Goal: Task Accomplishment & Management: Complete application form

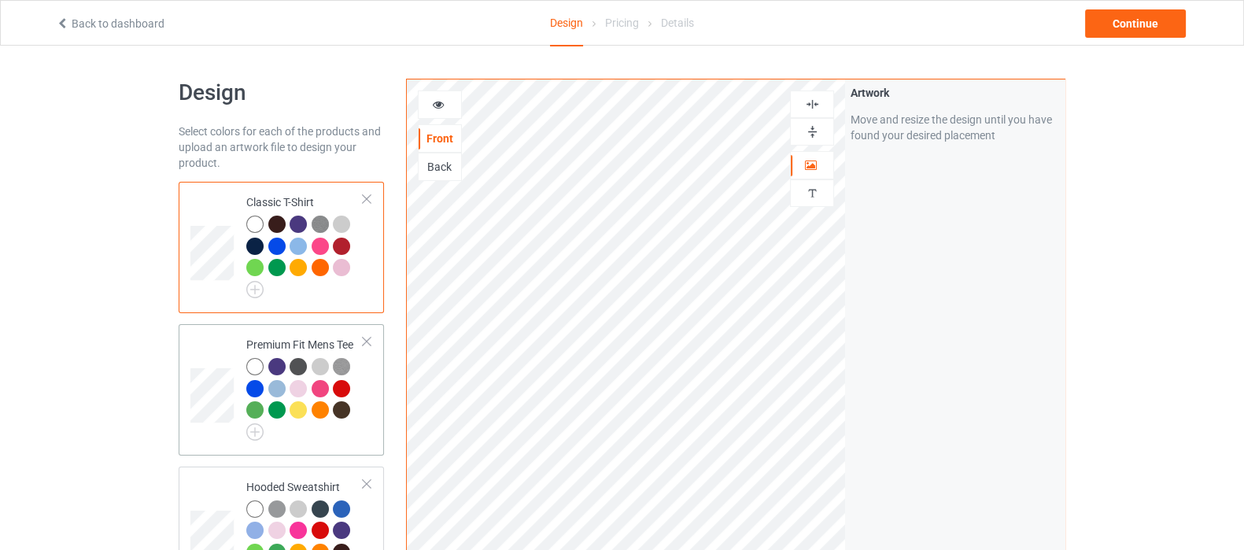
click at [310, 430] on div at bounding box center [304, 399] width 117 height 83
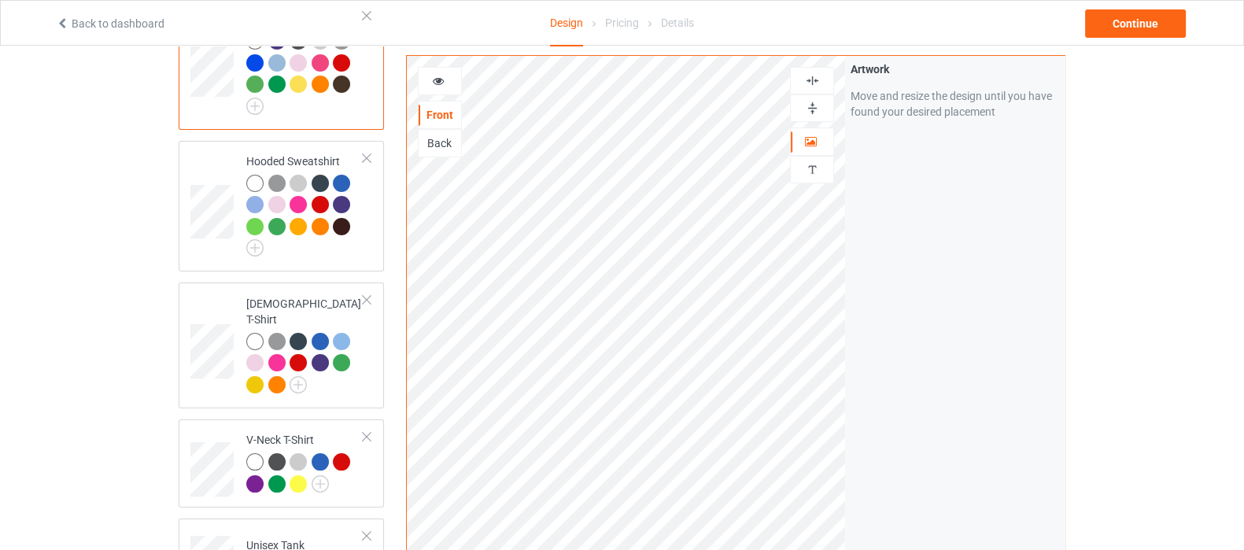
scroll to position [295, 0]
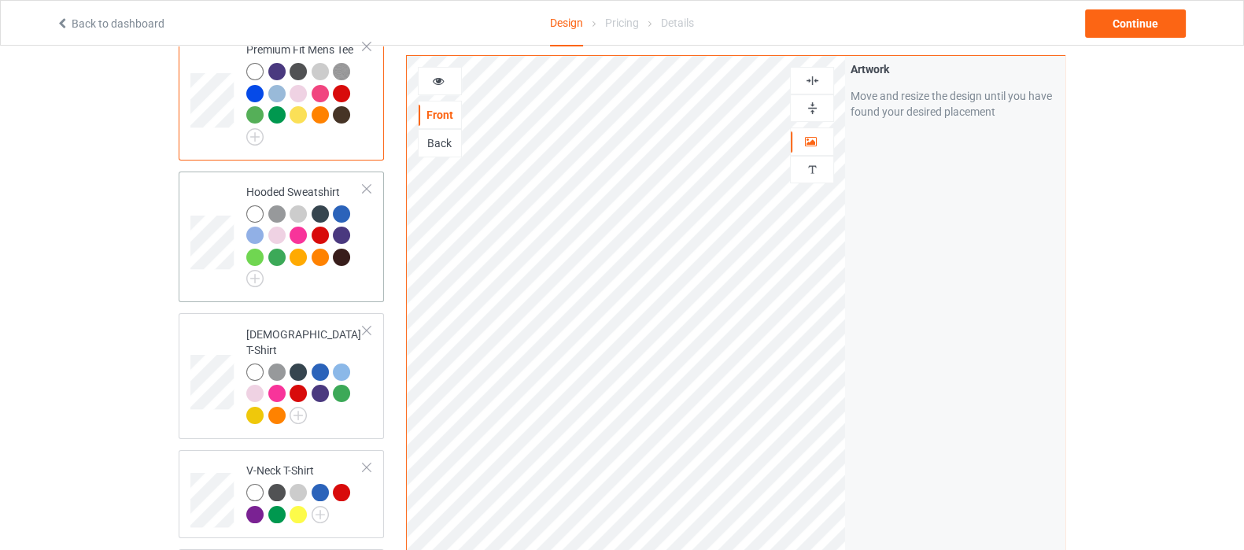
click at [315, 283] on div at bounding box center [304, 246] width 117 height 83
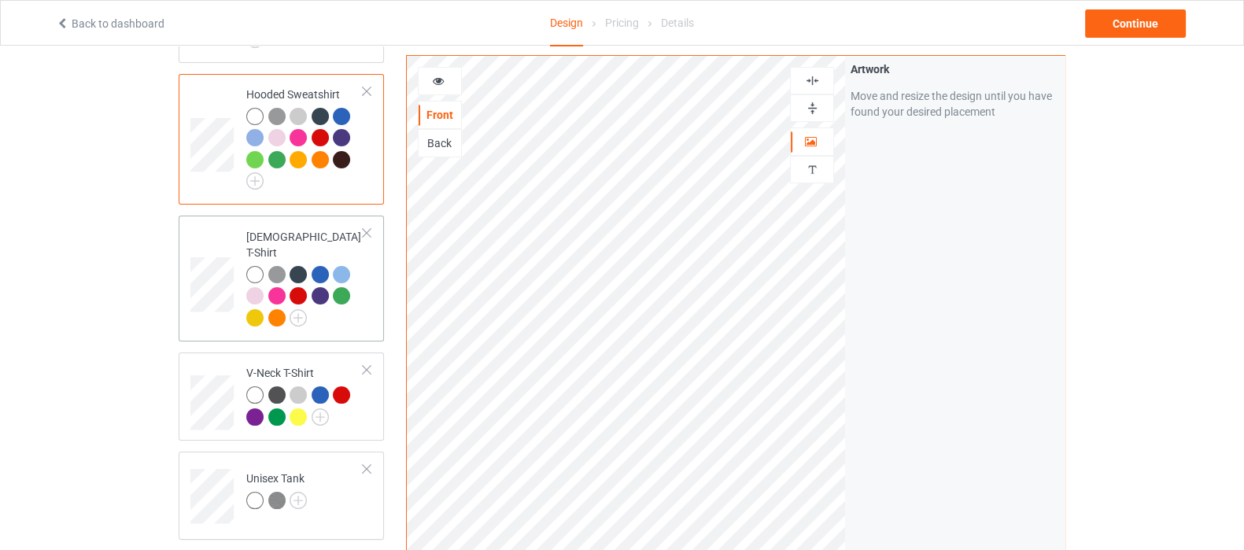
click at [325, 301] on div at bounding box center [304, 298] width 117 height 65
click at [356, 416] on div "V-Neck T-Shirt" at bounding box center [281, 397] width 205 height 88
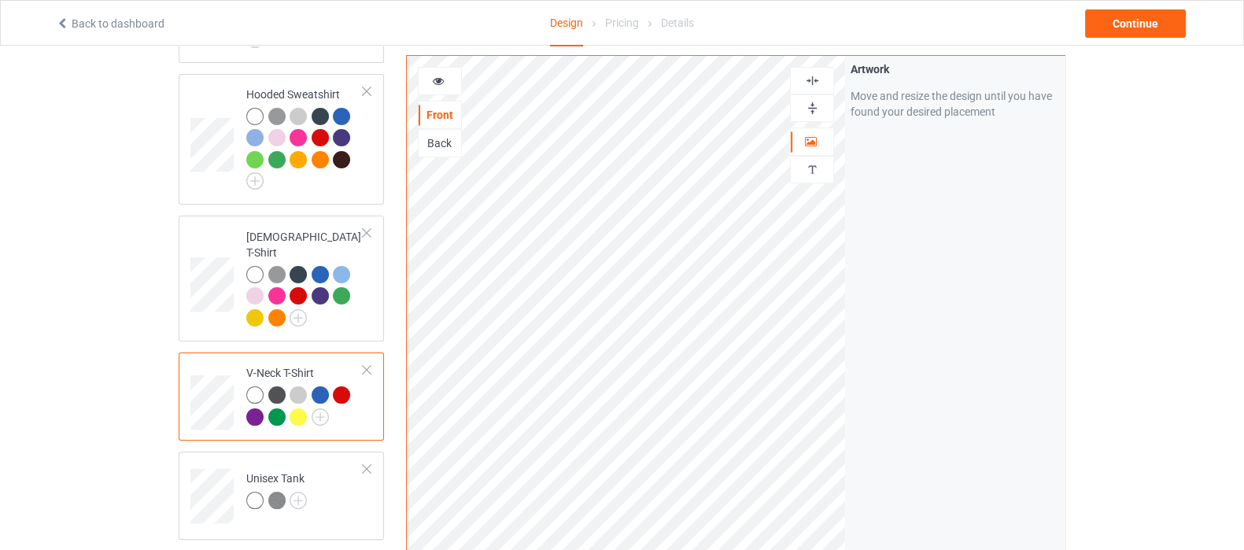
scroll to position [492, 0]
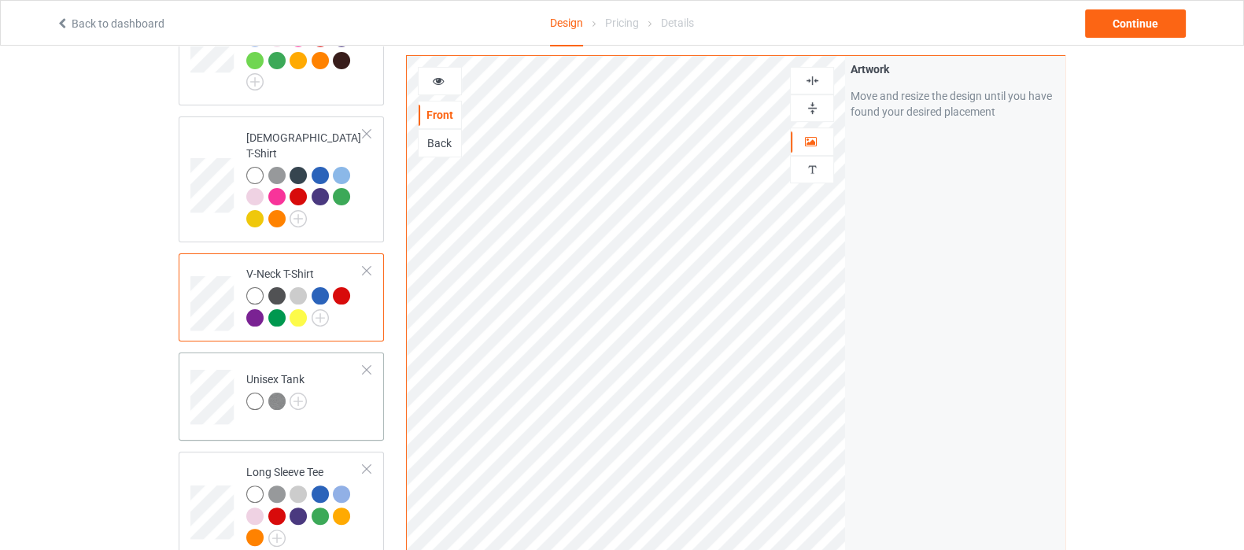
click at [333, 393] on td "Unisex Tank" at bounding box center [305, 391] width 135 height 65
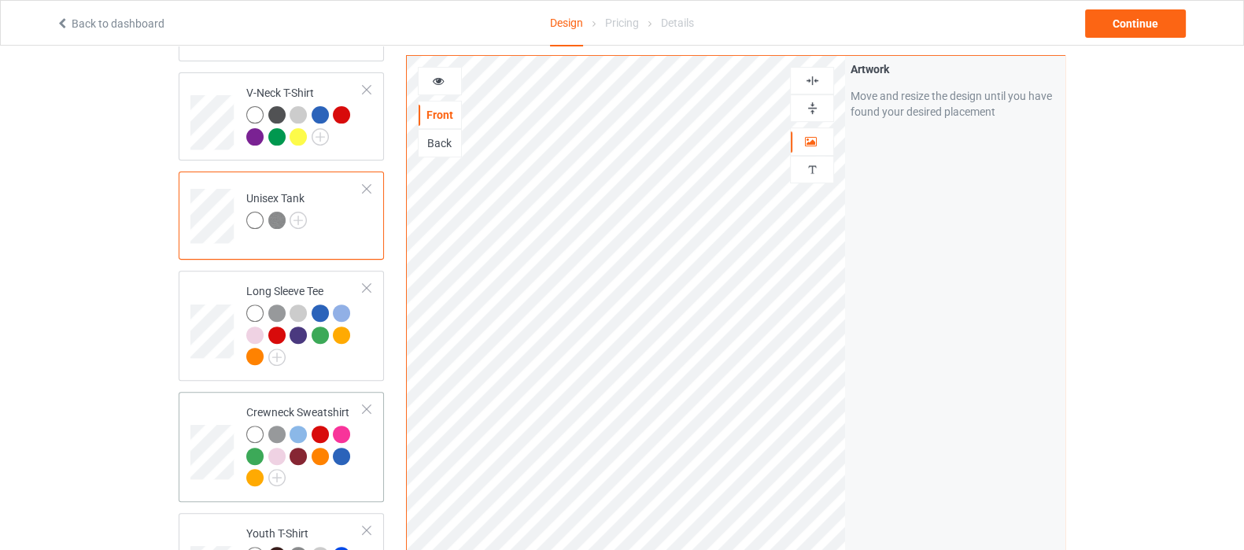
scroll to position [688, 0]
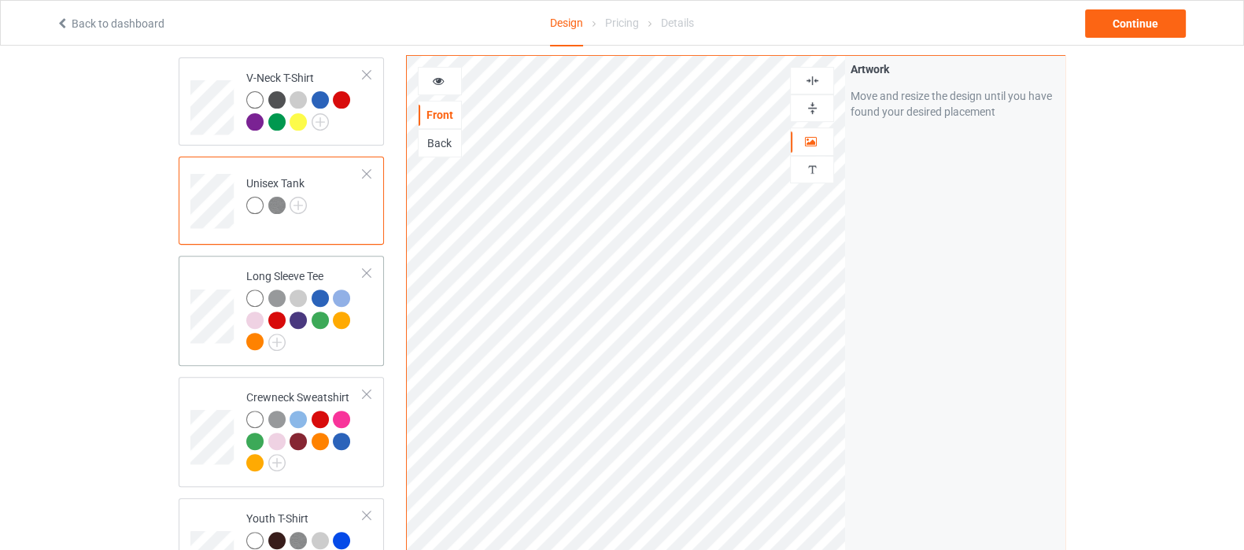
click at [347, 320] on div at bounding box center [304, 322] width 117 height 65
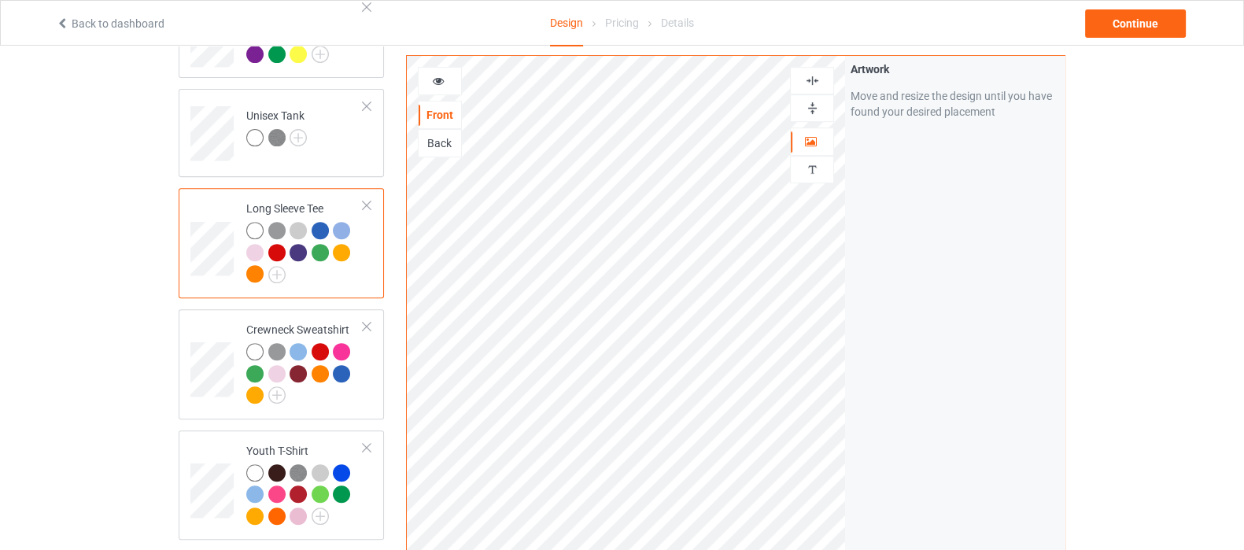
scroll to position [786, 0]
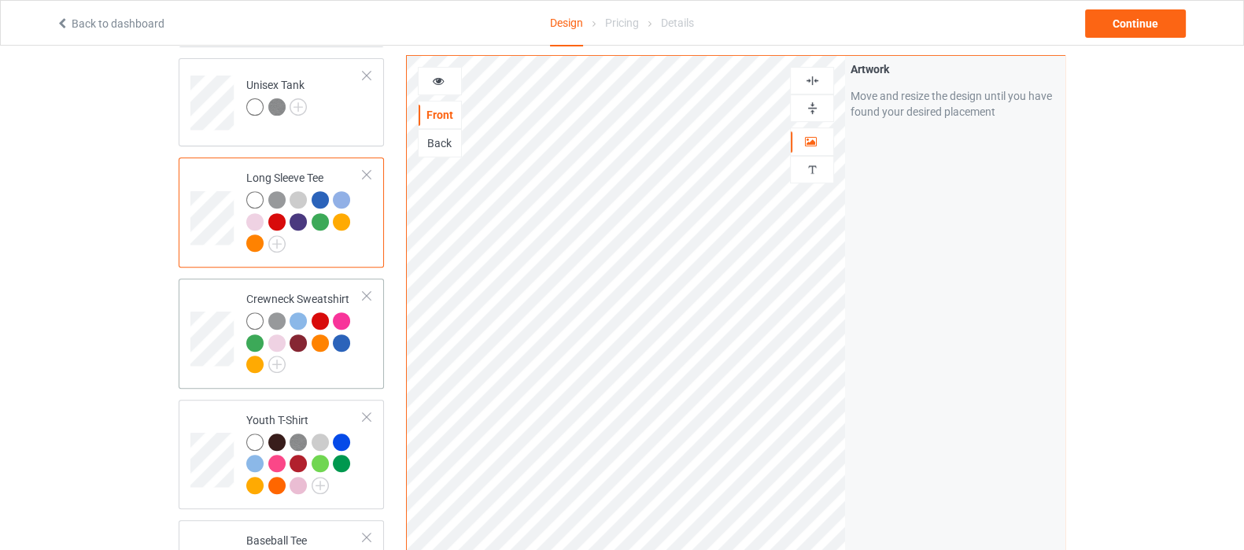
click at [349, 356] on div at bounding box center [304, 344] width 117 height 65
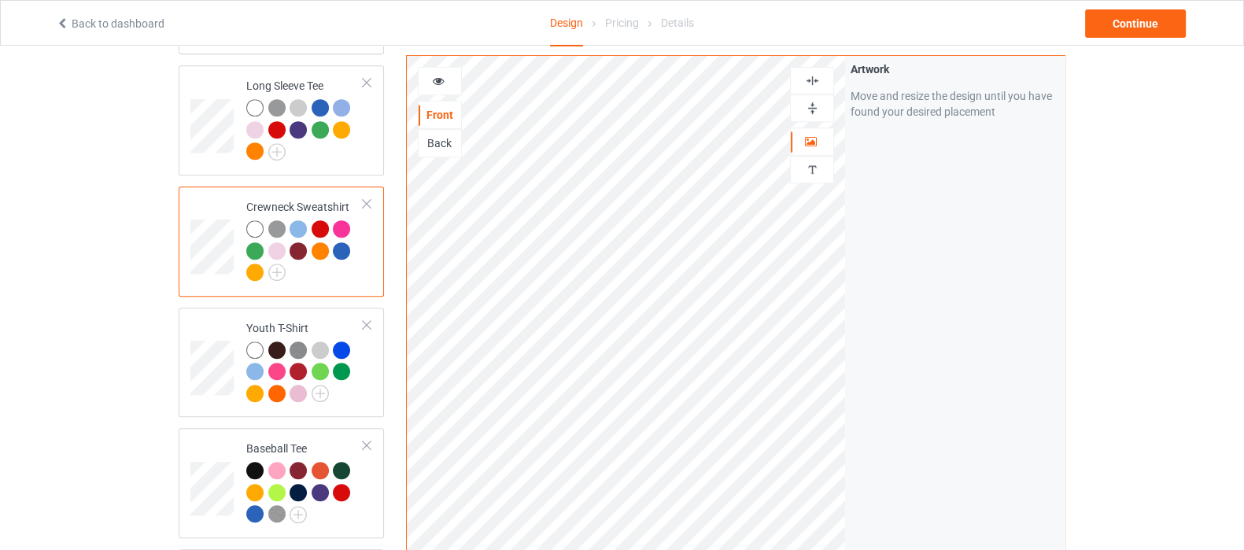
scroll to position [984, 0]
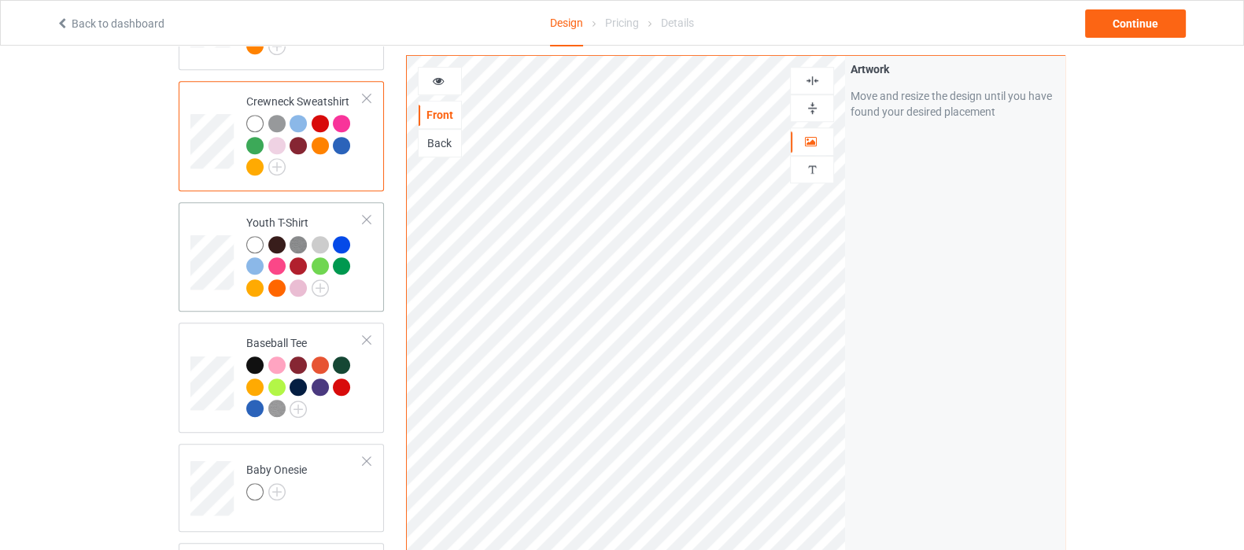
click at [348, 286] on td "Youth T-Shirt" at bounding box center [305, 258] width 135 height 98
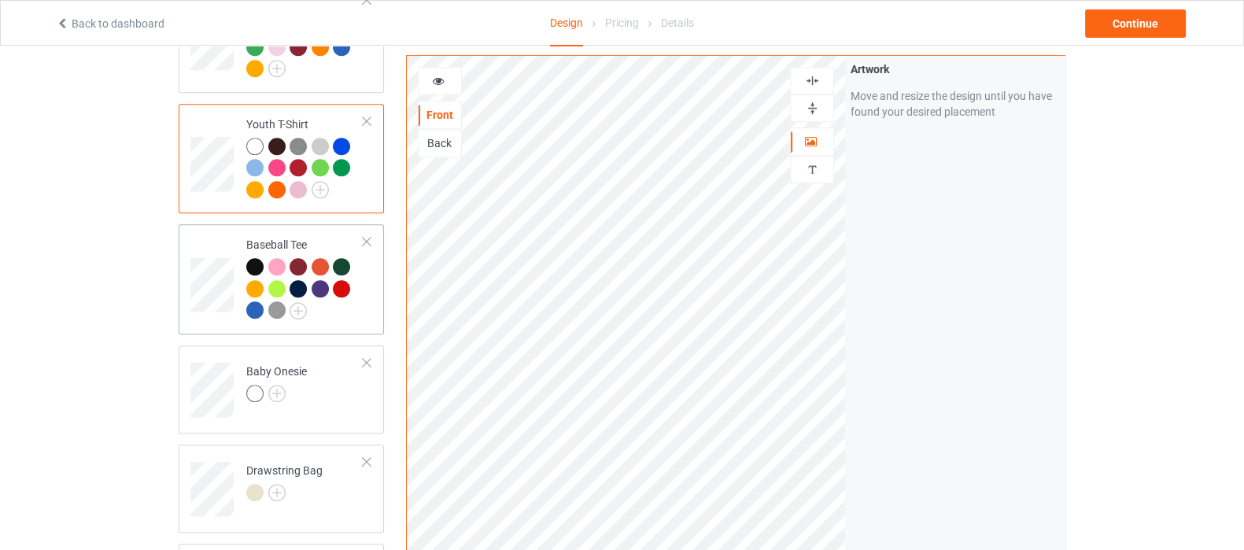
click at [367, 295] on td "Baseball Tee" at bounding box center [305, 280] width 135 height 98
click at [342, 383] on td "Baby Onesie" at bounding box center [305, 384] width 135 height 65
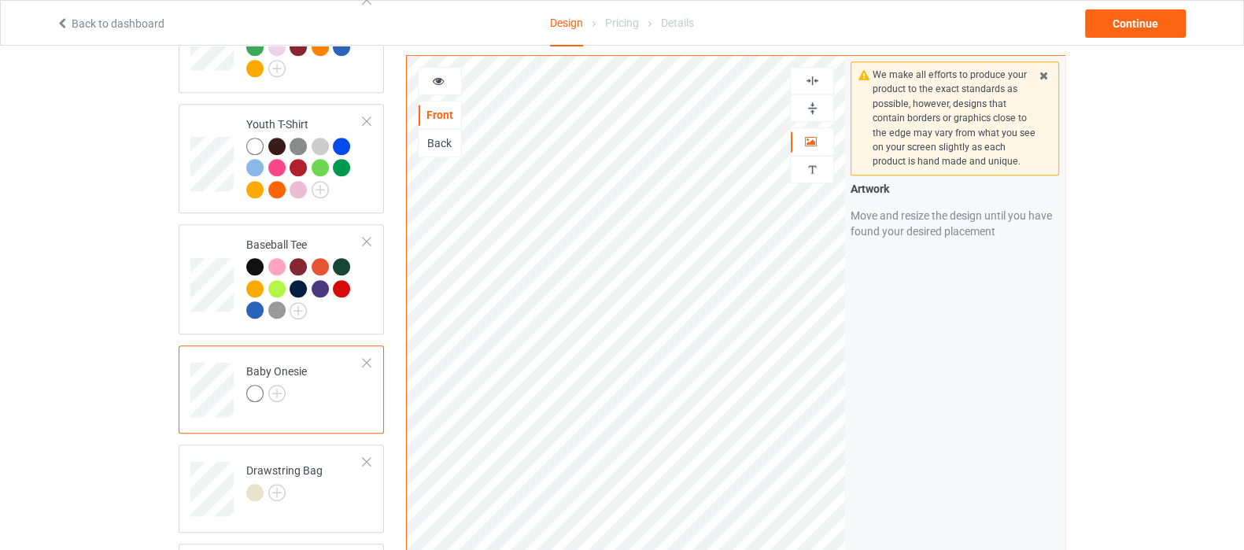
click at [806, 79] on img at bounding box center [812, 80] width 15 height 15
click at [806, 113] on img at bounding box center [812, 108] width 15 height 15
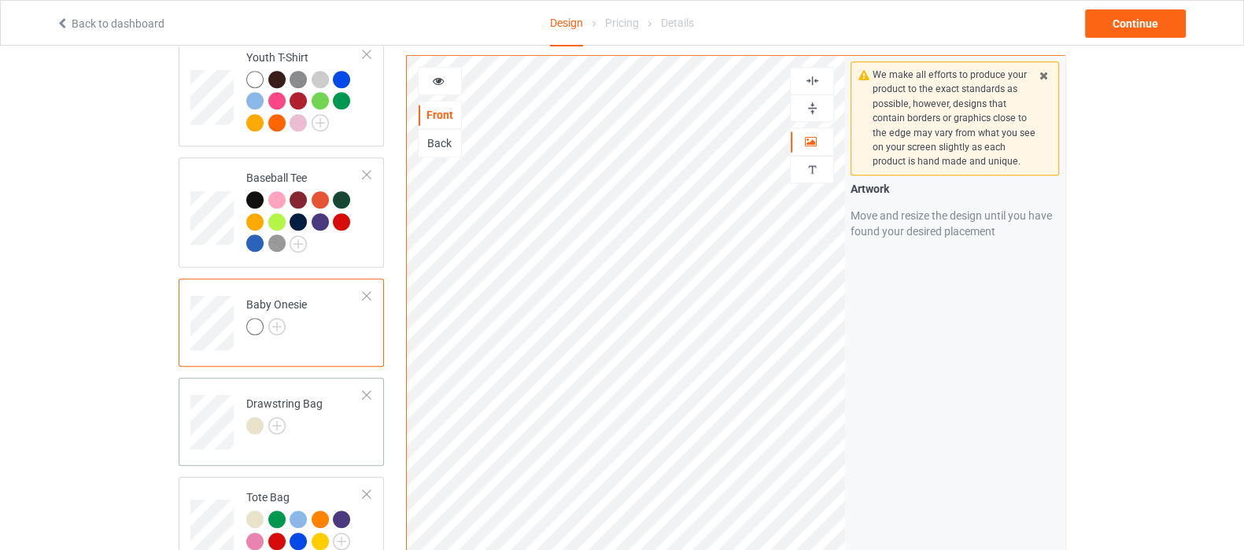
scroll to position [1180, 0]
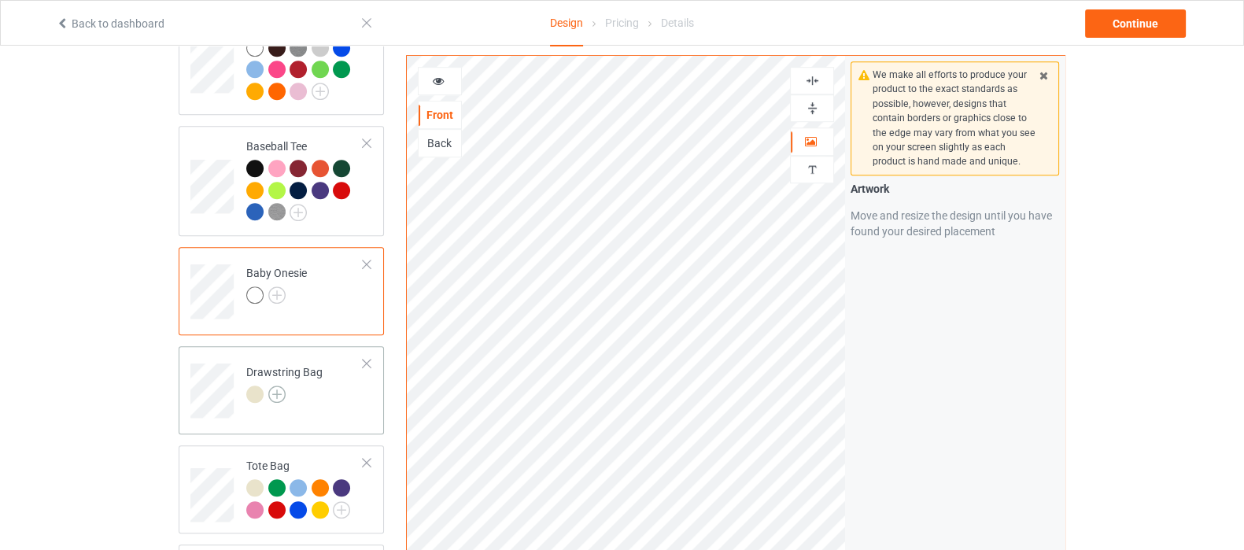
click at [280, 386] on img at bounding box center [276, 394] width 17 height 17
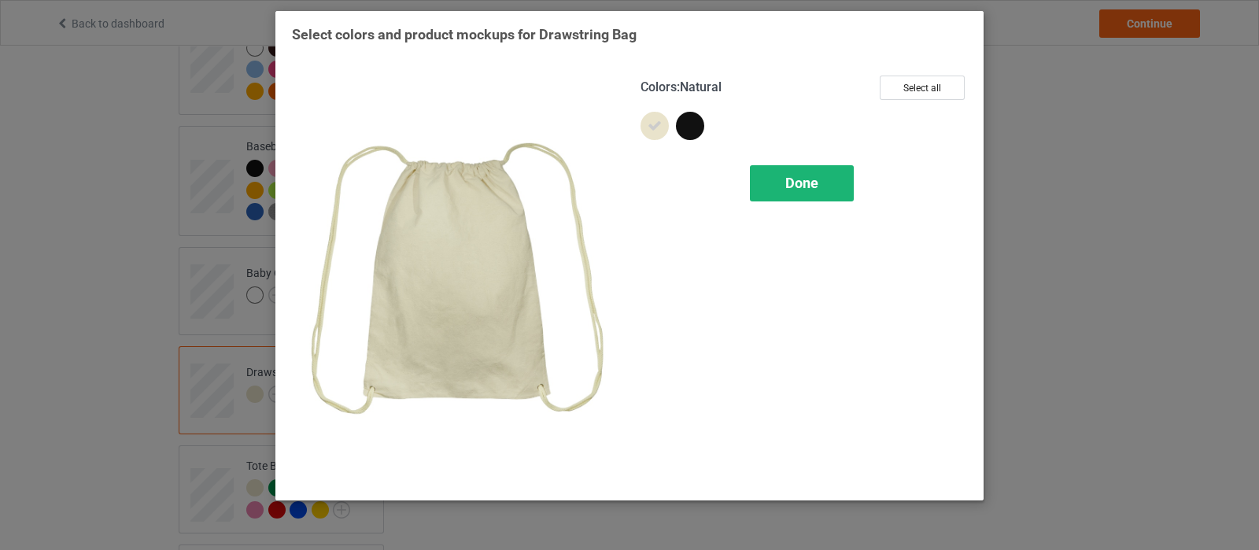
click at [783, 190] on div "Done" at bounding box center [802, 183] width 104 height 36
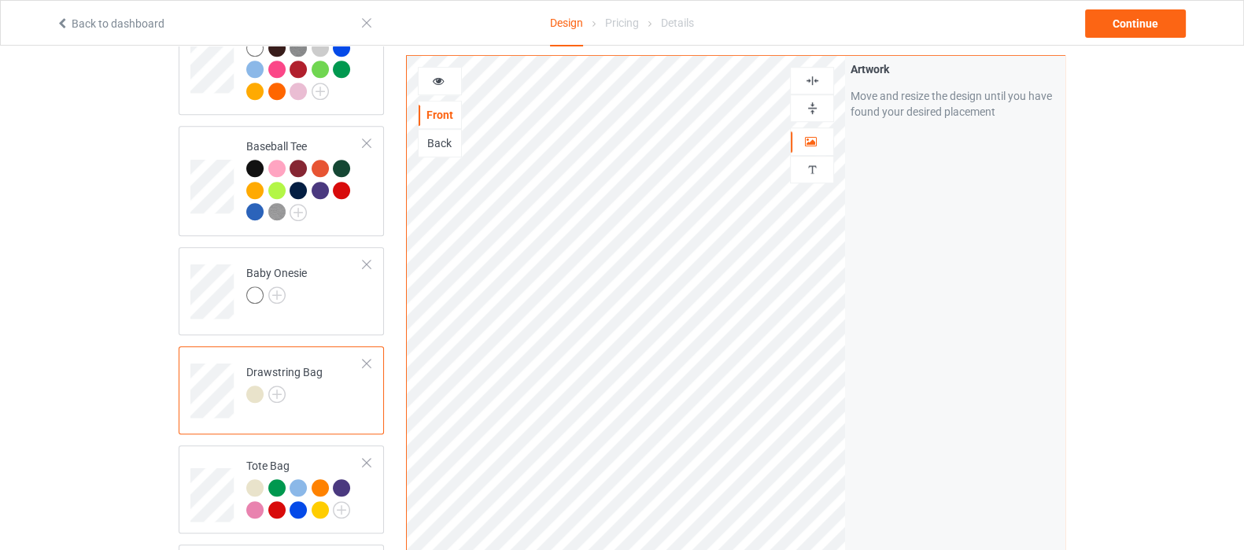
click at [811, 80] on img at bounding box center [812, 80] width 15 height 15
click at [809, 112] on img at bounding box center [812, 108] width 15 height 15
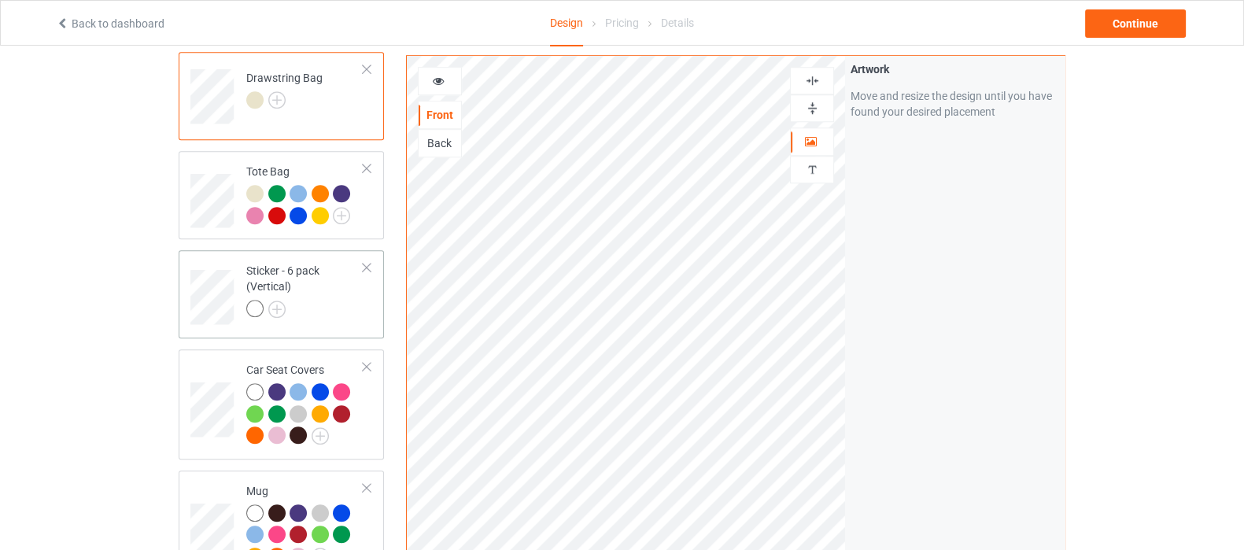
scroll to position [1573, 0]
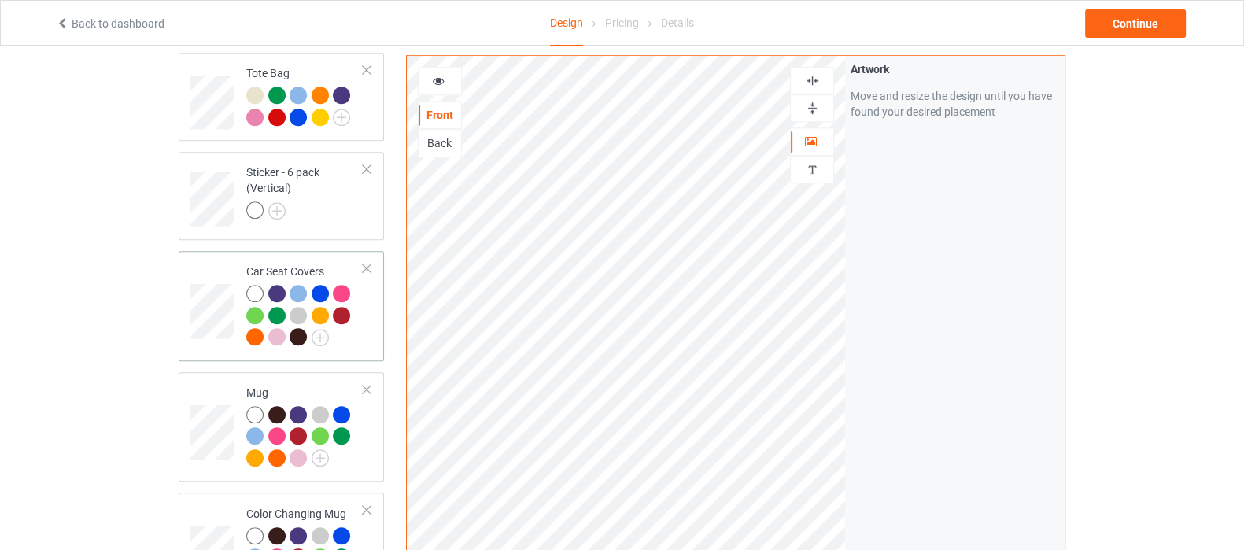
click at [348, 321] on div at bounding box center [304, 317] width 117 height 65
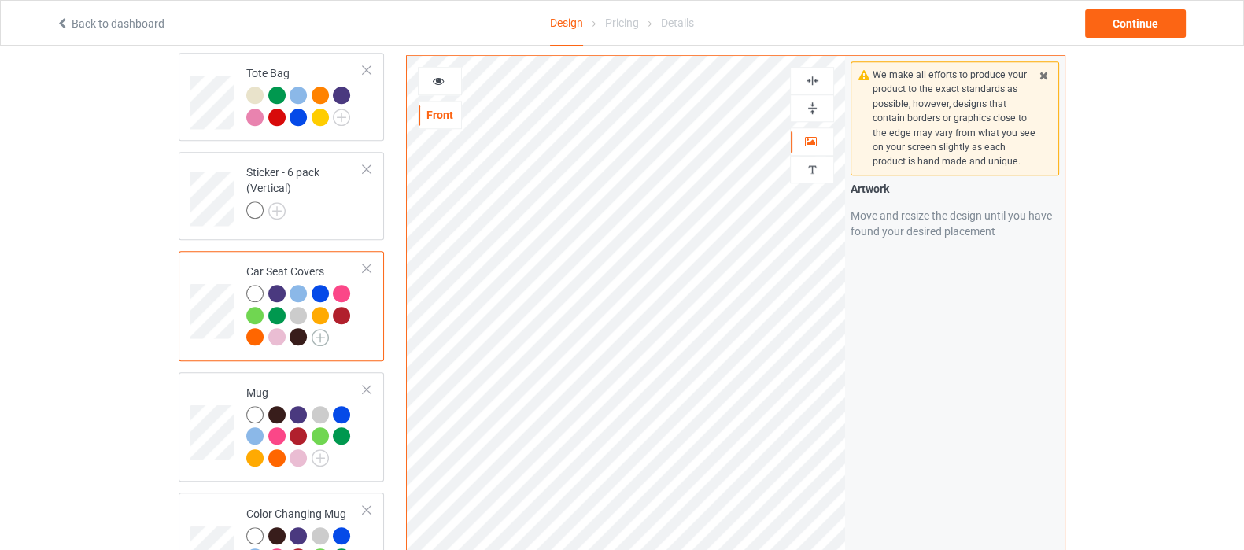
click at [323, 329] on img at bounding box center [320, 337] width 17 height 17
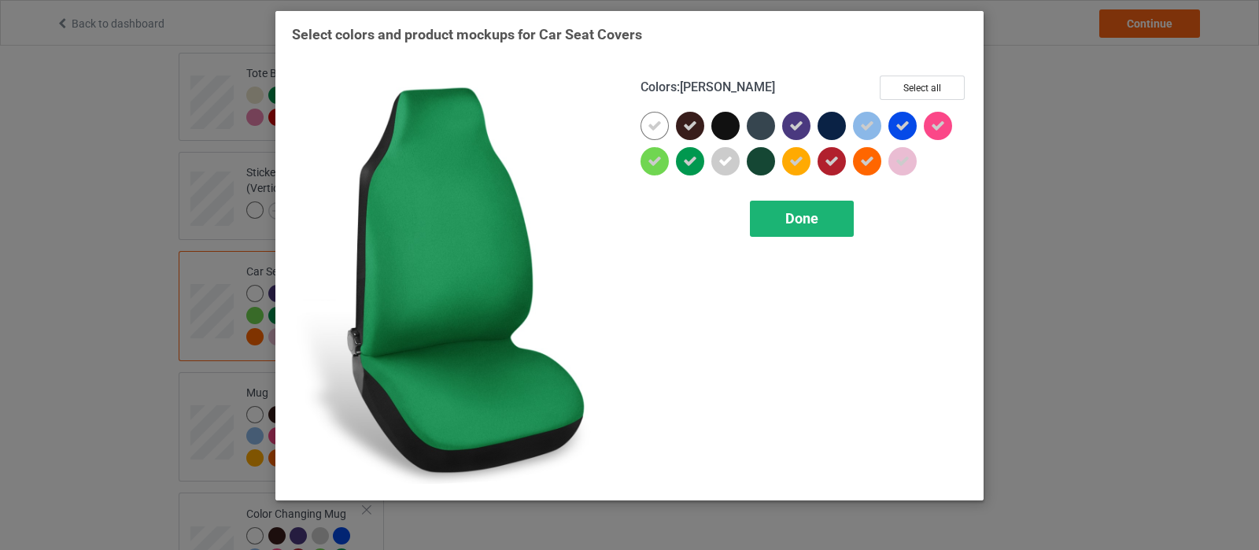
click at [774, 225] on div "Done" at bounding box center [802, 219] width 104 height 36
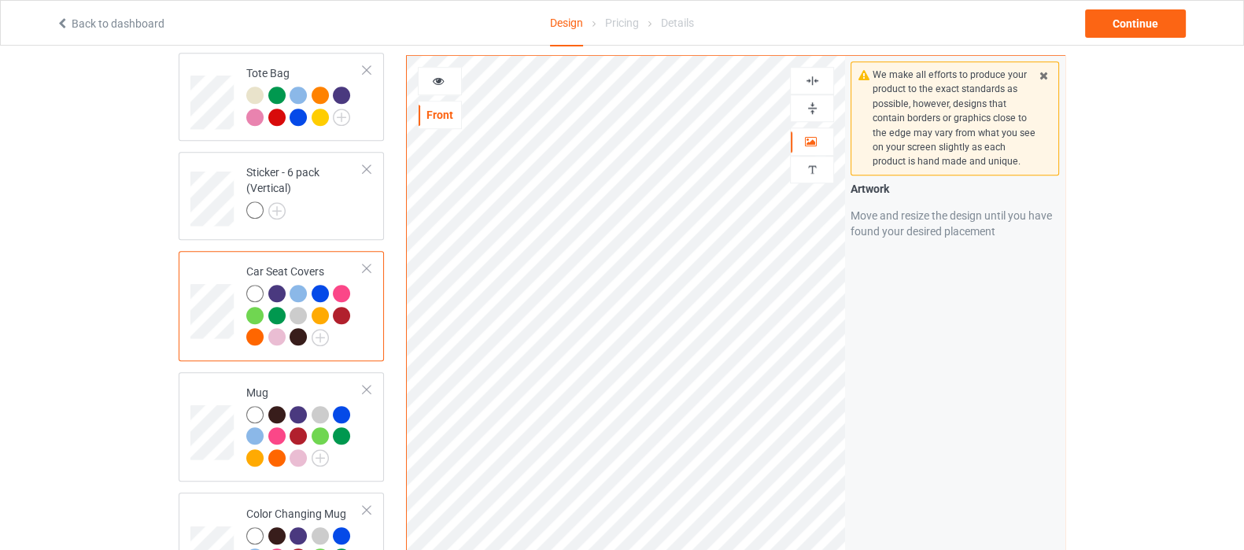
click at [803, 79] on div at bounding box center [812, 80] width 42 height 15
click at [811, 80] on img at bounding box center [812, 80] width 15 height 15
click at [817, 106] on img at bounding box center [812, 108] width 15 height 15
click at [817, 79] on img at bounding box center [812, 80] width 15 height 15
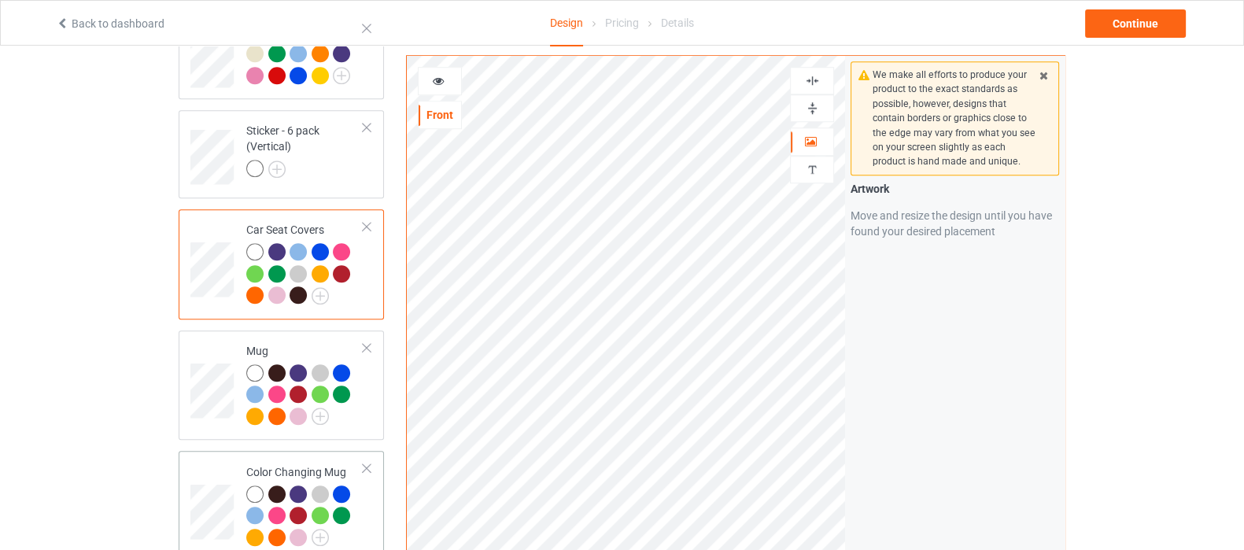
scroll to position [1672, 0]
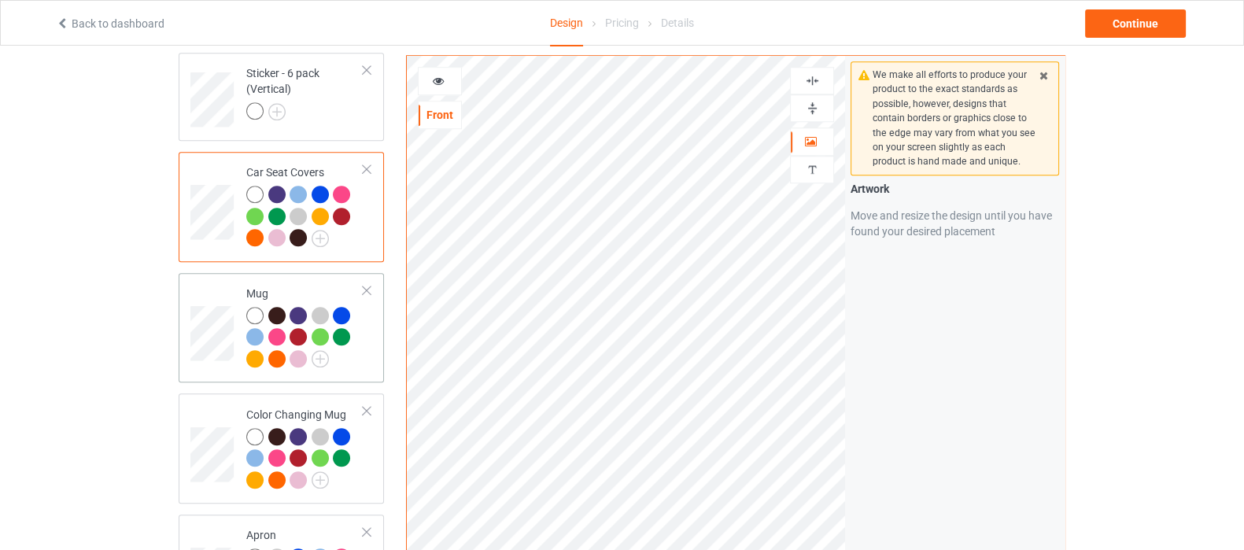
click at [344, 346] on div at bounding box center [304, 339] width 117 height 65
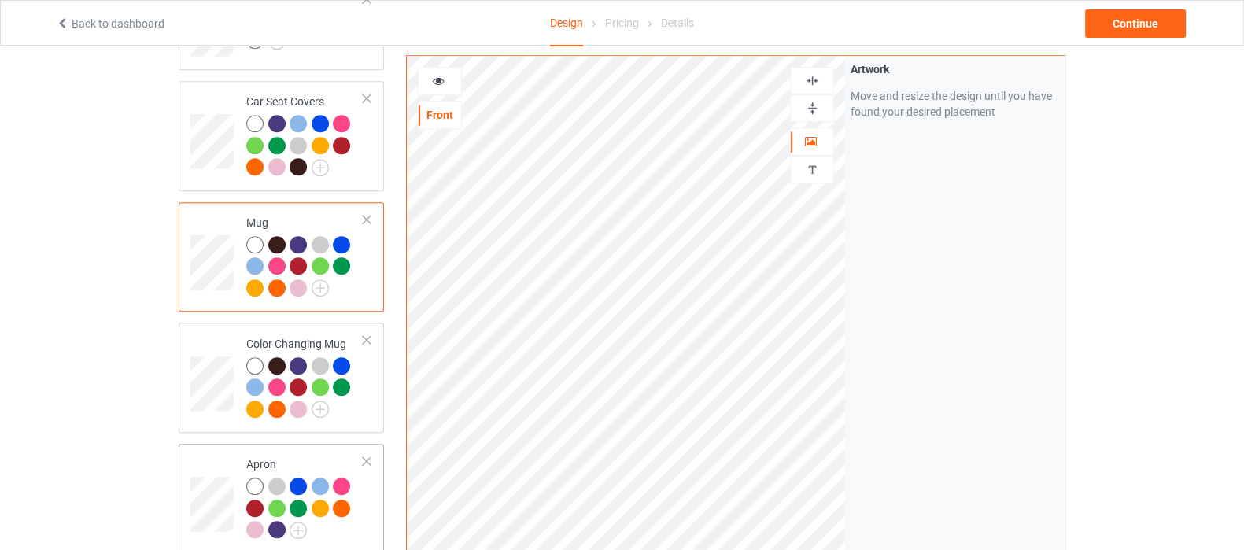
scroll to position [1771, 0]
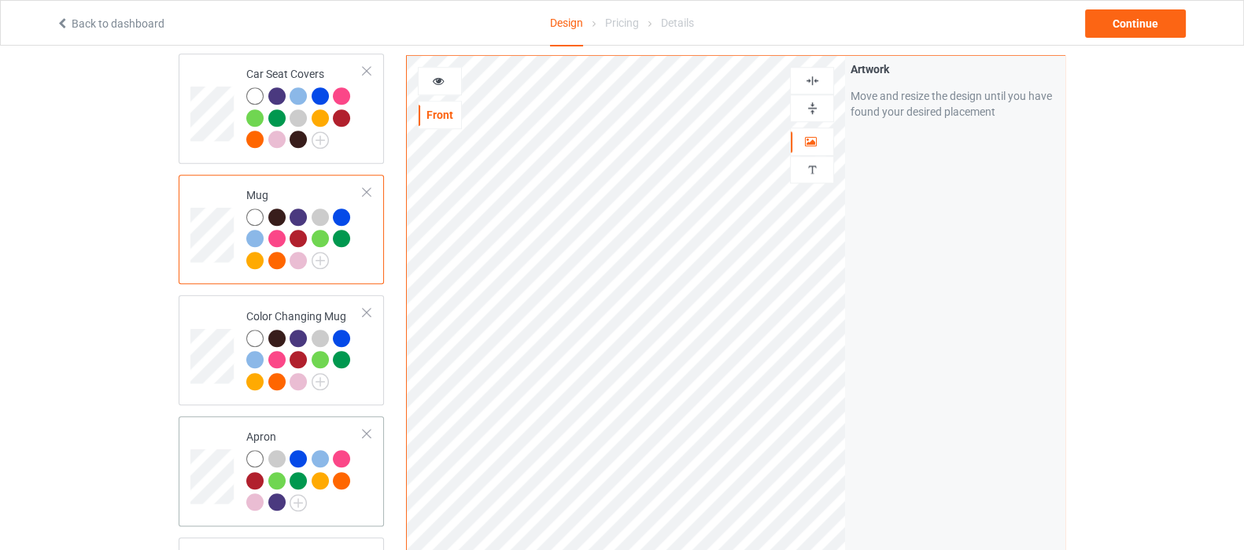
click at [334, 491] on div at bounding box center [304, 482] width 117 height 65
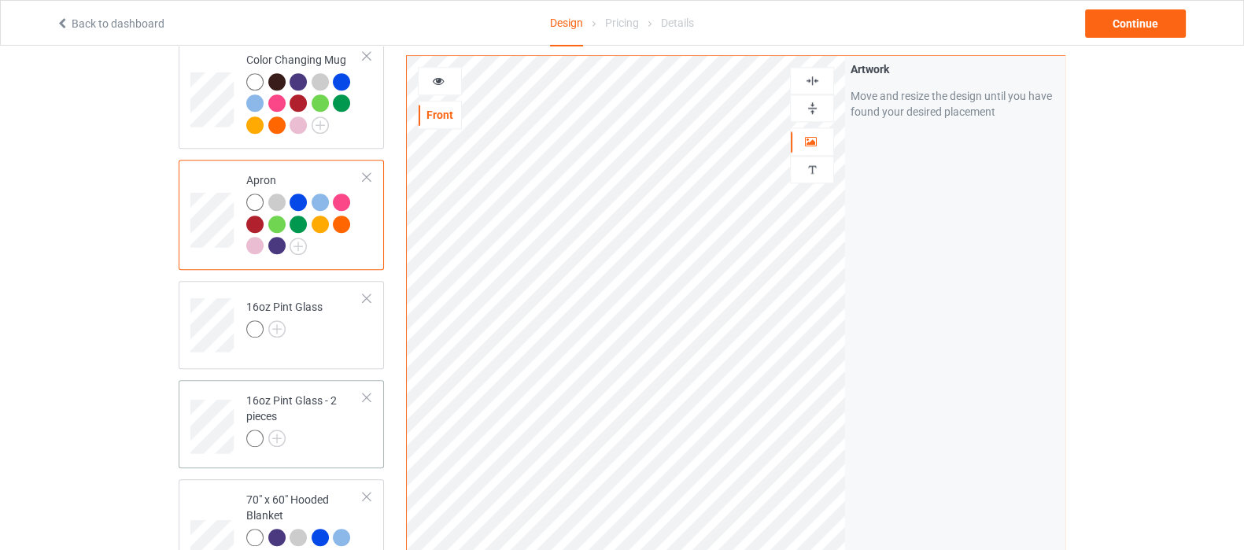
scroll to position [2066, 0]
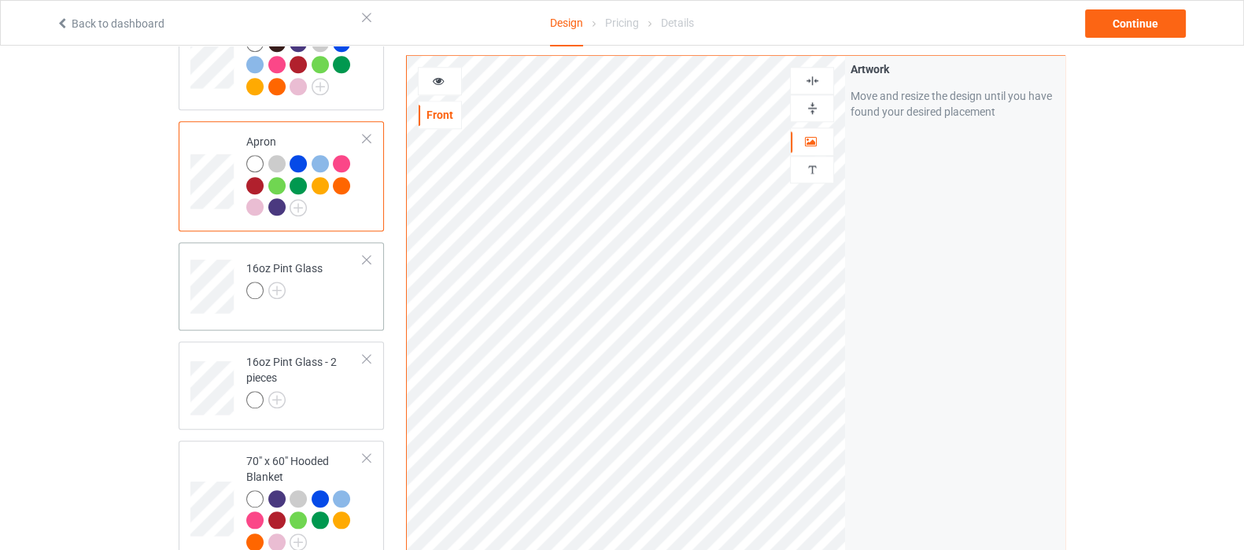
click at [323, 278] on td "16oz Pint Glass" at bounding box center [305, 281] width 135 height 65
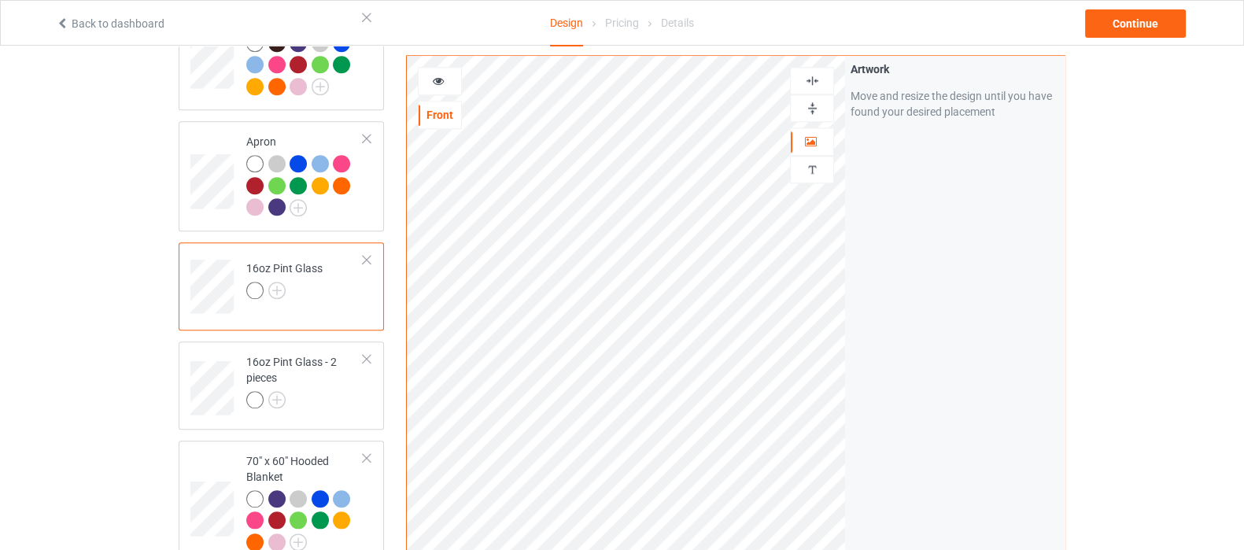
click at [814, 108] on img at bounding box center [812, 108] width 15 height 15
click at [305, 391] on div at bounding box center [304, 402] width 117 height 22
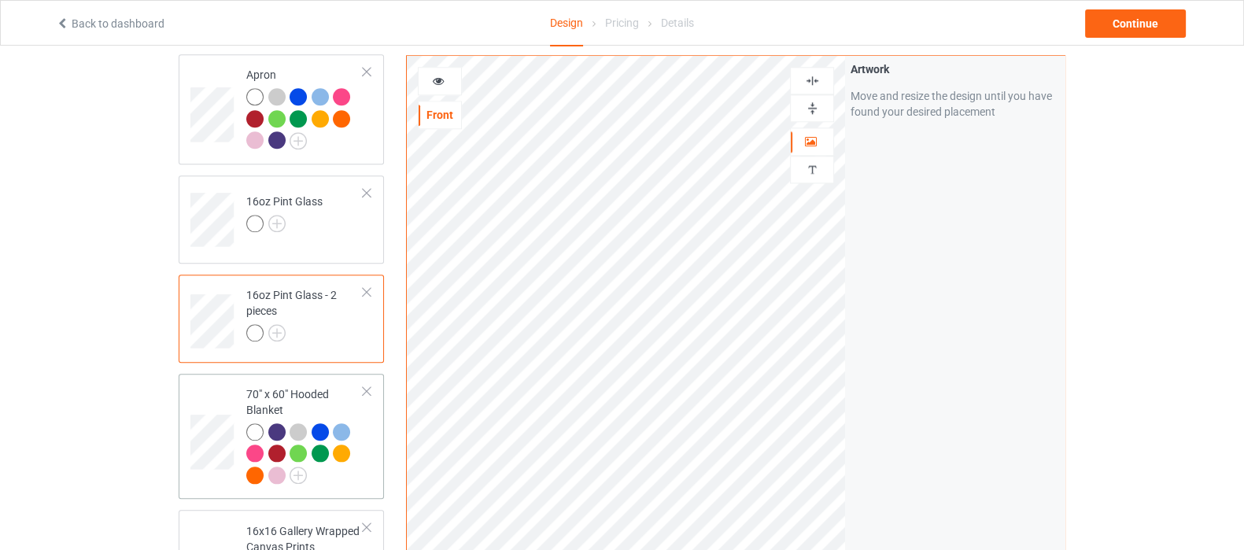
scroll to position [2164, 0]
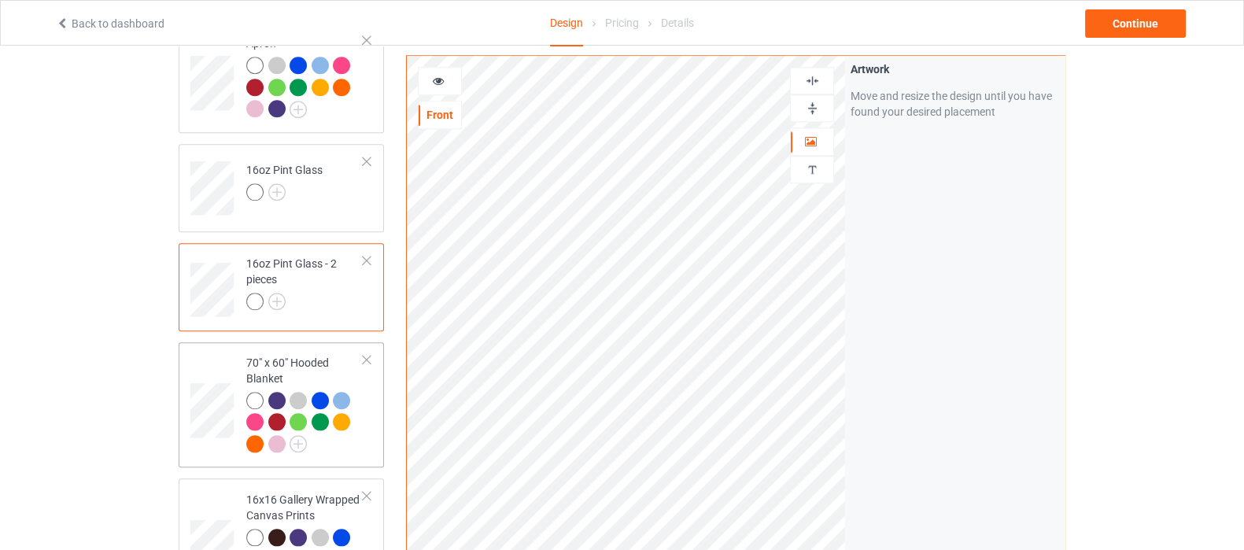
click at [349, 427] on div at bounding box center [304, 424] width 117 height 65
click at [819, 84] on img at bounding box center [812, 80] width 15 height 15
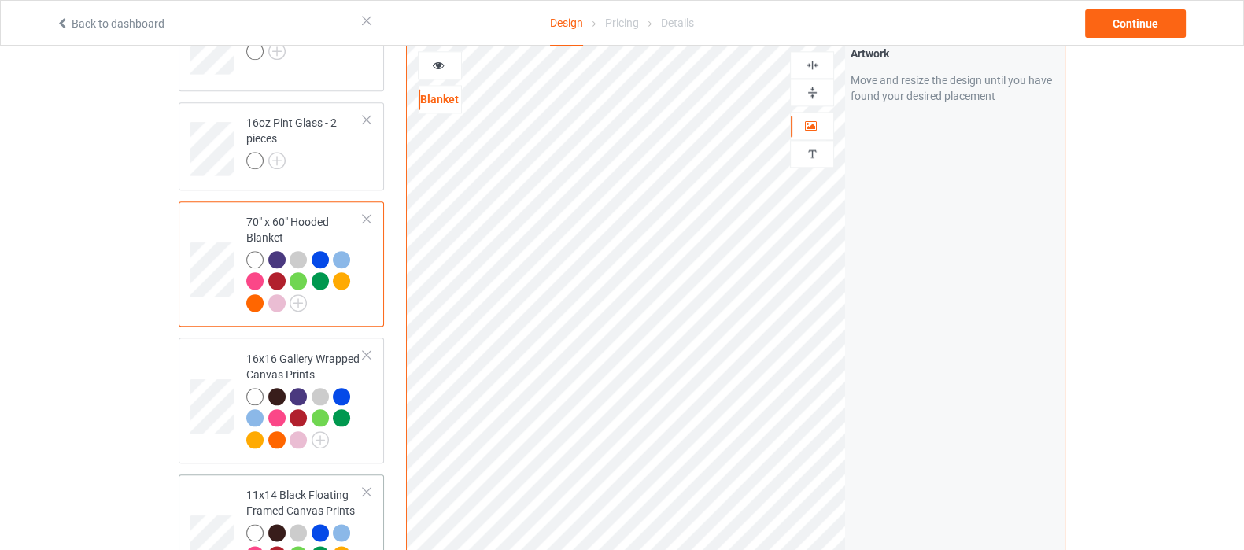
scroll to position [2361, 0]
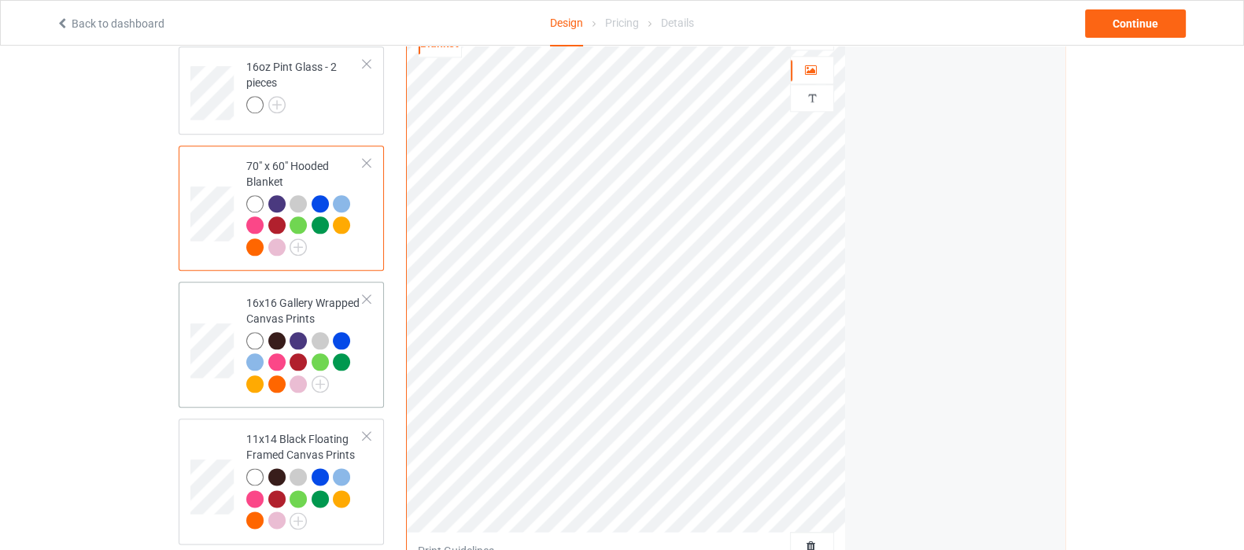
click at [345, 356] on div at bounding box center [304, 364] width 117 height 65
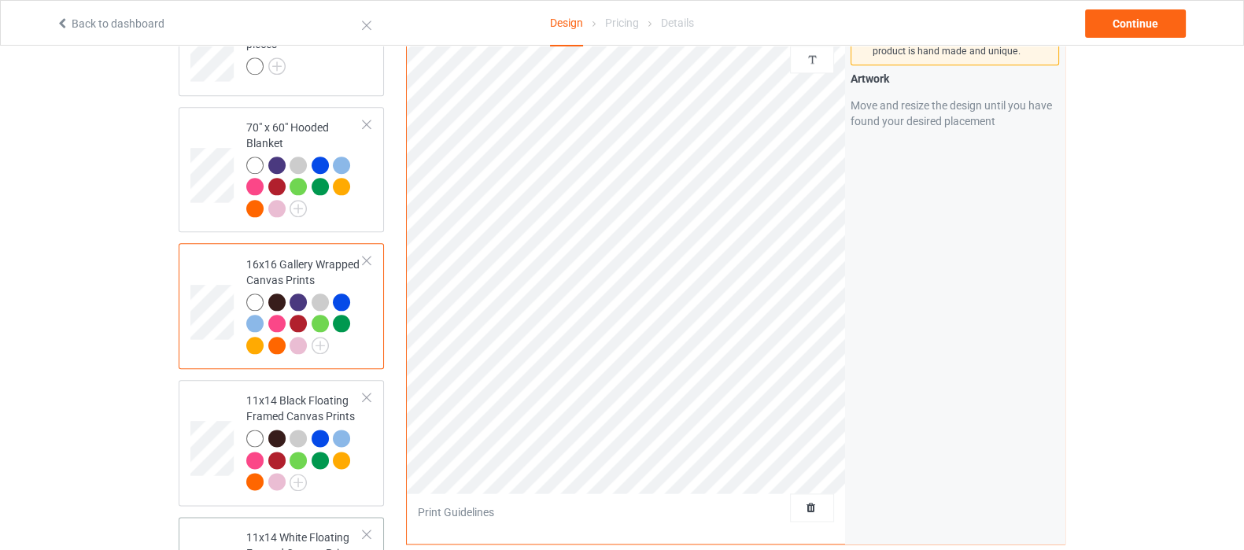
scroll to position [2458, 0]
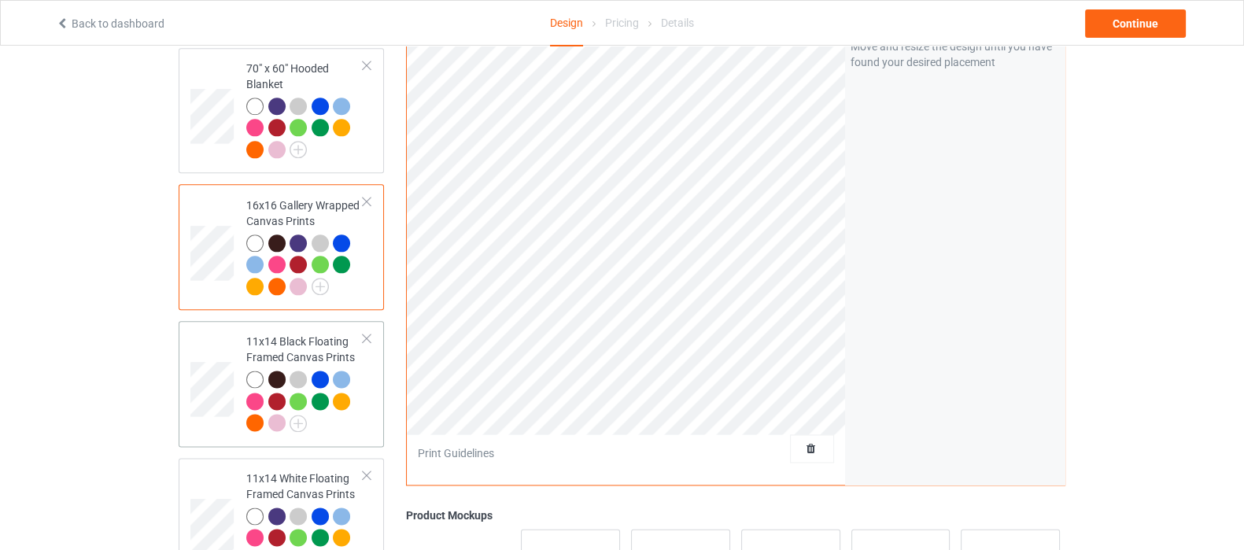
click at [340, 415] on td "11x14 Black Floating Framed Canvas Prints" at bounding box center [305, 383] width 135 height 113
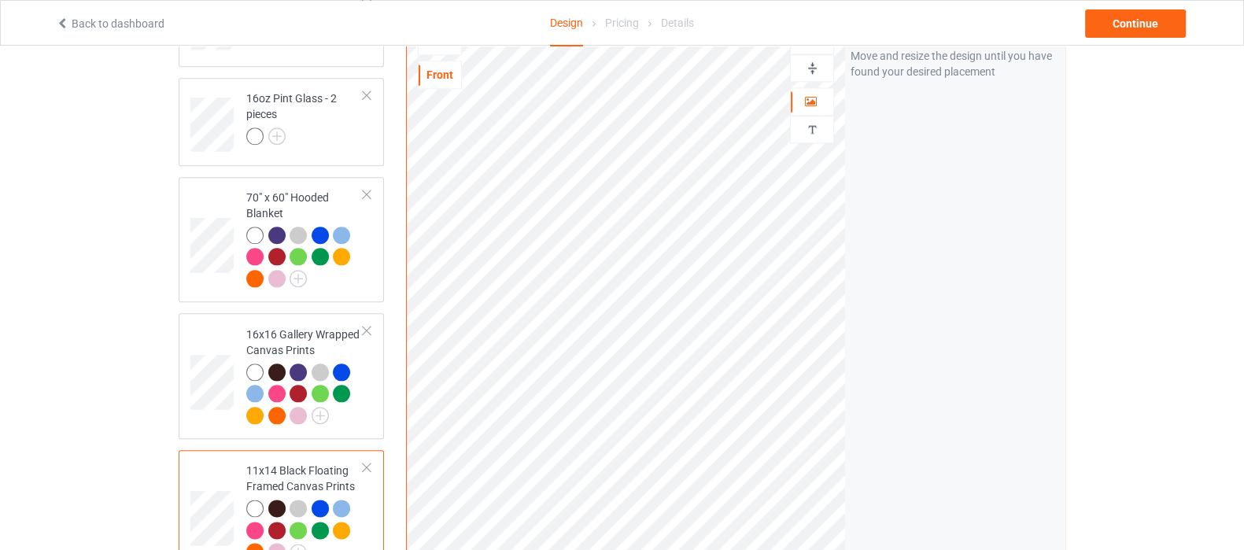
scroll to position [2262, 0]
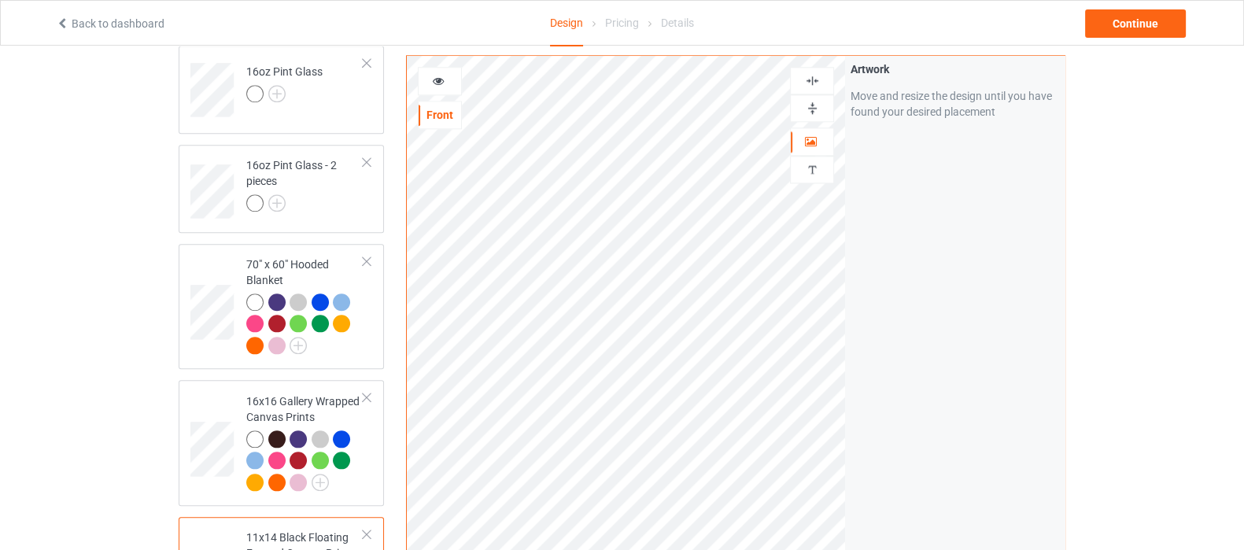
click at [803, 83] on div at bounding box center [812, 80] width 42 height 15
click at [811, 105] on img at bounding box center [812, 108] width 15 height 15
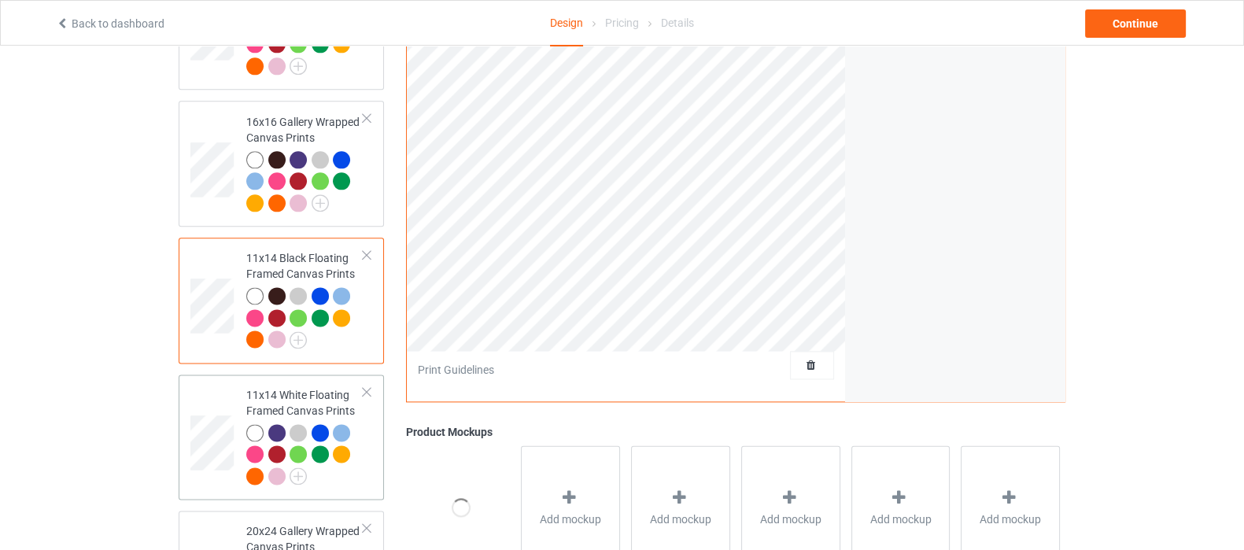
scroll to position [2557, 0]
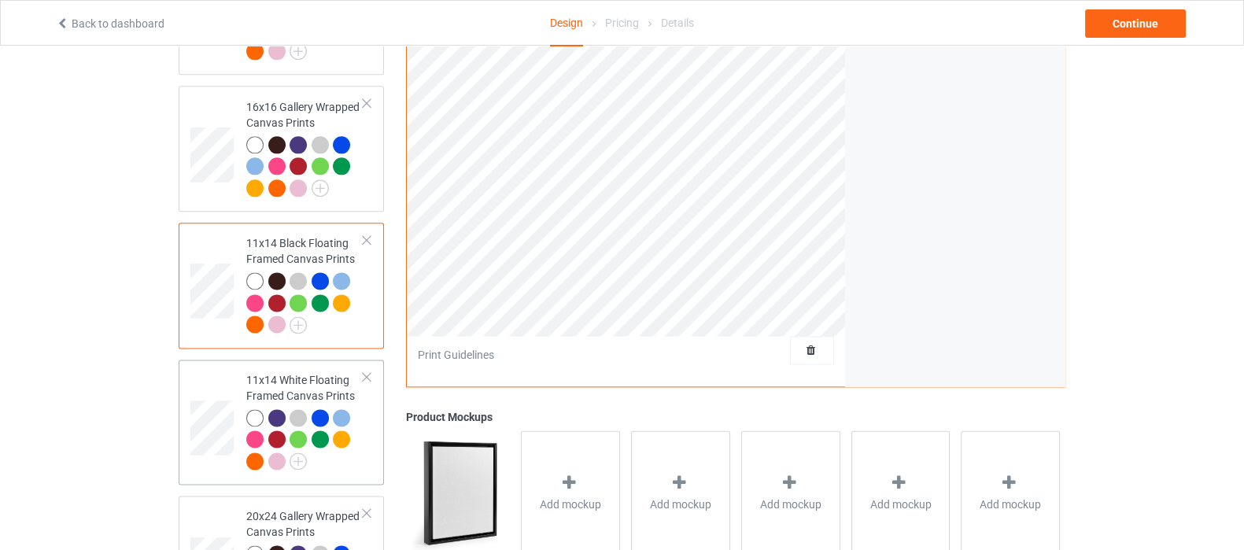
click at [349, 438] on div at bounding box center [304, 441] width 117 height 65
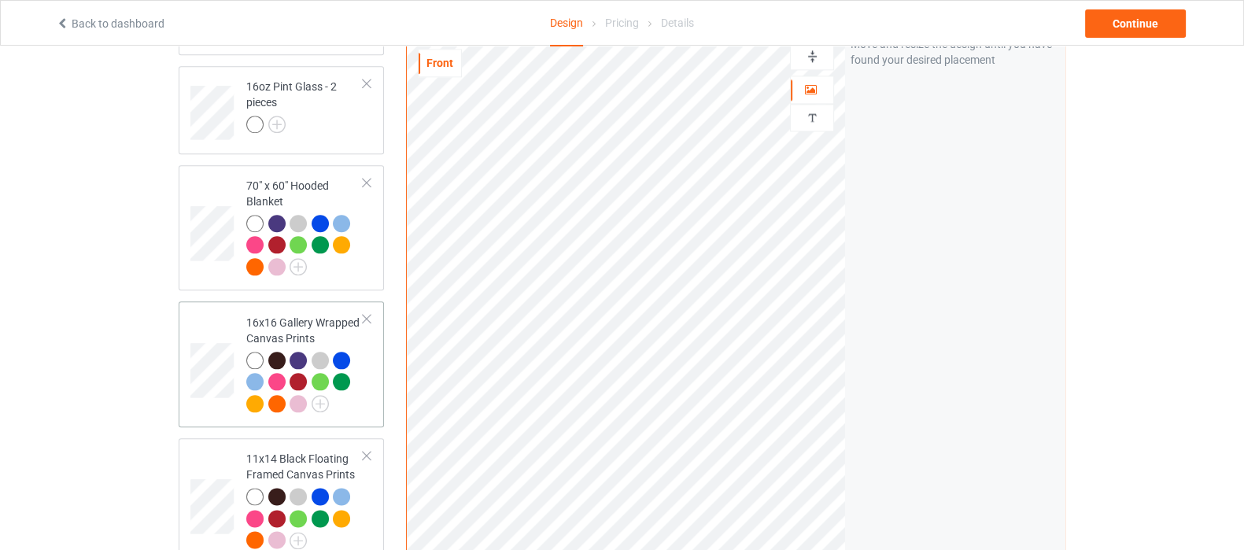
scroll to position [2655, 0]
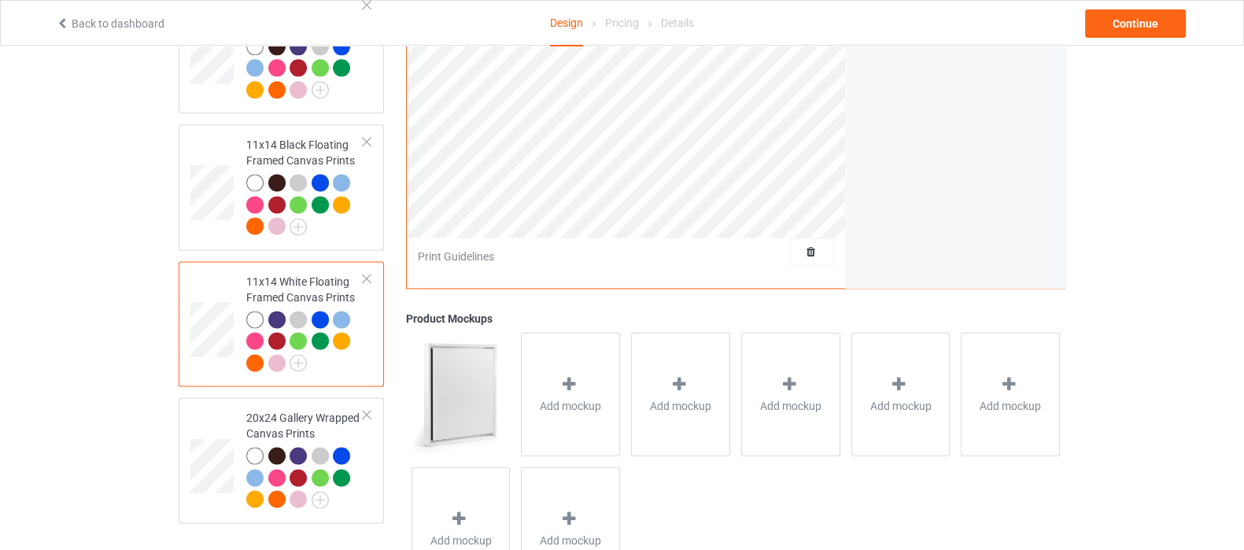
click at [370, 273] on div at bounding box center [366, 278] width 11 height 11
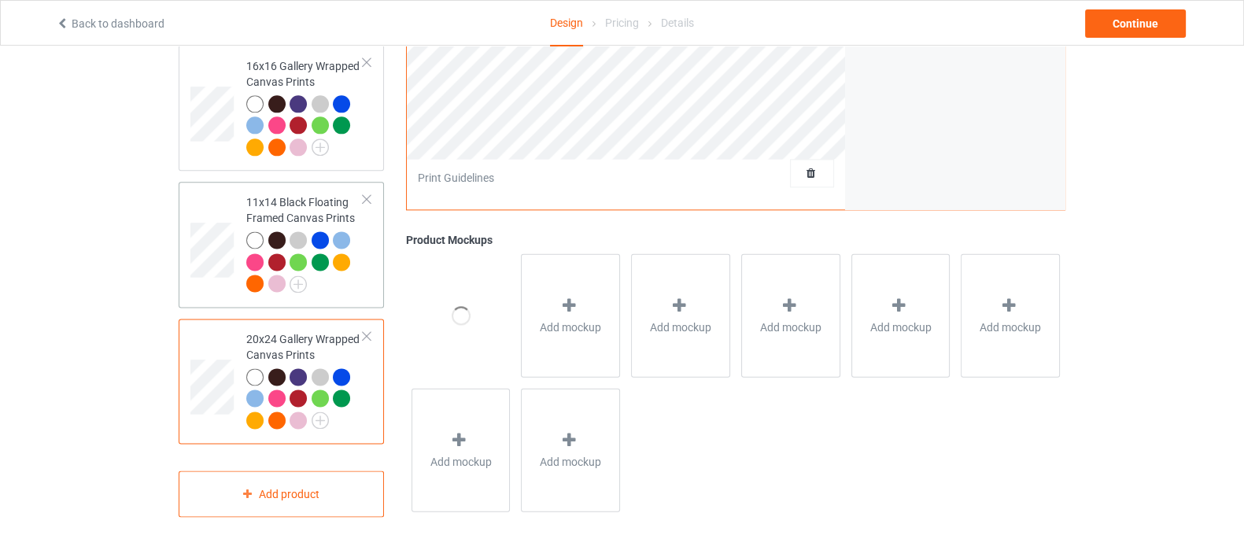
scroll to position [2576, 0]
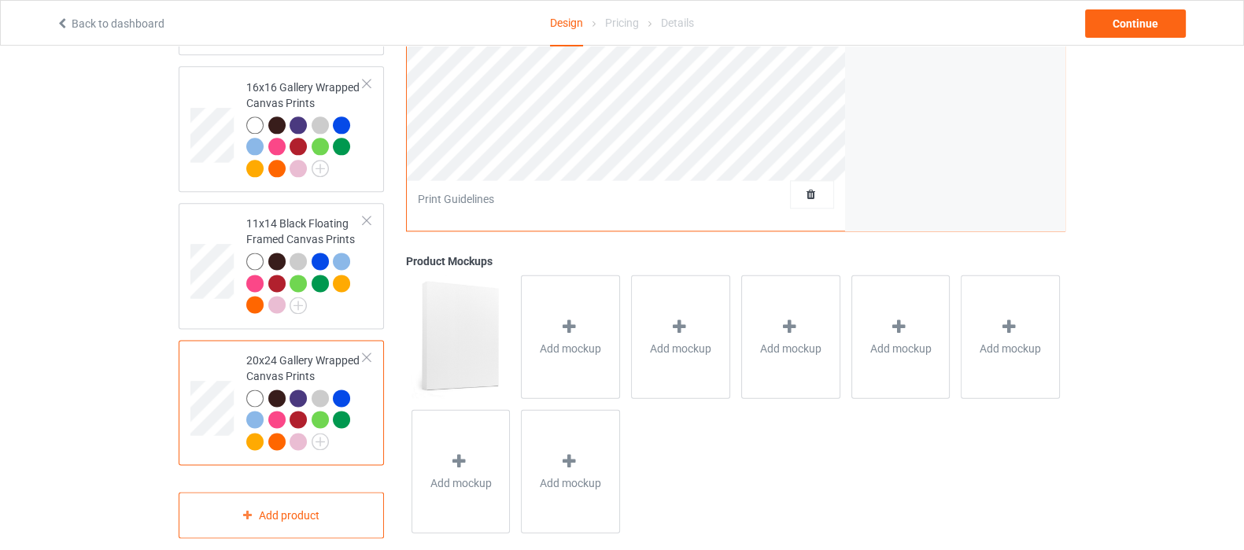
click at [376, 371] on div "20x24 Gallery Wrapped Canvas Prints" at bounding box center [281, 403] width 205 height 126
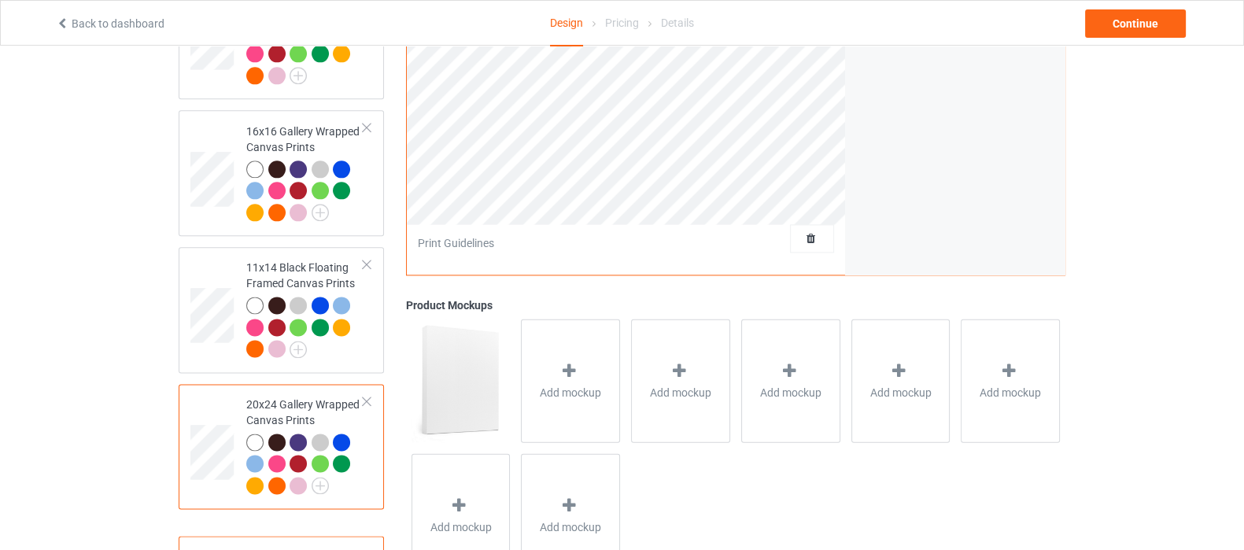
scroll to position [2576, 0]
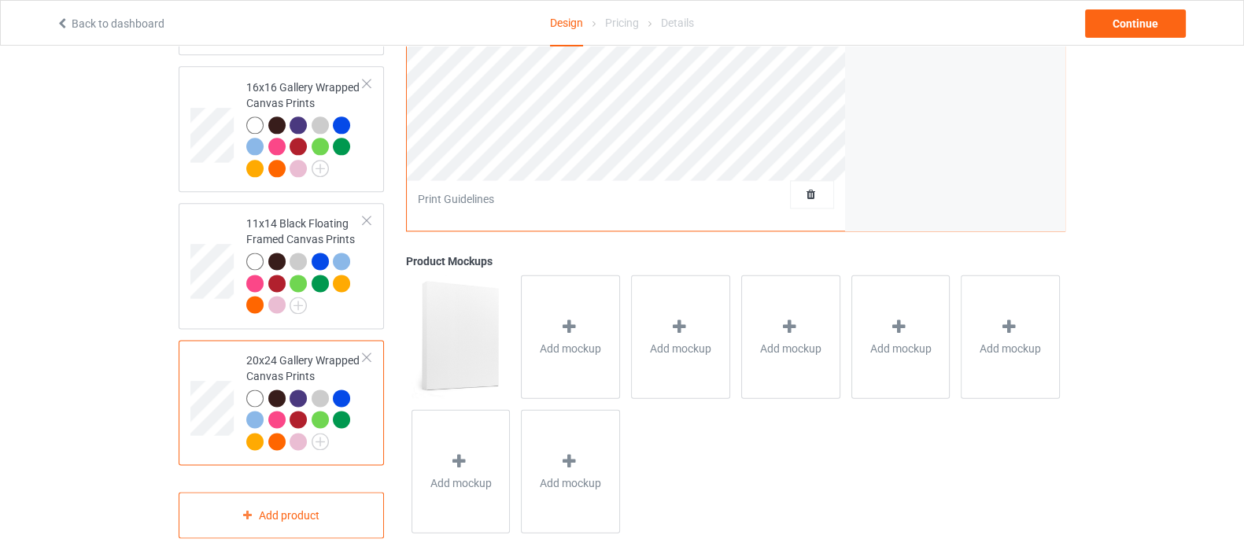
click at [370, 352] on div at bounding box center [366, 357] width 11 height 11
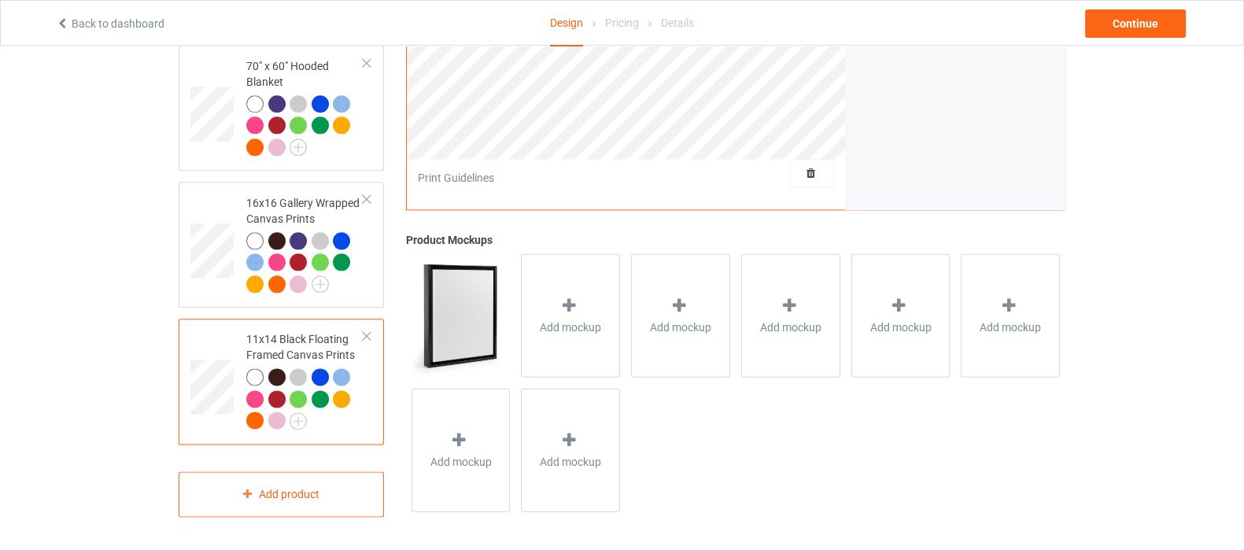
scroll to position [2439, 0]
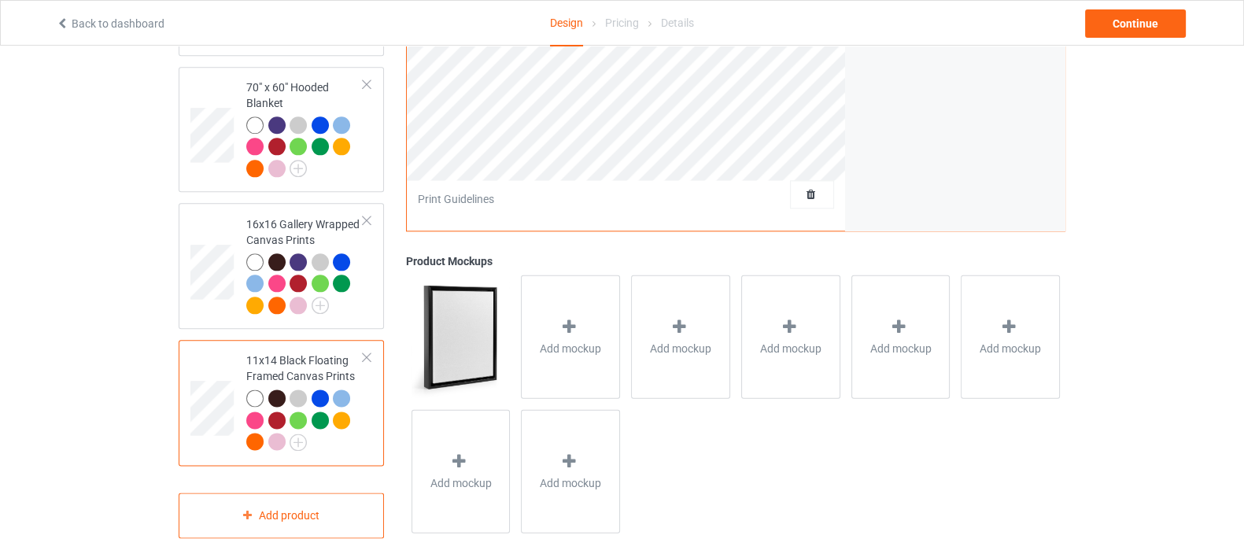
click at [367, 352] on div at bounding box center [366, 357] width 11 height 11
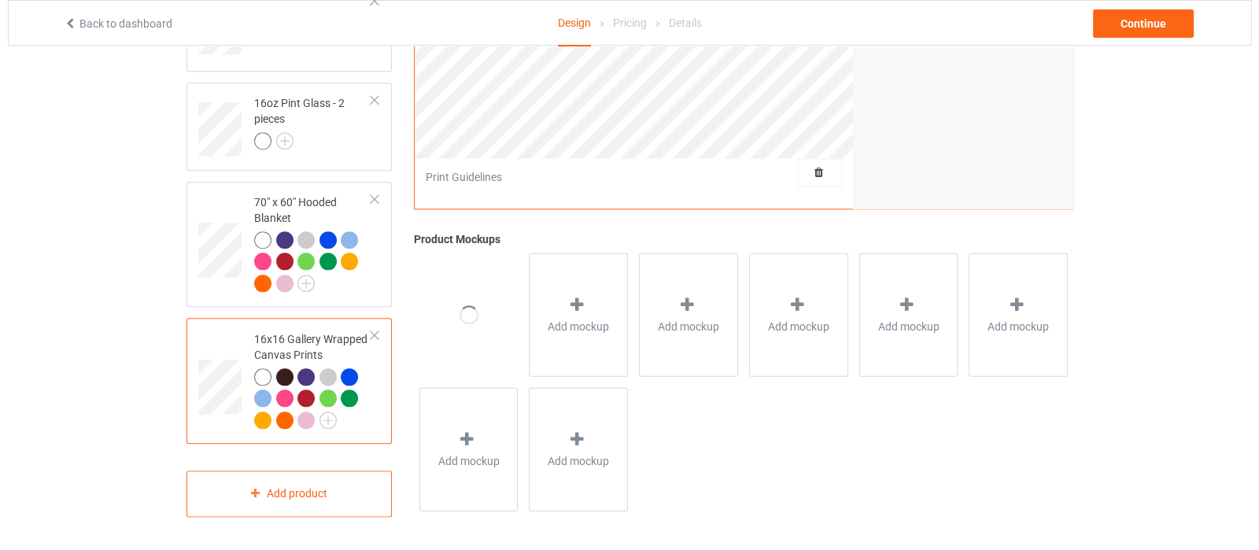
scroll to position [2303, 0]
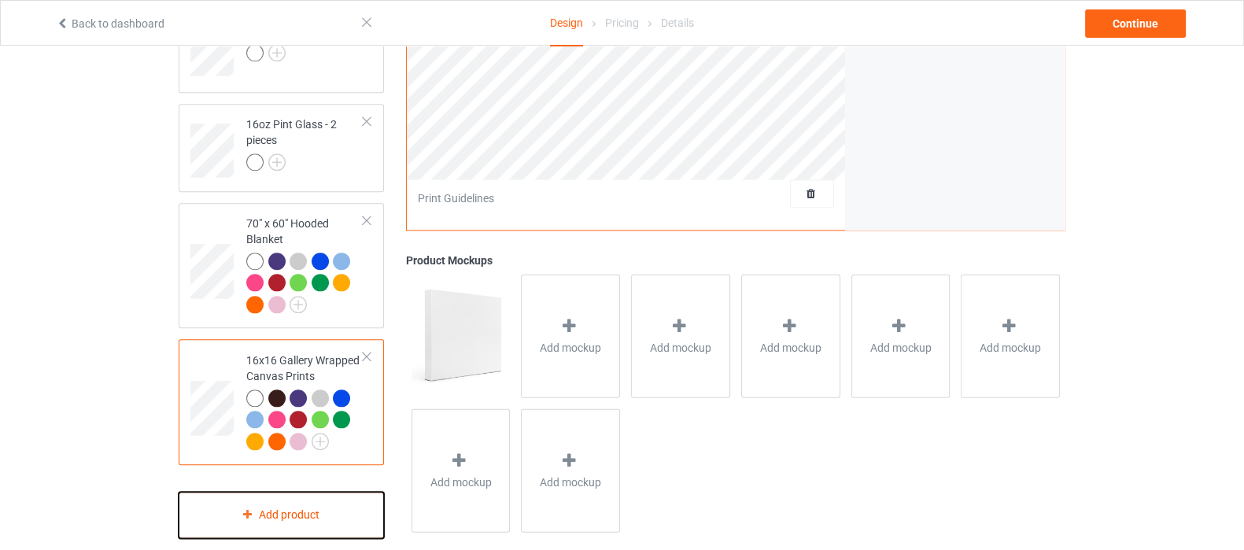
click at [352, 493] on div "Add product" at bounding box center [281, 515] width 205 height 46
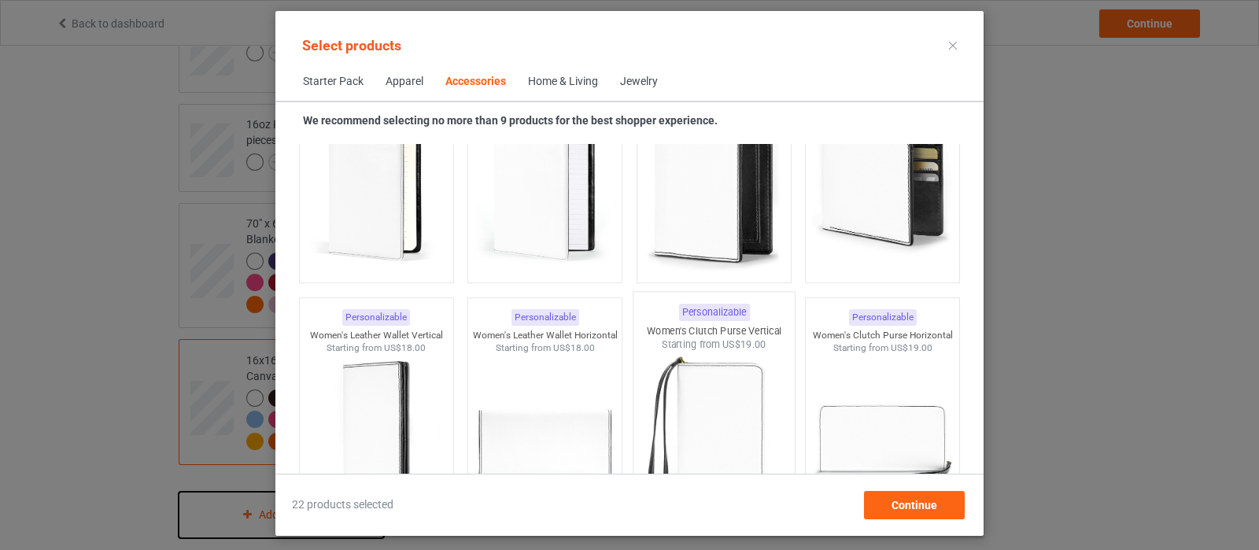
scroll to position [6413, 0]
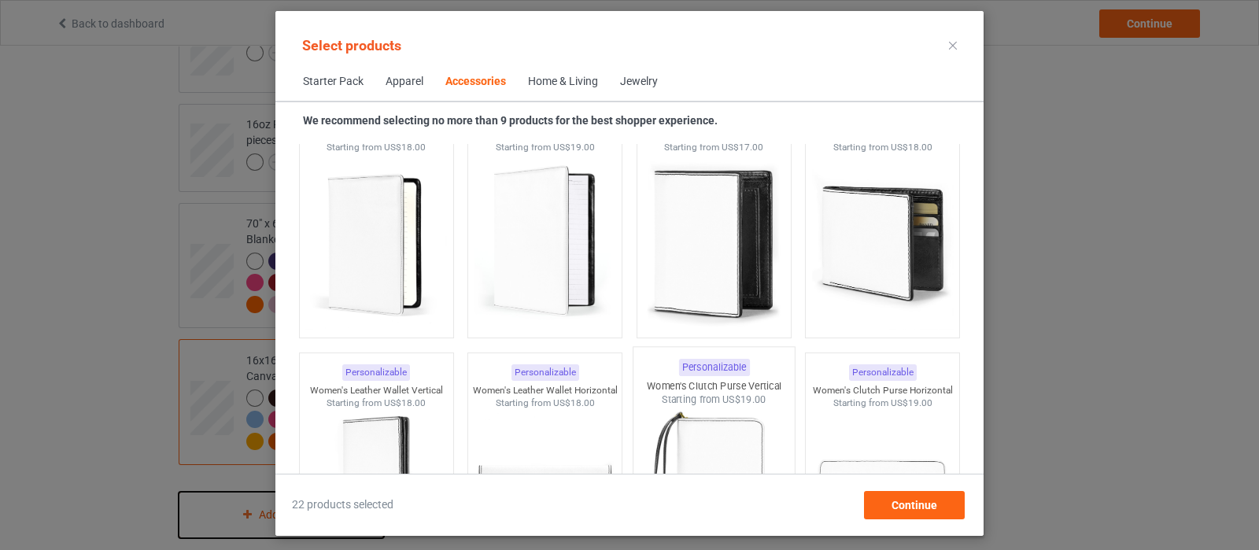
scroll to position [6216, 0]
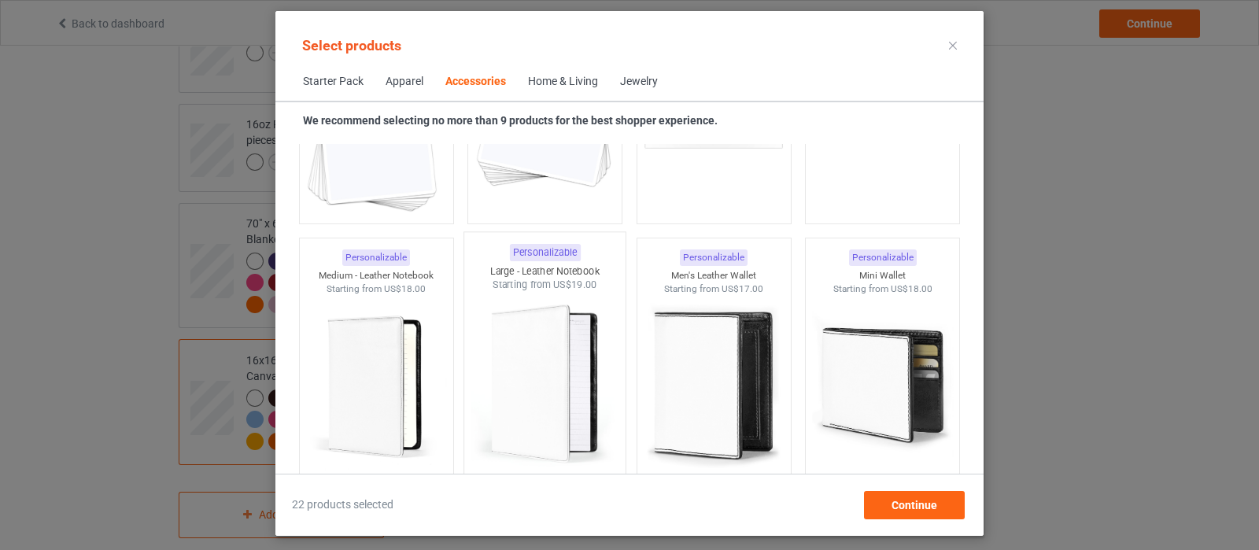
click at [556, 333] on img at bounding box center [545, 384] width 148 height 185
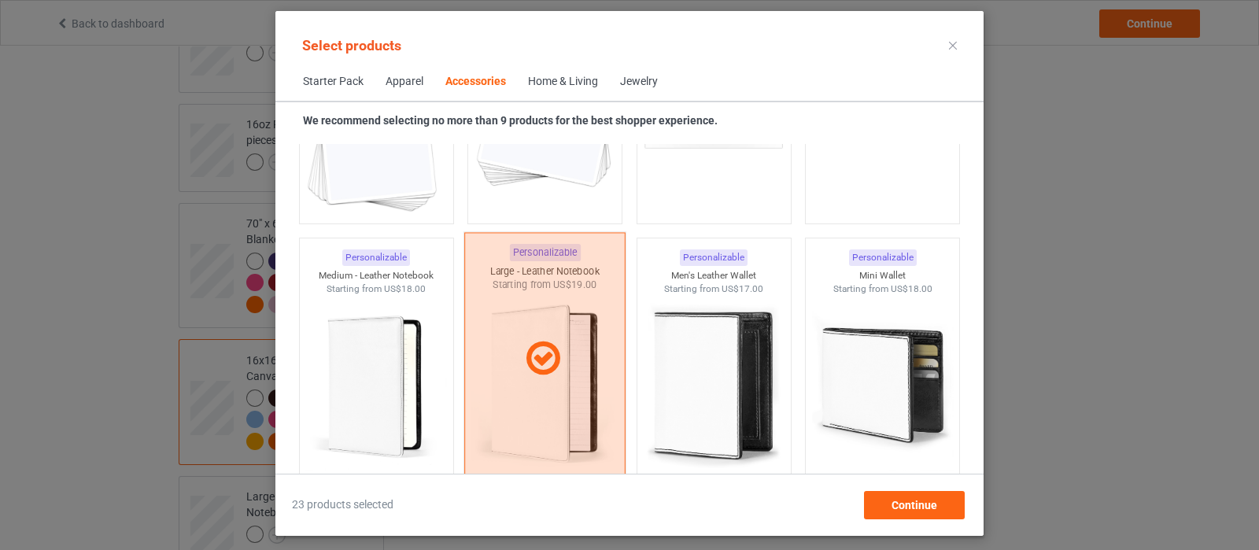
click at [534, 352] on icon at bounding box center [543, 358] width 46 height 39
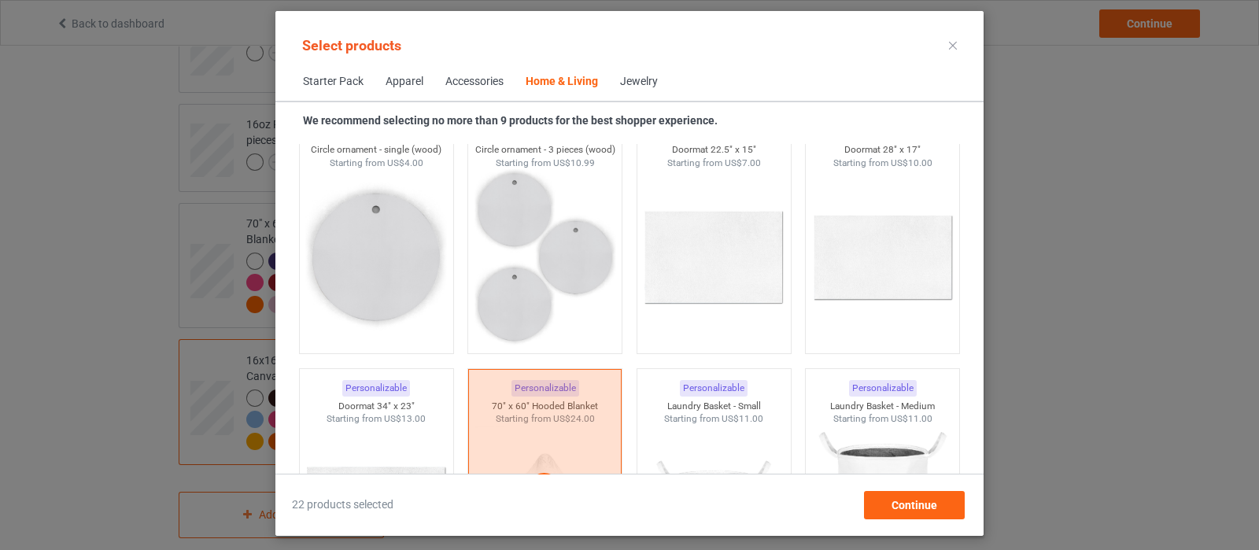
scroll to position [12806, 0]
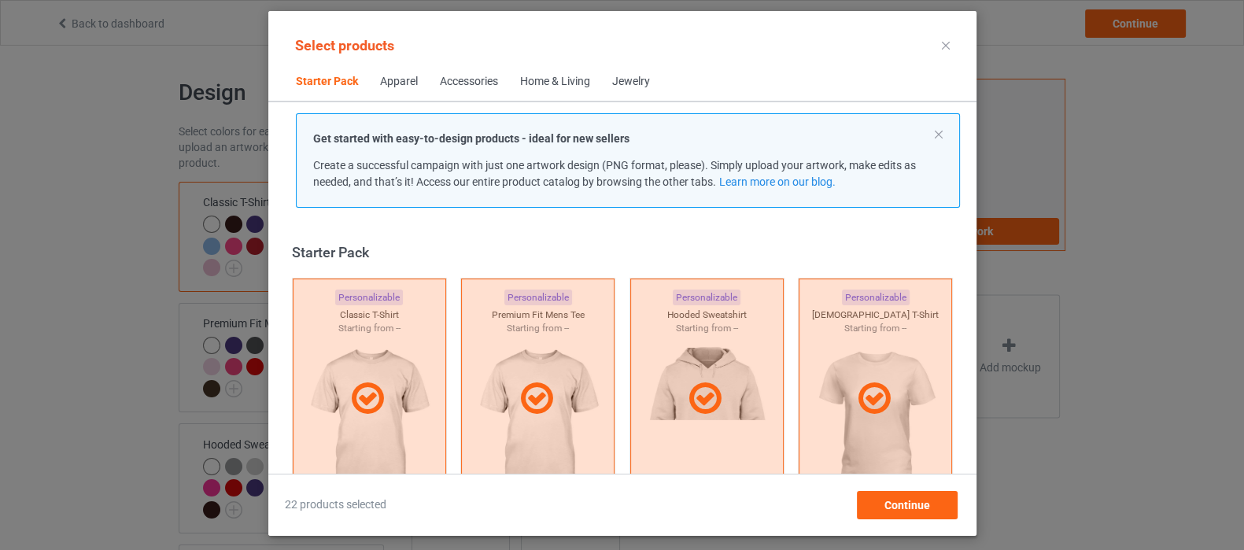
scroll to position [19, 0]
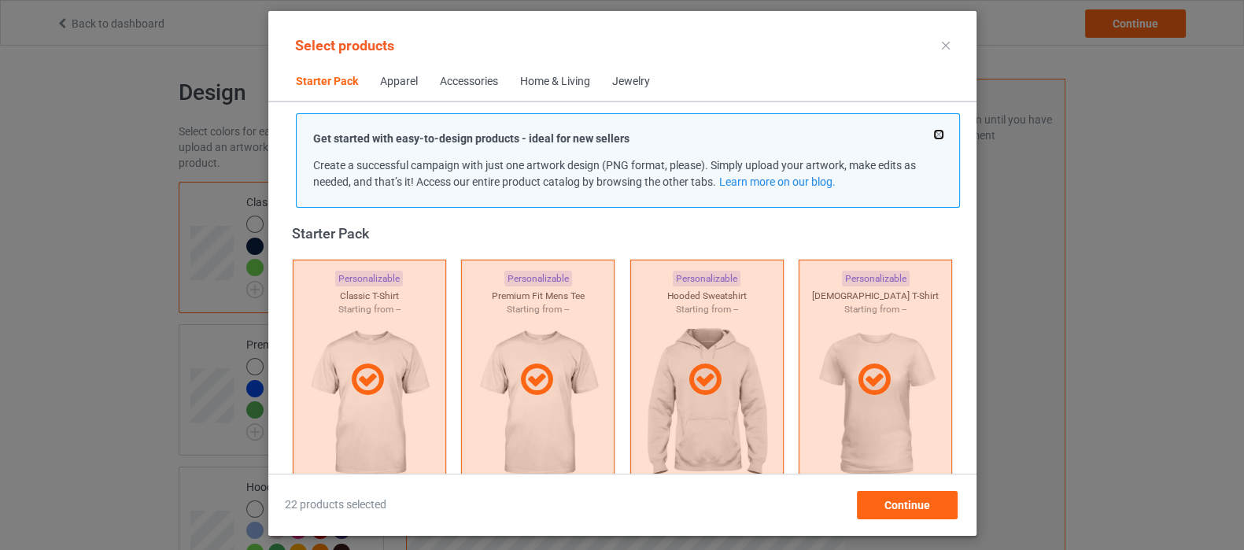
click at [937, 135] on button at bounding box center [939, 135] width 8 height 8
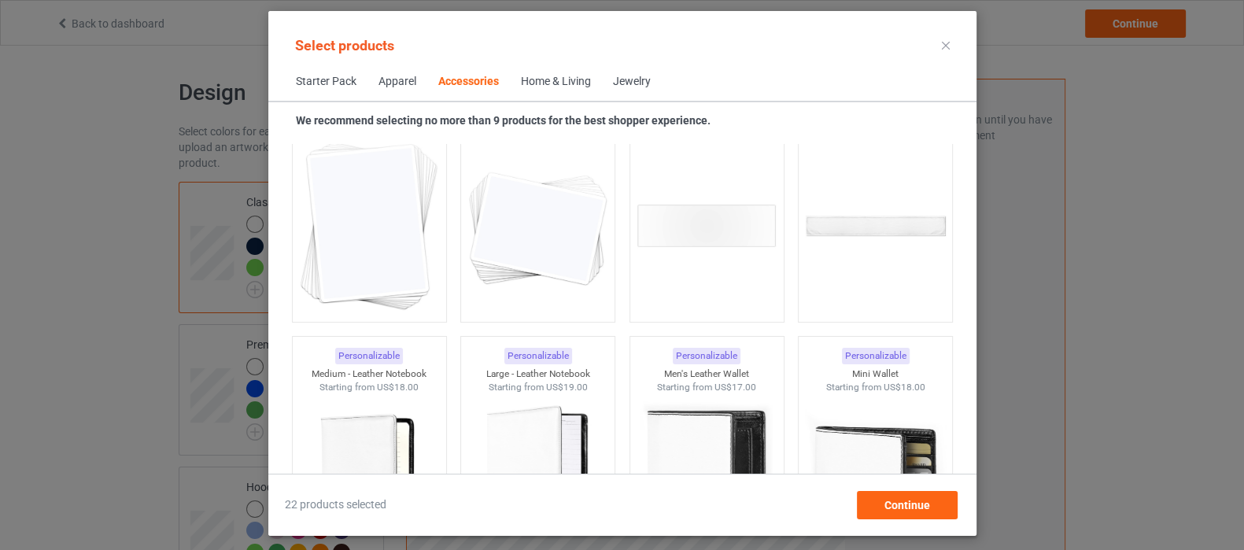
scroll to position [6512, 0]
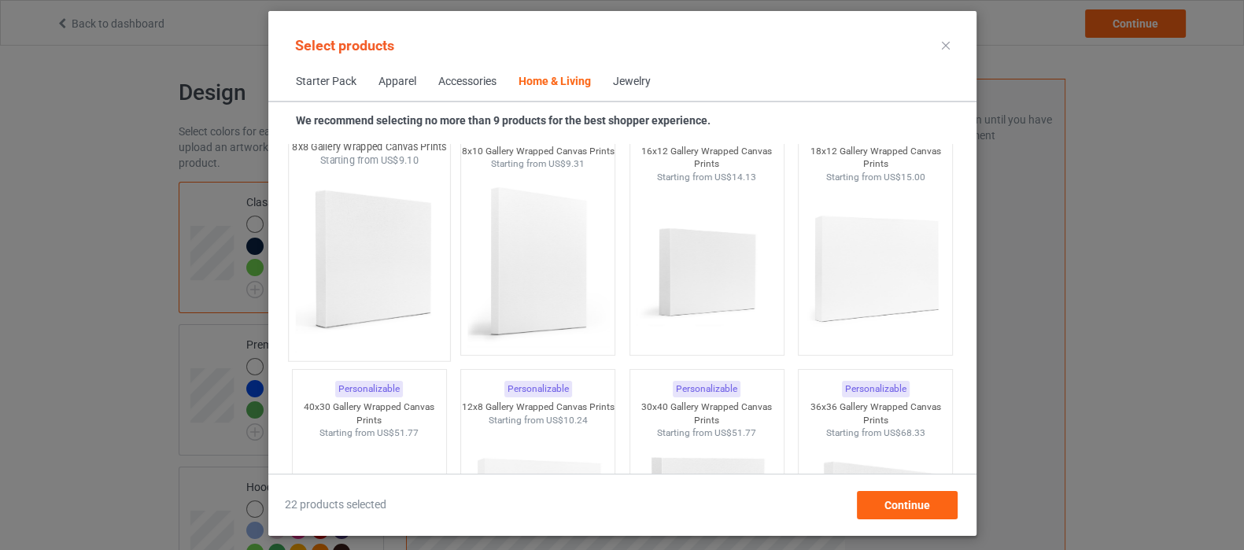
scroll to position [13594, 0]
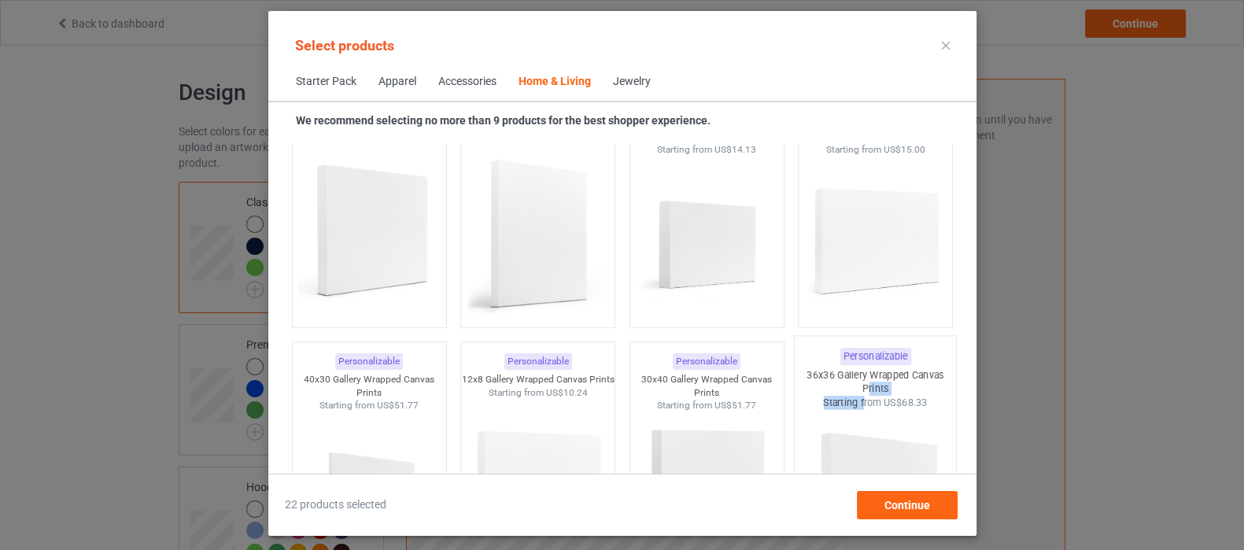
click at [854, 394] on div "Personalizable 36x36 Gallery Wrapped Canvas Prints Starting from US$68.33" at bounding box center [875, 463] width 163 height 254
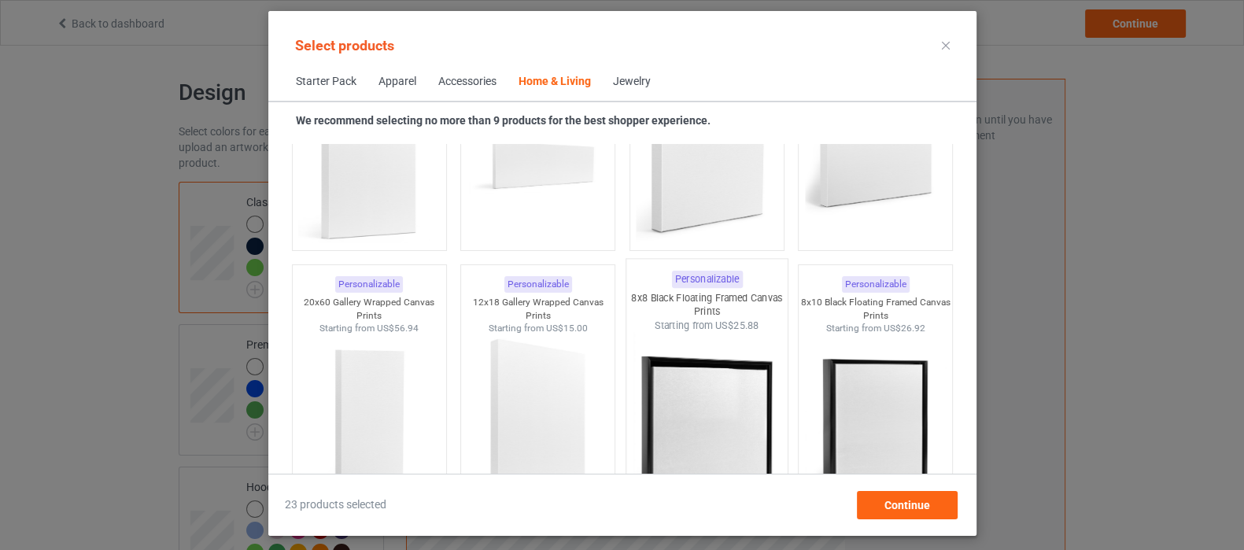
scroll to position [14184, 0]
click at [711, 369] on div at bounding box center [706, 424] width 161 height 185
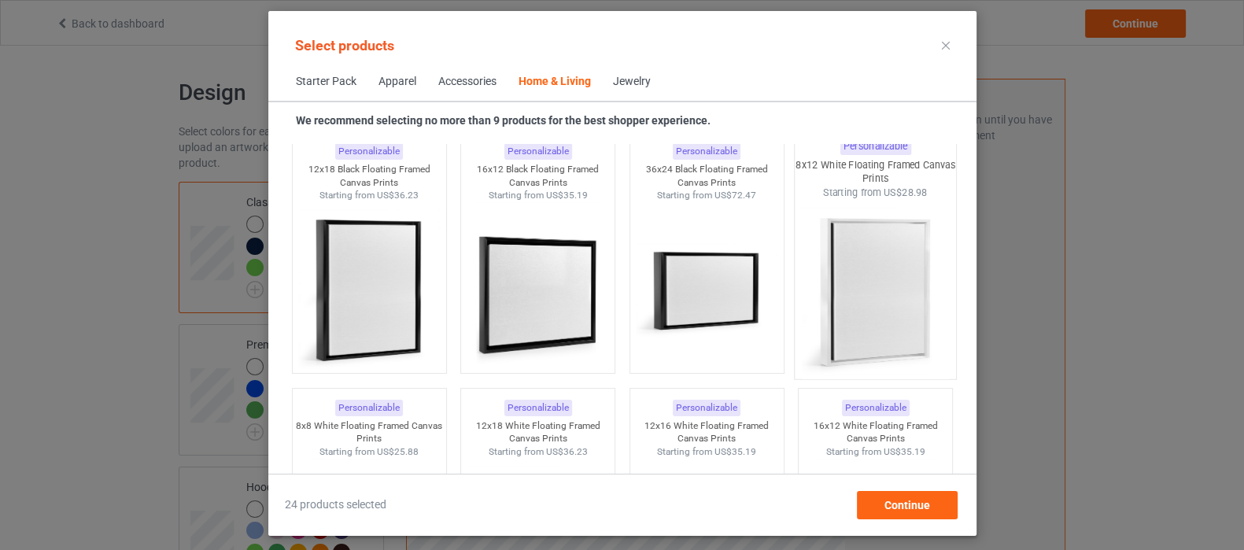
scroll to position [15463, 0]
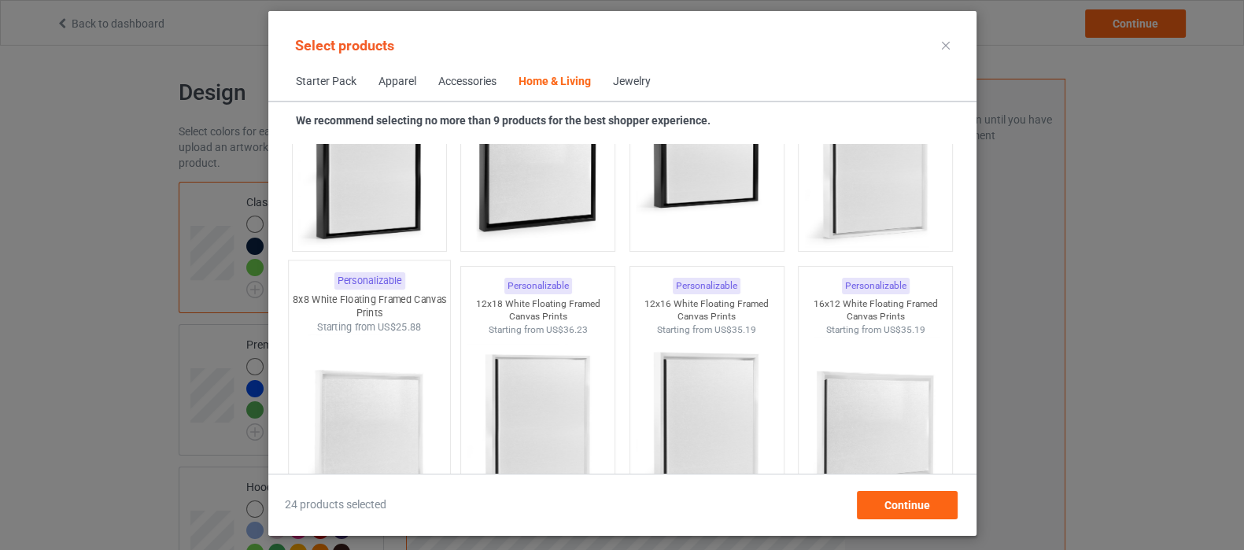
click at [370, 386] on div at bounding box center [368, 426] width 161 height 185
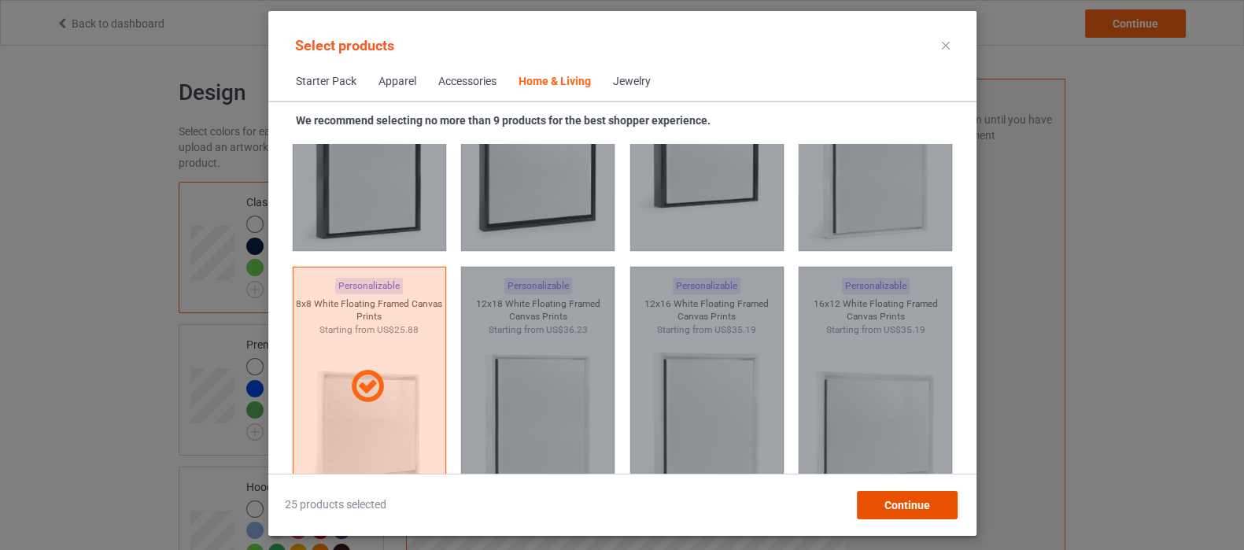
click at [916, 495] on div "Continue" at bounding box center [906, 505] width 101 height 28
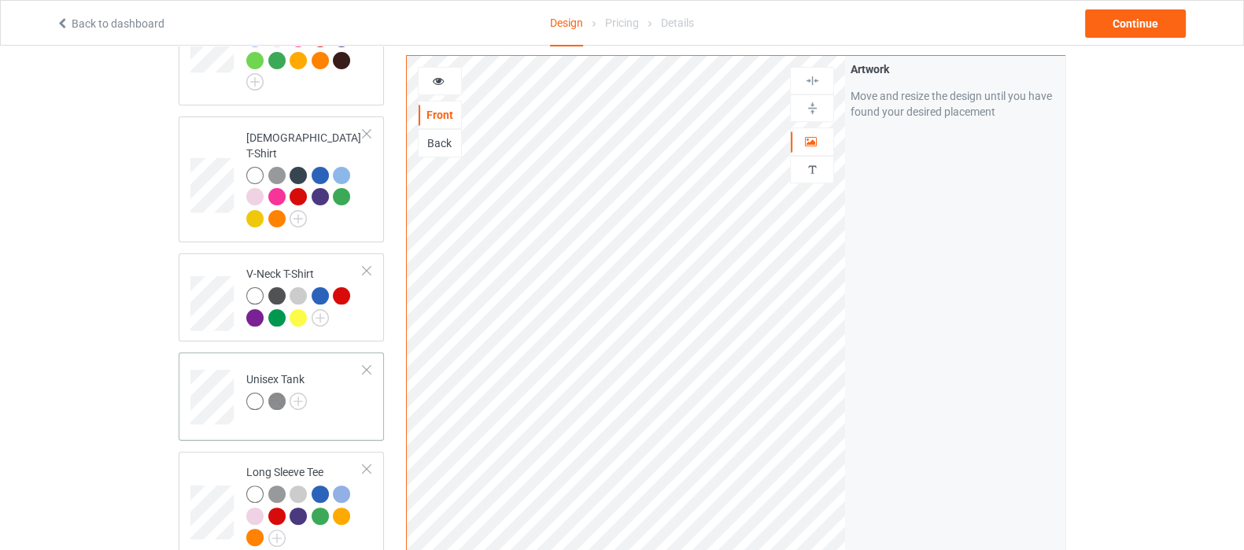
scroll to position [196, 0]
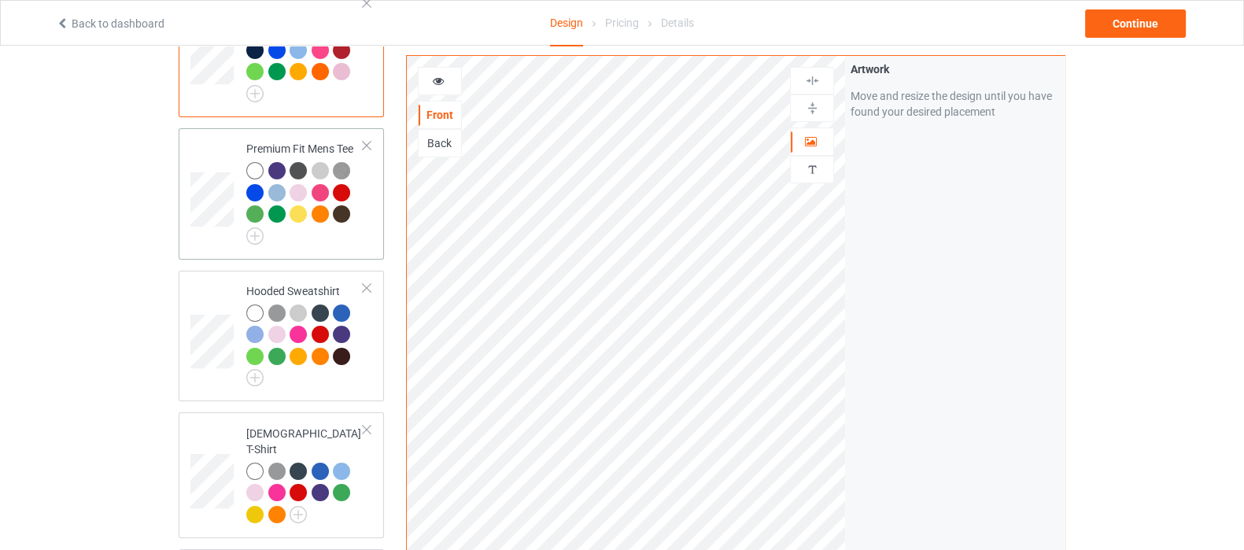
click at [327, 231] on div at bounding box center [304, 203] width 117 height 83
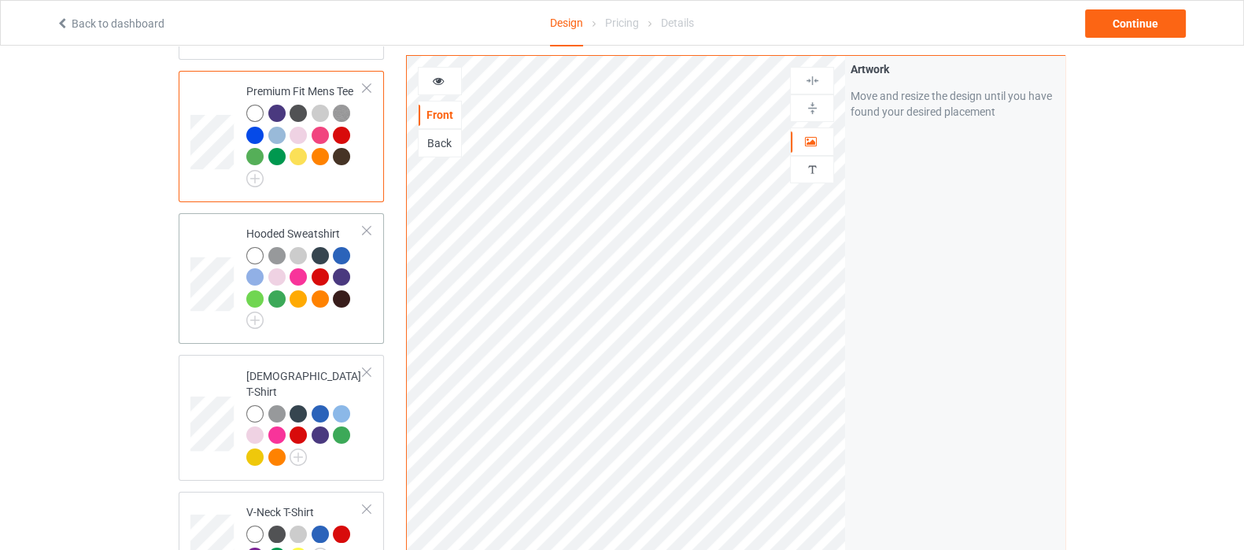
scroll to position [295, 0]
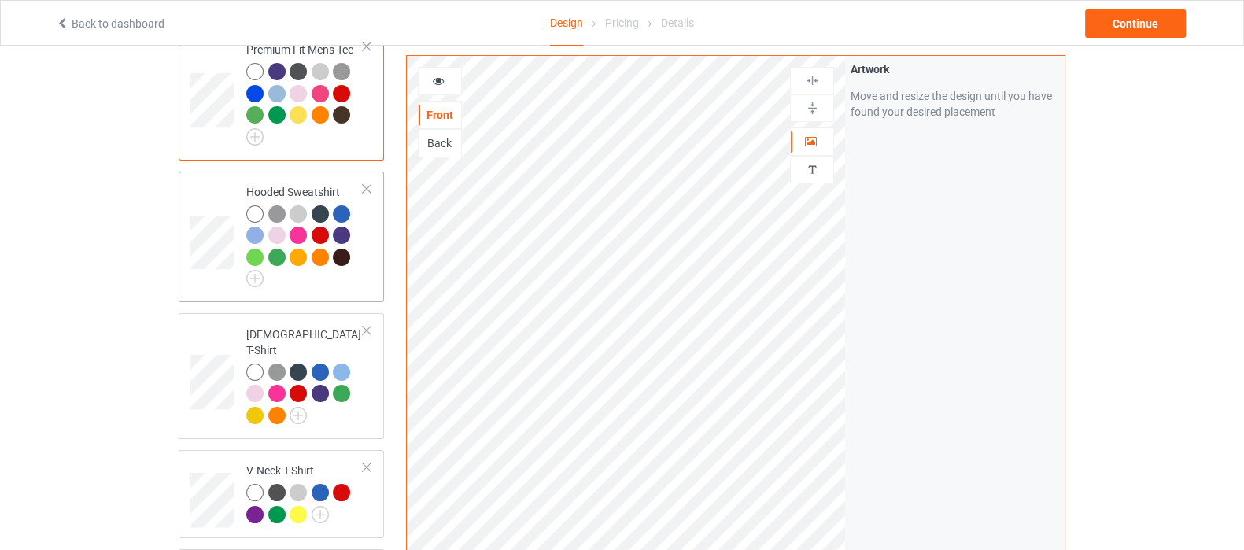
click at [357, 289] on td "Hooded Sweatshirt" at bounding box center [305, 237] width 135 height 119
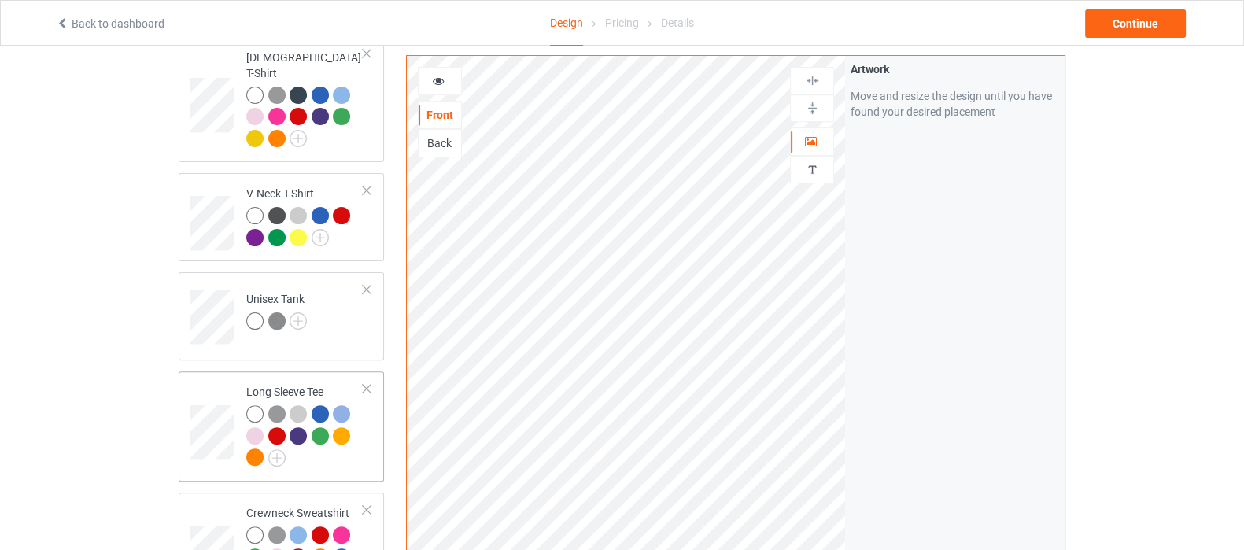
scroll to position [590, 0]
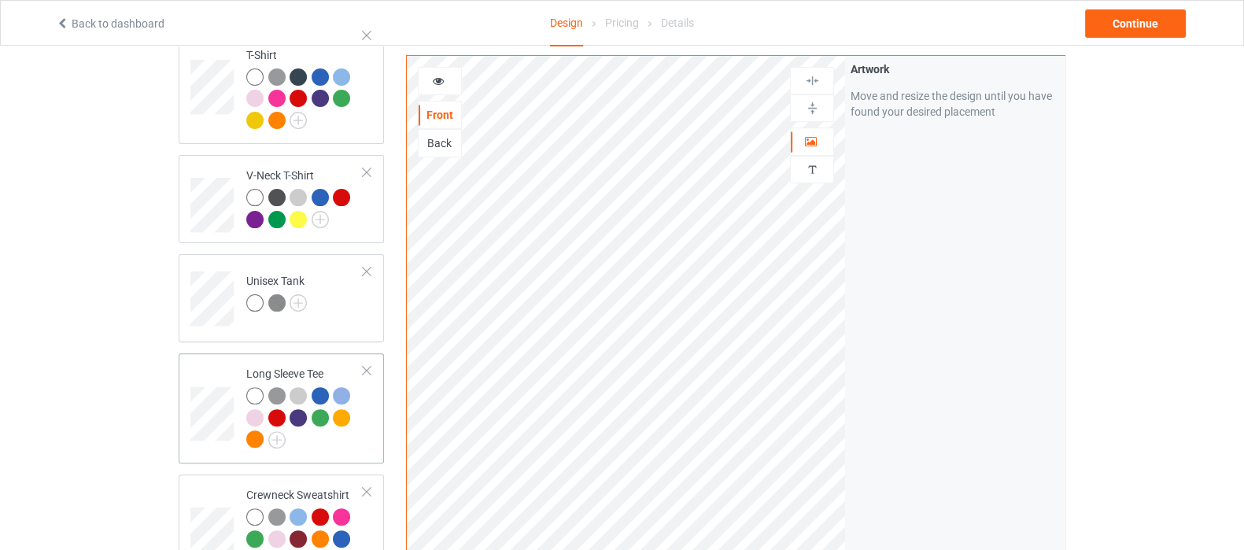
click at [358, 423] on div at bounding box center [304, 419] width 117 height 65
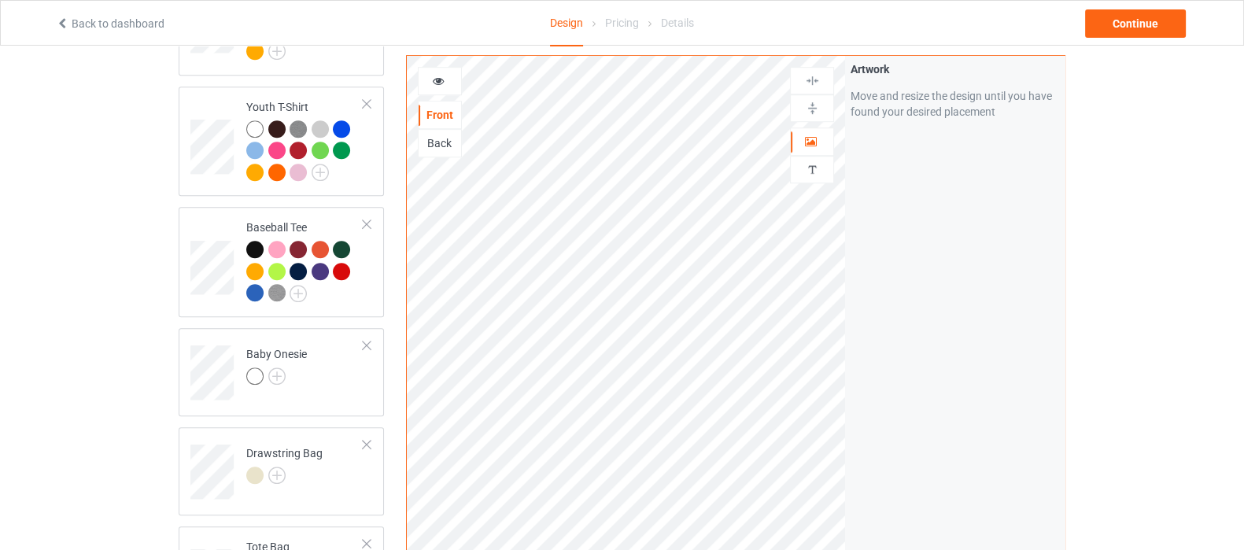
scroll to position [1180, 0]
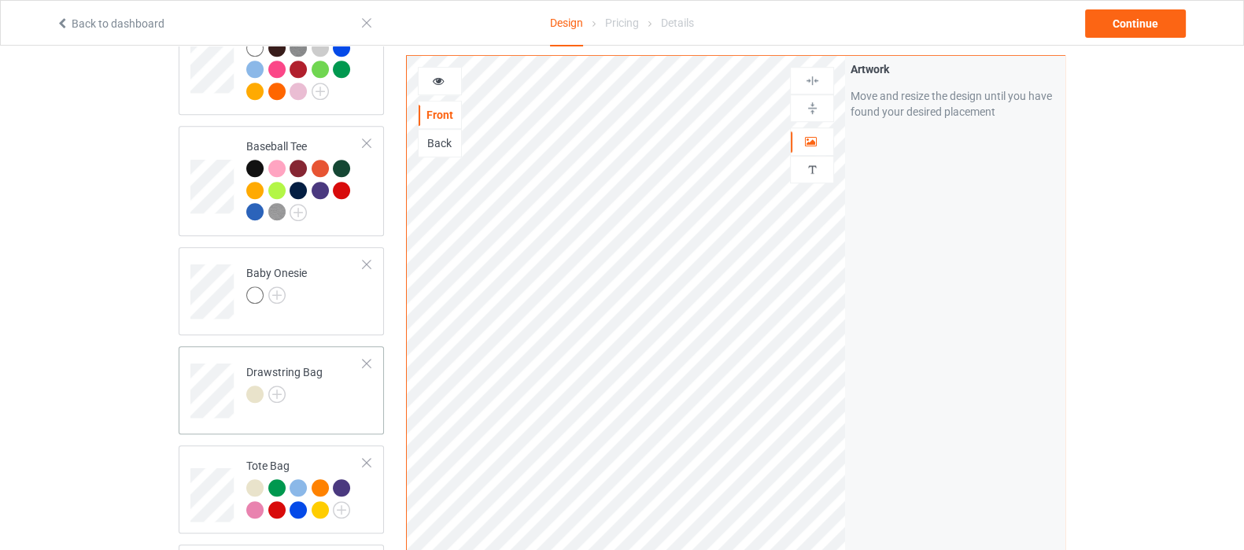
click at [313, 386] on div at bounding box center [284, 397] width 76 height 22
click at [801, 81] on div at bounding box center [812, 80] width 42 height 15
click at [811, 111] on img at bounding box center [812, 108] width 15 height 15
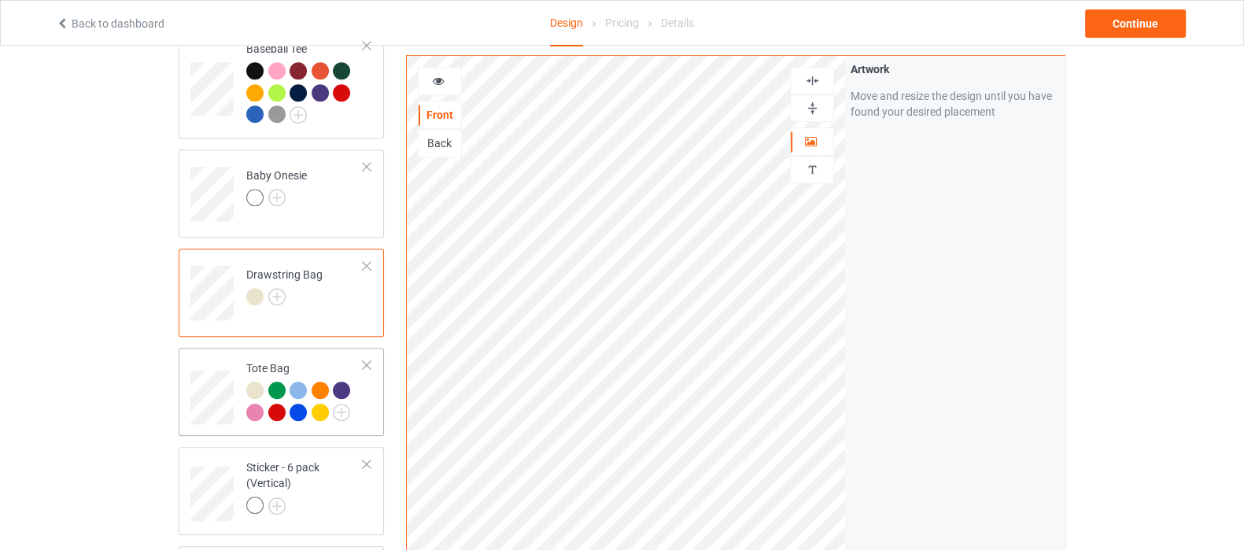
click at [374, 401] on div "Tote Bag" at bounding box center [281, 392] width 205 height 88
click at [314, 474] on div "Sticker - 6 pack (Vertical)" at bounding box center [304, 487] width 117 height 54
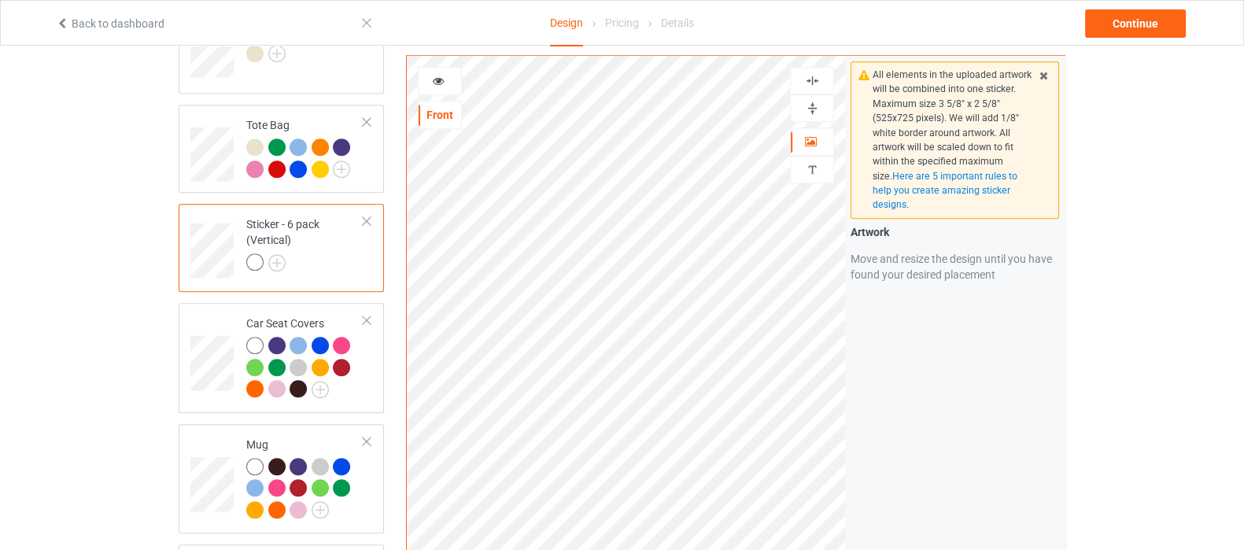
scroll to position [1573, 0]
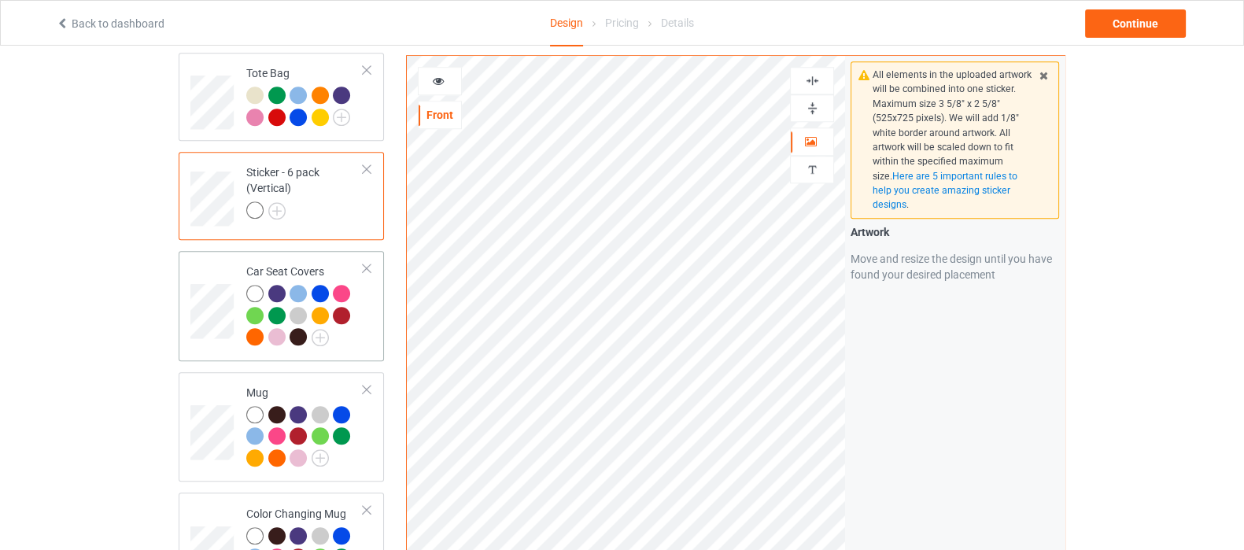
click at [350, 319] on div at bounding box center [304, 317] width 117 height 65
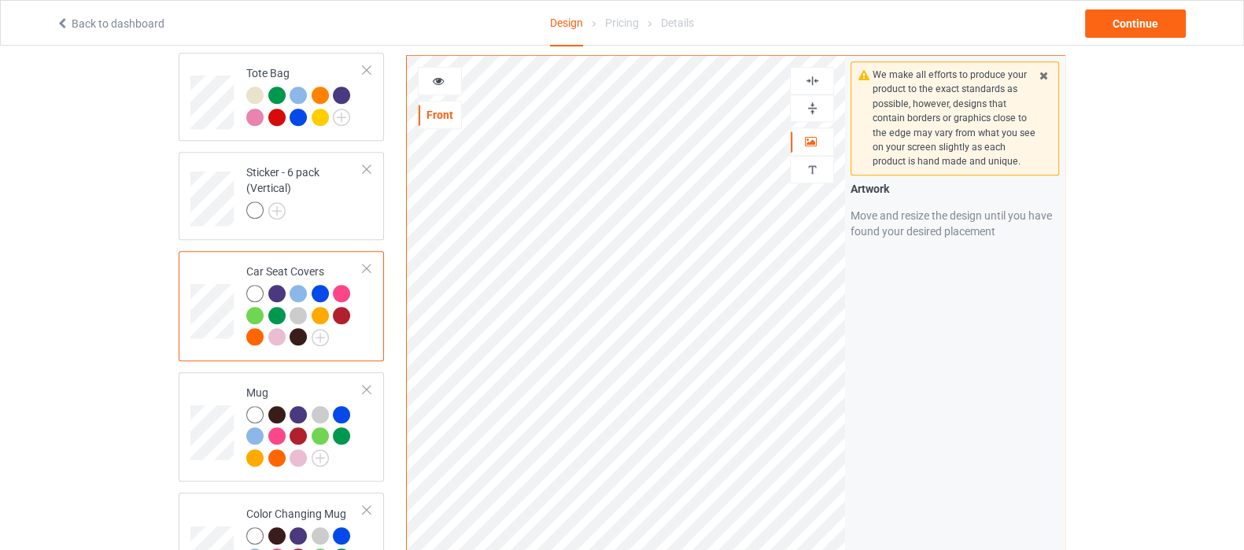
click at [441, 76] on icon at bounding box center [438, 78] width 13 height 11
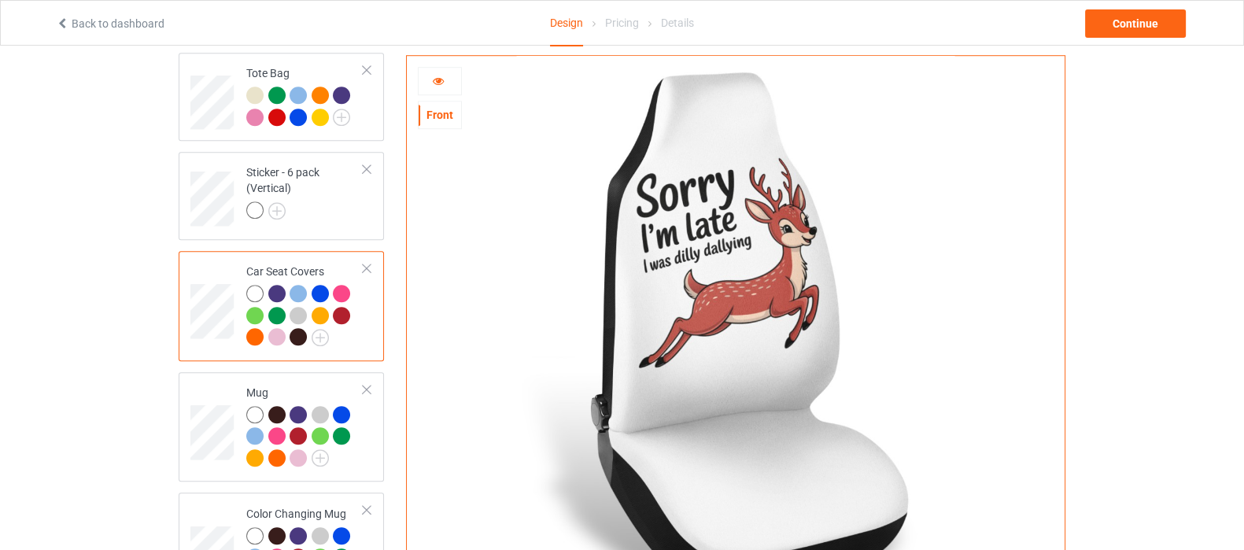
click at [445, 84] on div at bounding box center [440, 81] width 42 height 16
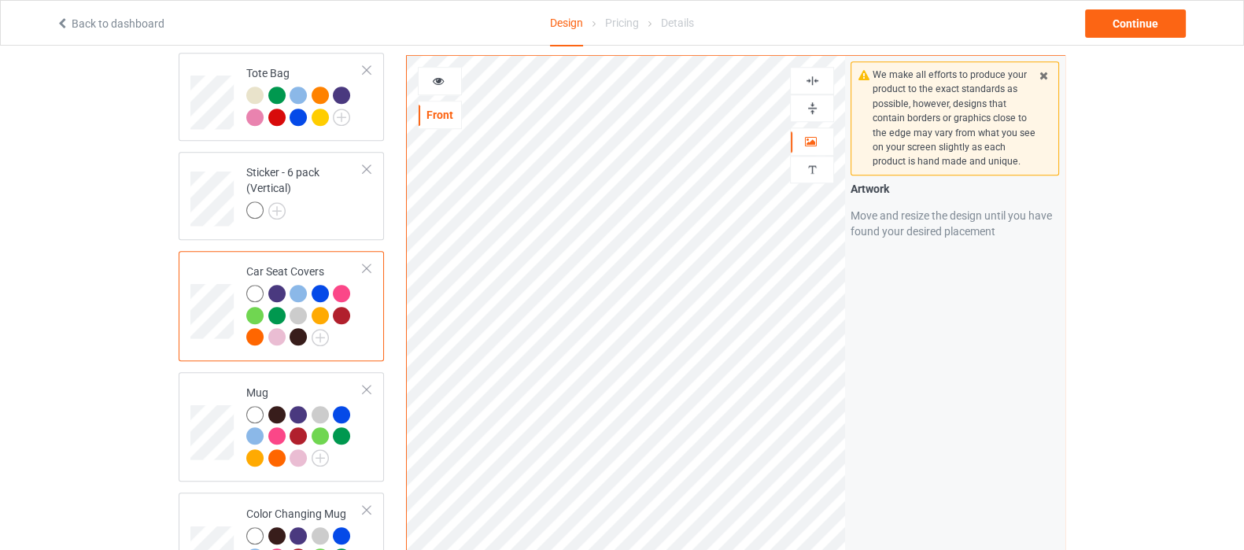
click at [806, 83] on img at bounding box center [812, 80] width 15 height 15
click at [445, 83] on div at bounding box center [440, 81] width 42 height 16
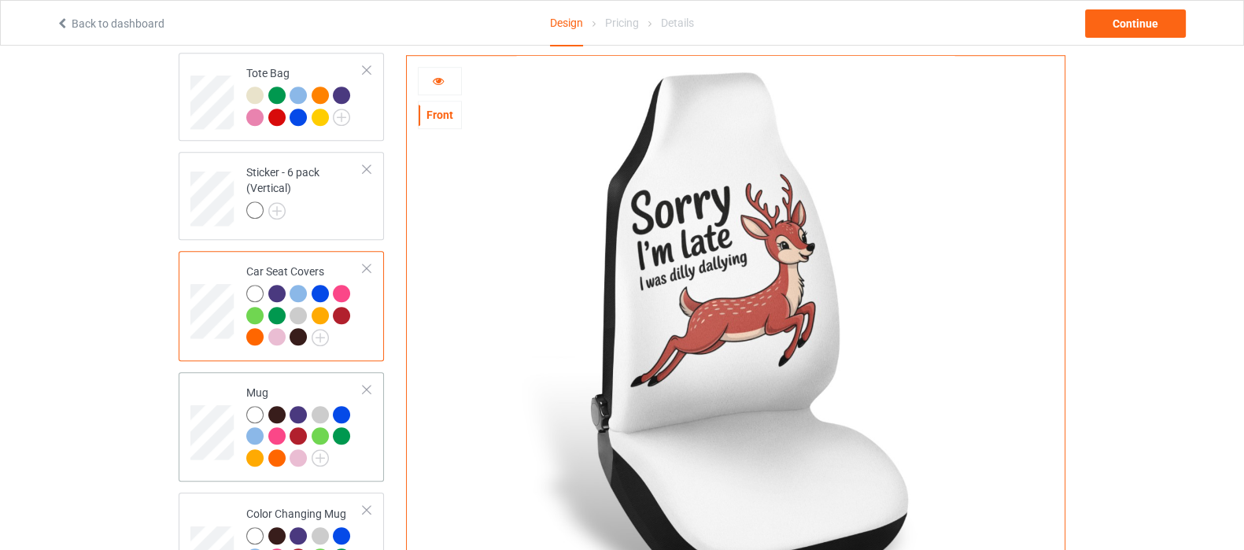
click at [356, 434] on div at bounding box center [304, 438] width 117 height 65
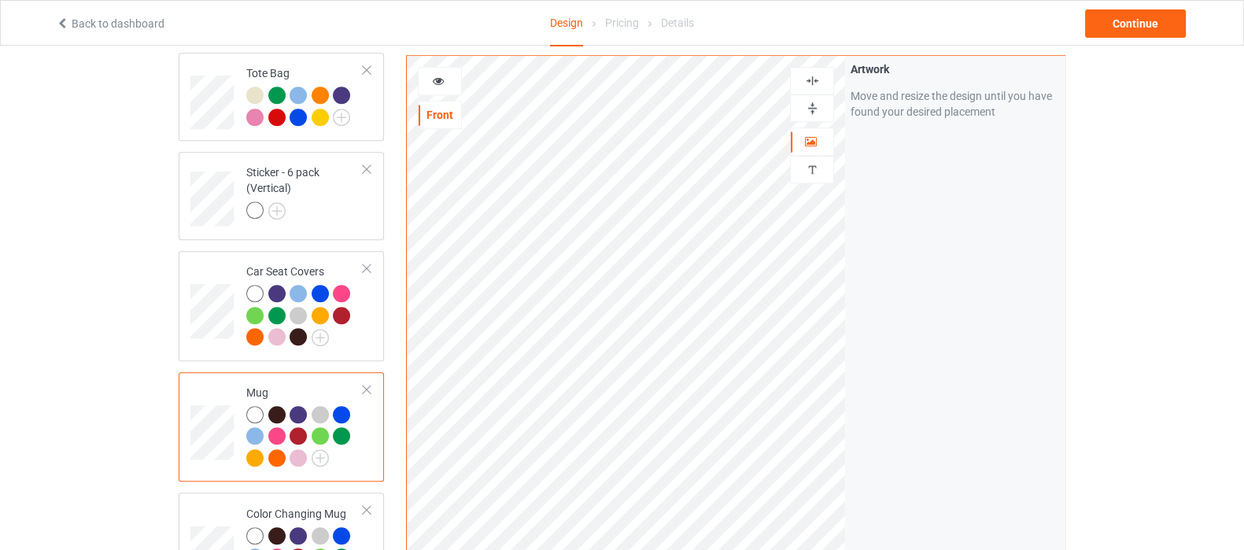
click at [803, 109] on div at bounding box center [812, 108] width 42 height 15
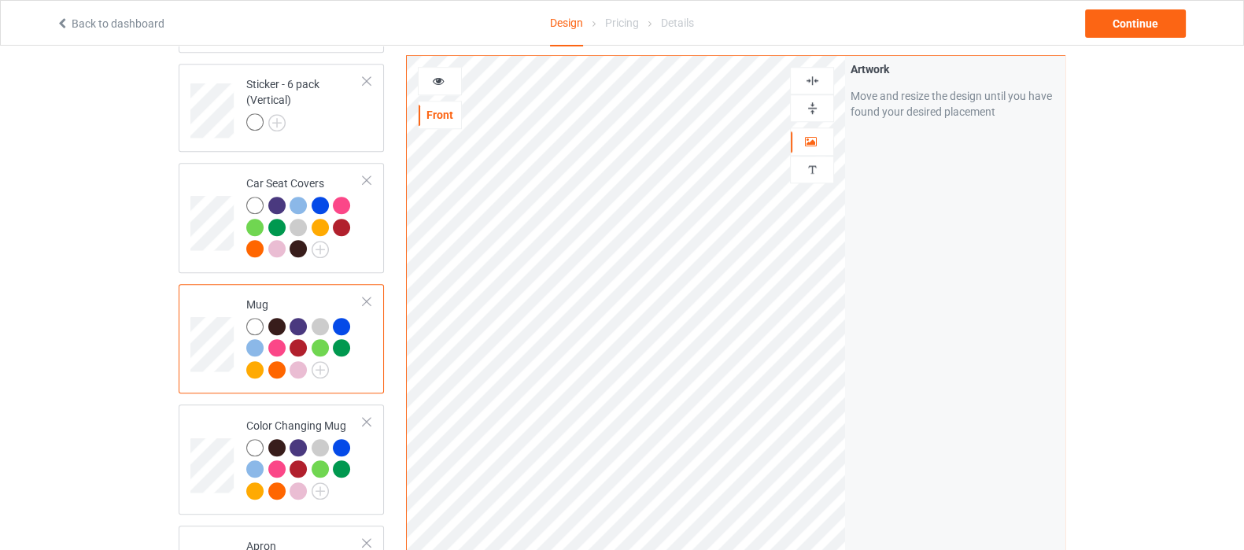
scroll to position [1771, 0]
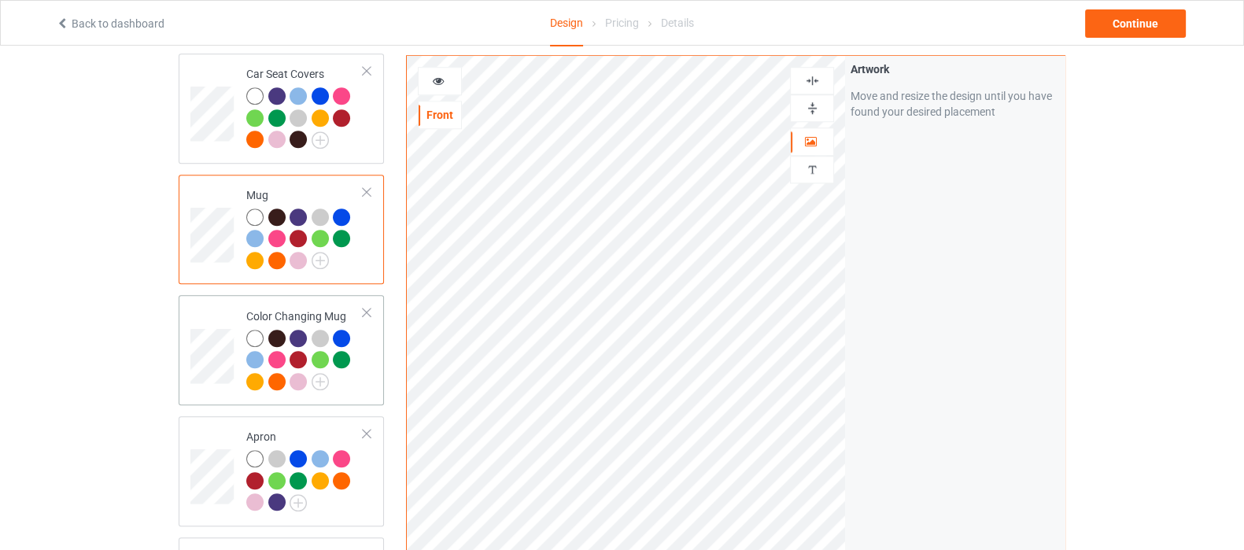
click at [366, 364] on td "Color Changing Mug" at bounding box center [305, 350] width 135 height 98
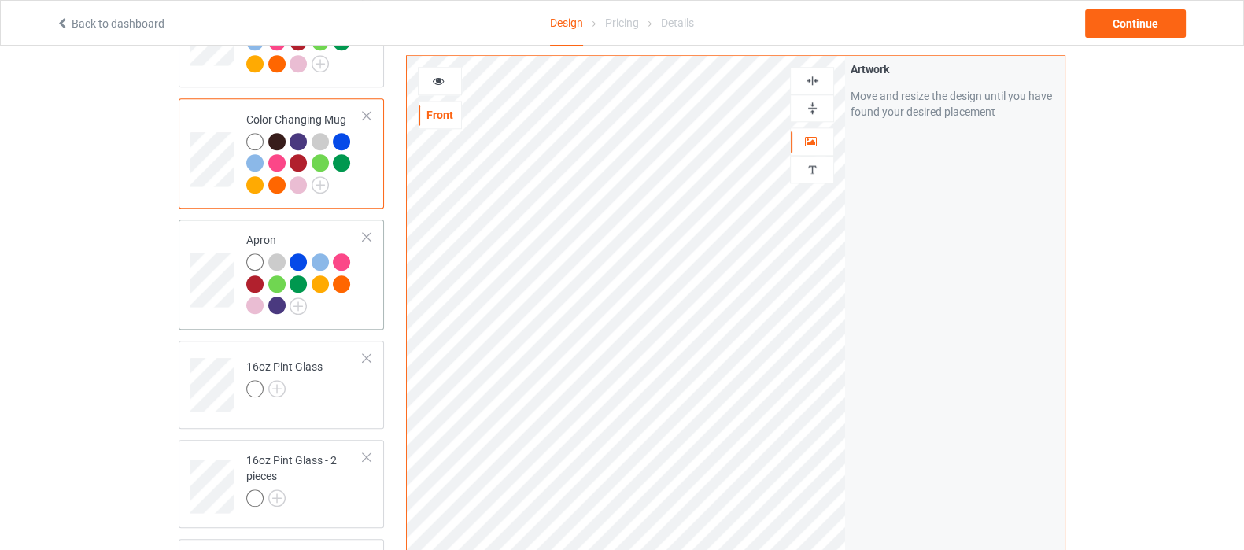
click at [338, 289] on div at bounding box center [304, 285] width 117 height 65
click at [805, 88] on div at bounding box center [812, 81] width 44 height 28
click at [811, 79] on img at bounding box center [812, 80] width 15 height 15
drag, startPoint x: 318, startPoint y: 391, endPoint x: 327, endPoint y: 391, distance: 9.4
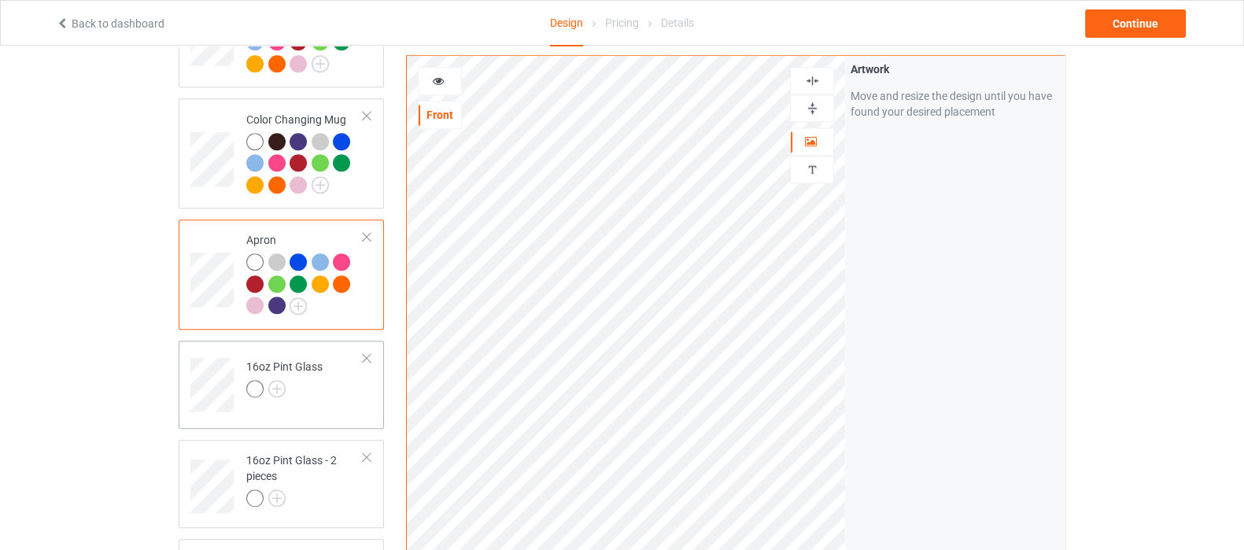
click at [319, 391] on div "16oz Pint Glass" at bounding box center [281, 385] width 205 height 88
click at [818, 105] on img at bounding box center [812, 108] width 15 height 15
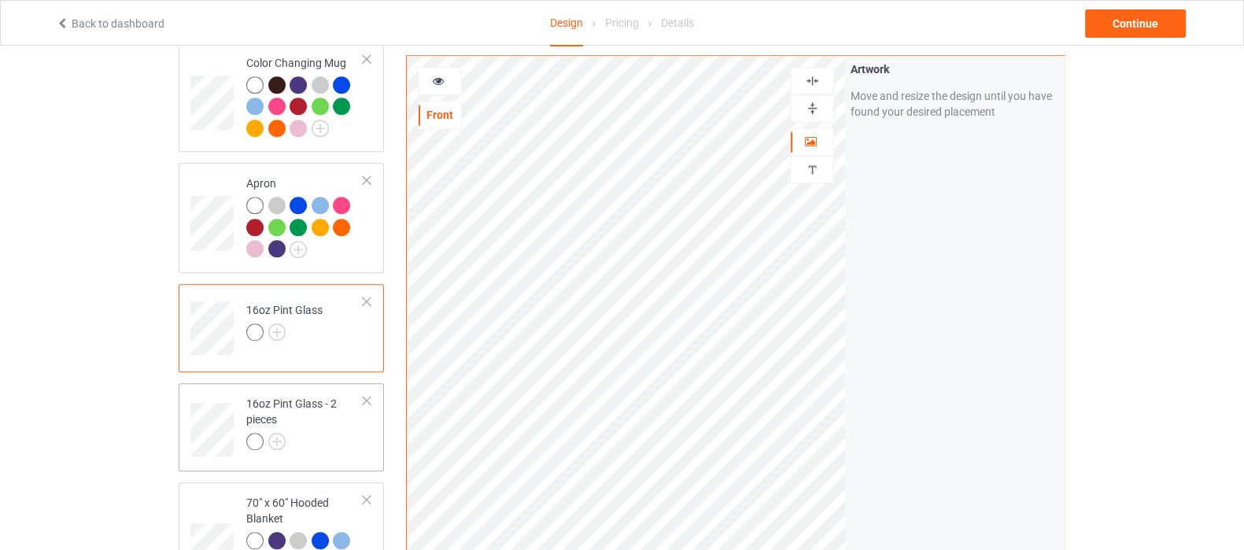
scroll to position [2066, 0]
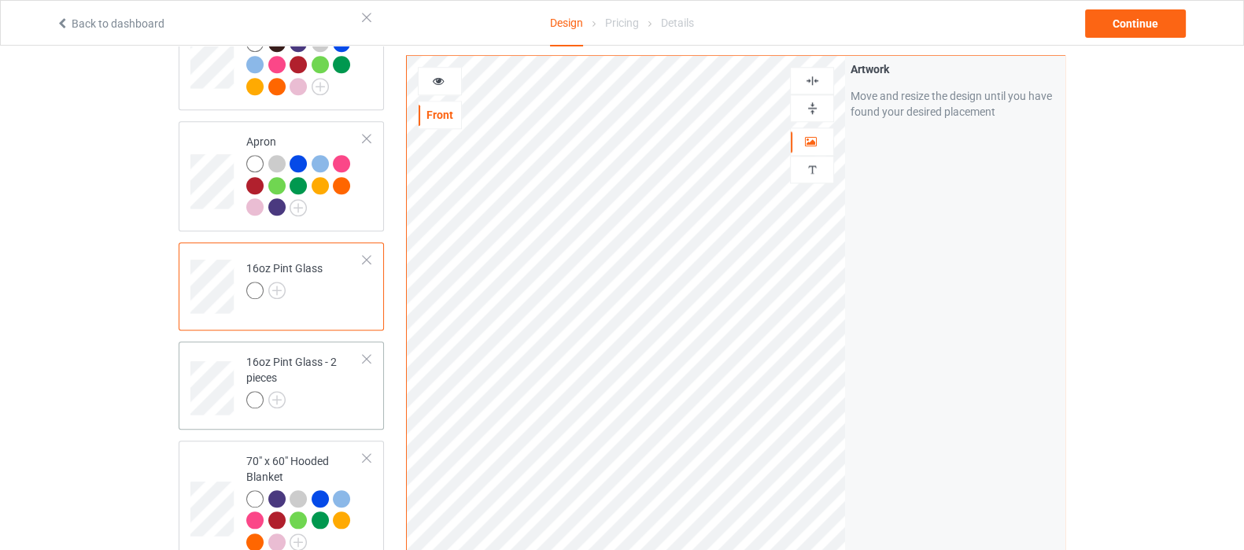
click at [307, 391] on div at bounding box center [304, 402] width 117 height 22
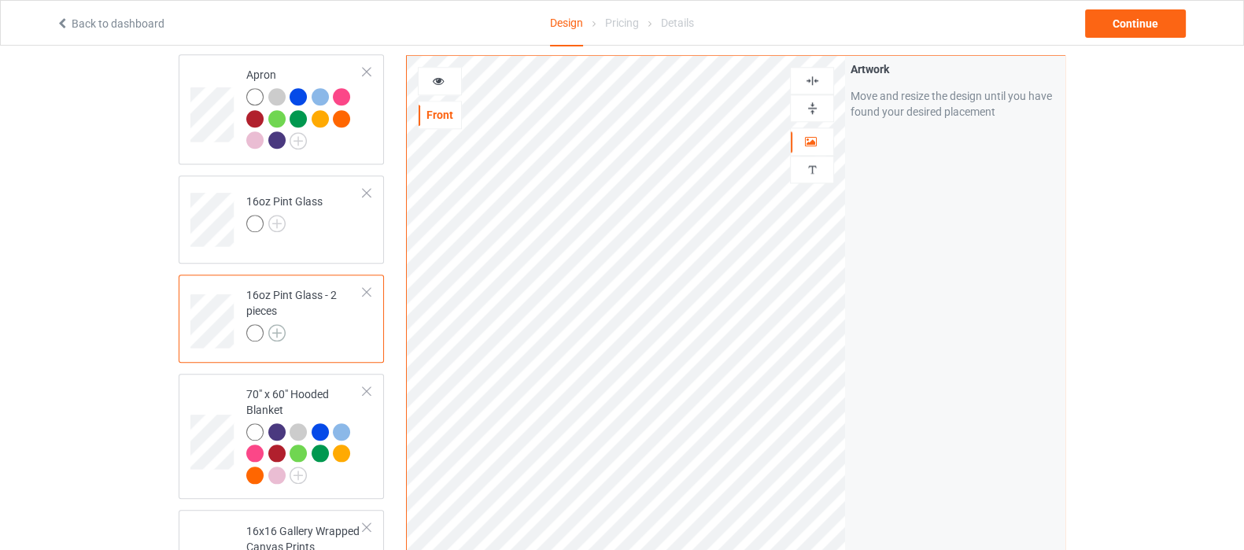
scroll to position [2164, 0]
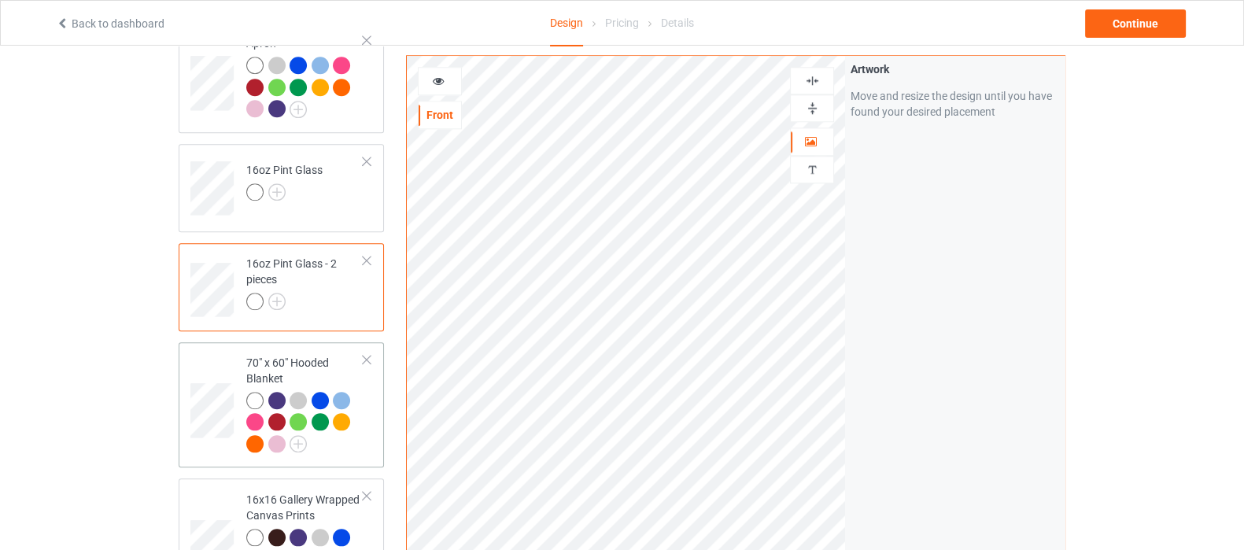
click at [337, 433] on div at bounding box center [304, 424] width 117 height 65
click at [816, 73] on img at bounding box center [812, 80] width 15 height 15
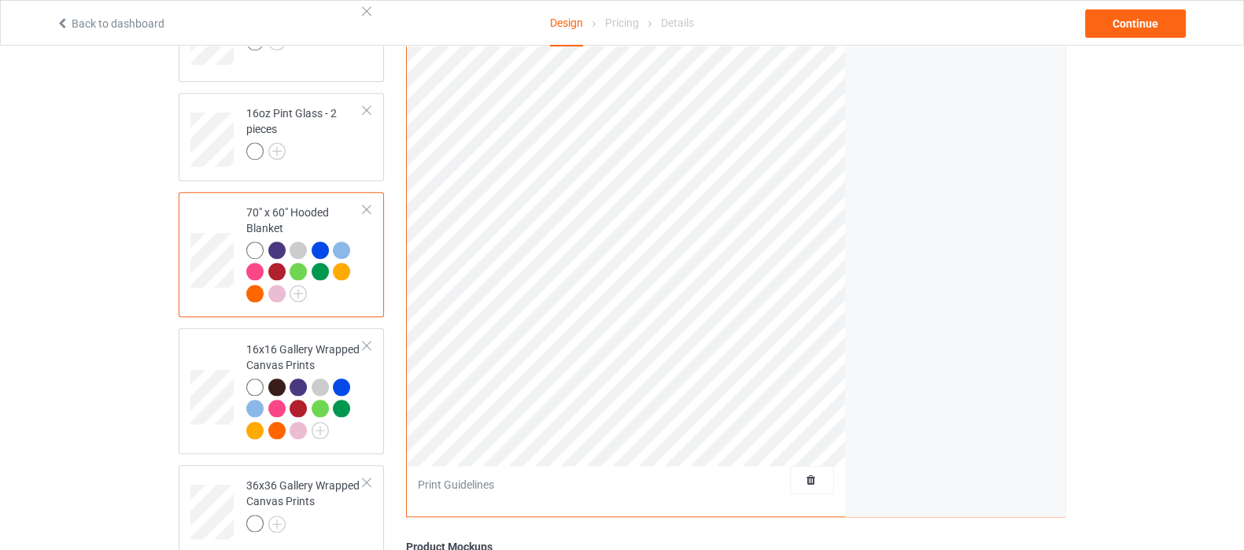
scroll to position [2361, 0]
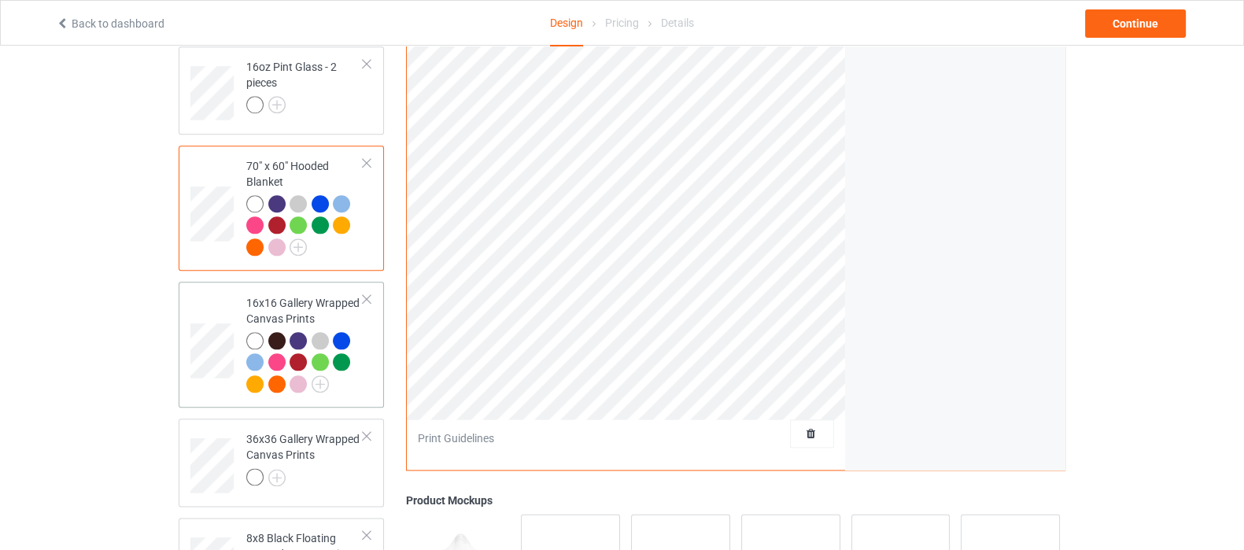
click at [345, 375] on div at bounding box center [304, 364] width 117 height 65
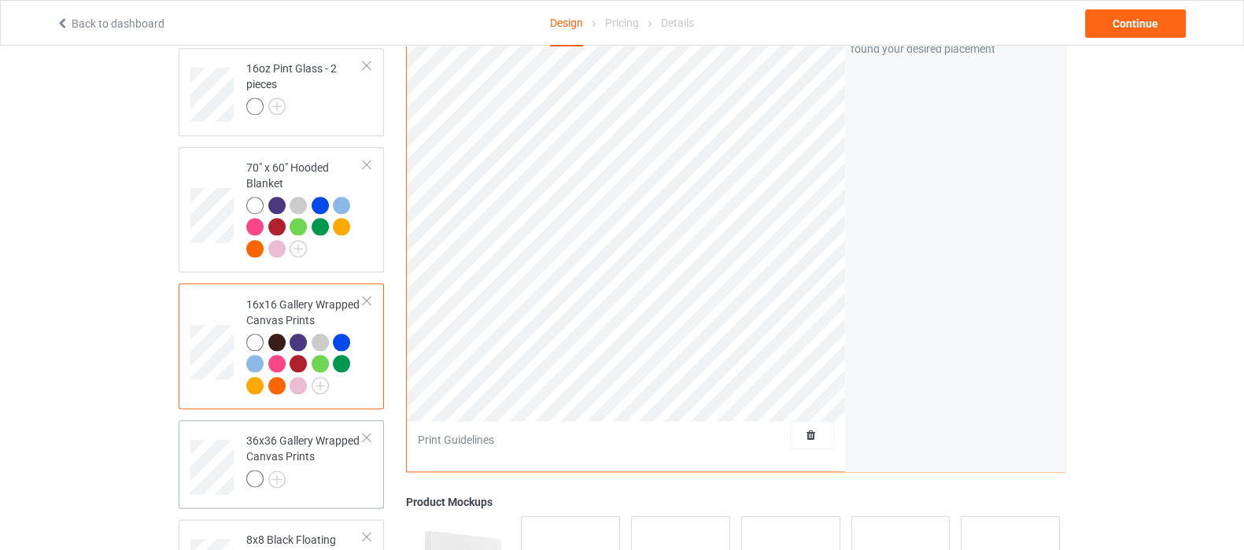
scroll to position [2361, 0]
click at [332, 468] on div at bounding box center [304, 479] width 117 height 22
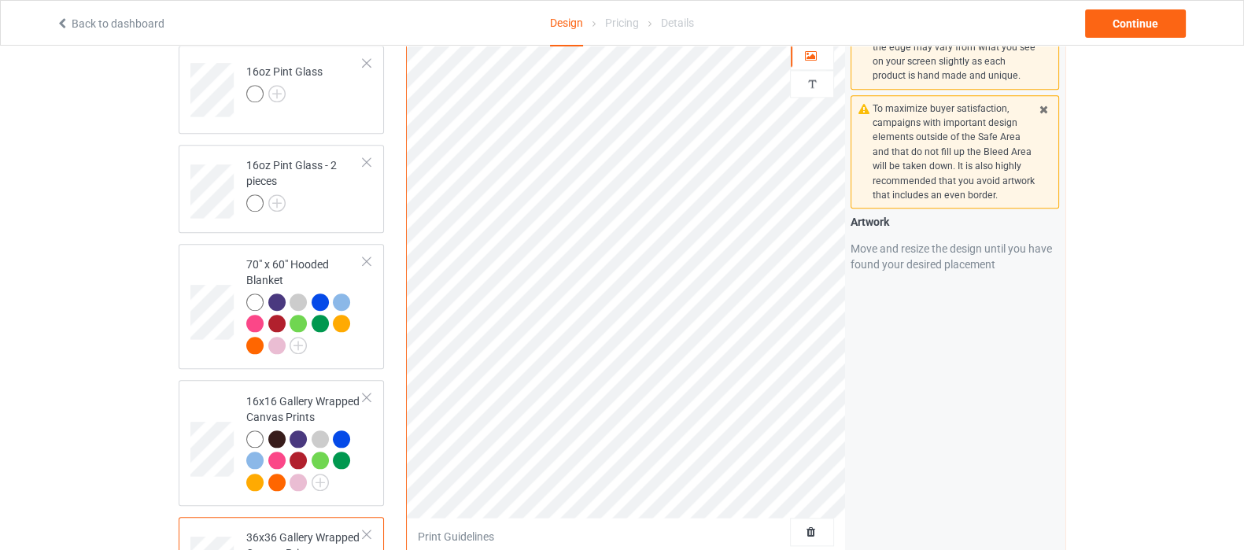
scroll to position [2164, 0]
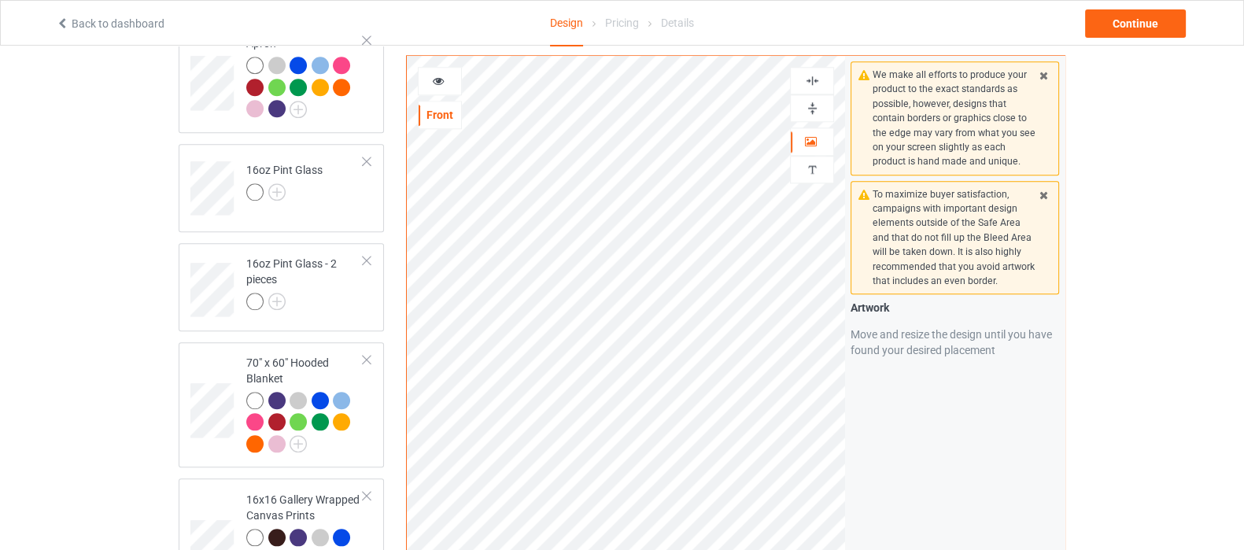
click at [808, 76] on img at bounding box center [812, 80] width 15 height 15
click at [811, 101] on img at bounding box center [812, 108] width 15 height 15
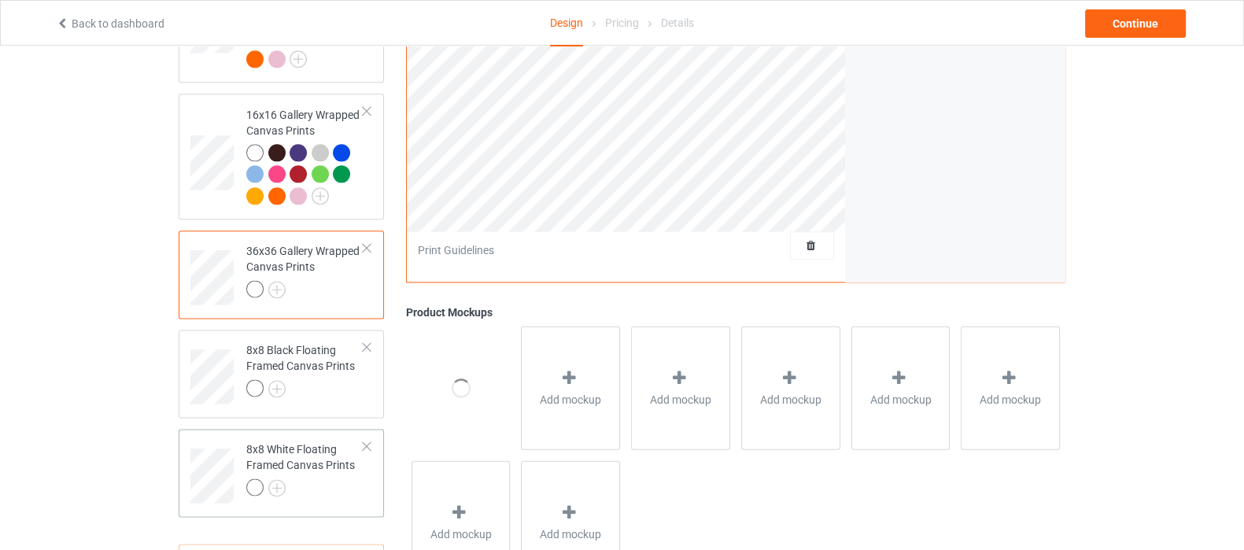
scroll to position [2557, 0]
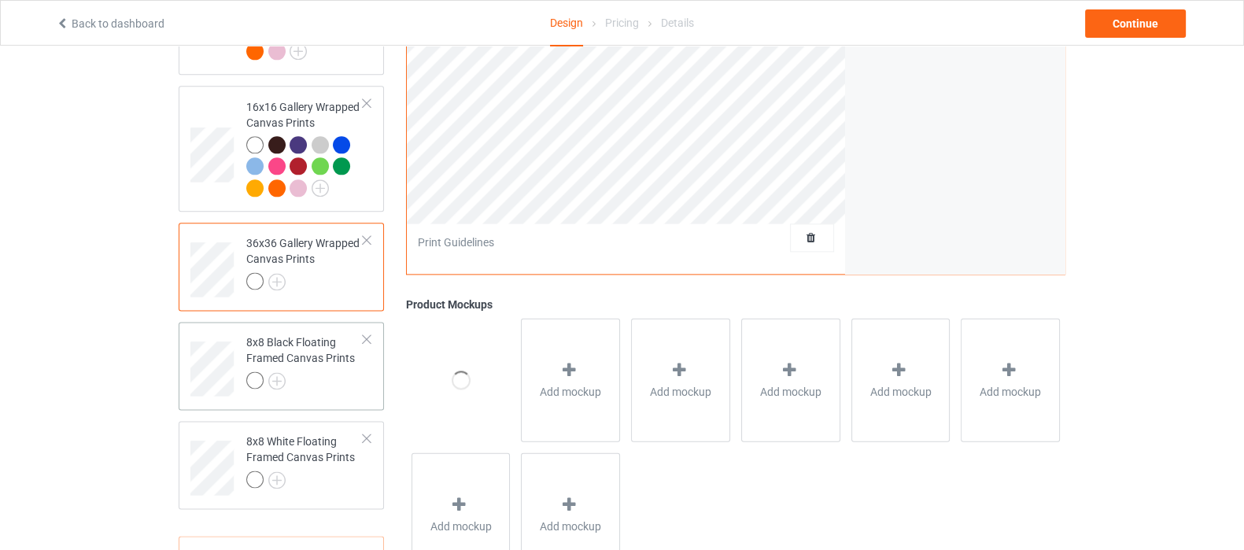
click at [323, 371] on td "8x8 Black Floating Framed Canvas Prints" at bounding box center [305, 363] width 135 height 70
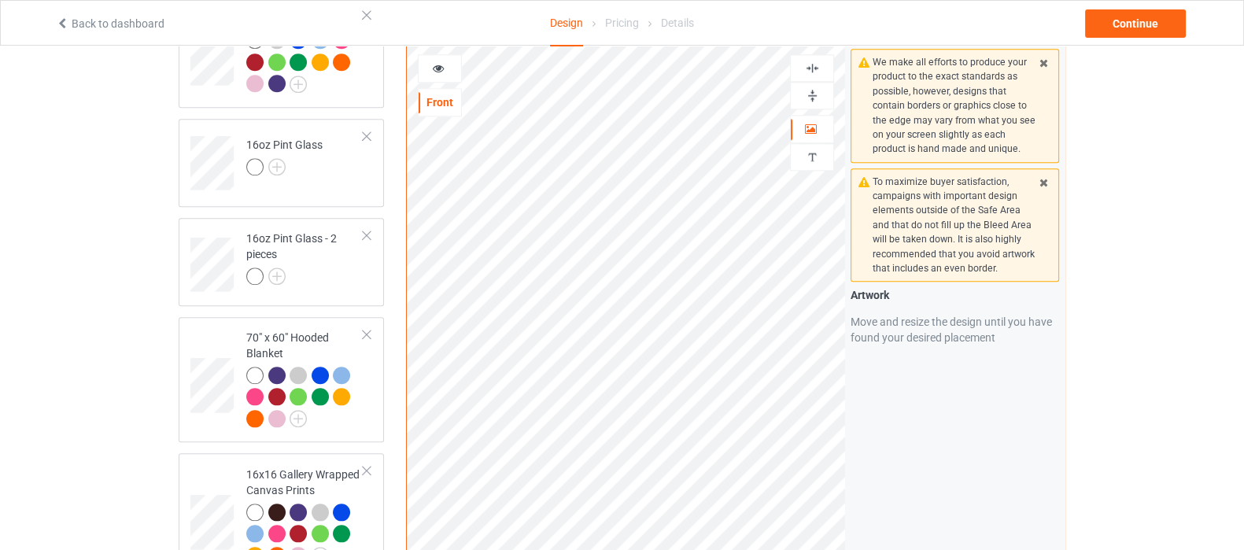
scroll to position [2164, 0]
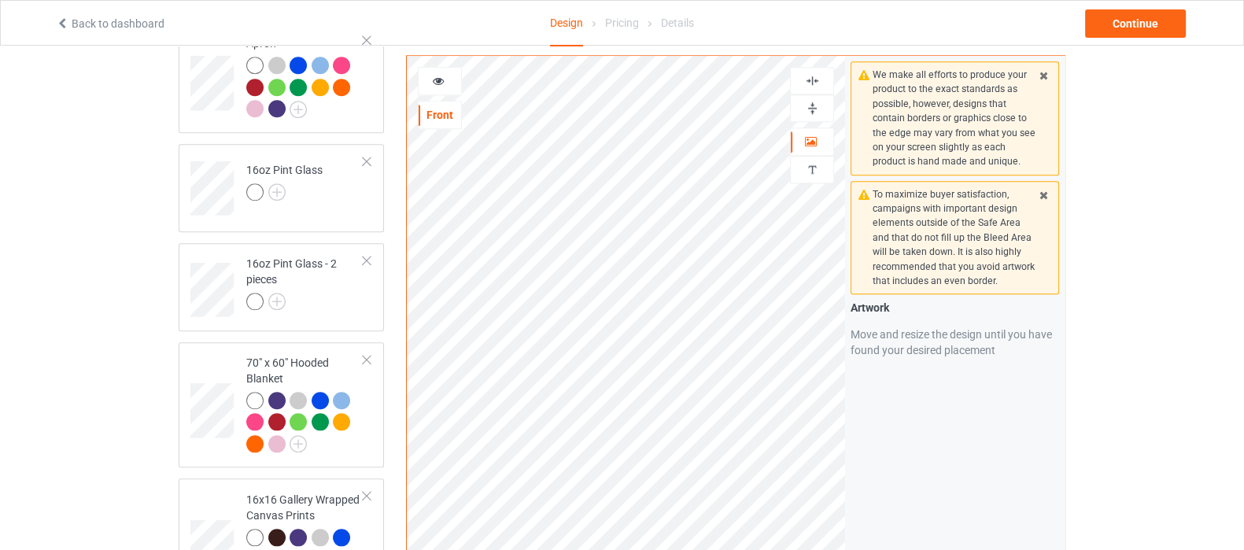
click at [815, 102] on img at bounding box center [812, 108] width 15 height 15
click at [809, 73] on img at bounding box center [812, 80] width 15 height 15
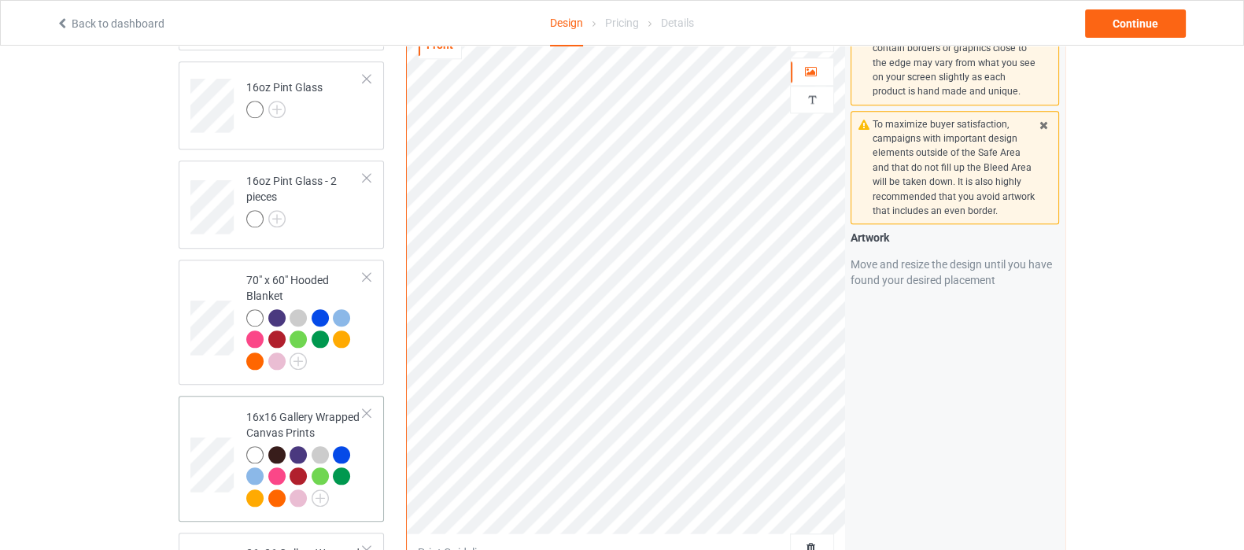
scroll to position [2557, 0]
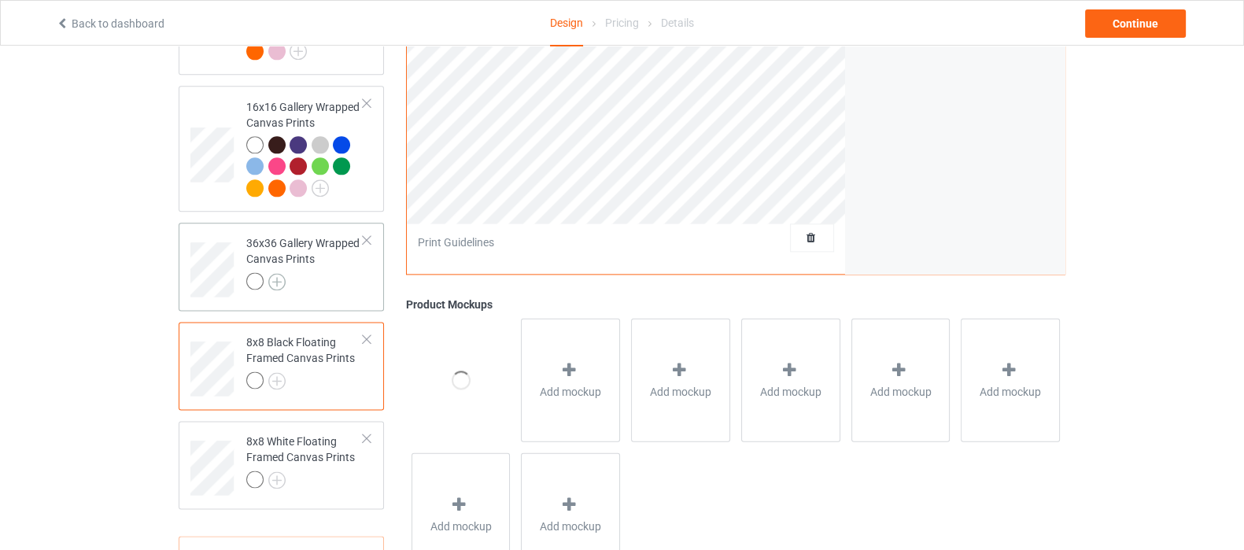
click at [279, 273] on img at bounding box center [276, 281] width 17 height 17
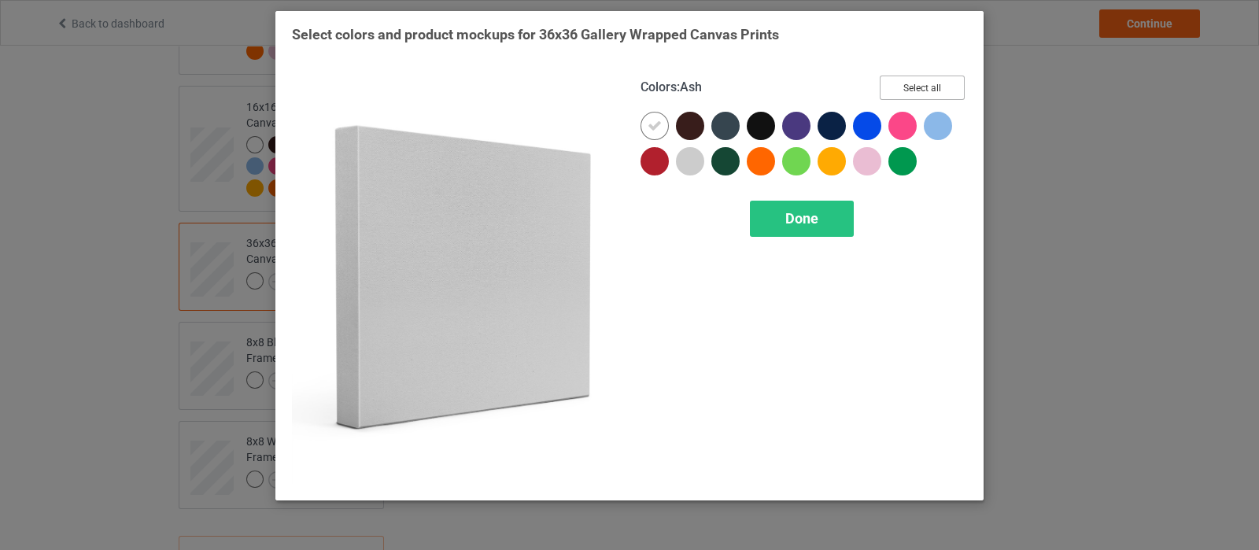
click at [934, 84] on button "Select all" at bounding box center [922, 88] width 85 height 24
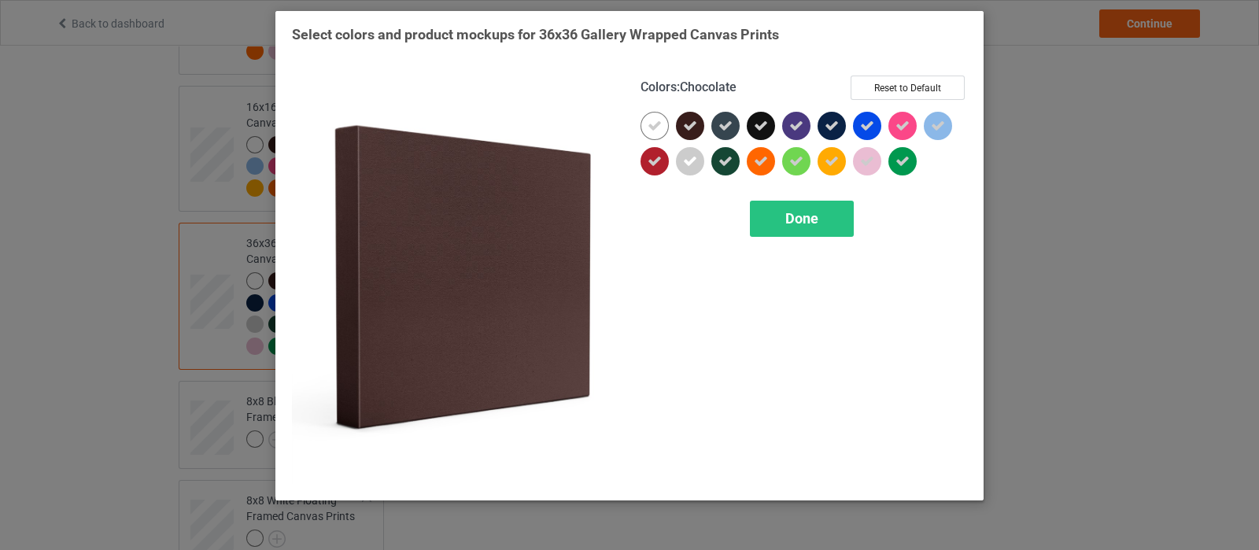
click at [689, 126] on icon at bounding box center [690, 126] width 14 height 14
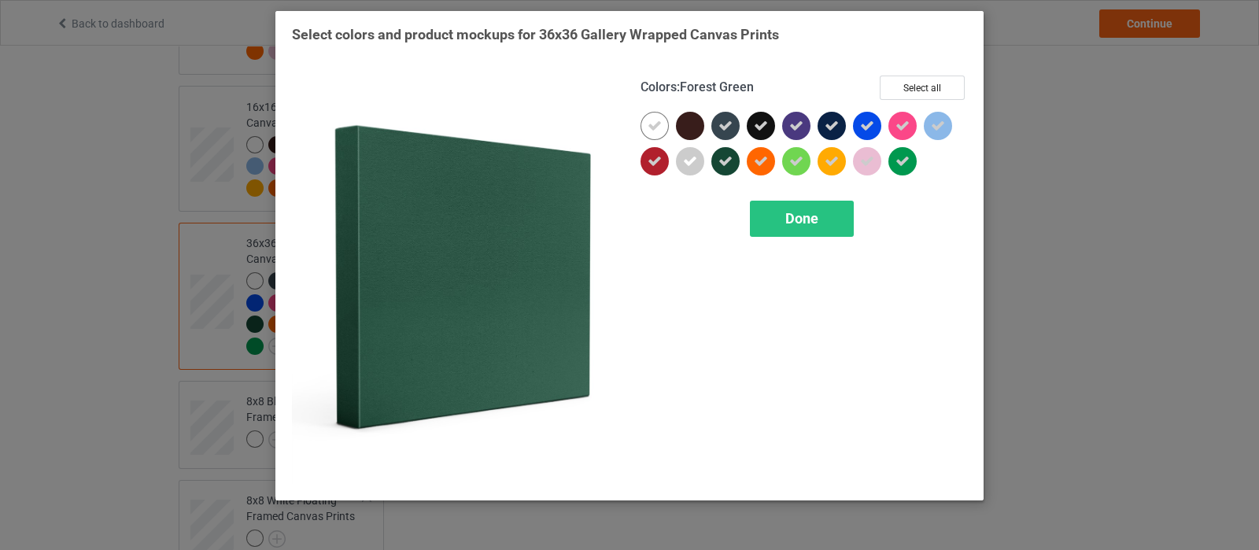
click at [726, 172] on div at bounding box center [725, 161] width 28 height 28
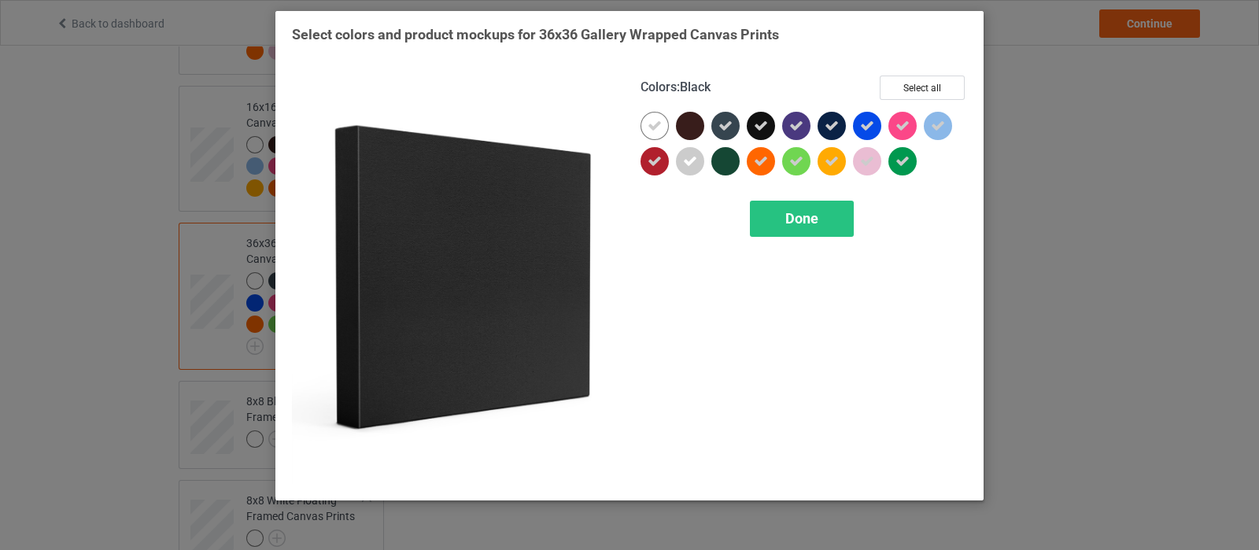
click at [763, 128] on icon at bounding box center [761, 126] width 14 height 14
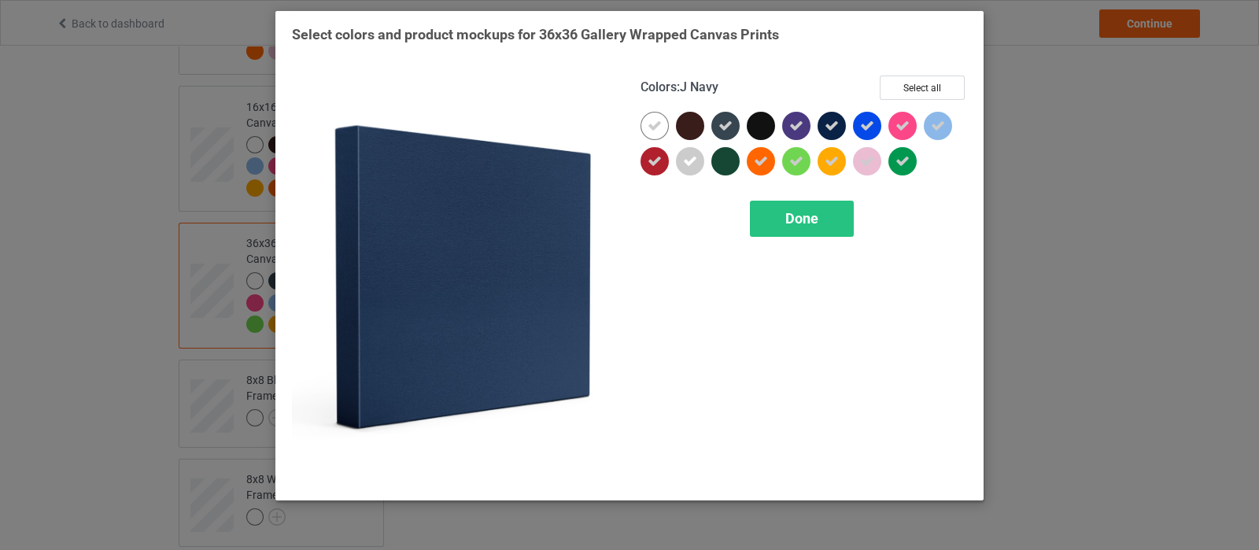
click at [818, 121] on div at bounding box center [832, 126] width 28 height 28
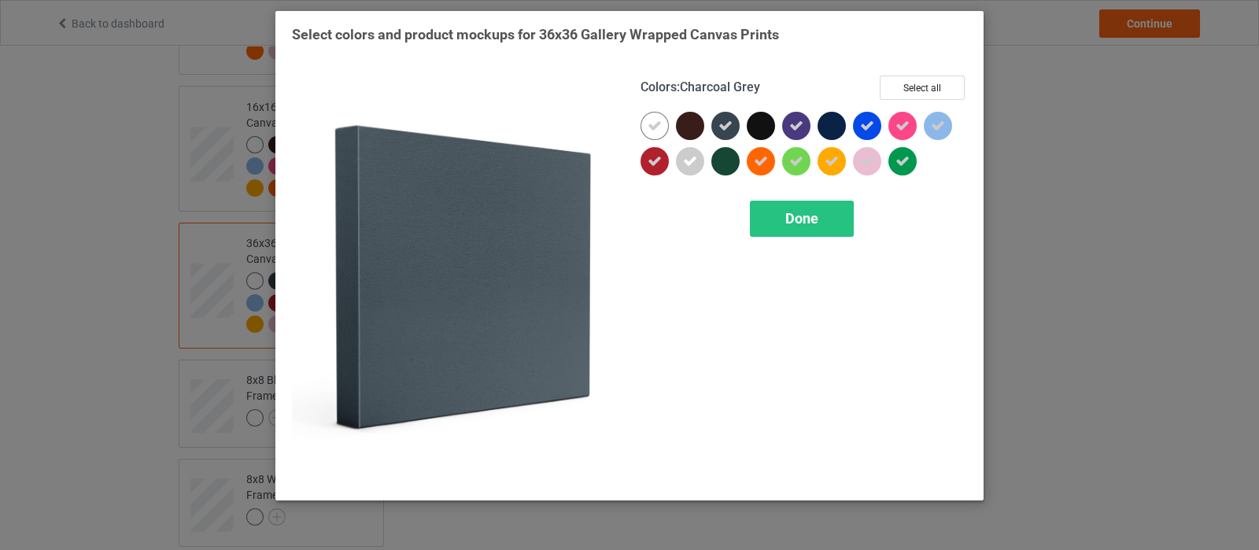
click at [729, 126] on icon at bounding box center [725, 126] width 14 height 14
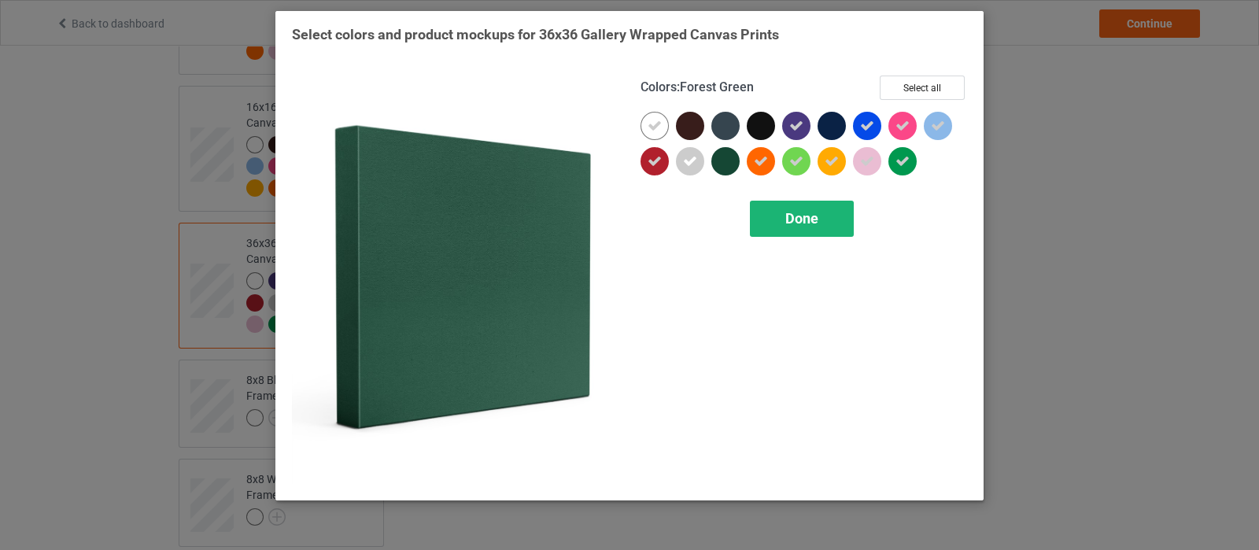
click at [795, 218] on span "Done" at bounding box center [801, 218] width 33 height 17
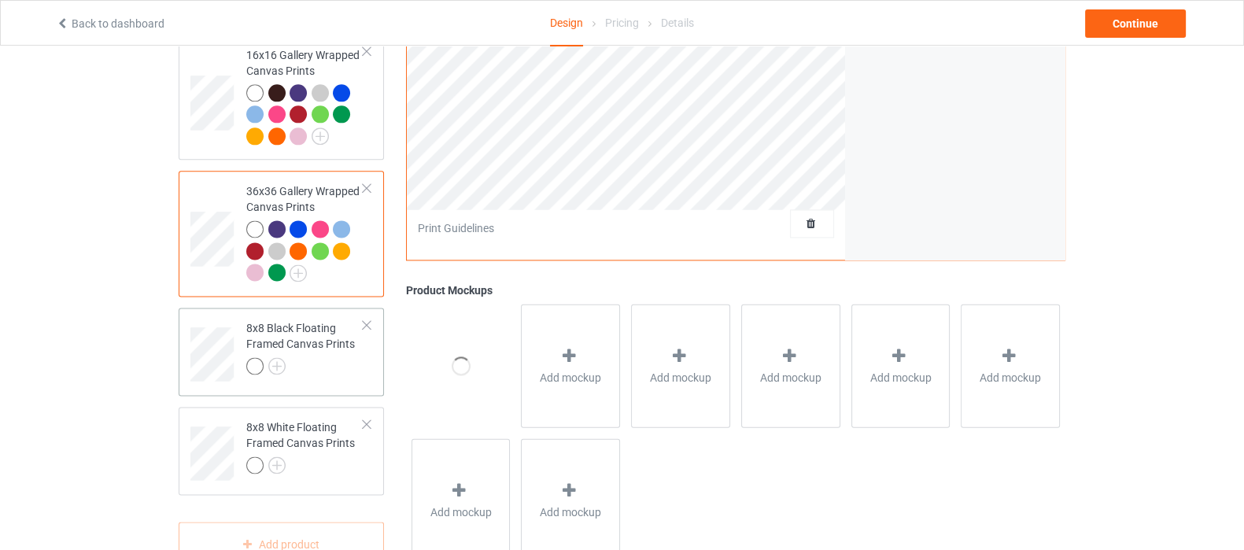
scroll to position [2638, 0]
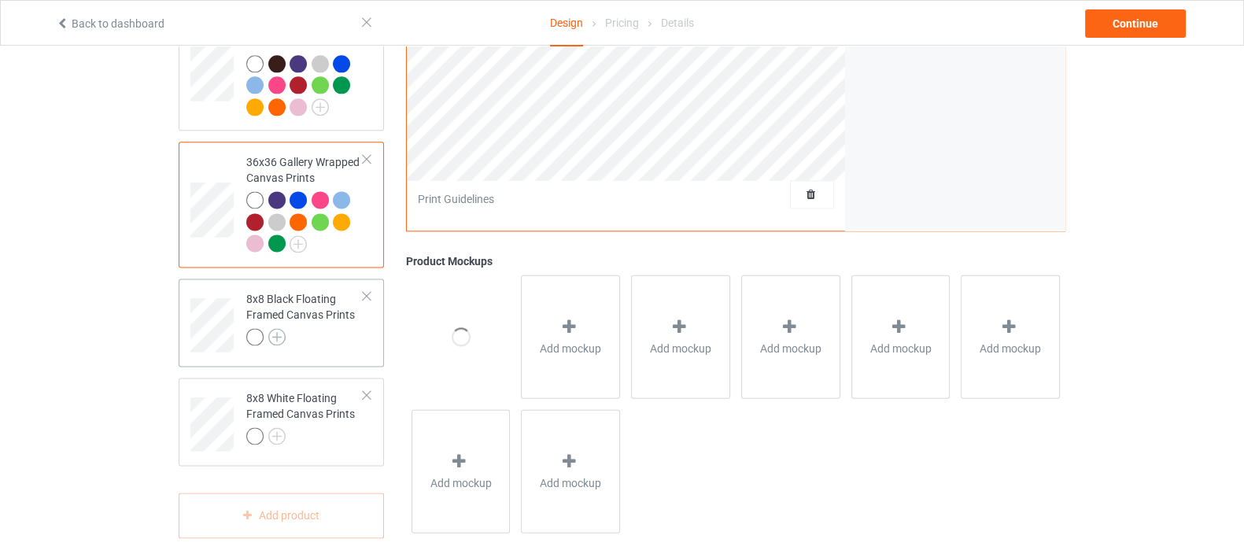
click at [275, 328] on img at bounding box center [276, 336] width 17 height 17
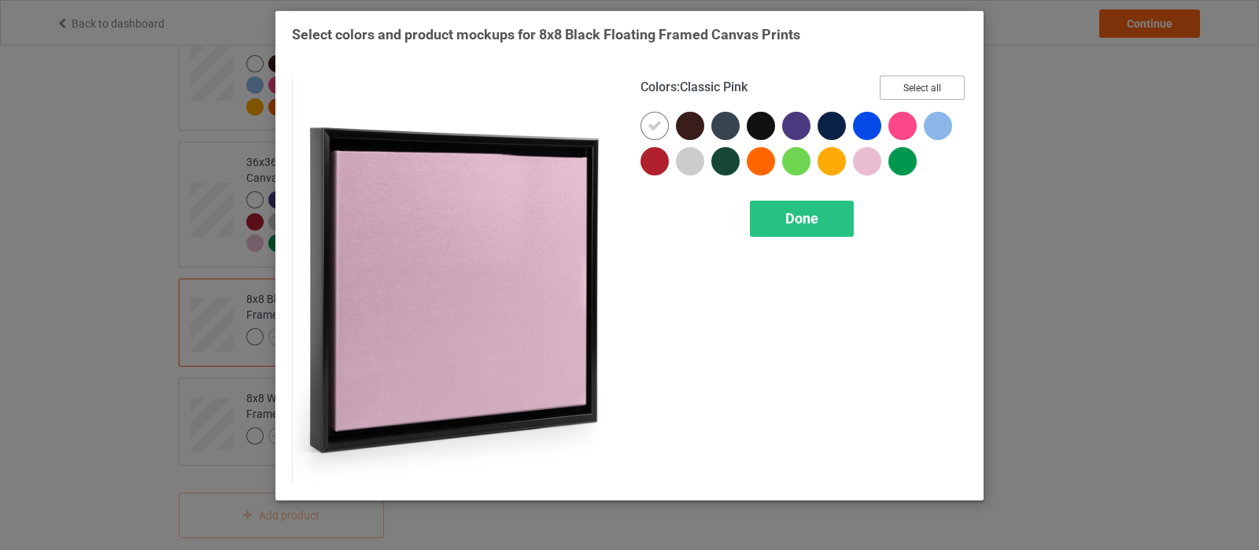
click at [919, 90] on button "Select all" at bounding box center [922, 88] width 85 height 24
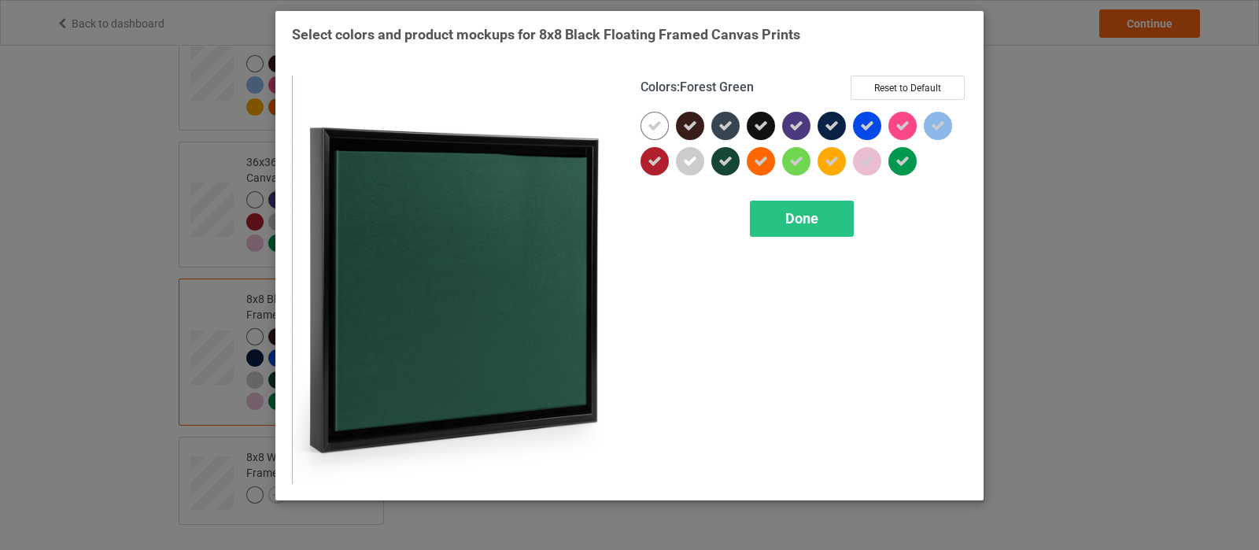
drag, startPoint x: 726, startPoint y: 173, endPoint x: 728, endPoint y: 159, distance: 14.3
click at [728, 169] on div at bounding box center [725, 161] width 28 height 28
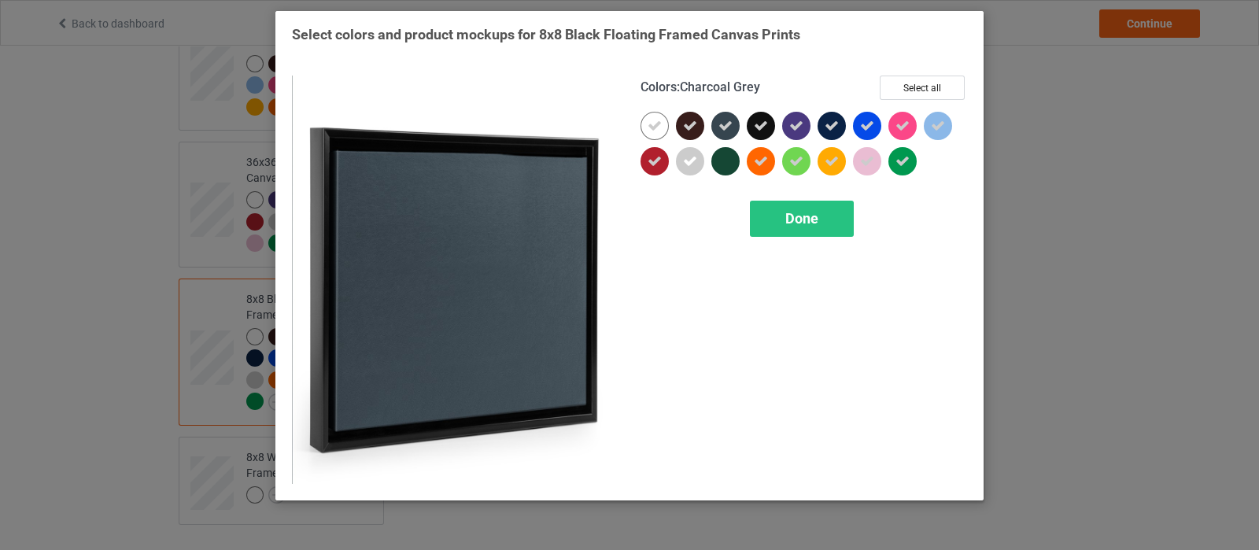
click at [728, 130] on icon at bounding box center [725, 126] width 14 height 14
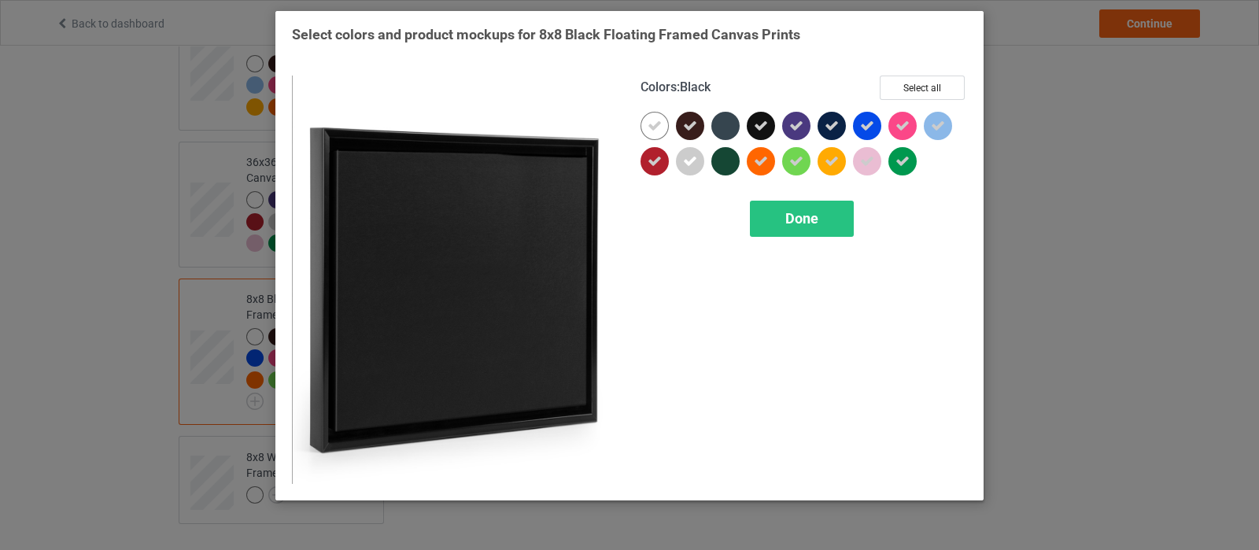
drag, startPoint x: 754, startPoint y: 124, endPoint x: 799, endPoint y: 129, distance: 45.2
click at [755, 124] on icon at bounding box center [761, 126] width 14 height 14
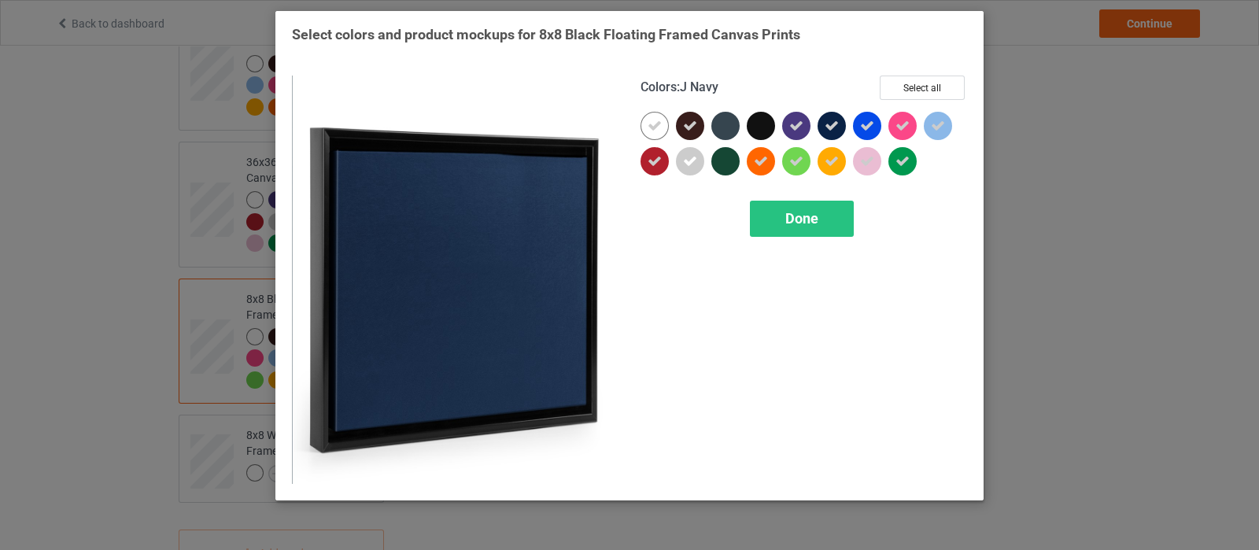
click at [829, 131] on icon at bounding box center [832, 126] width 14 height 14
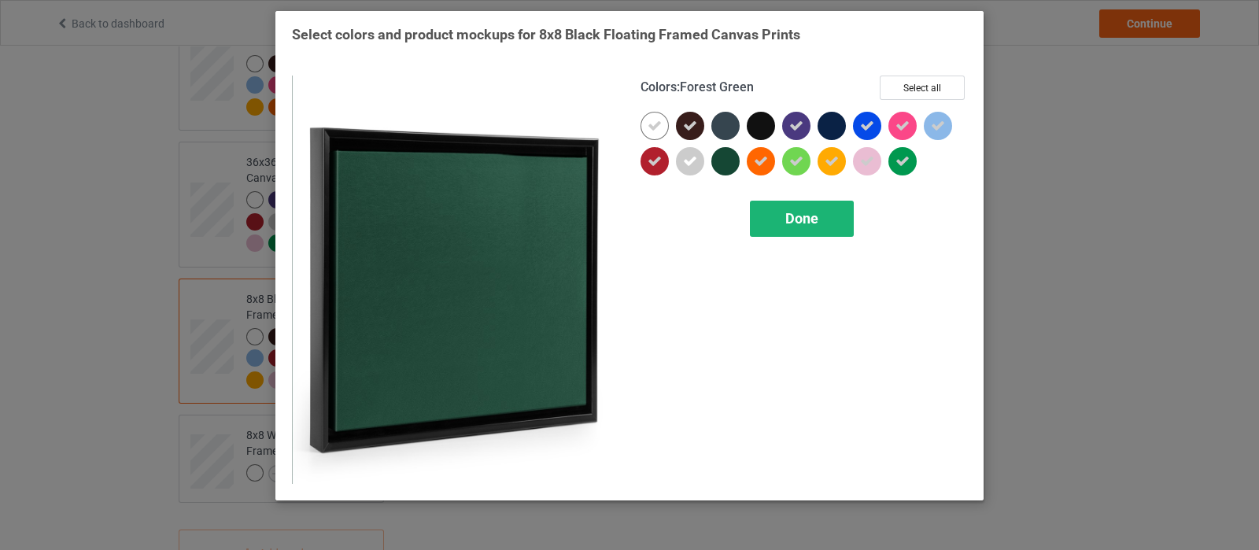
click at [793, 213] on span "Done" at bounding box center [801, 218] width 33 height 17
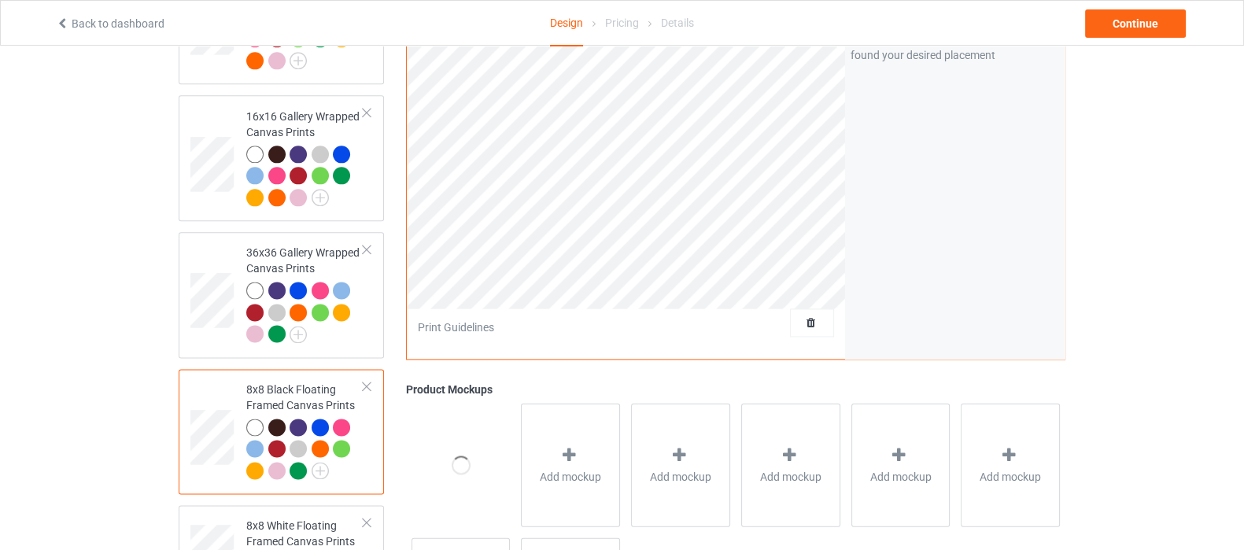
scroll to position [2576, 0]
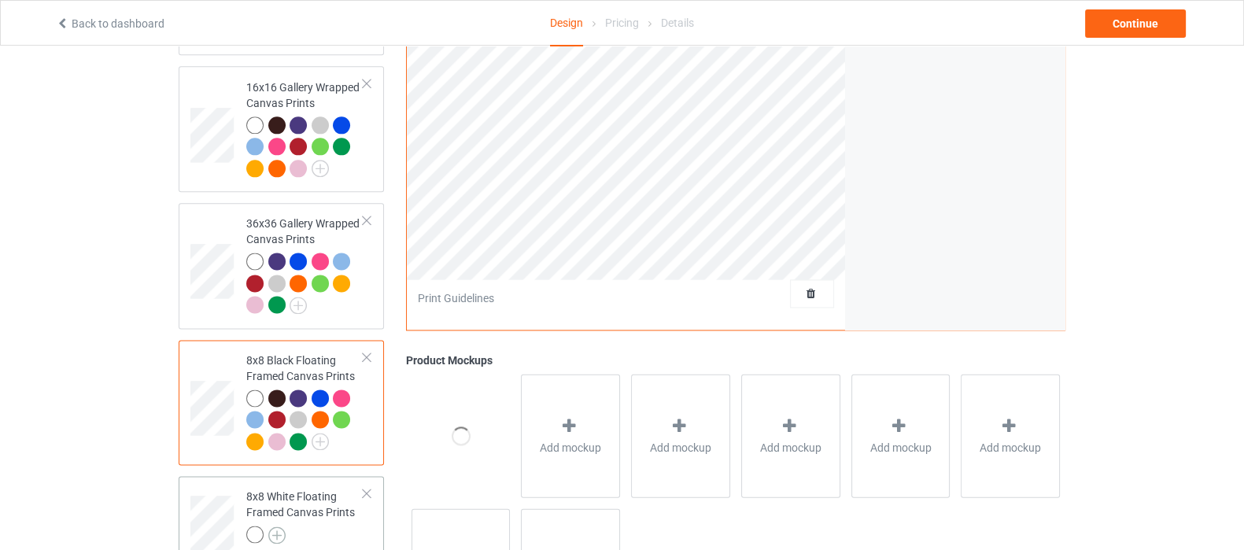
click at [275, 526] on img at bounding box center [276, 534] width 17 height 17
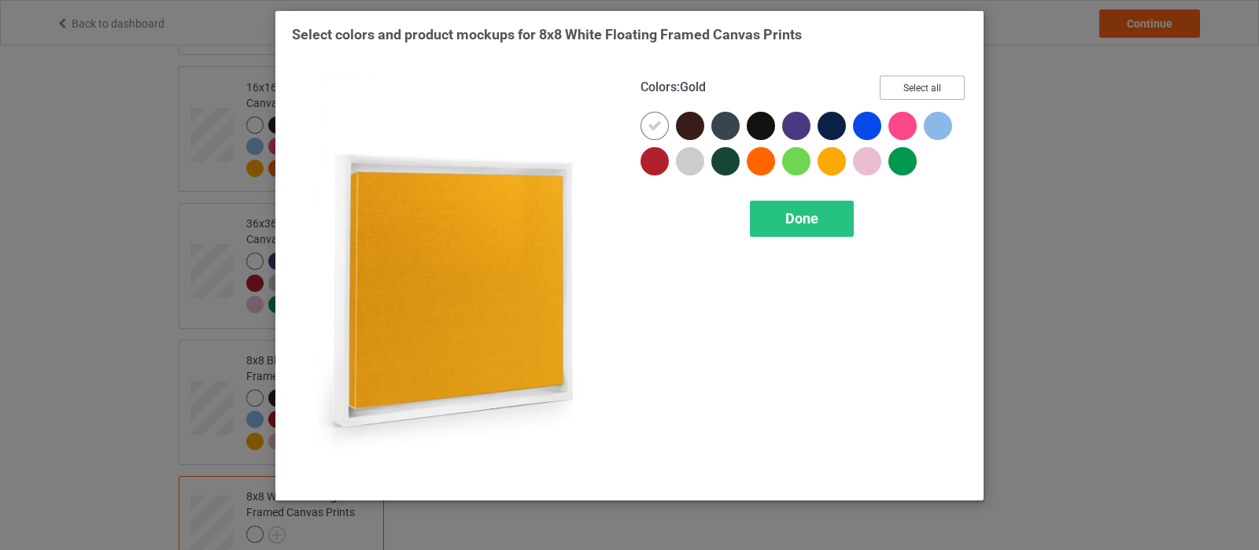
click at [907, 92] on button "Select all" at bounding box center [922, 88] width 85 height 24
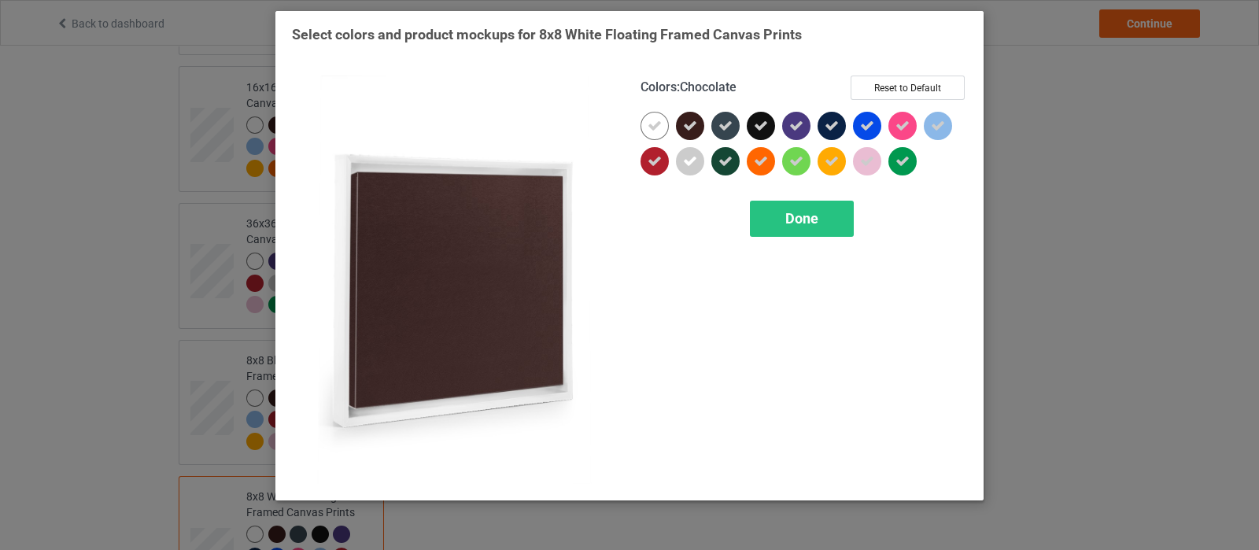
click at [685, 131] on icon at bounding box center [690, 126] width 14 height 14
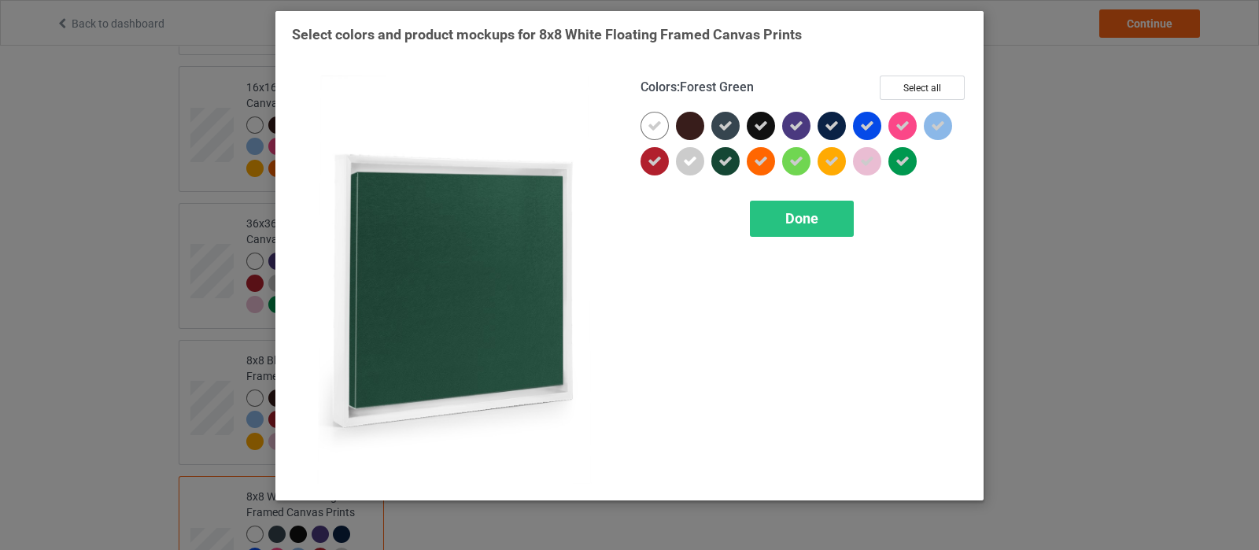
click at [721, 164] on icon at bounding box center [725, 161] width 14 height 14
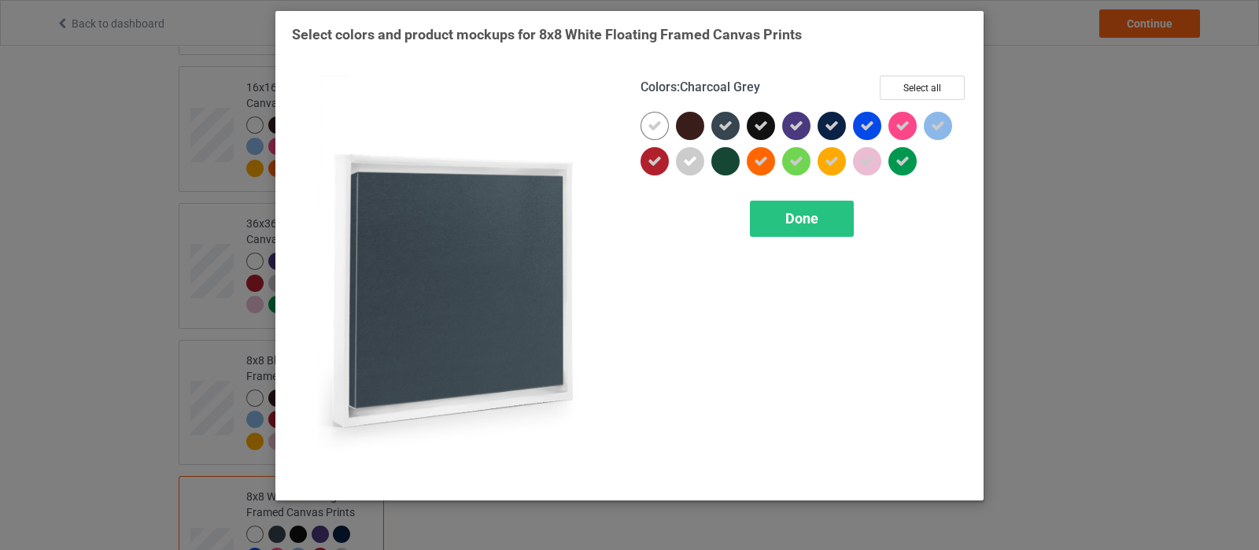
click at [728, 124] on icon at bounding box center [725, 126] width 14 height 14
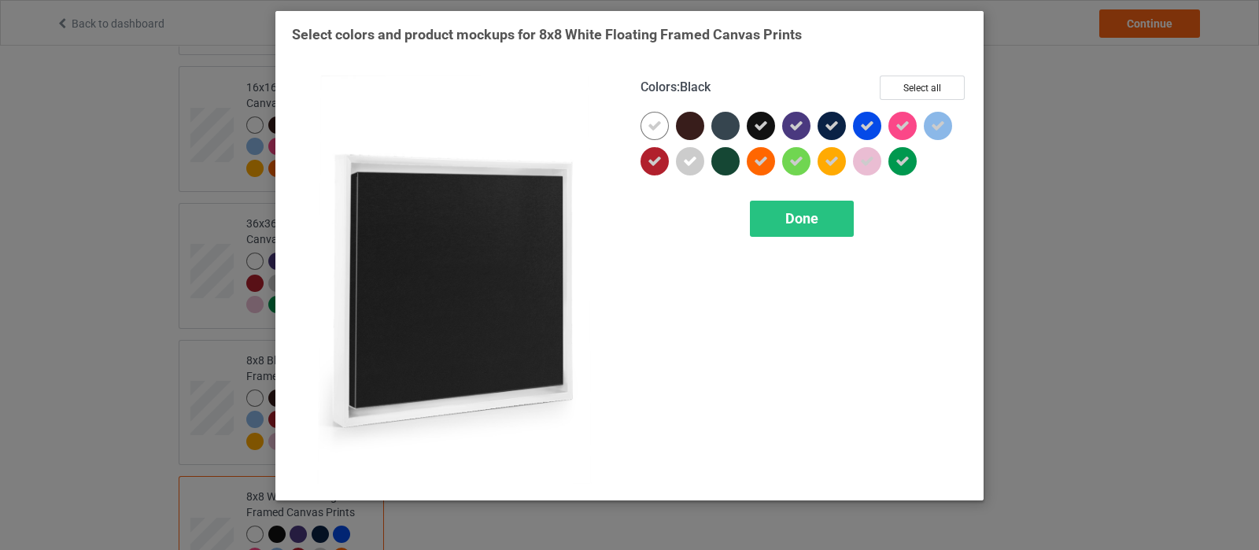
drag, startPoint x: 755, startPoint y: 129, endPoint x: 811, endPoint y: 130, distance: 55.1
click at [755, 131] on icon at bounding box center [761, 126] width 14 height 14
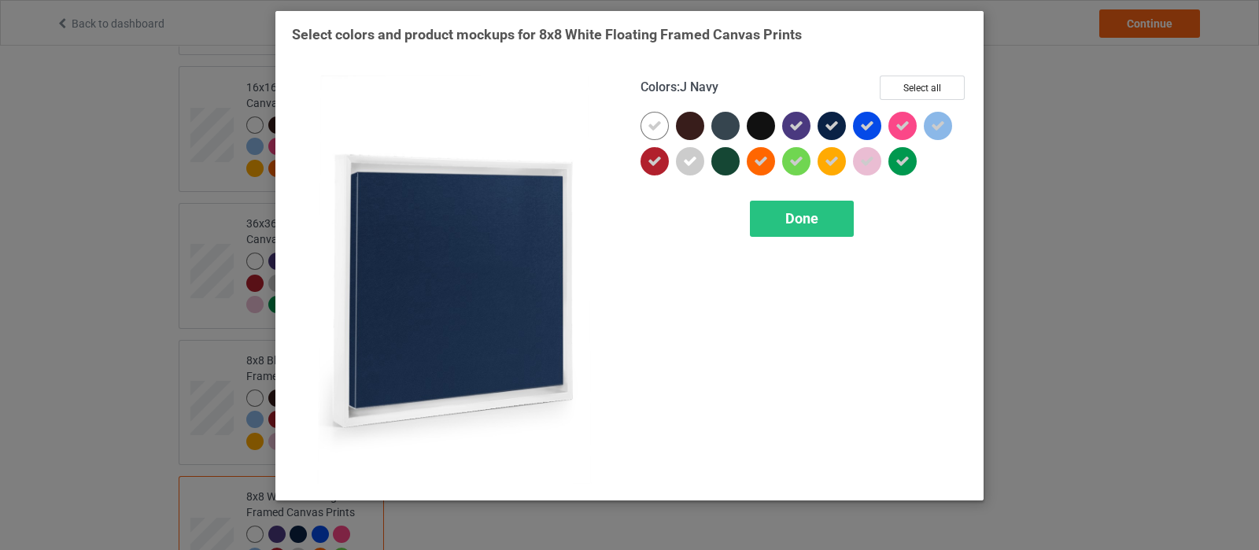
drag, startPoint x: 825, startPoint y: 130, endPoint x: 822, endPoint y: 155, distance: 25.5
click at [825, 130] on icon at bounding box center [832, 126] width 14 height 14
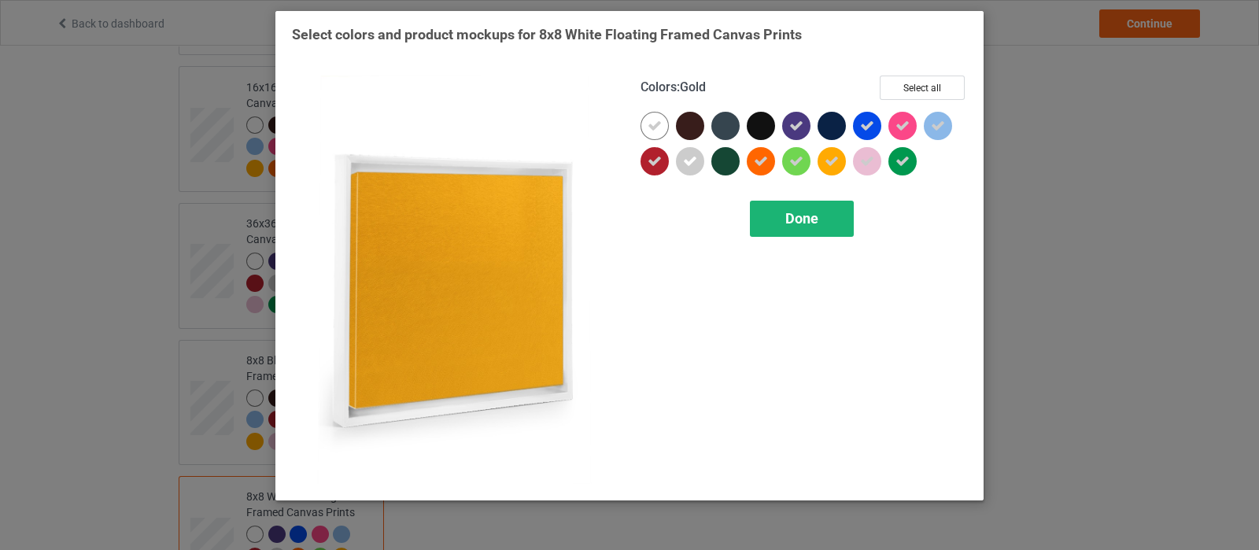
click at [814, 213] on span "Done" at bounding box center [801, 218] width 33 height 17
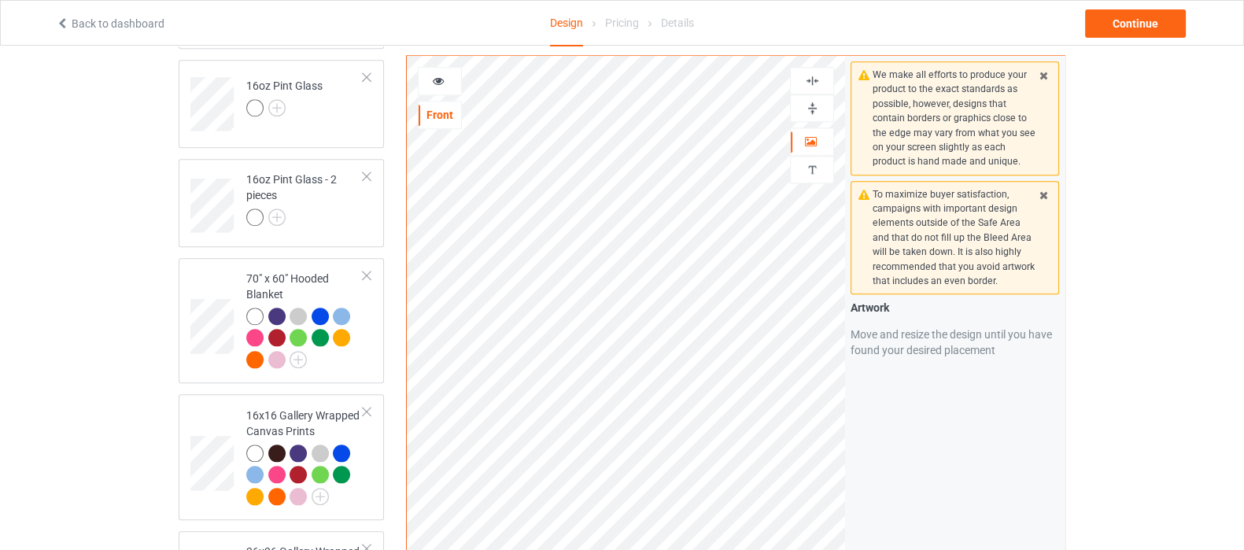
scroll to position [2184, 0]
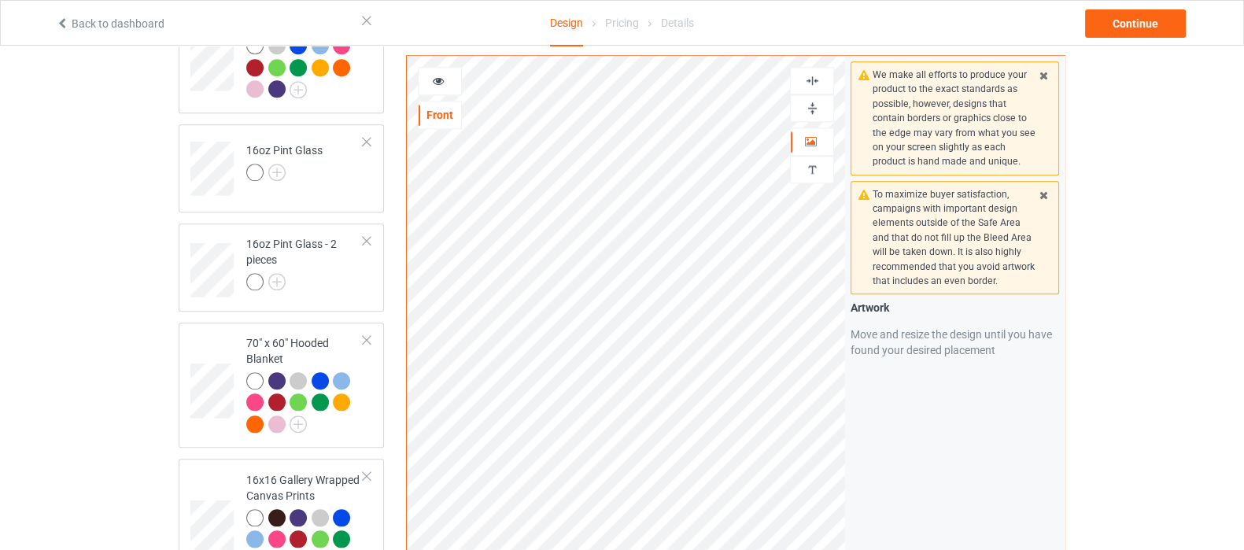
click at [807, 98] on div at bounding box center [812, 108] width 44 height 28
click at [812, 113] on img at bounding box center [812, 108] width 15 height 15
click at [817, 80] on img at bounding box center [812, 80] width 15 height 15
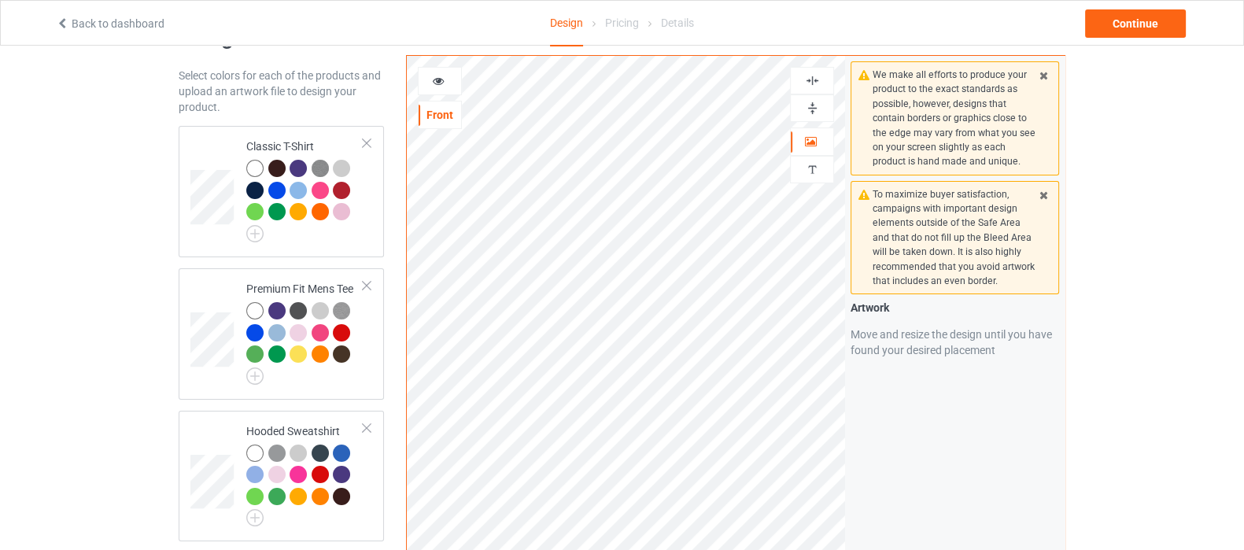
scroll to position [0, 0]
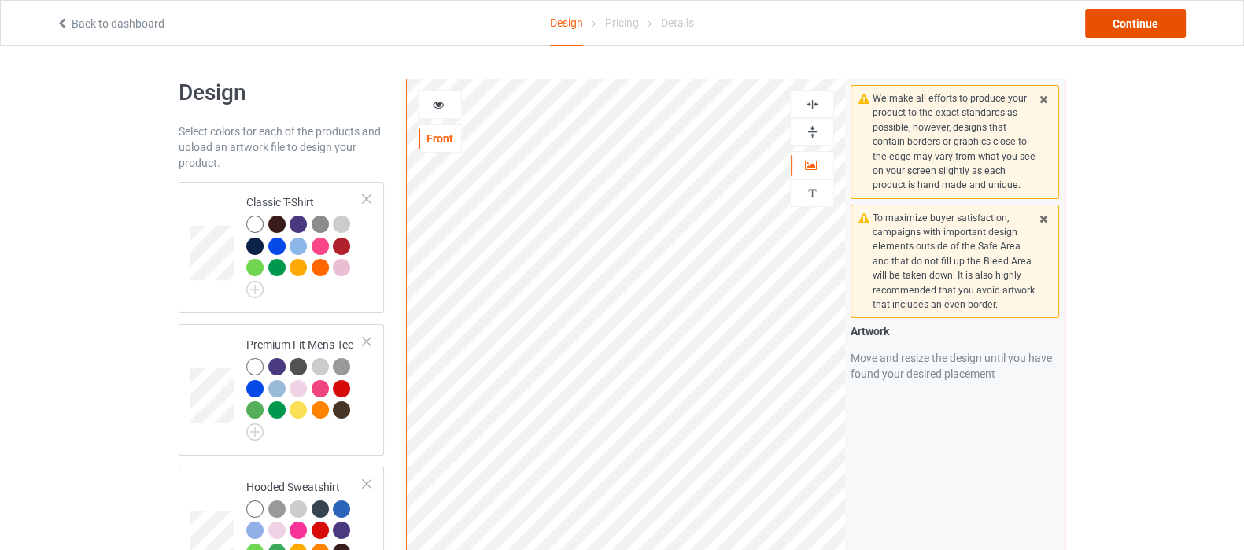
click at [1136, 28] on div "Continue" at bounding box center [1135, 23] width 101 height 28
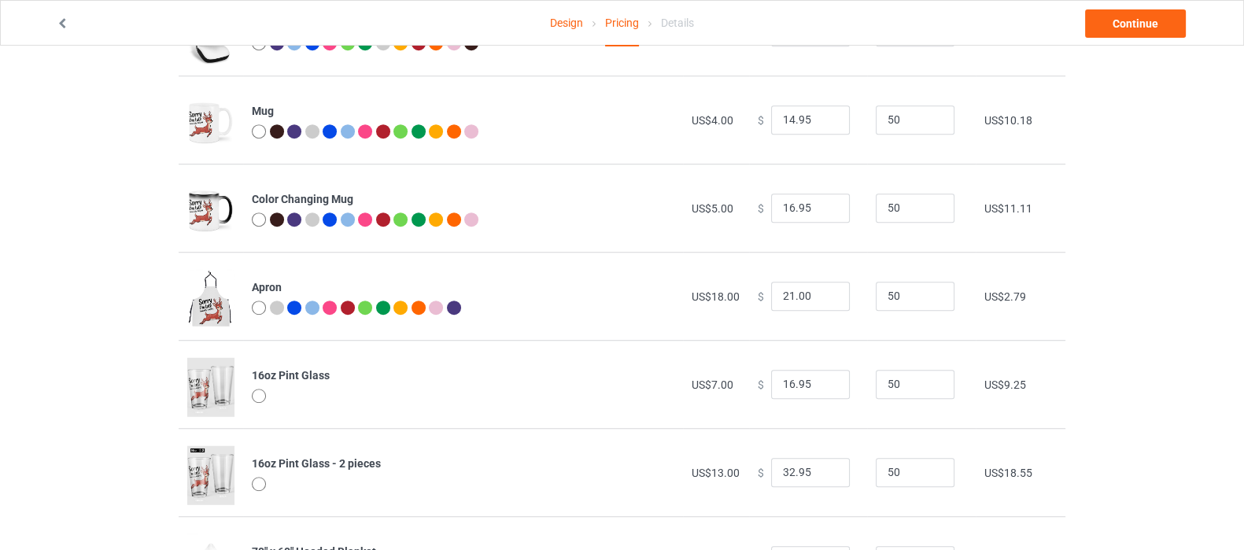
scroll to position [1475, 0]
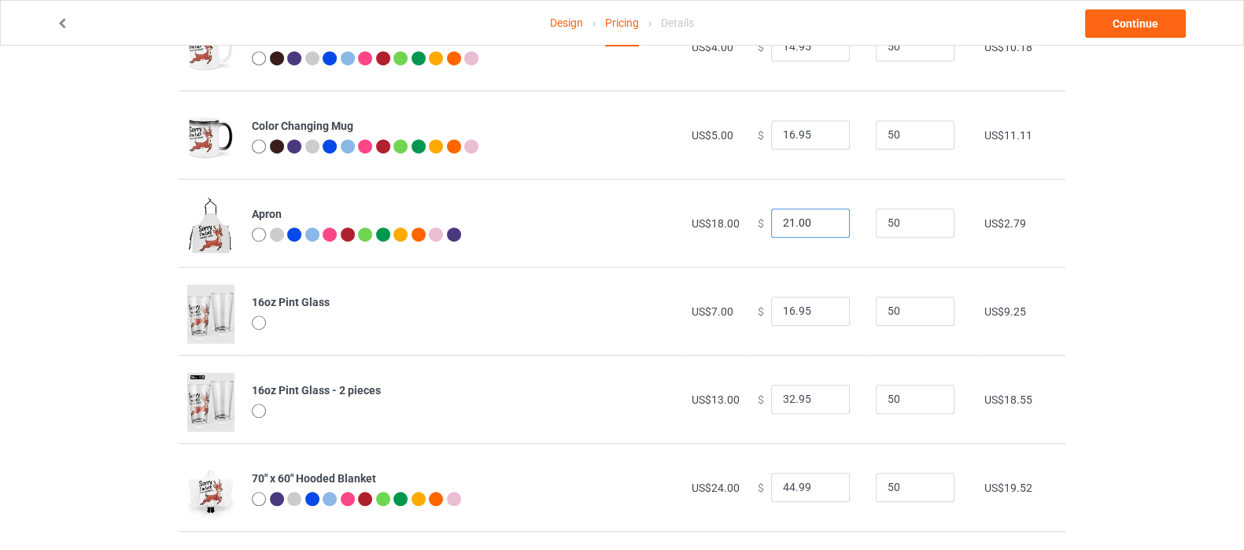
drag, startPoint x: 812, startPoint y: 220, endPoint x: 729, endPoint y: 220, distance: 82.6
click at [729, 220] on tr "Apron US$18.00 $ 21.00 50 US$2.79" at bounding box center [622, 223] width 887 height 88
type input "27.00"
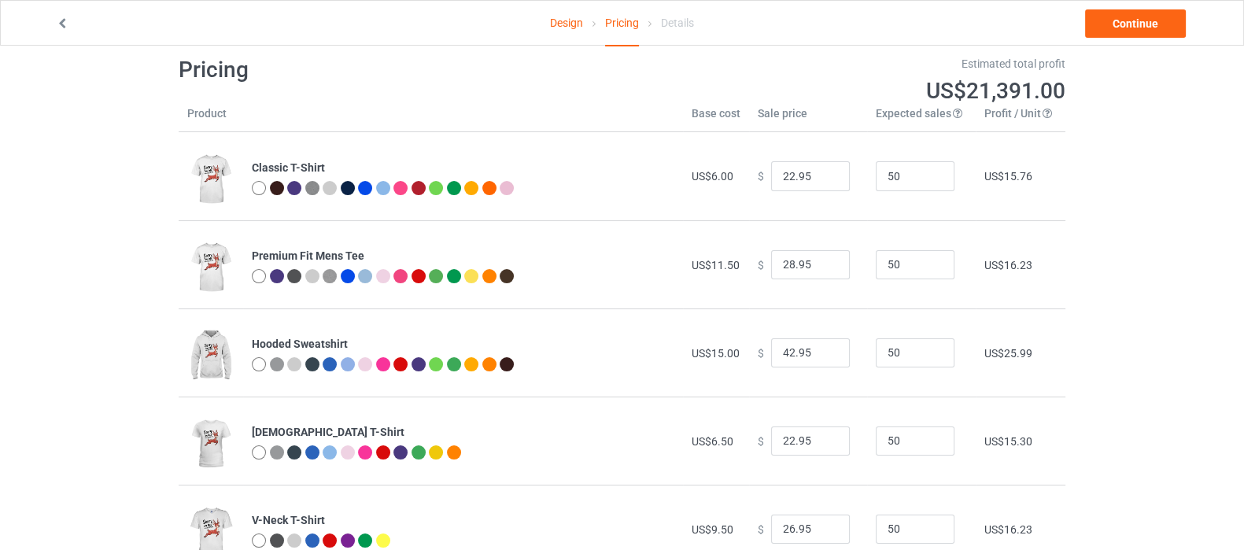
scroll to position [0, 0]
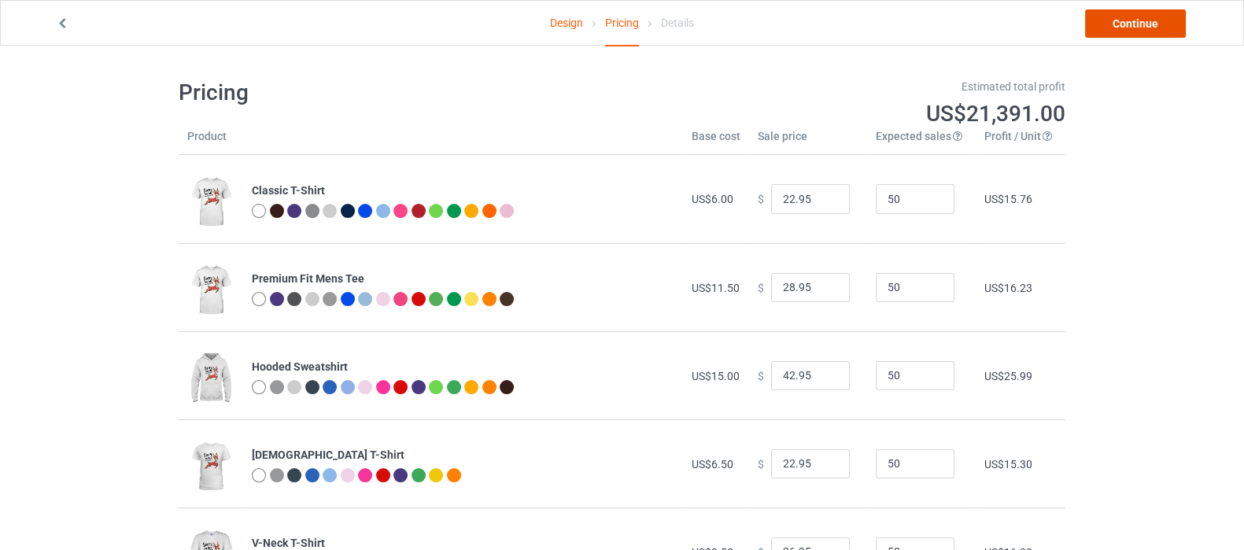
click at [1136, 22] on link "Continue" at bounding box center [1135, 23] width 101 height 28
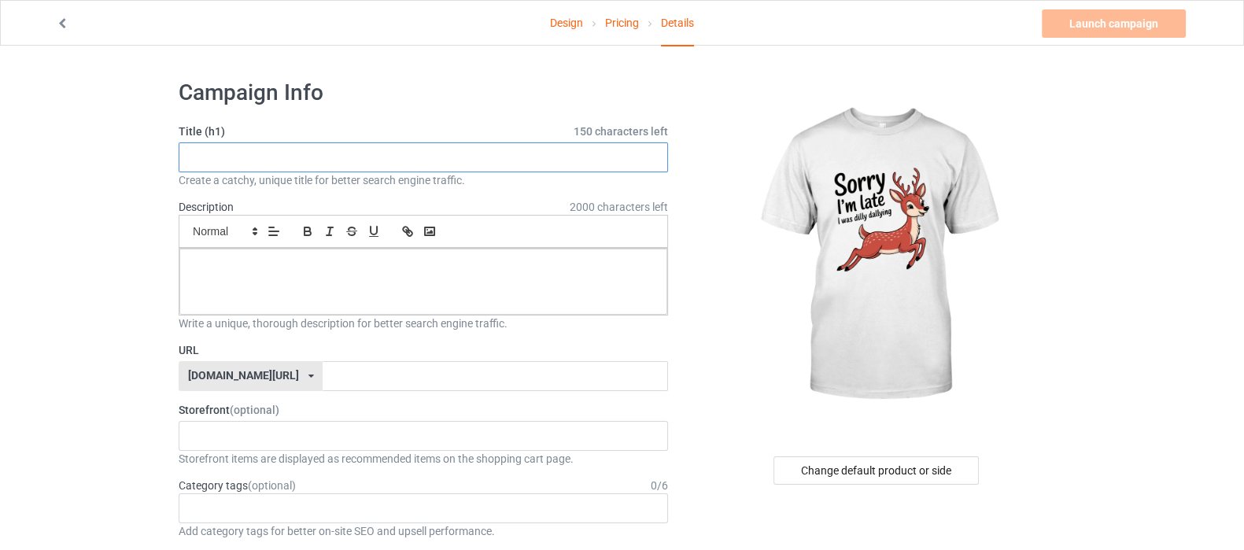
click at [427, 150] on input "text" at bounding box center [423, 157] width 489 height 30
type input "D"
type input "Happy Deer"
click at [383, 243] on div "Small Normal Large Big Huge" at bounding box center [423, 231] width 489 height 33
click at [388, 277] on div at bounding box center [423, 282] width 488 height 66
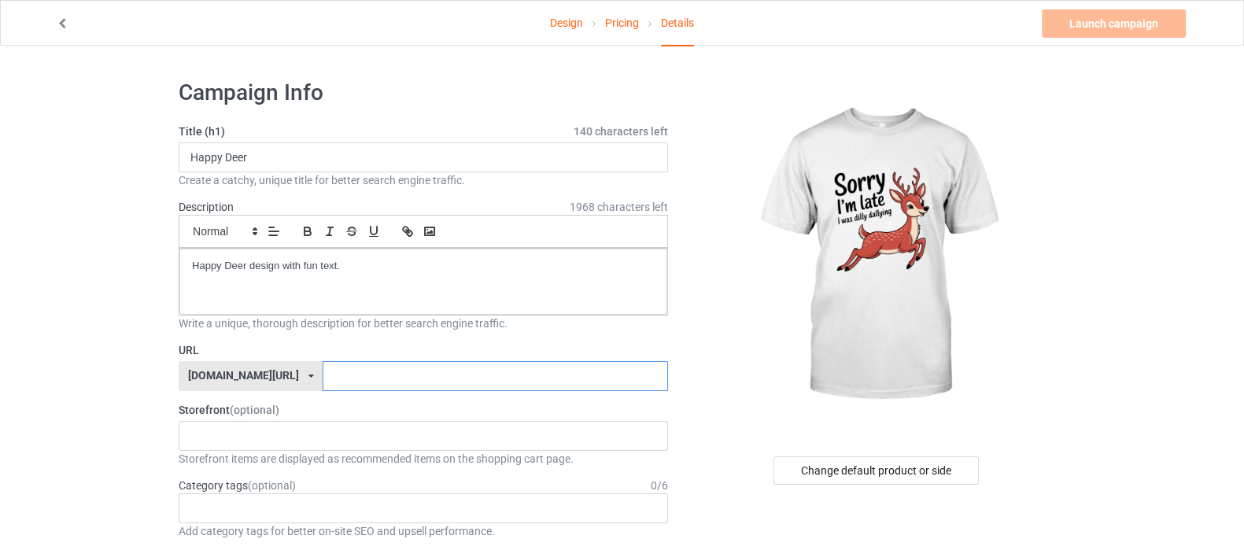
click at [400, 379] on input "text" at bounding box center [495, 376] width 345 height 30
paste input "Happy Deer"
click at [400, 379] on input "HappyDeer" at bounding box center [495, 376] width 345 height 30
type input "HappyDeer"
click at [362, 438] on div "Shop What You Love Your Liking Style Happy New Year Merry Christmas 658d743a5e6…" at bounding box center [423, 436] width 489 height 30
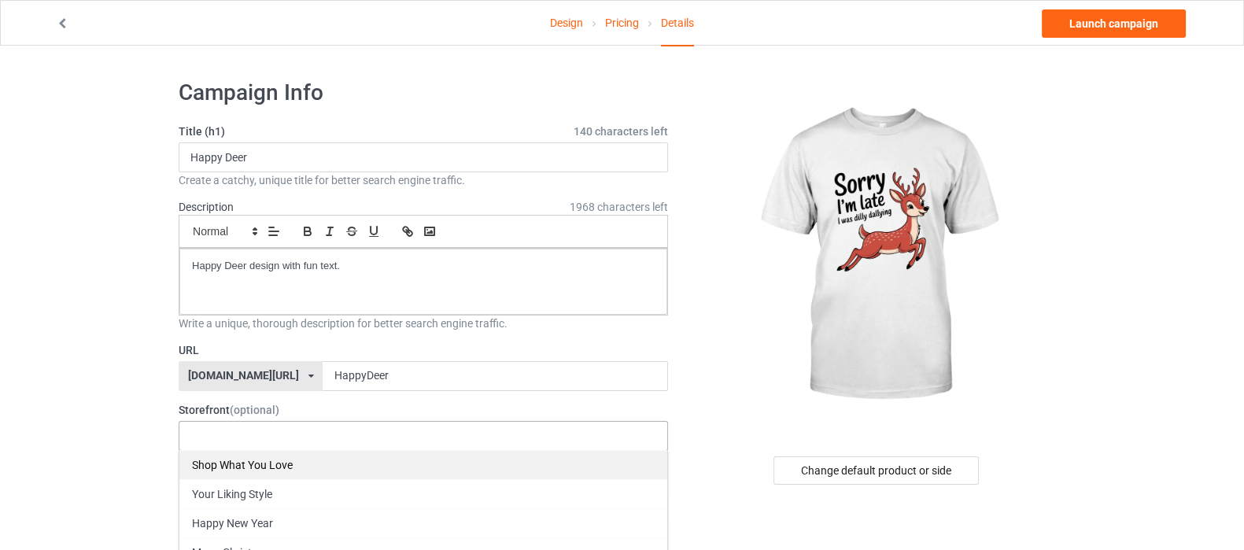
click at [319, 460] on div "Shop What You Love" at bounding box center [423, 464] width 488 height 29
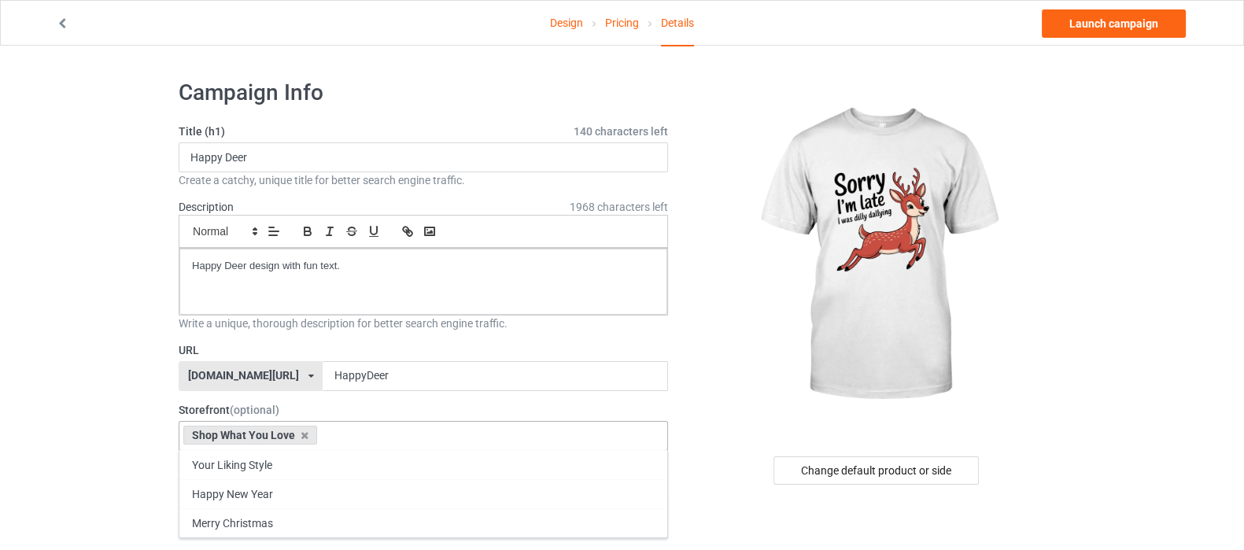
click at [724, 415] on div at bounding box center [877, 256] width 375 height 354
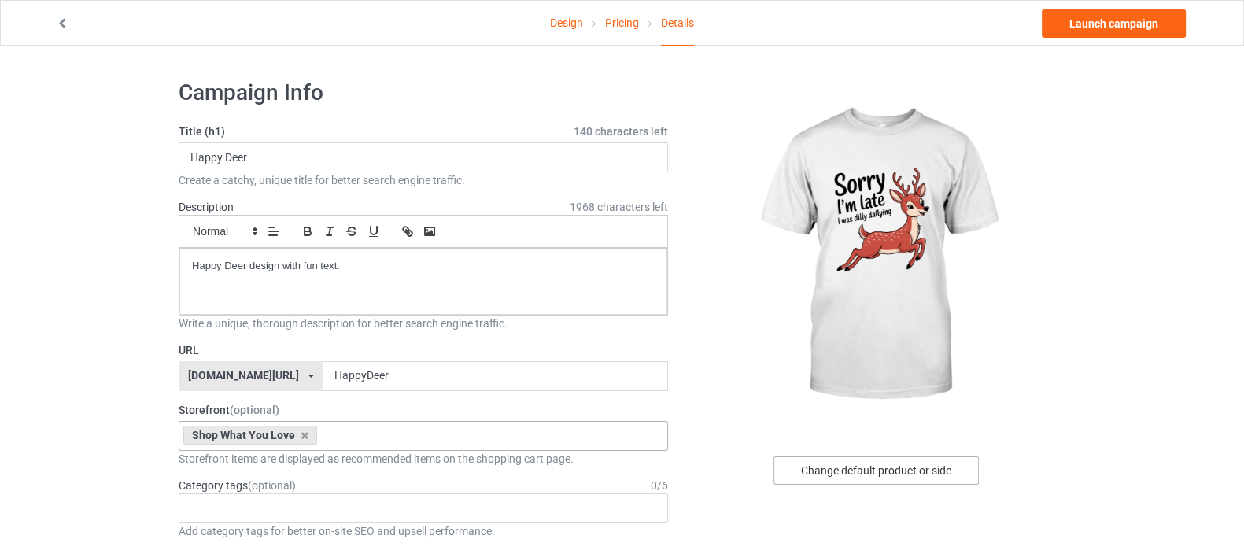
click at [883, 475] on div "Change default product or side" at bounding box center [876, 470] width 205 height 28
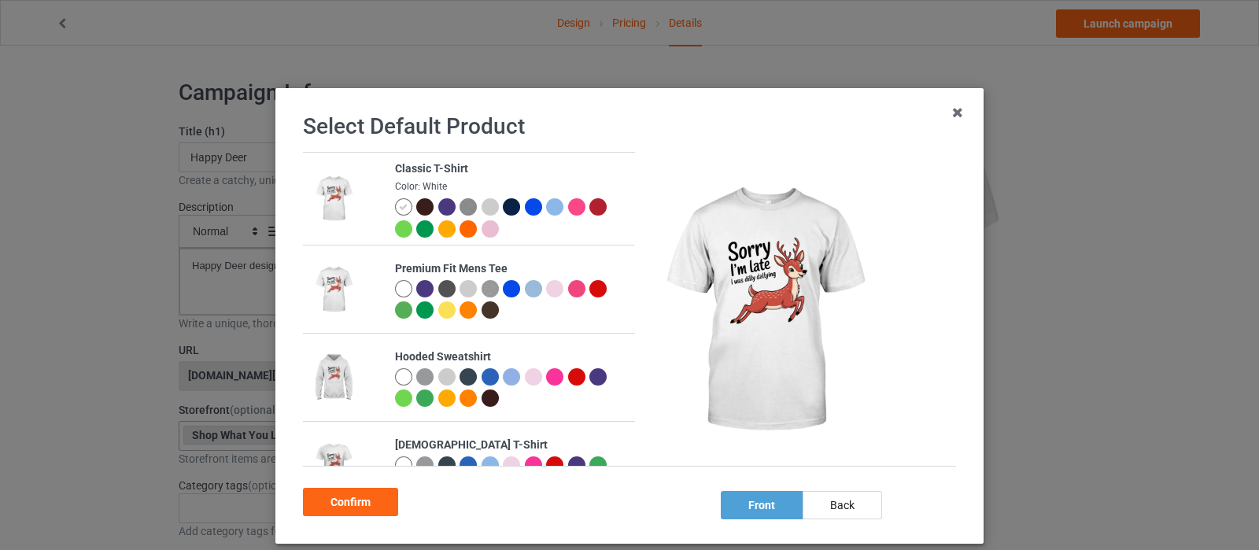
click at [438, 401] on div at bounding box center [446, 398] width 17 height 17
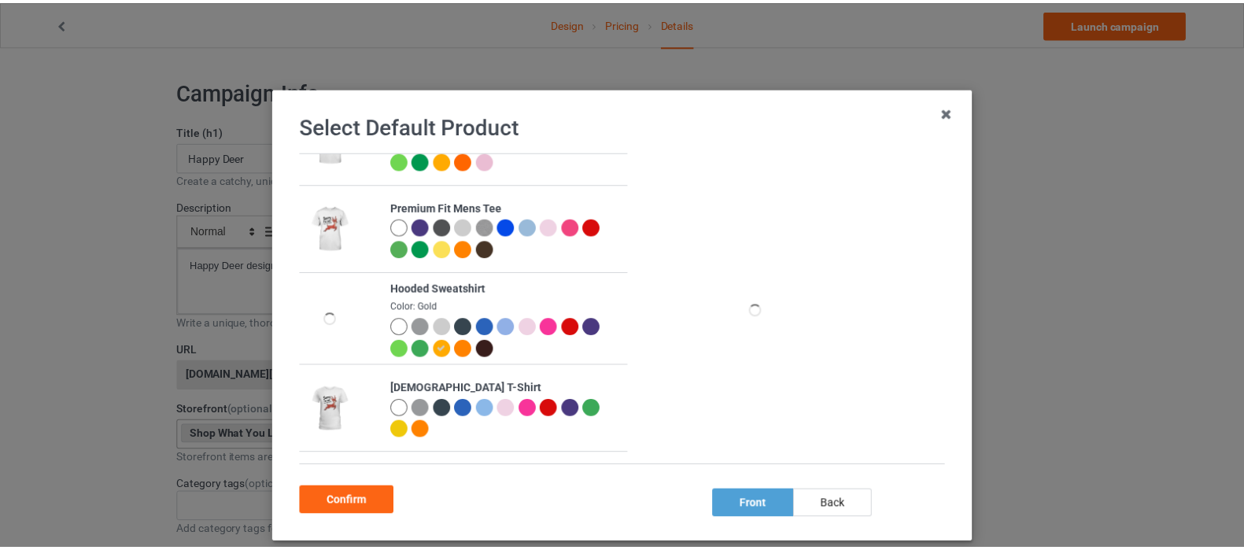
scroll to position [98, 0]
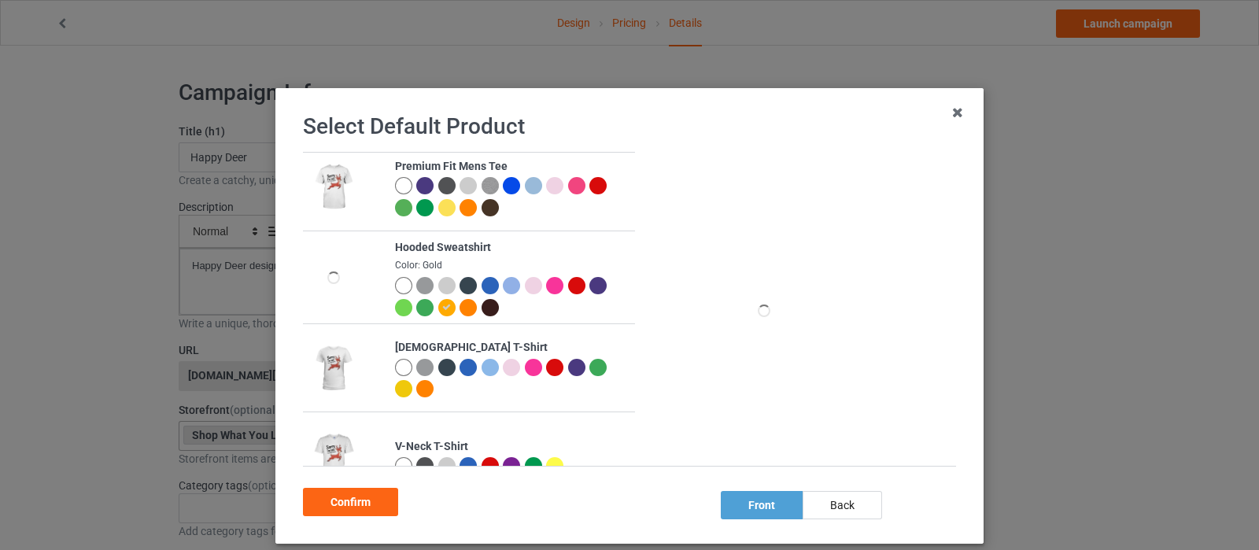
click at [395, 392] on div at bounding box center [403, 388] width 17 height 17
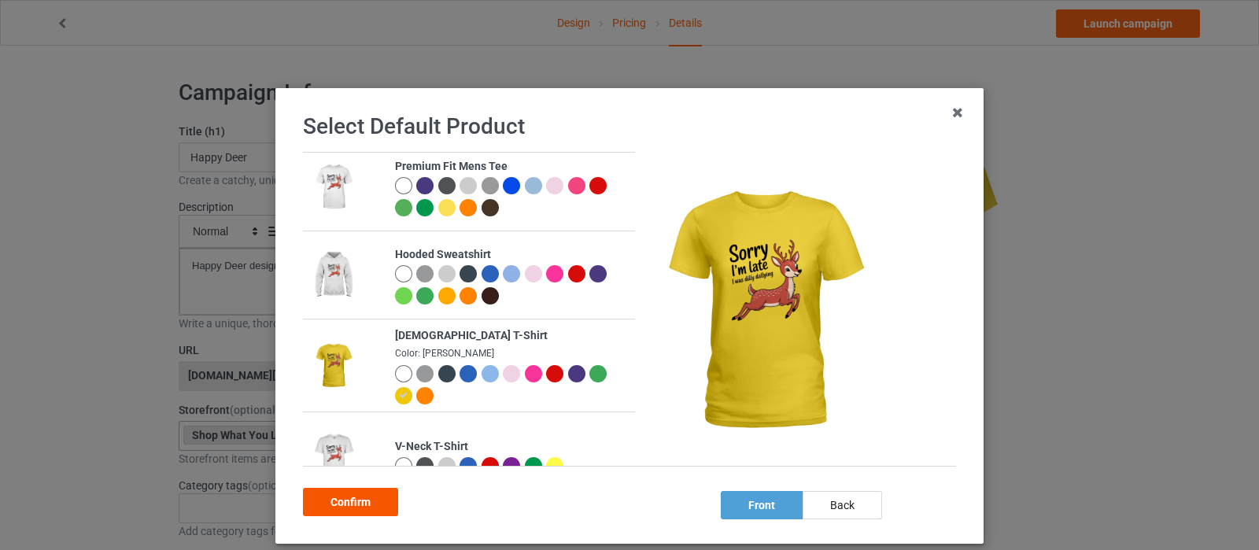
click at [350, 509] on div "Confirm" at bounding box center [350, 502] width 95 height 28
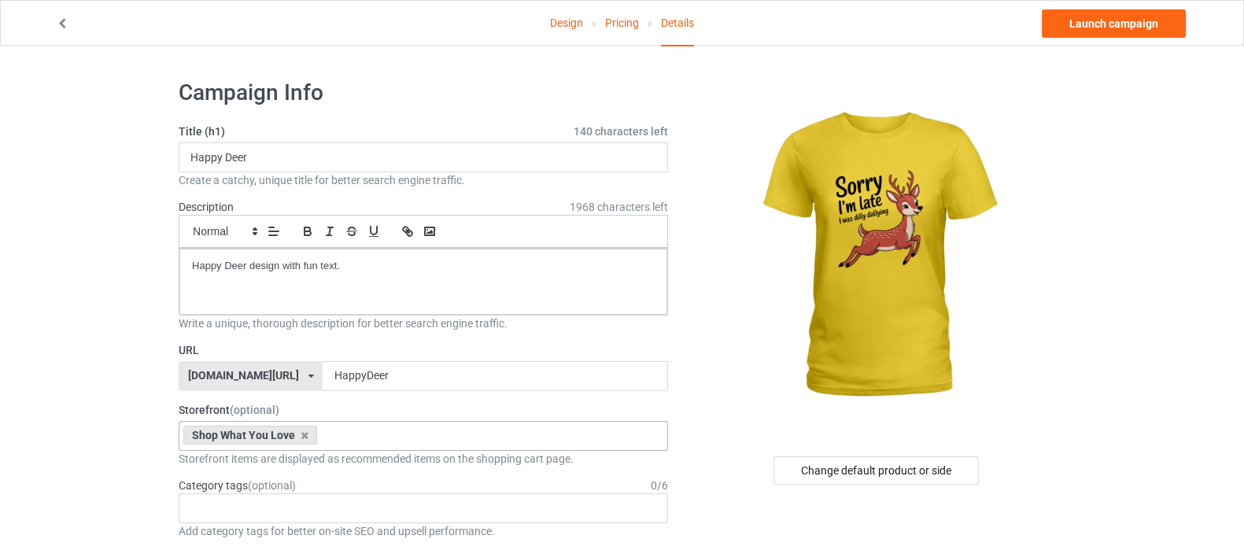
scroll to position [98, 0]
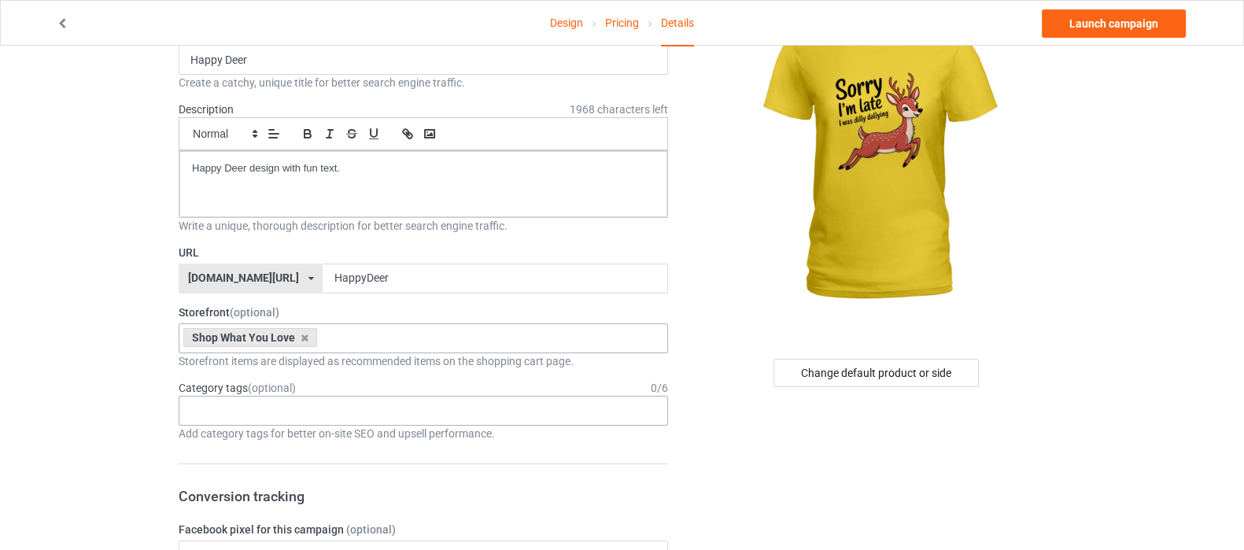
click at [302, 407] on div "Age > [DEMOGRAPHIC_DATA] > 1 Age > [DEMOGRAPHIC_DATA] Months > 1 Month Age > [D…" at bounding box center [423, 411] width 489 height 30
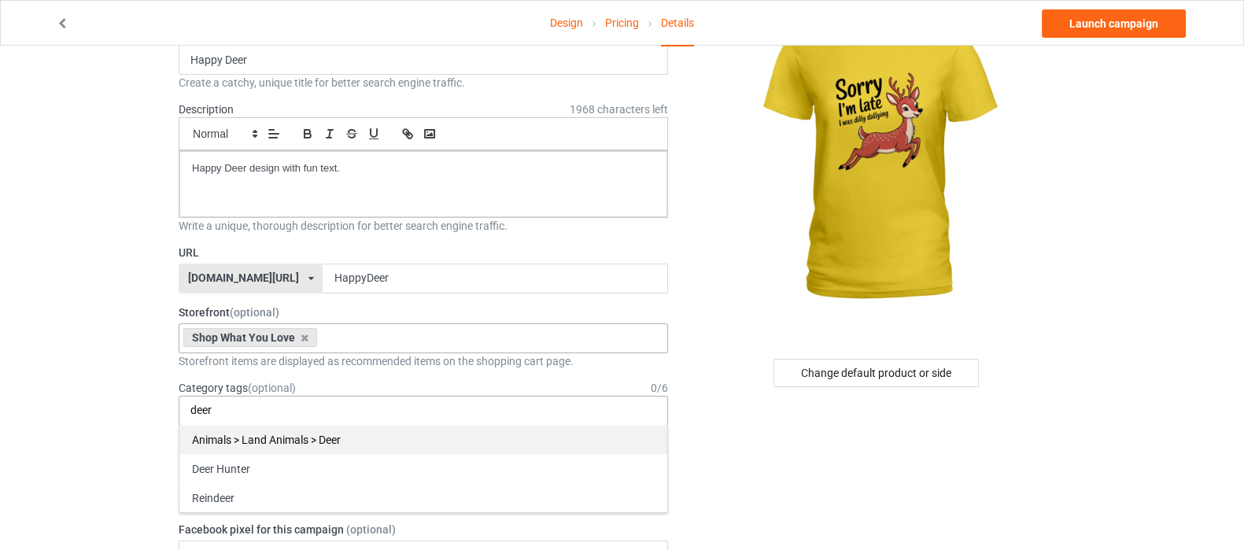
type input "deer"
click at [290, 441] on div "Animals > Land Animals > Deer" at bounding box center [423, 439] width 488 height 29
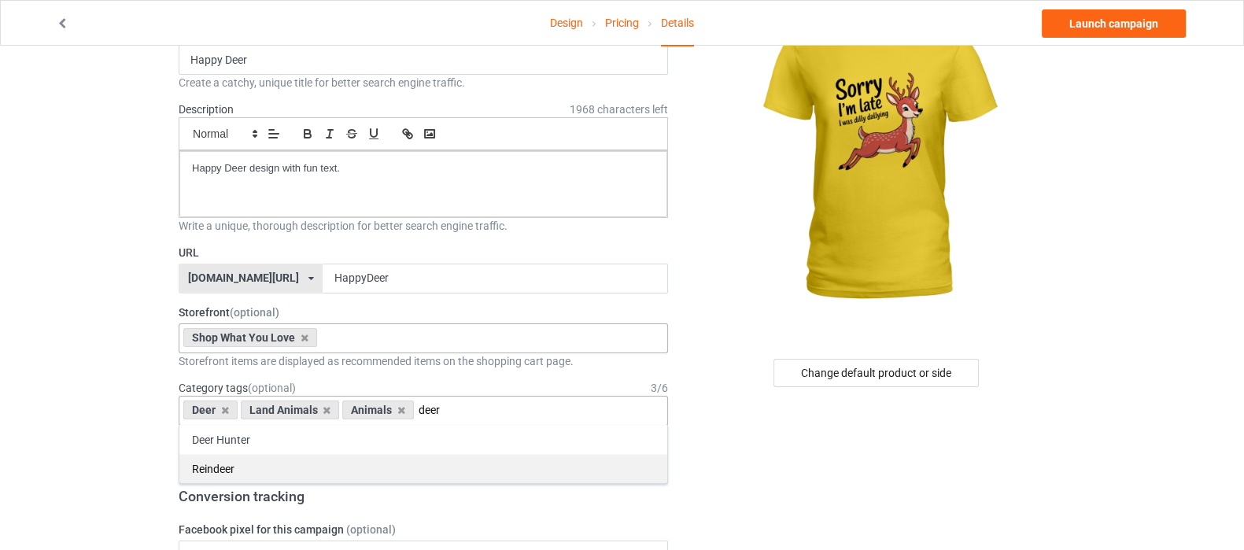
type input "deer"
click at [275, 466] on div "Reindeer" at bounding box center [423, 468] width 488 height 29
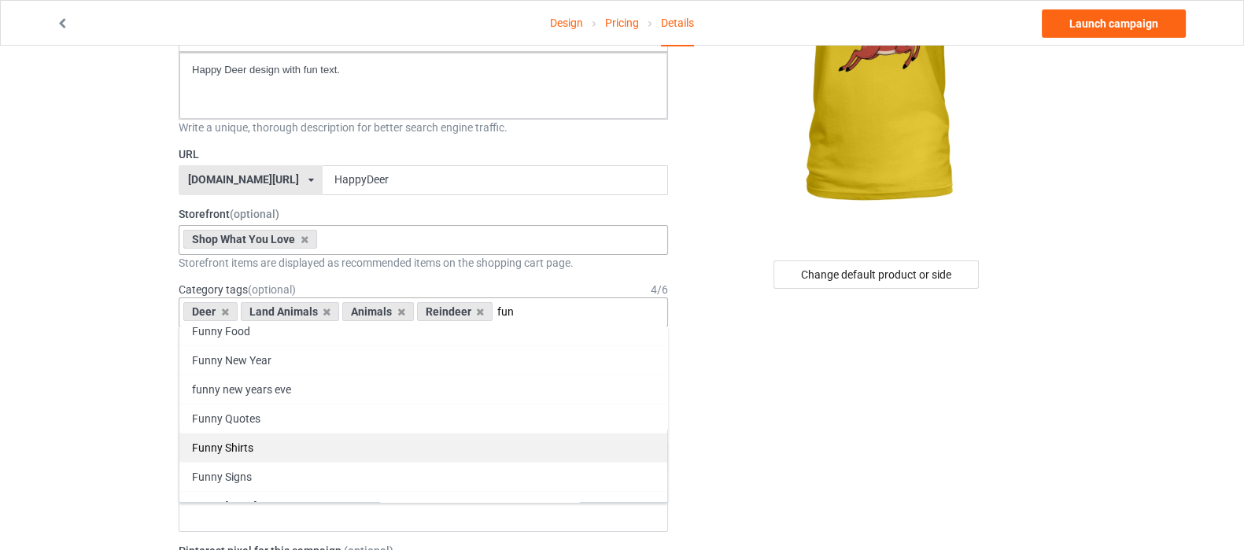
type input "fun"
click at [325, 445] on div "Funny Shirts" at bounding box center [423, 447] width 488 height 29
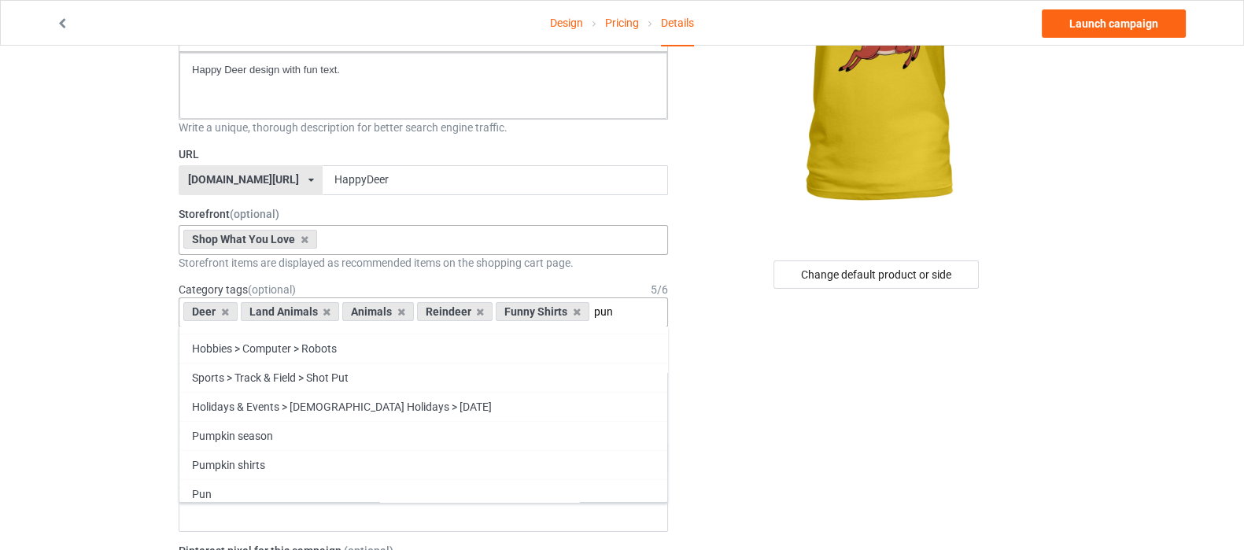
scroll to position [0, 0]
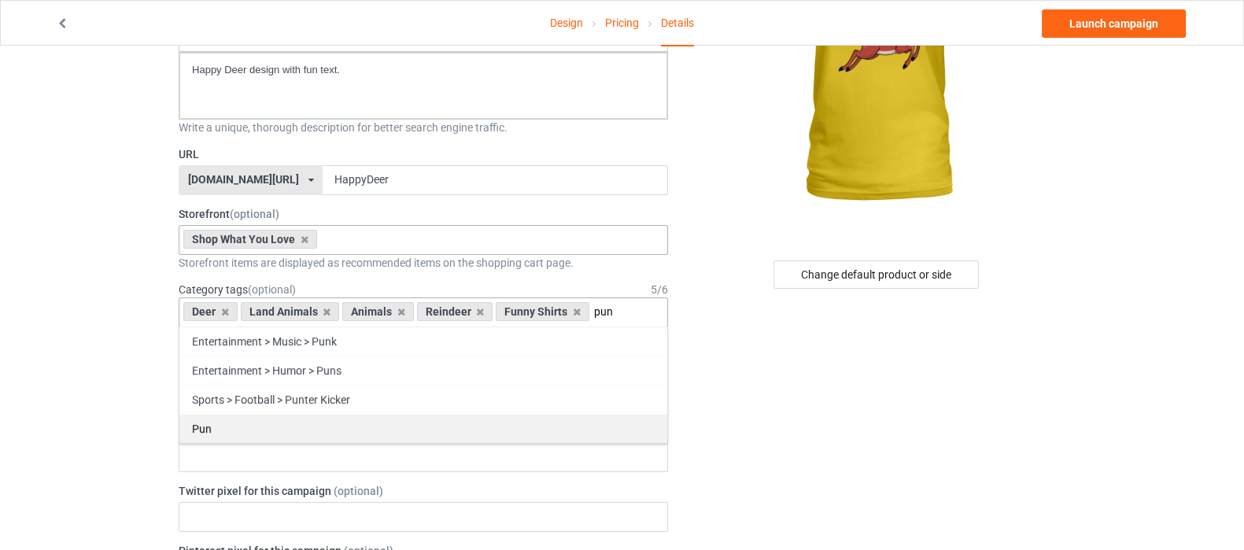
type input "pun"
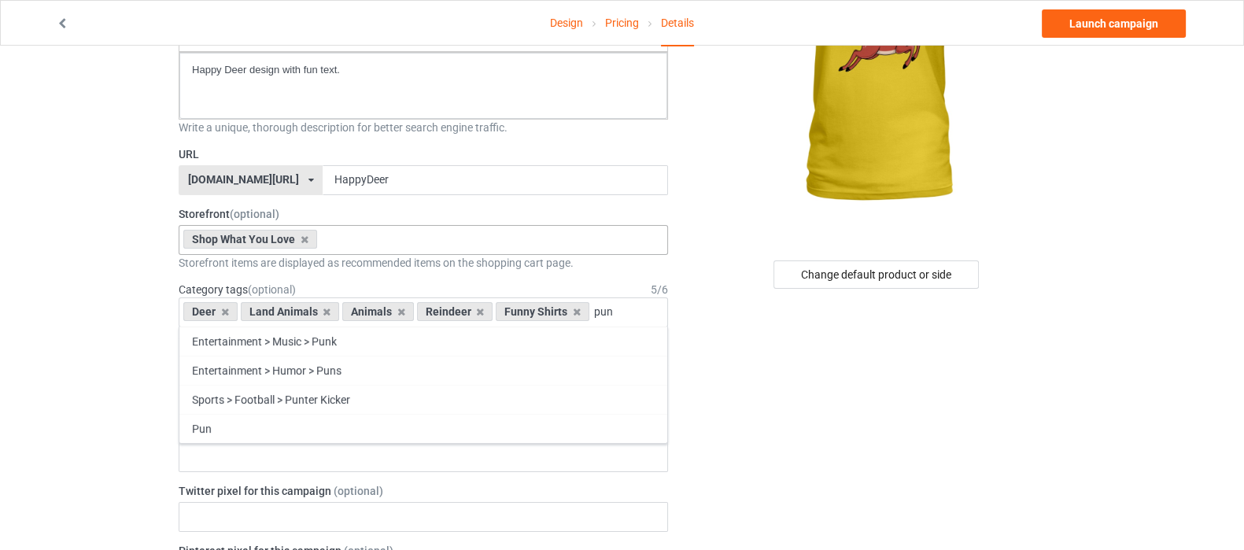
drag, startPoint x: 293, startPoint y: 427, endPoint x: 848, endPoint y: 407, distance: 555.9
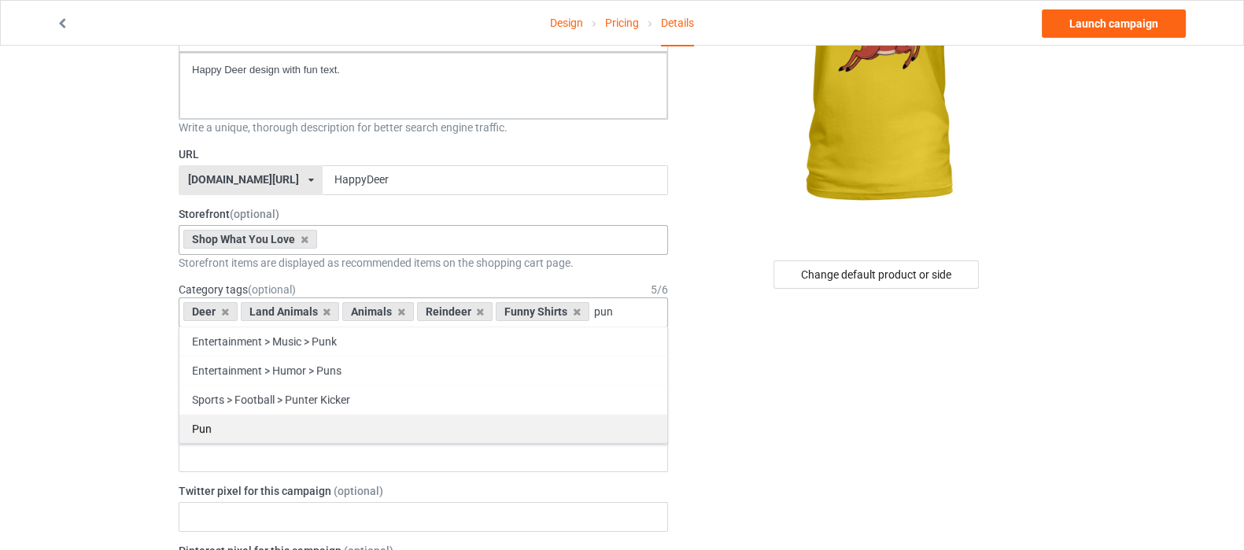
click at [264, 434] on div "Pun" at bounding box center [423, 428] width 488 height 29
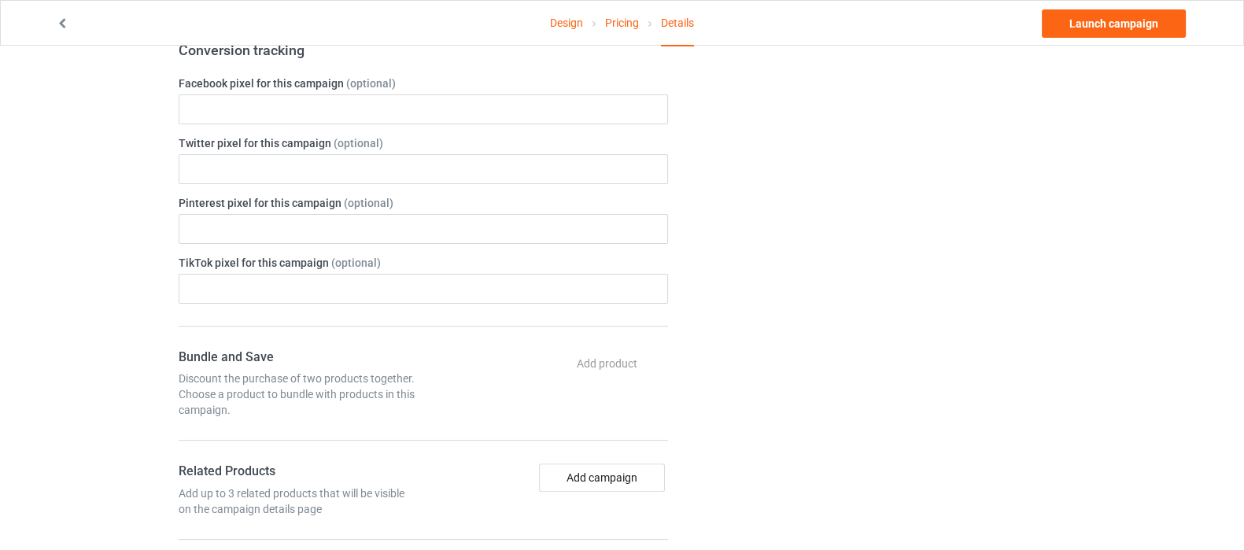
scroll to position [590, 0]
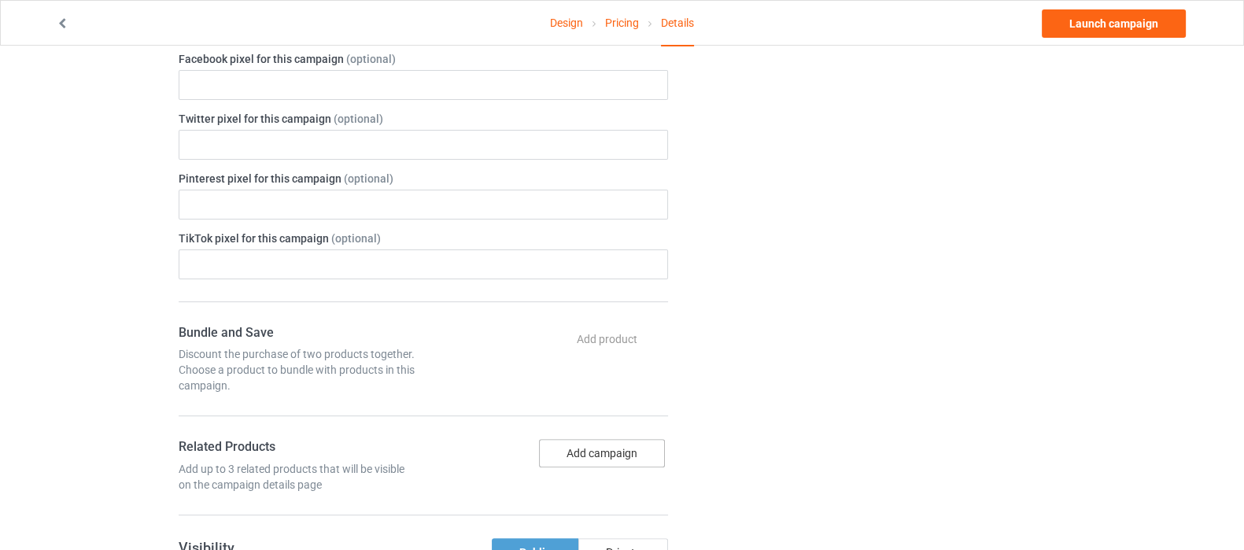
click at [619, 452] on button "Add campaign" at bounding box center [602, 453] width 126 height 28
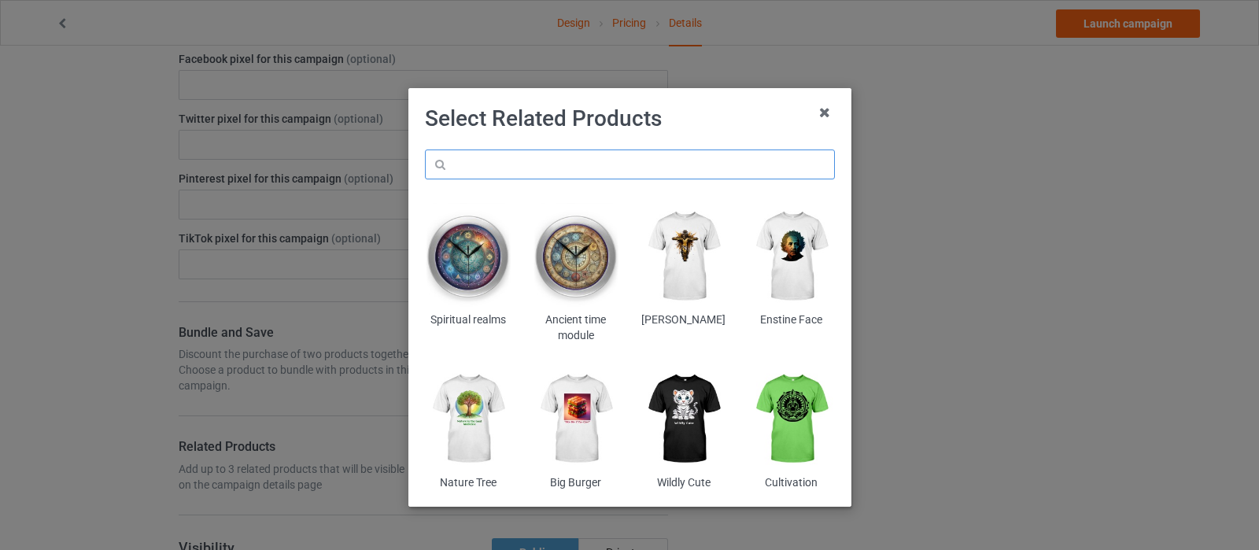
click at [641, 169] on input "text" at bounding box center [630, 165] width 410 height 30
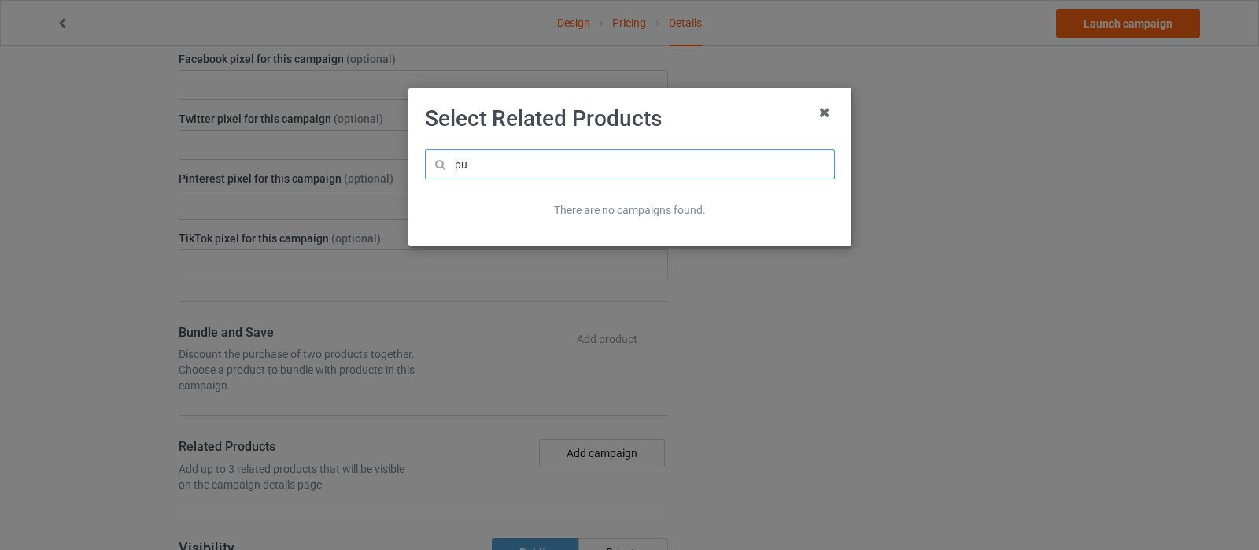
type input "p"
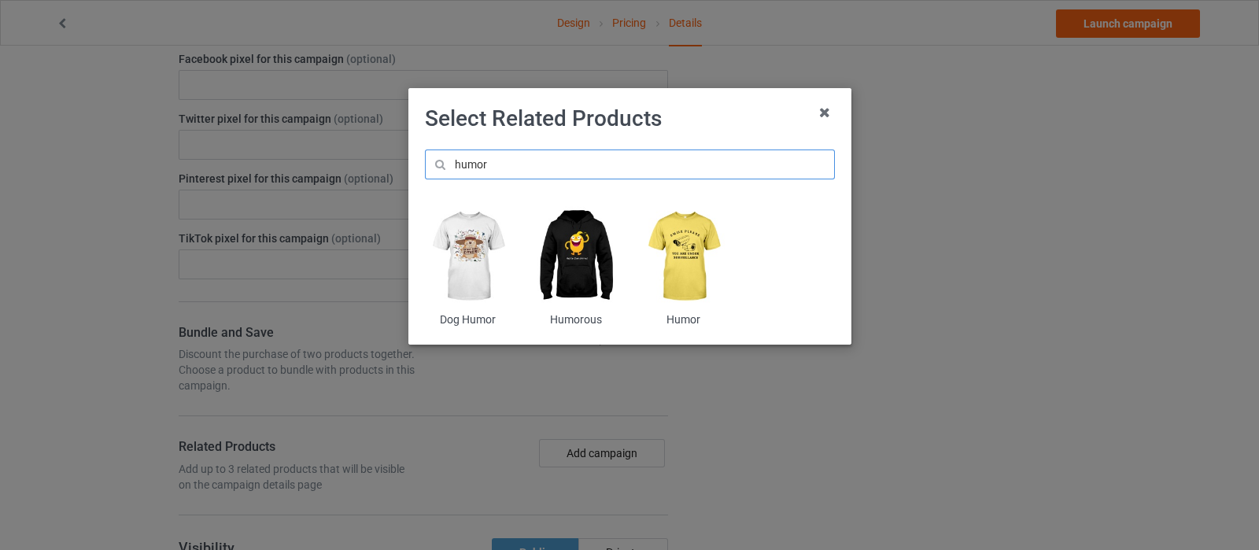
type input "humor"
click at [581, 234] on img at bounding box center [576, 256] width 86 height 107
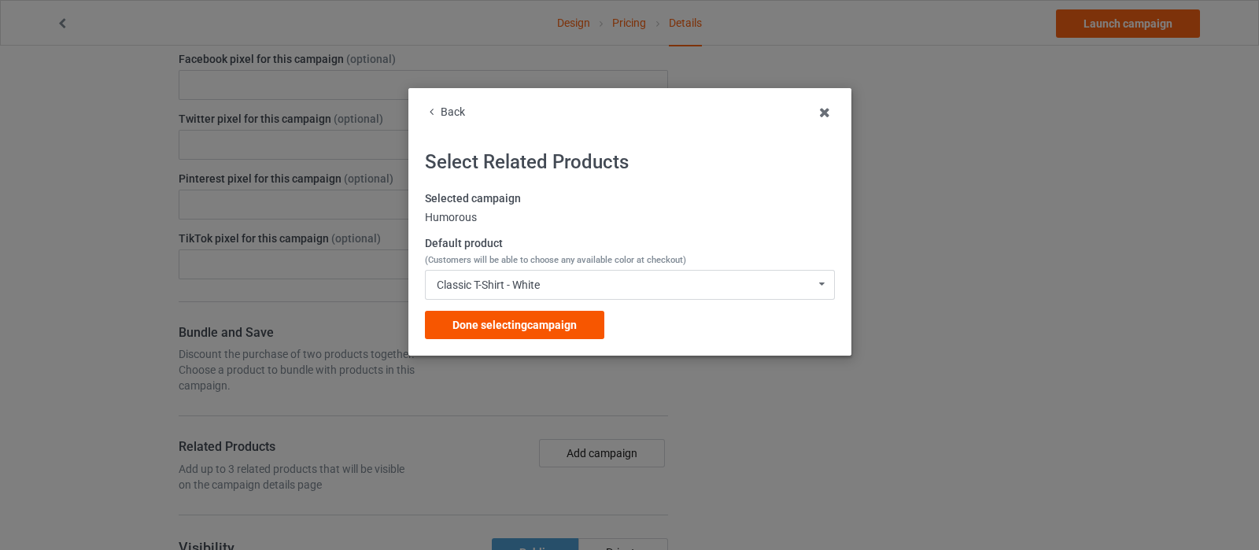
click at [582, 318] on div "Done selecting campaign" at bounding box center [514, 325] width 179 height 28
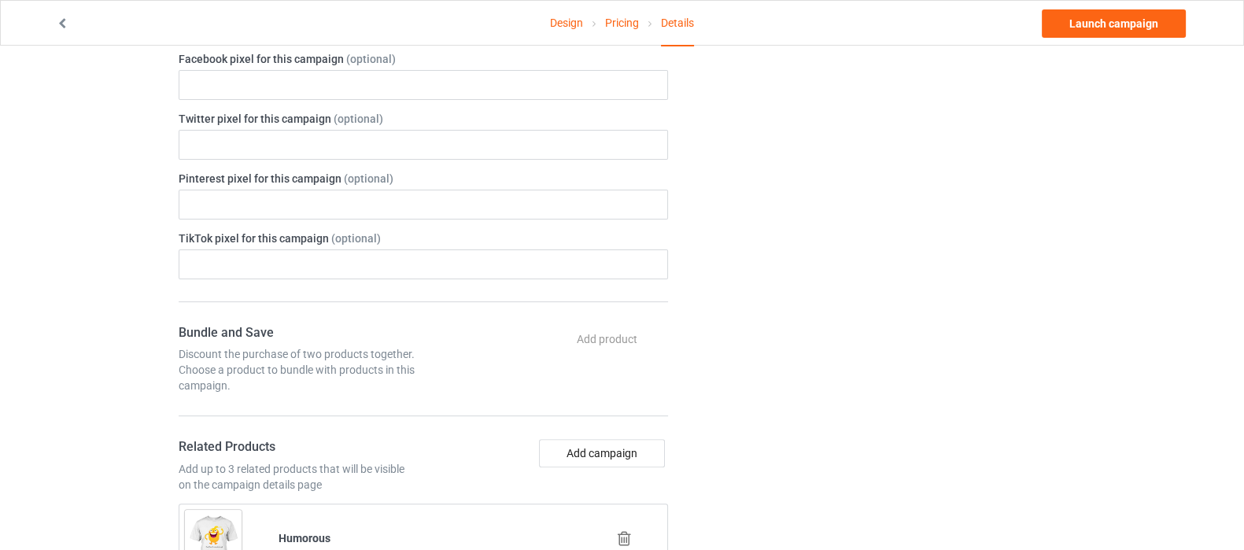
scroll to position [786, 0]
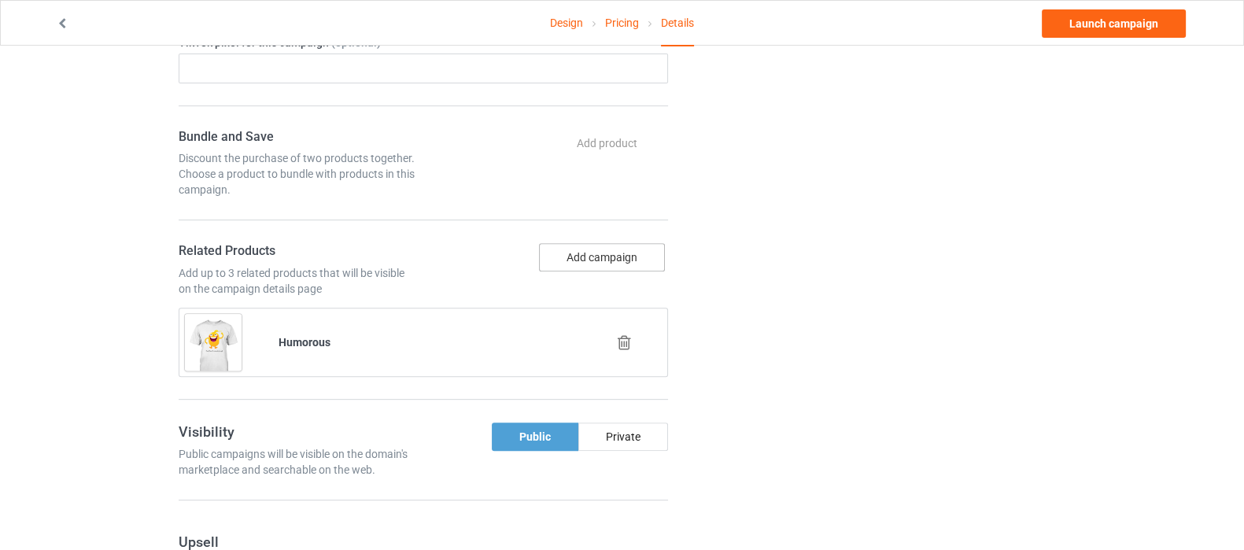
click at [623, 249] on button "Add campaign" at bounding box center [602, 257] width 126 height 28
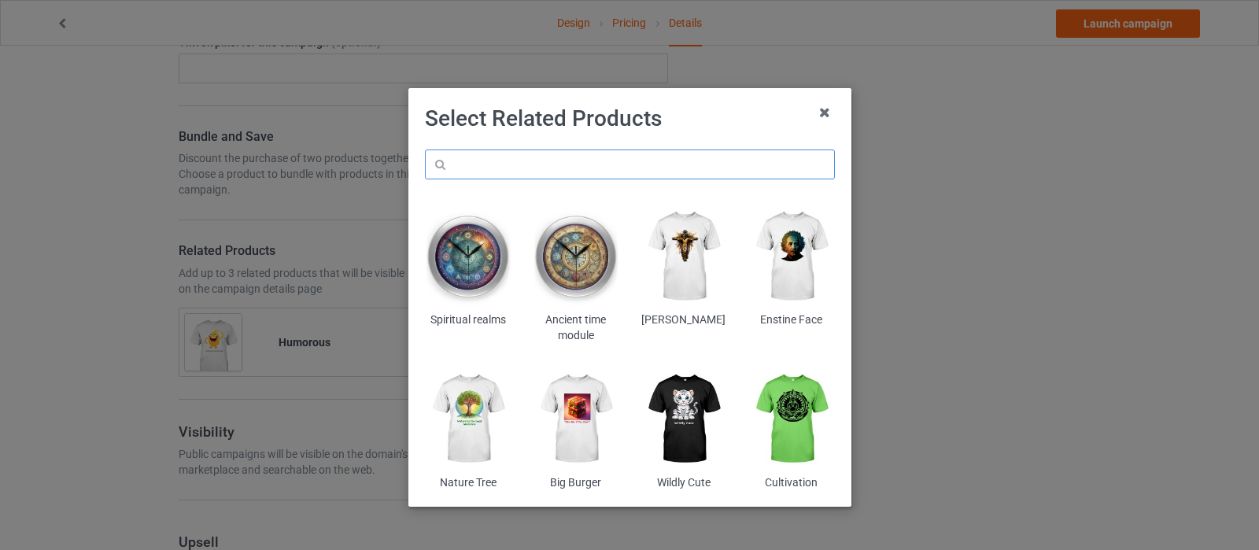
click at [651, 171] on input "text" at bounding box center [630, 165] width 410 height 30
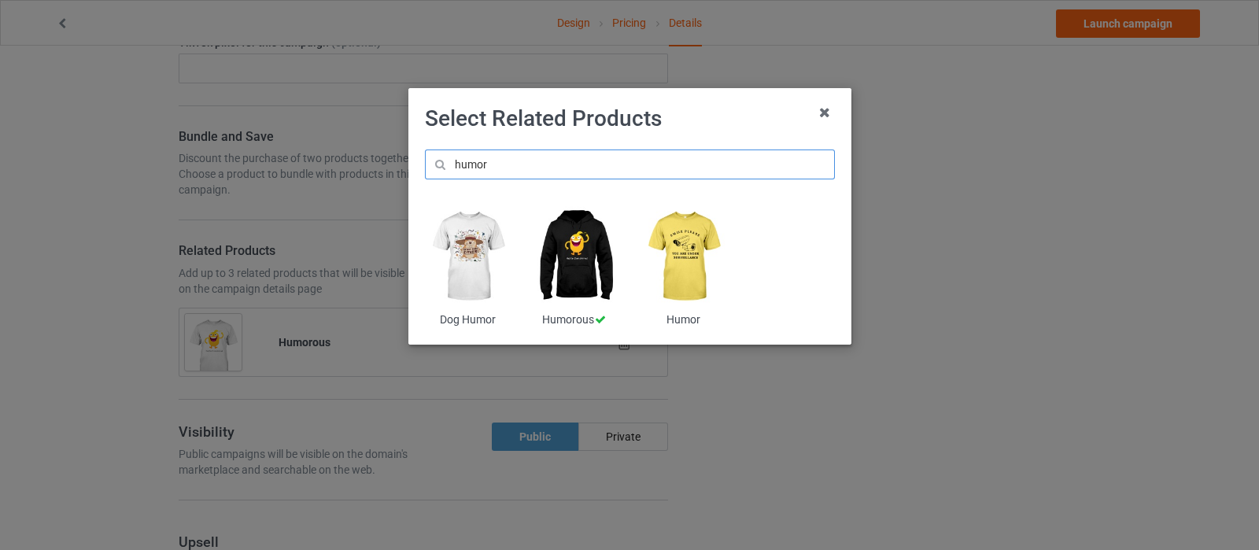
type input "humor"
click at [675, 260] on img at bounding box center [684, 256] width 86 height 107
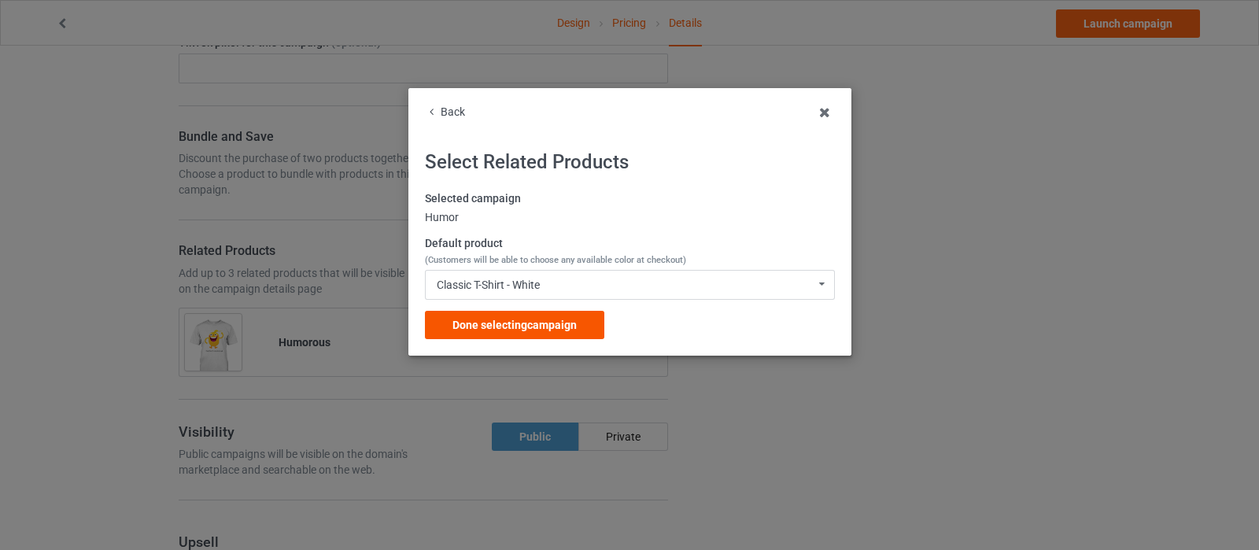
click at [541, 328] on span "Done selecting campaign" at bounding box center [514, 325] width 124 height 13
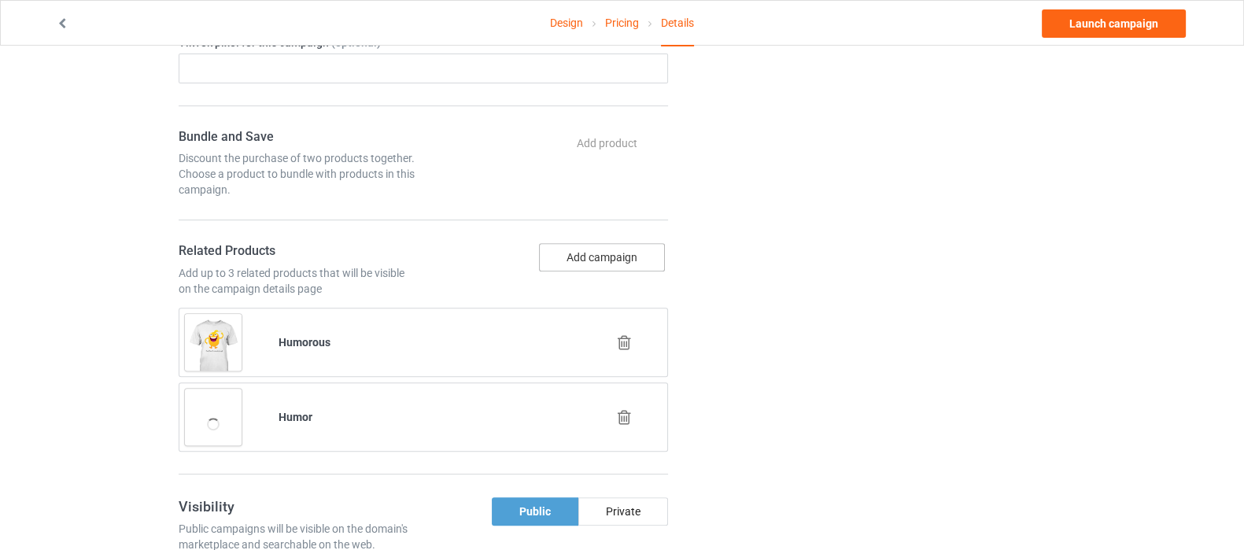
click at [608, 255] on button "Add campaign" at bounding box center [602, 257] width 126 height 28
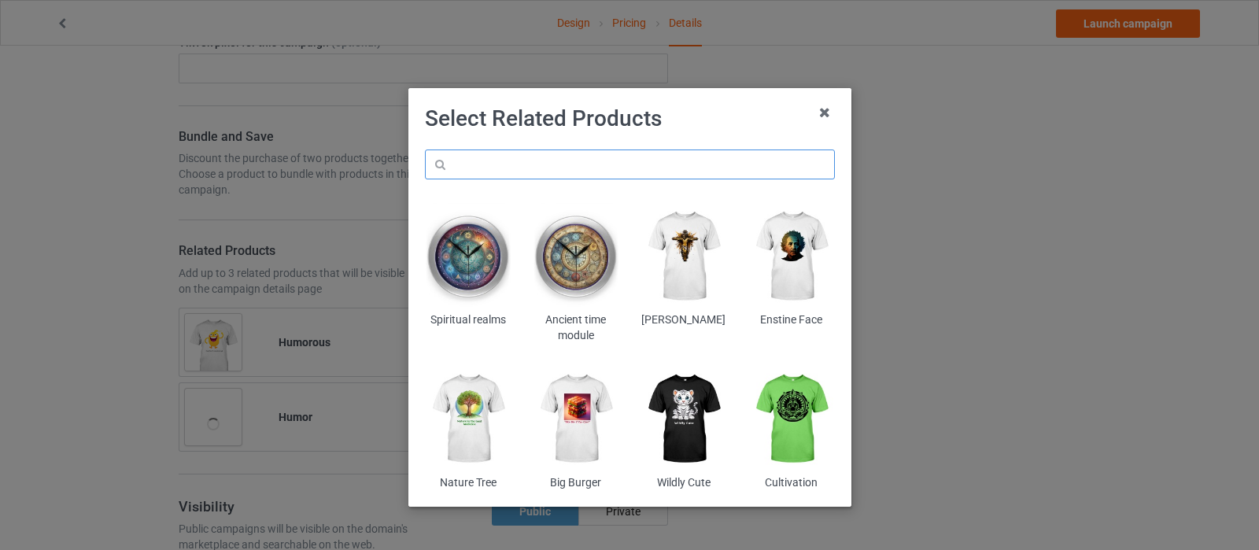
click at [617, 167] on input "text" at bounding box center [630, 165] width 410 height 30
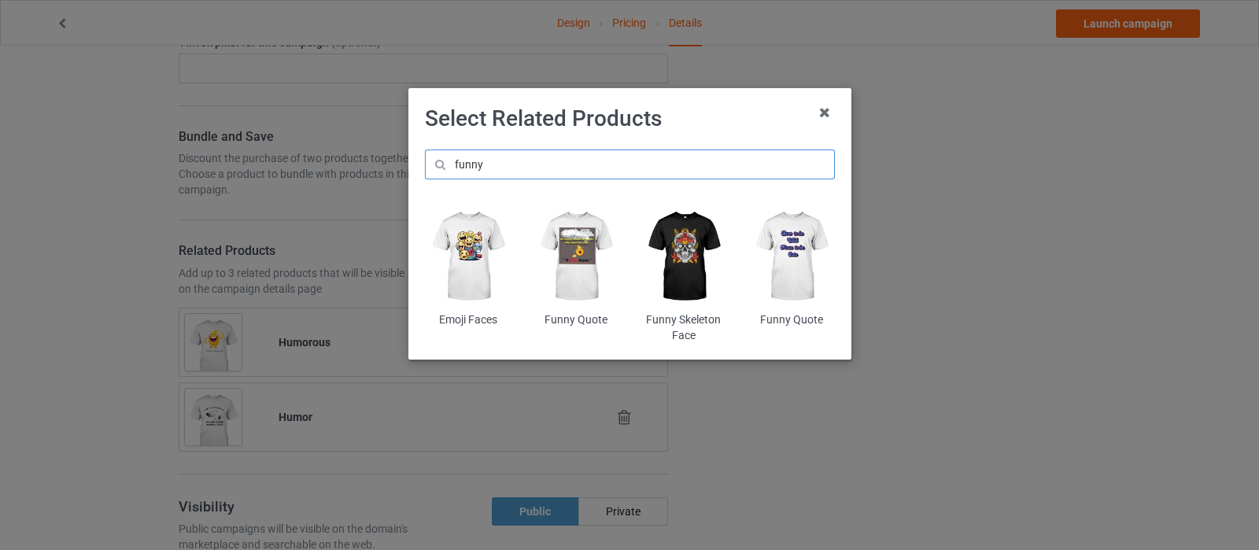
type input "funny"
click at [790, 252] on img at bounding box center [791, 256] width 86 height 107
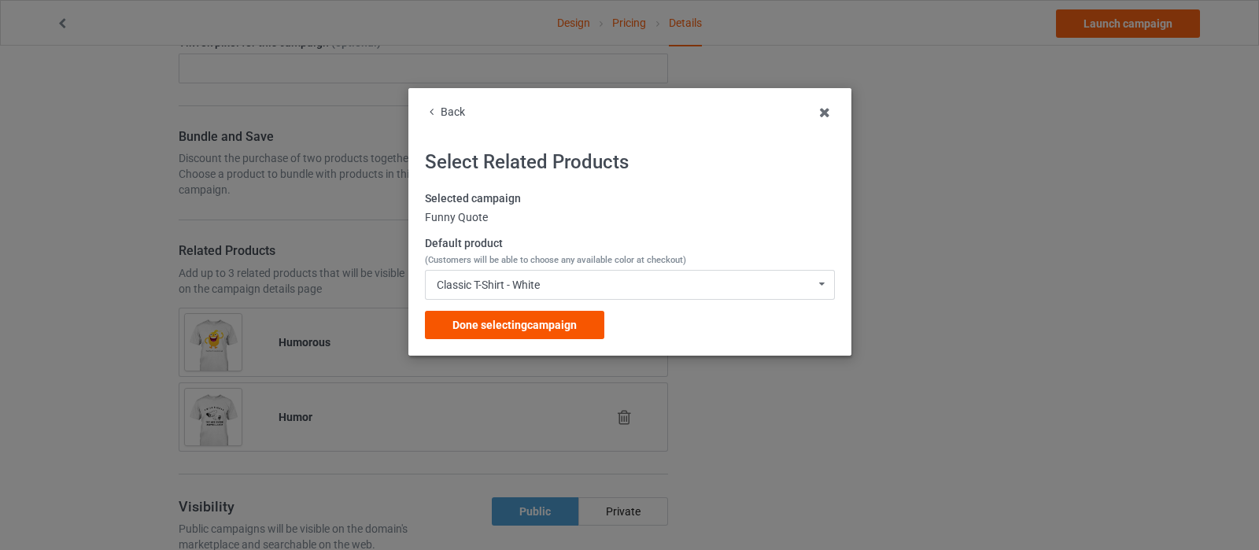
click at [545, 322] on span "Done selecting campaign" at bounding box center [514, 325] width 124 height 13
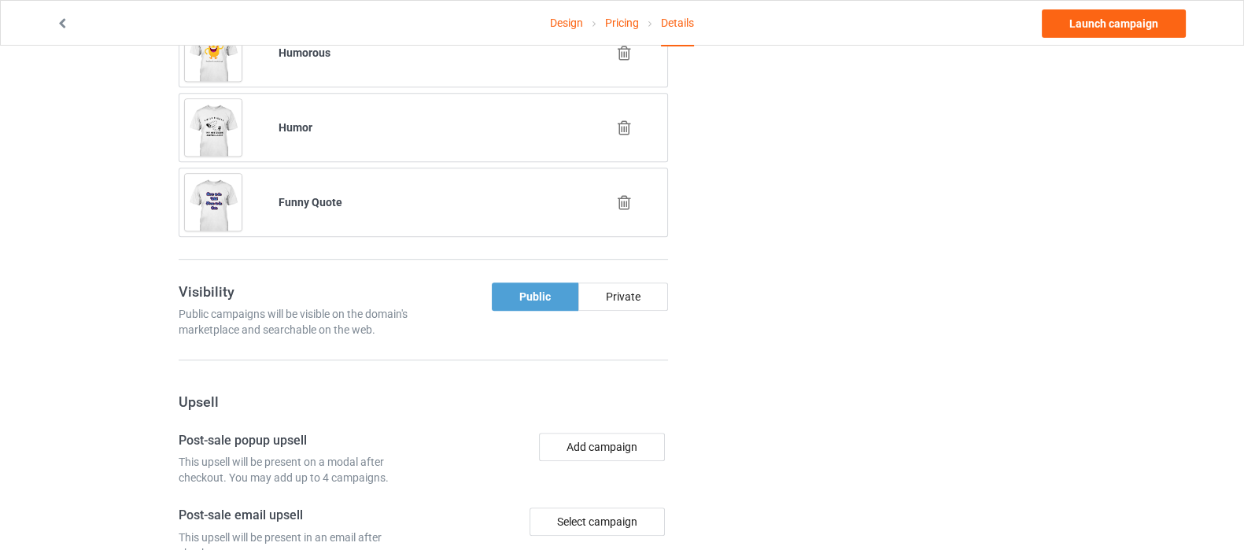
scroll to position [1082, 0]
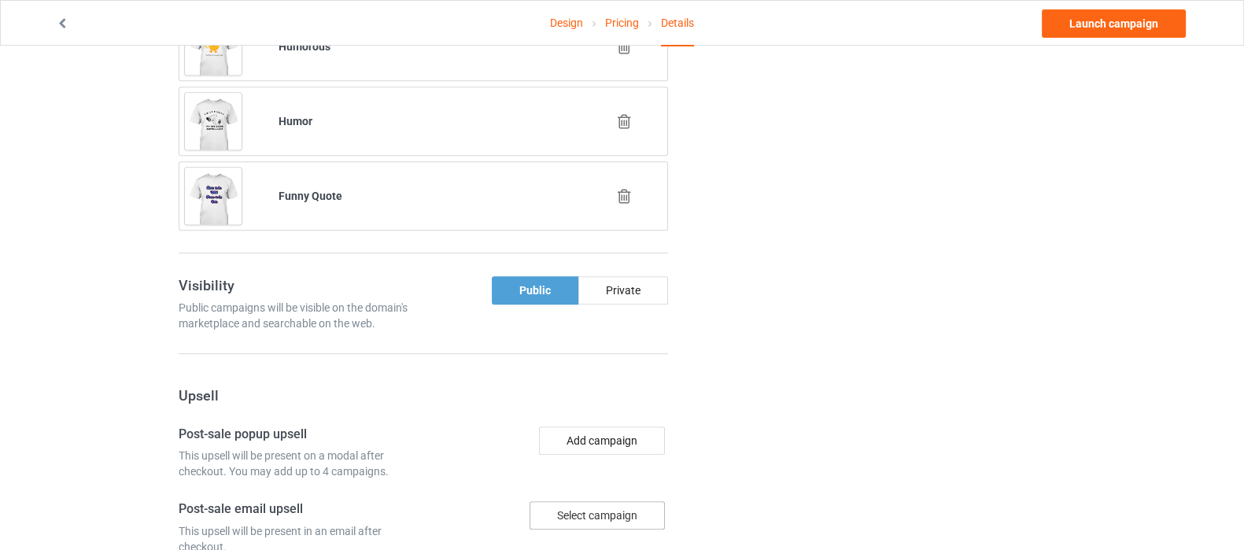
click at [585, 519] on div "Select campaign" at bounding box center [597, 515] width 135 height 28
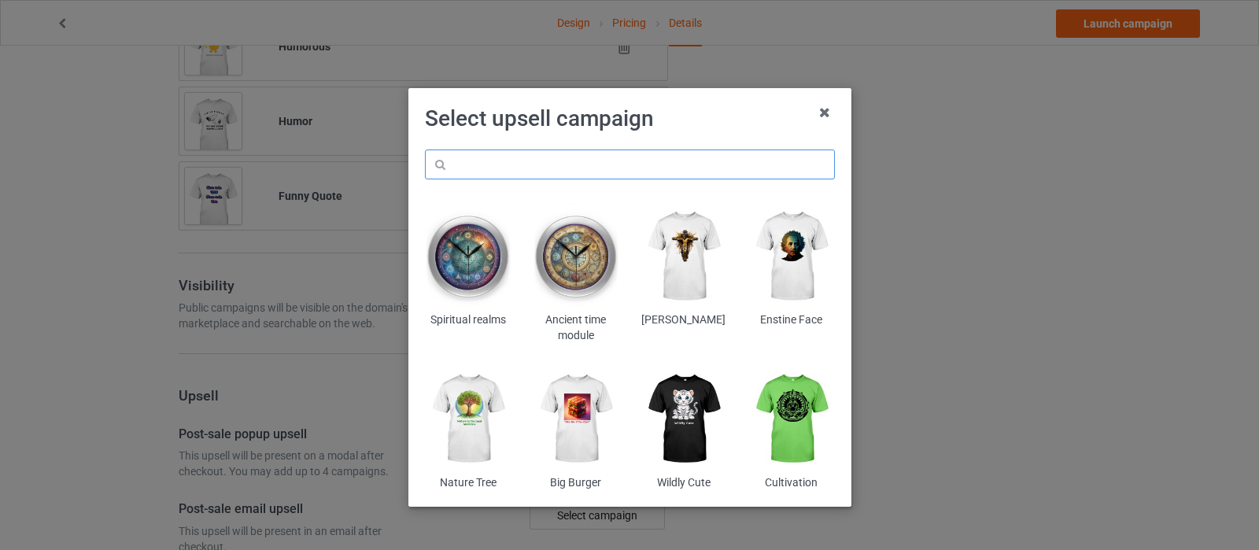
click at [611, 164] on input "text" at bounding box center [630, 165] width 410 height 30
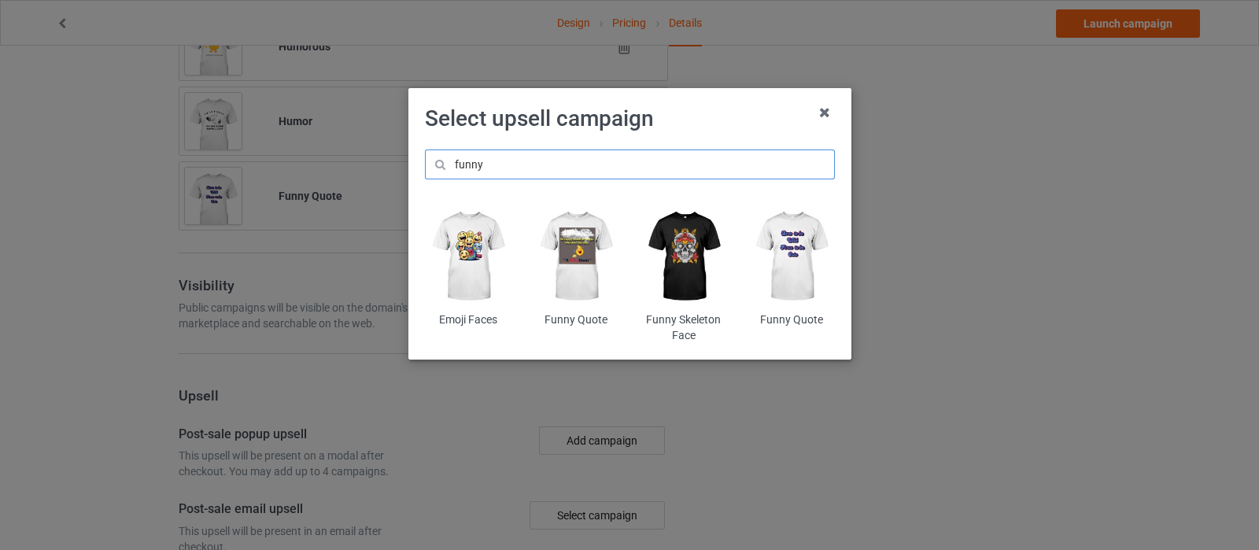
type input "funny"
click at [472, 253] on img at bounding box center [468, 256] width 86 height 107
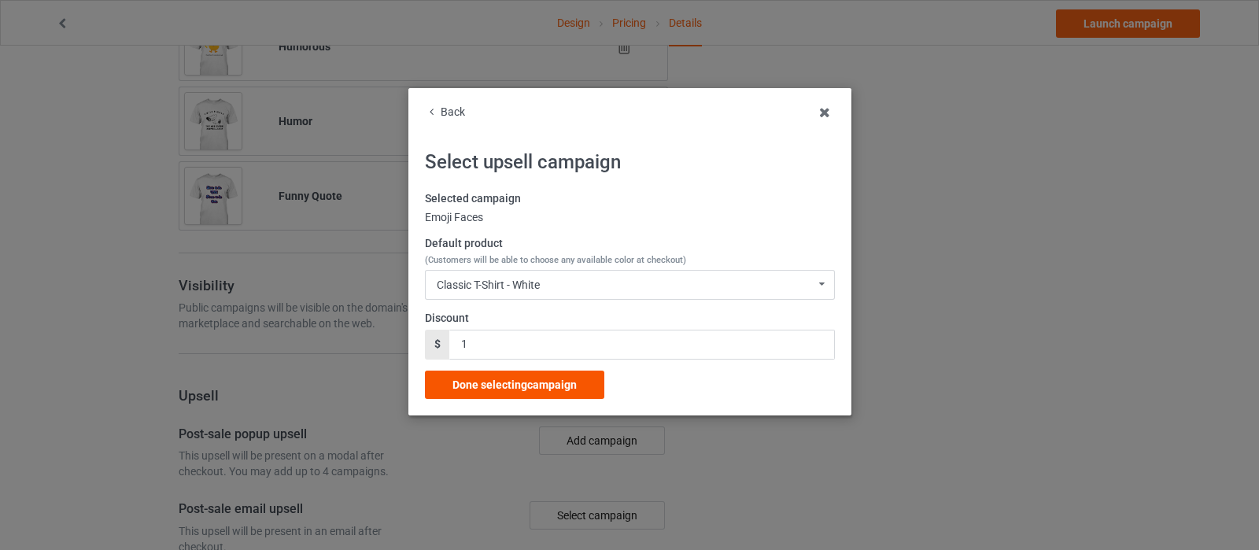
click at [532, 388] on span "Done selecting campaign" at bounding box center [514, 385] width 124 height 13
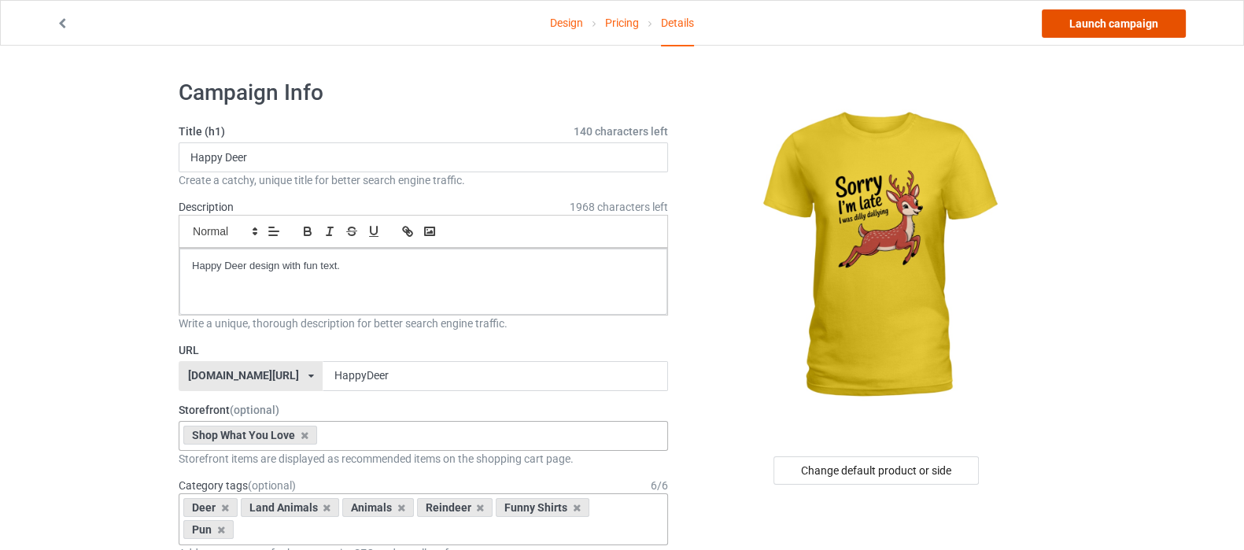
click at [1109, 28] on link "Launch campaign" at bounding box center [1114, 23] width 144 height 28
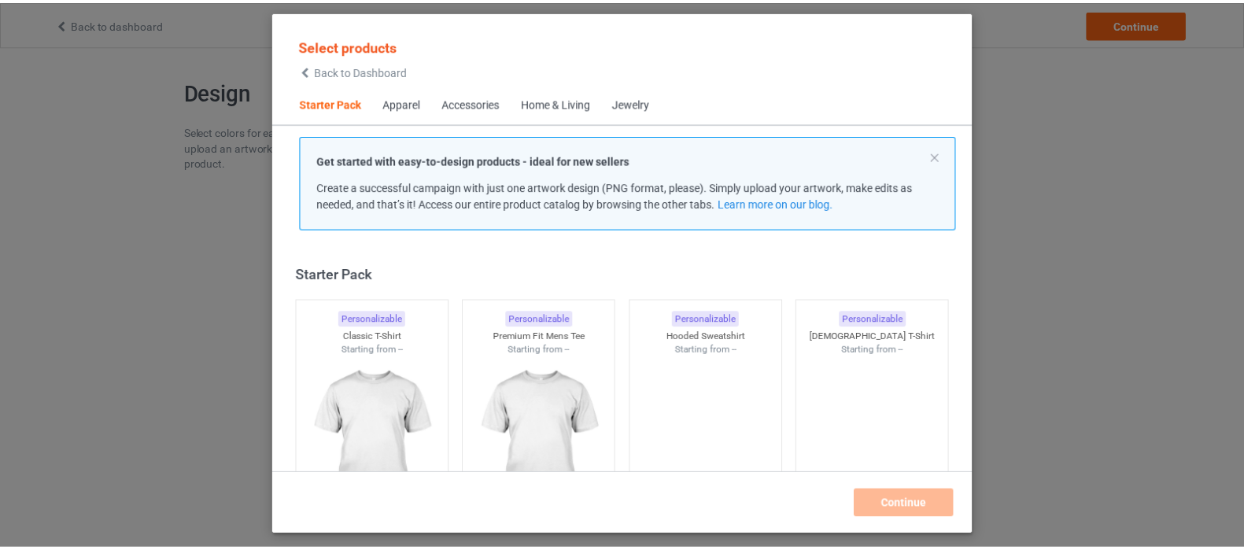
scroll to position [20, 0]
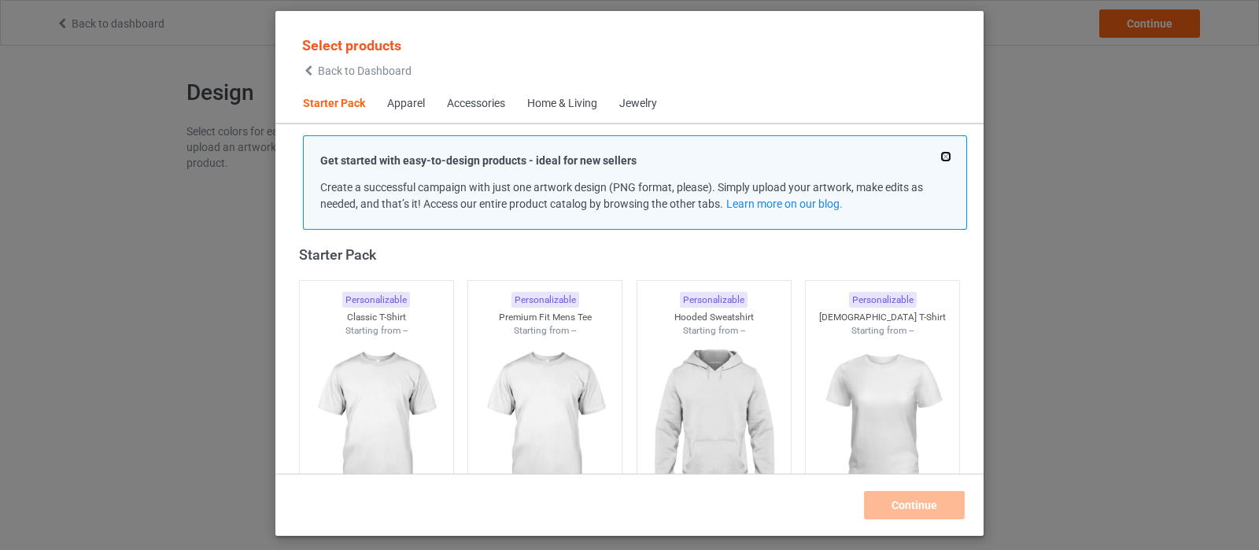
click at [948, 155] on button at bounding box center [946, 157] width 8 height 8
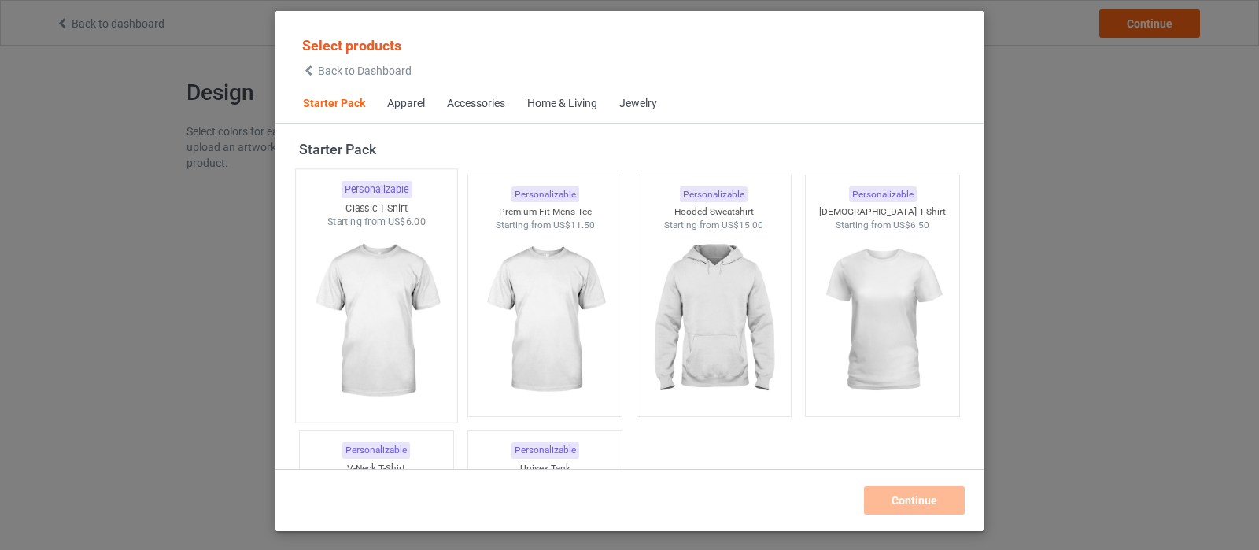
click at [382, 248] on img at bounding box center [376, 321] width 148 height 185
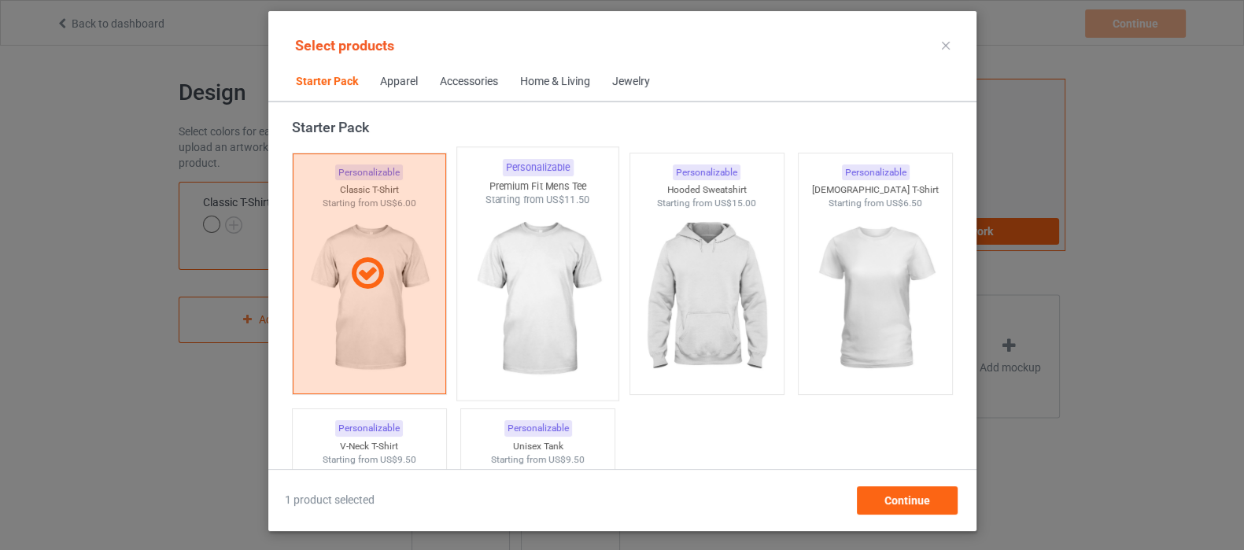
click at [539, 257] on img at bounding box center [537, 299] width 148 height 185
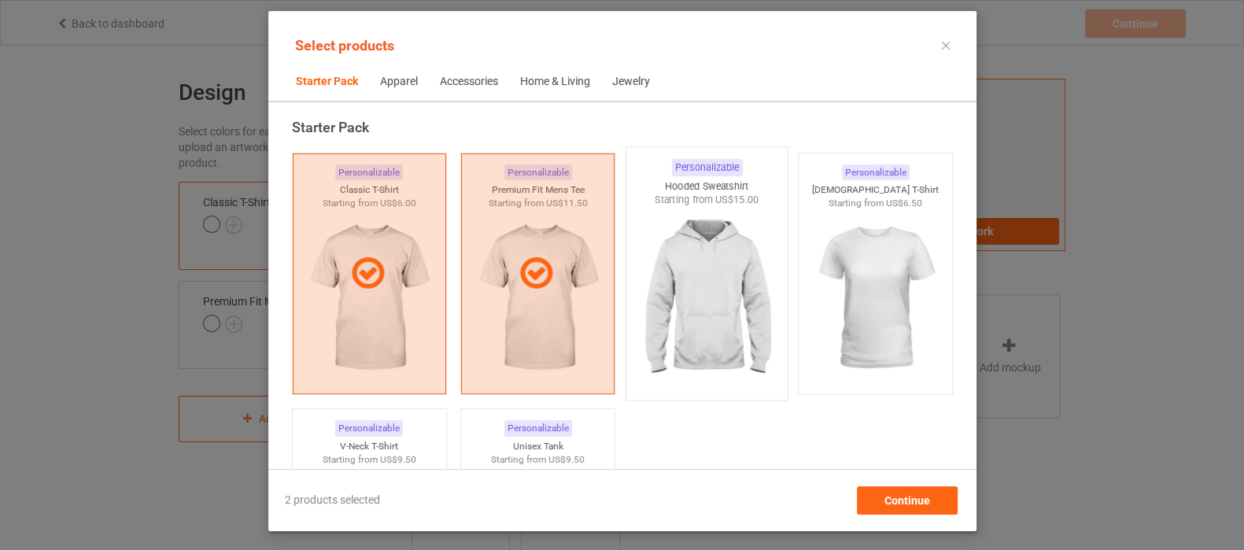
click at [720, 261] on img at bounding box center [707, 299] width 148 height 185
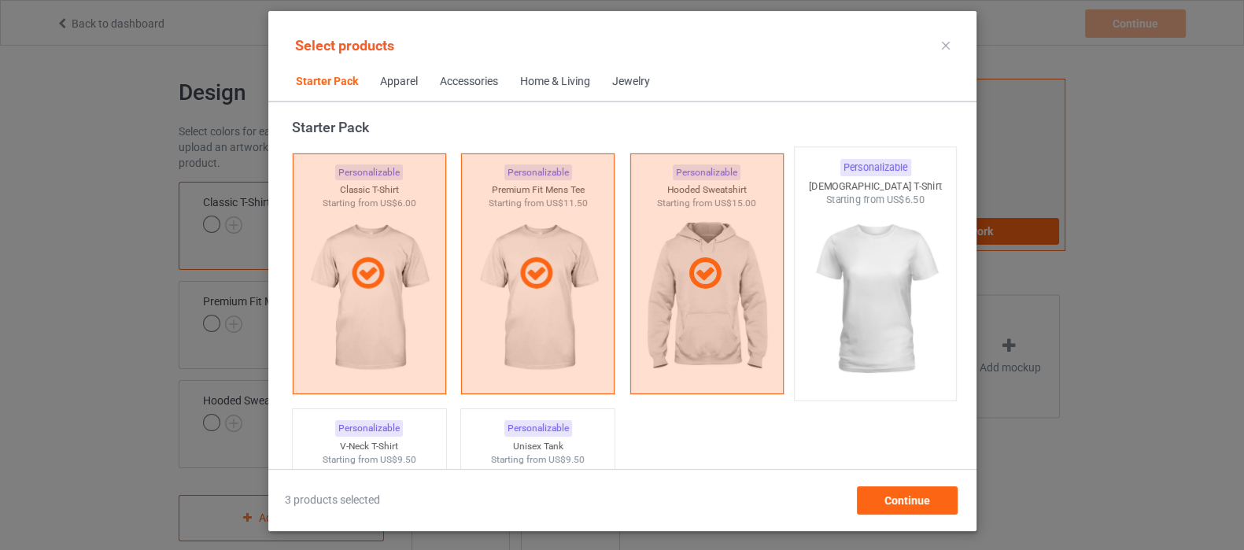
click at [834, 256] on img at bounding box center [875, 299] width 148 height 185
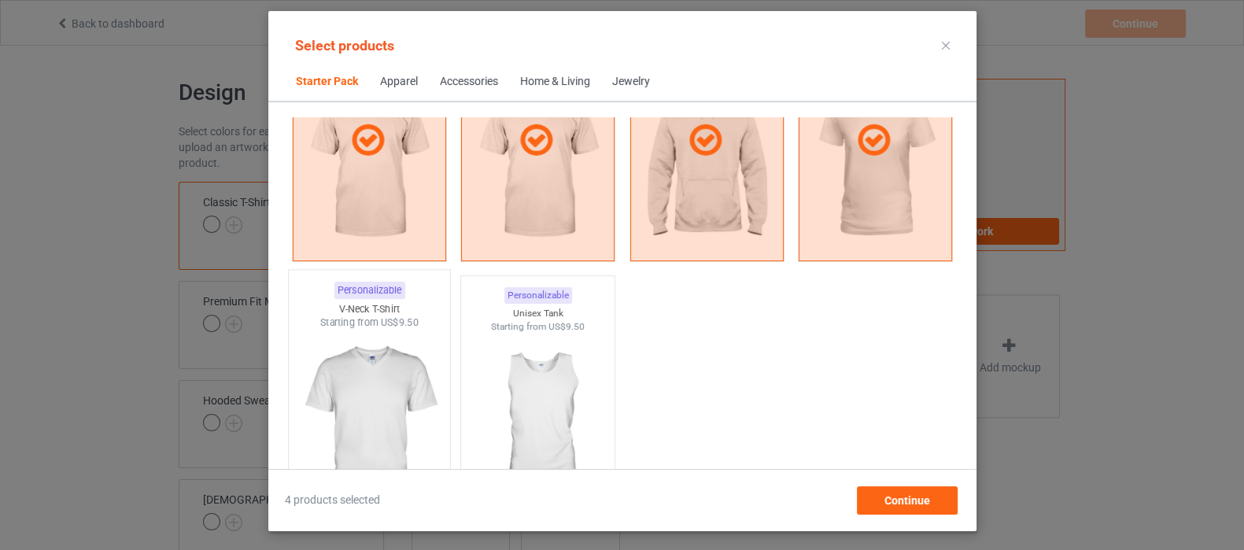
scroll to position [315, 0]
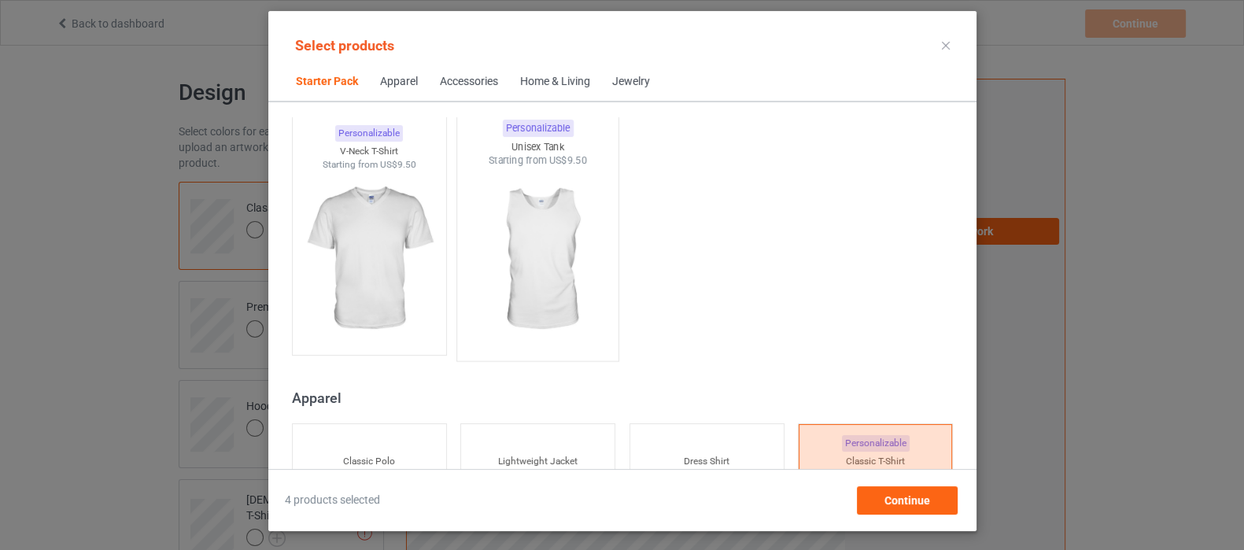
click at [543, 238] on img at bounding box center [537, 260] width 148 height 185
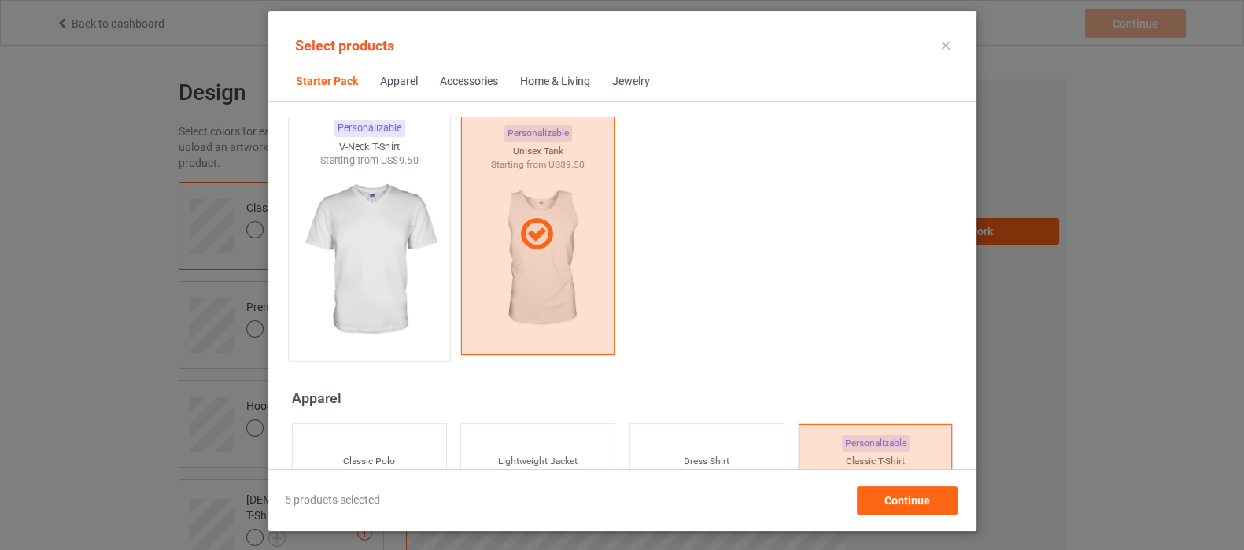
click at [374, 253] on img at bounding box center [369, 260] width 148 height 185
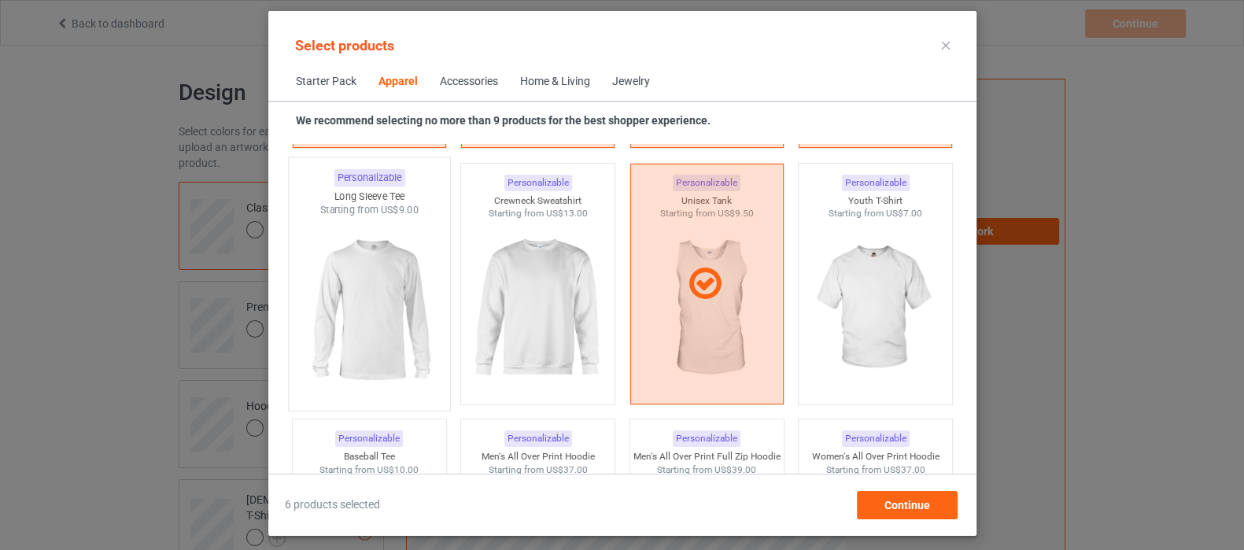
scroll to position [1200, 0]
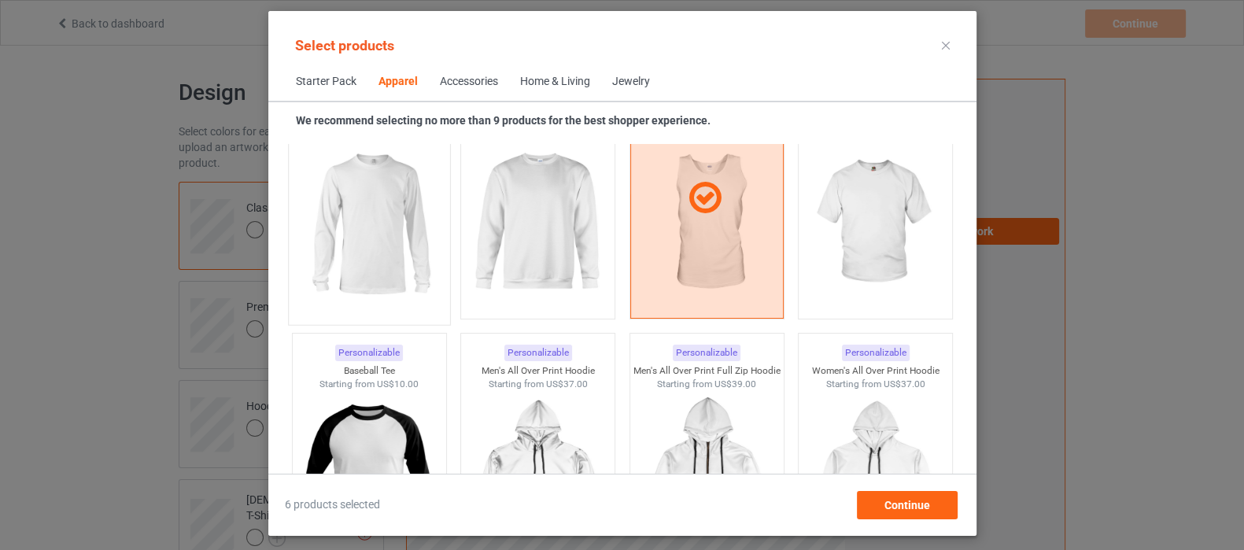
click at [372, 253] on img at bounding box center [369, 223] width 148 height 185
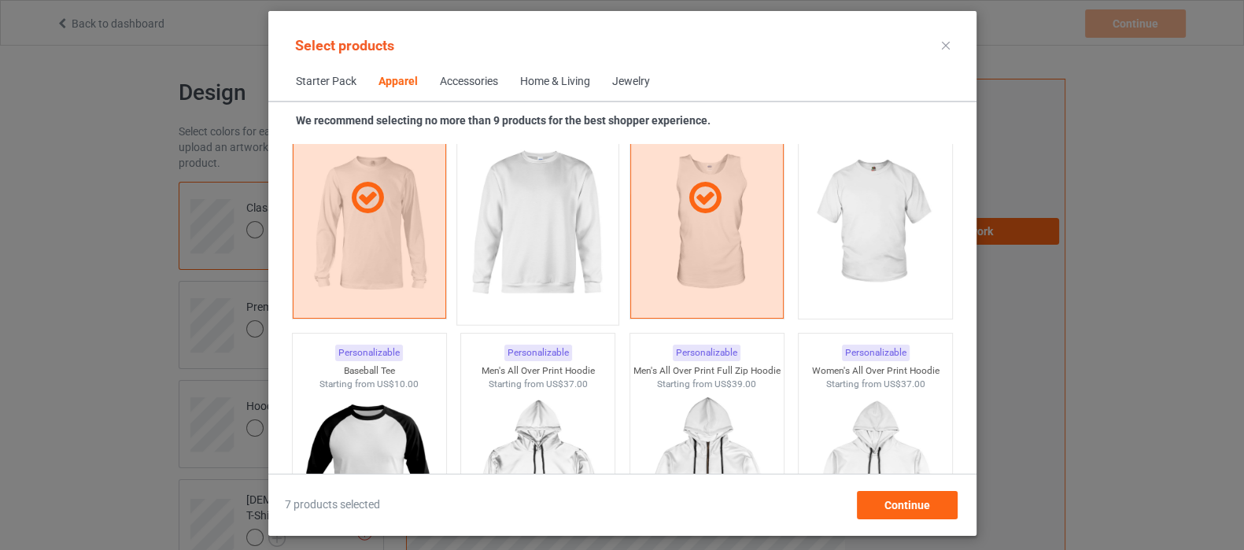
click at [578, 202] on img at bounding box center [537, 223] width 148 height 185
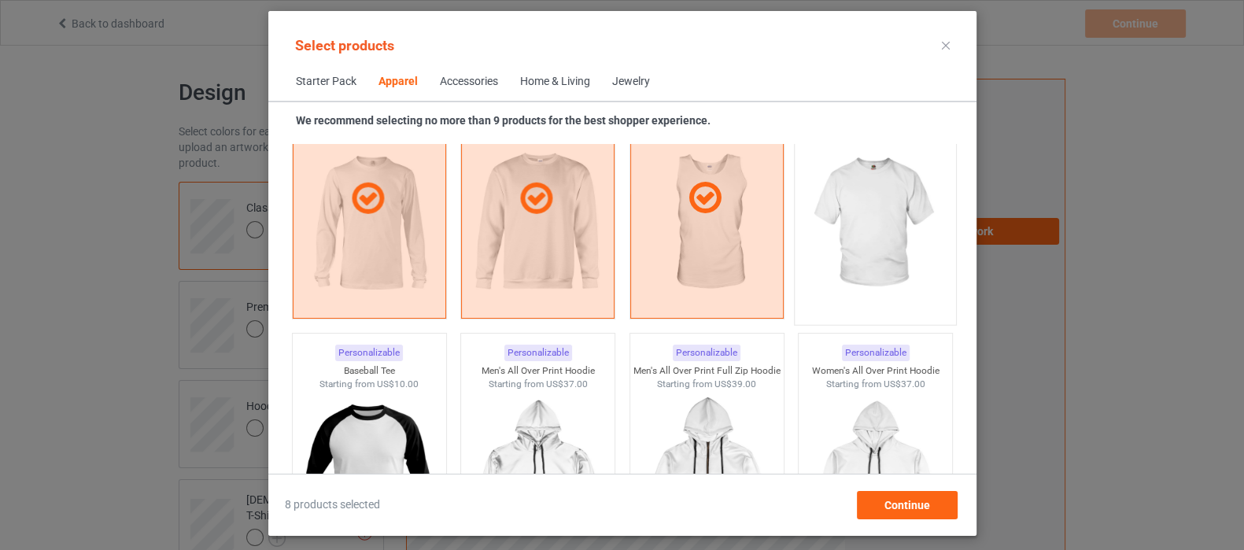
click at [839, 187] on img at bounding box center [875, 223] width 148 height 185
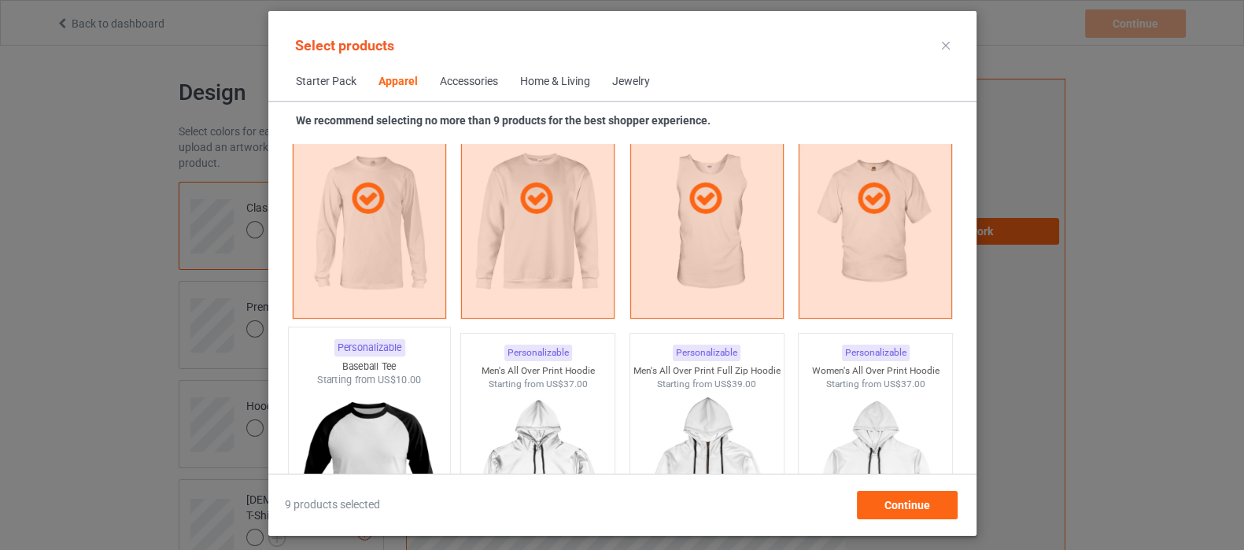
click at [401, 426] on img at bounding box center [369, 479] width 148 height 185
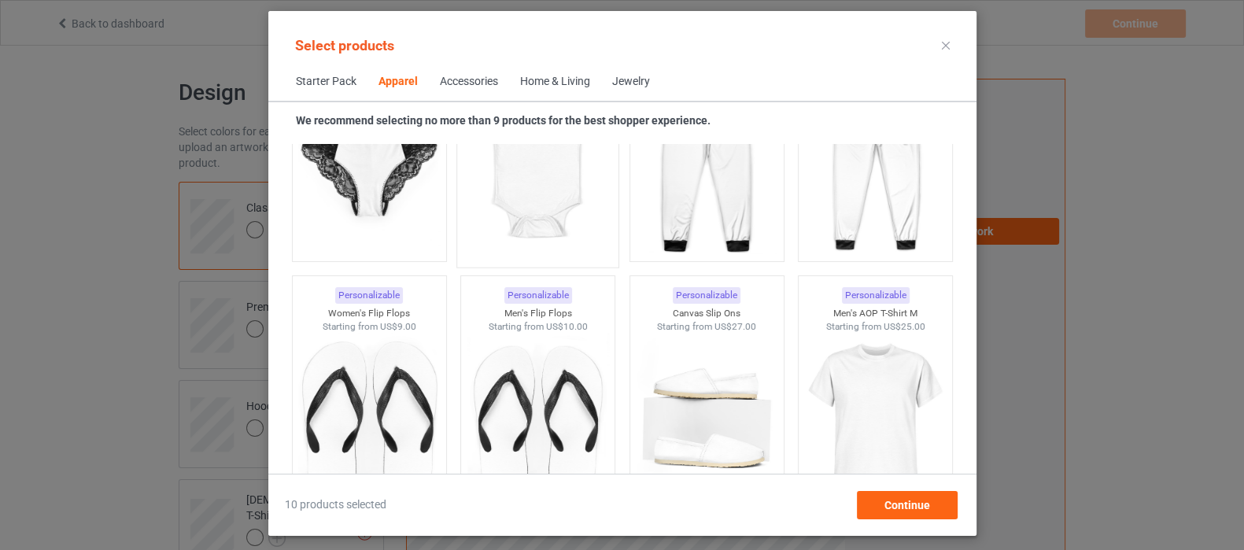
scroll to position [2184, 0]
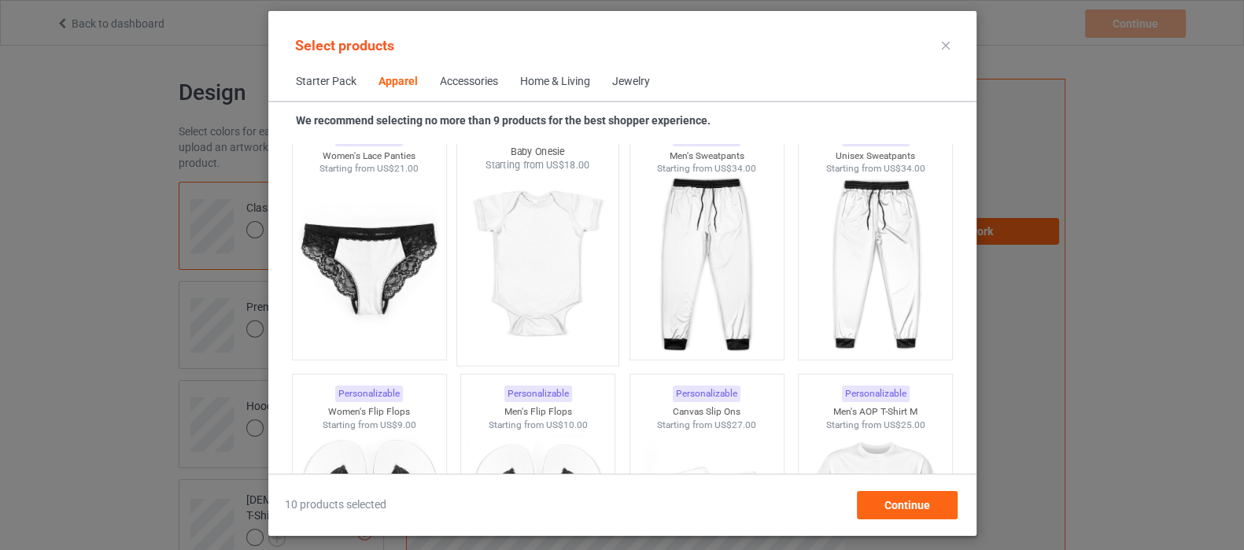
click at [493, 214] on img at bounding box center [537, 264] width 148 height 185
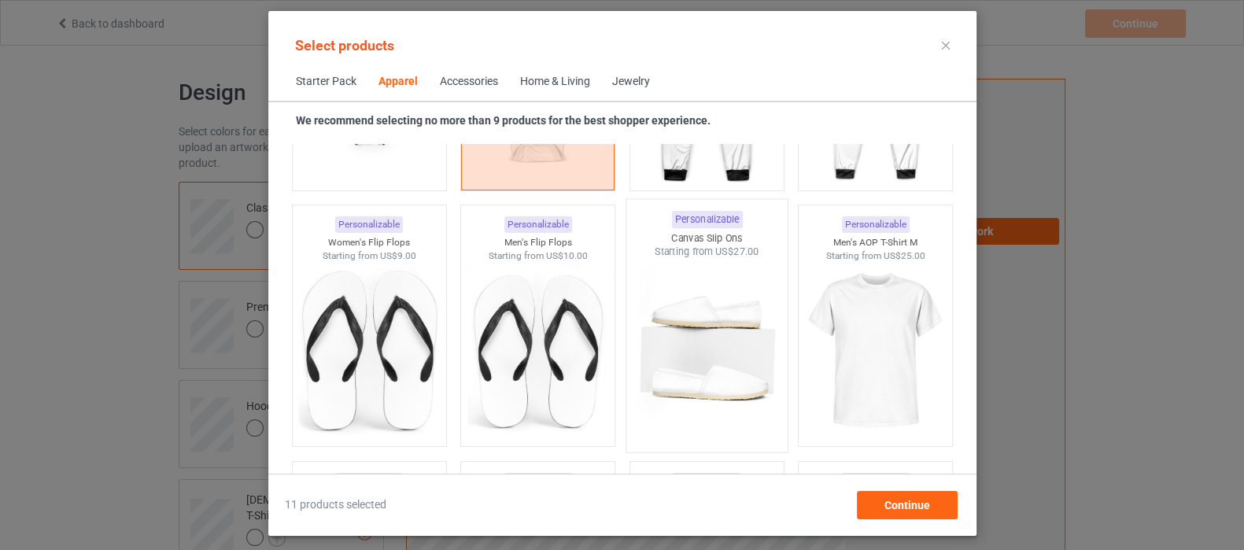
scroll to position [2577, 0]
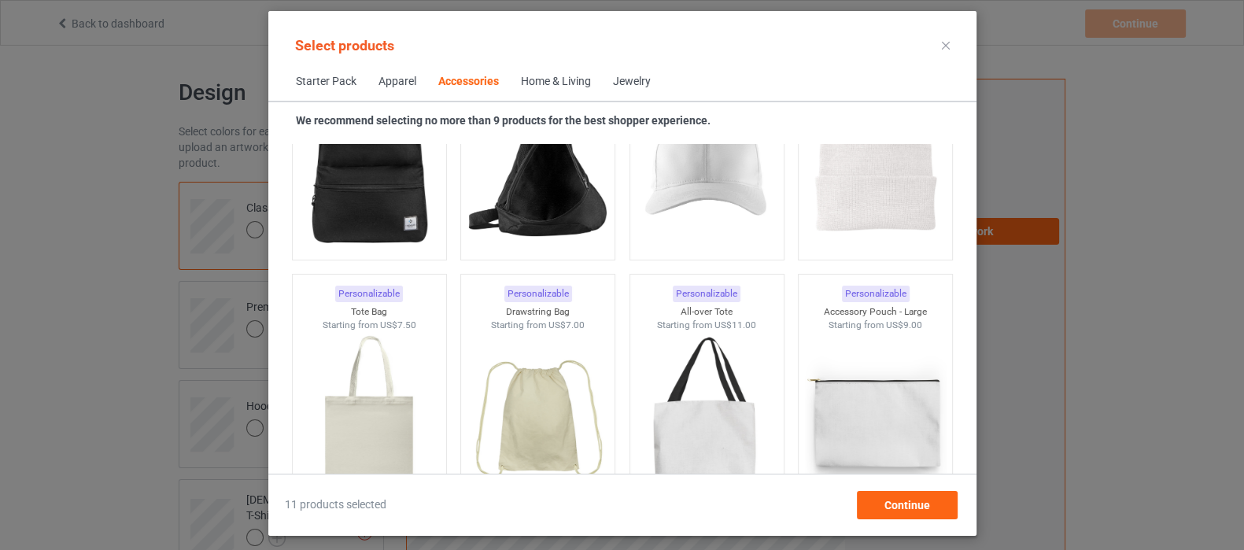
scroll to position [4741, 0]
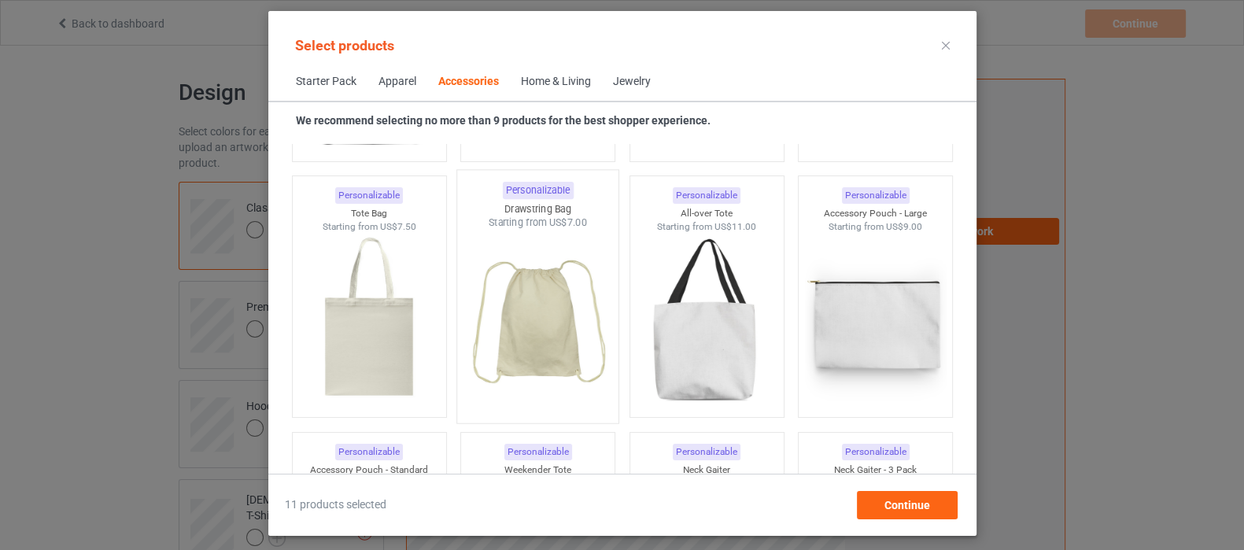
click at [543, 338] on img at bounding box center [537, 322] width 148 height 185
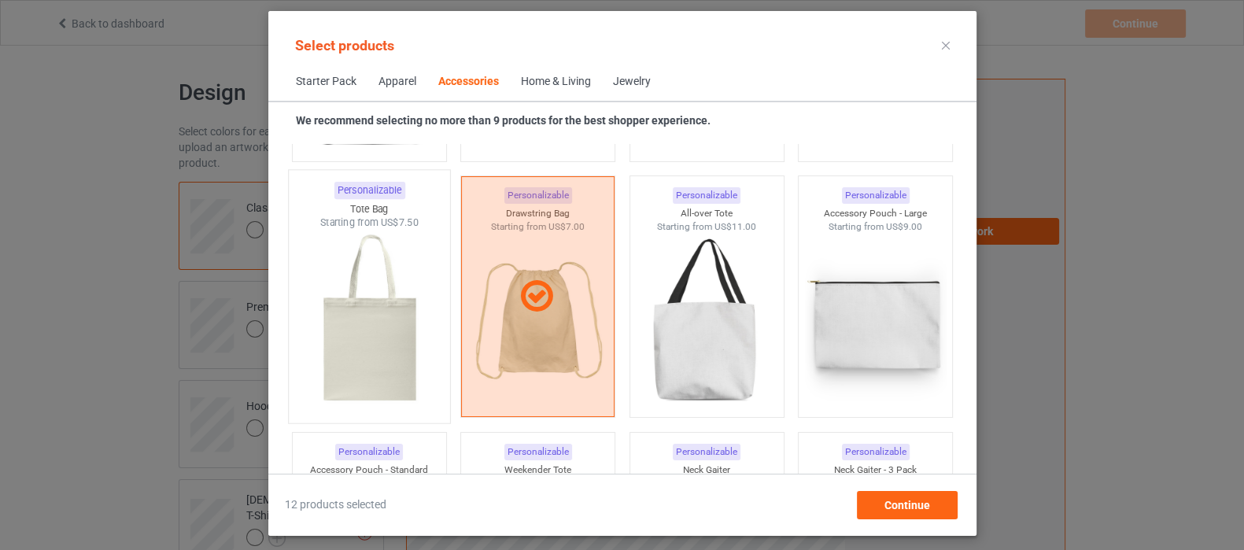
scroll to position [4643, 0]
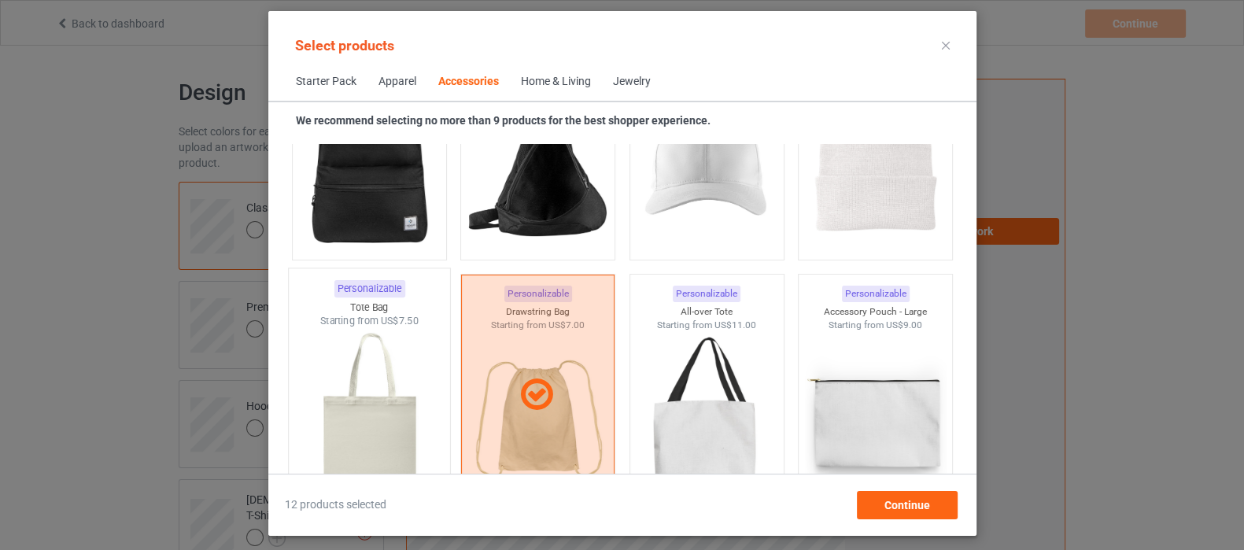
click at [360, 438] on img at bounding box center [369, 420] width 148 height 185
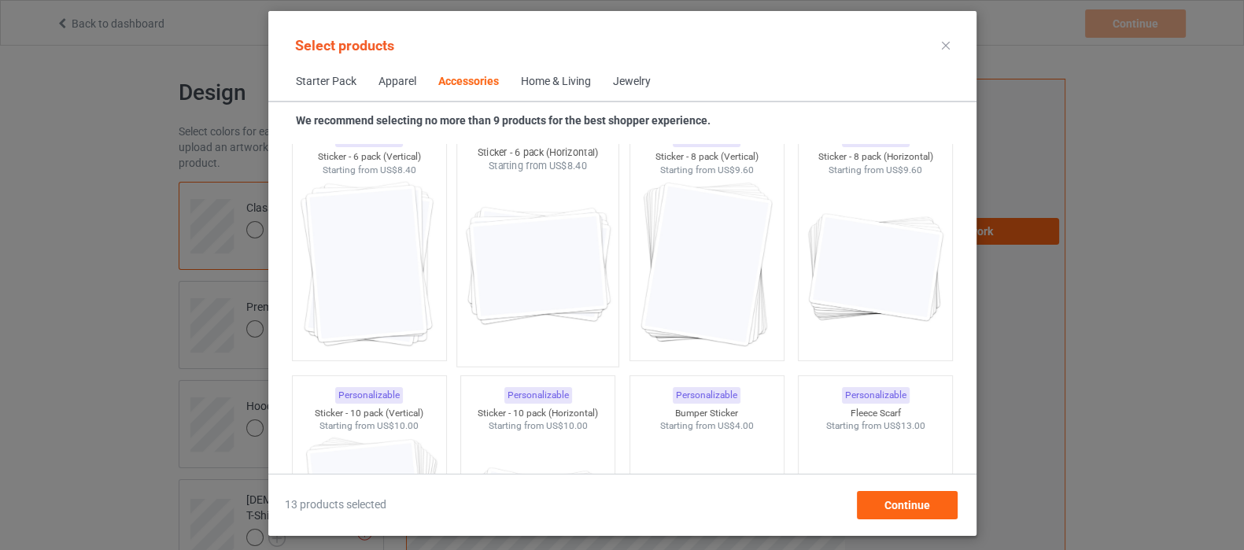
scroll to position [5823, 0]
click at [389, 246] on img at bounding box center [369, 264] width 148 height 185
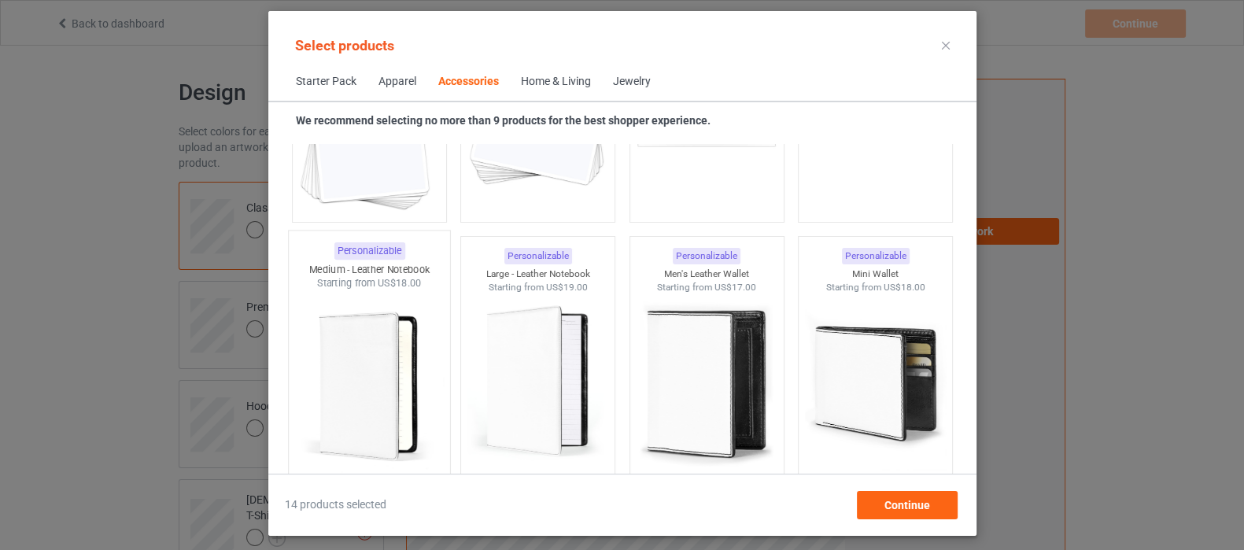
scroll to position [6217, 0]
click at [357, 356] on img at bounding box center [369, 383] width 148 height 185
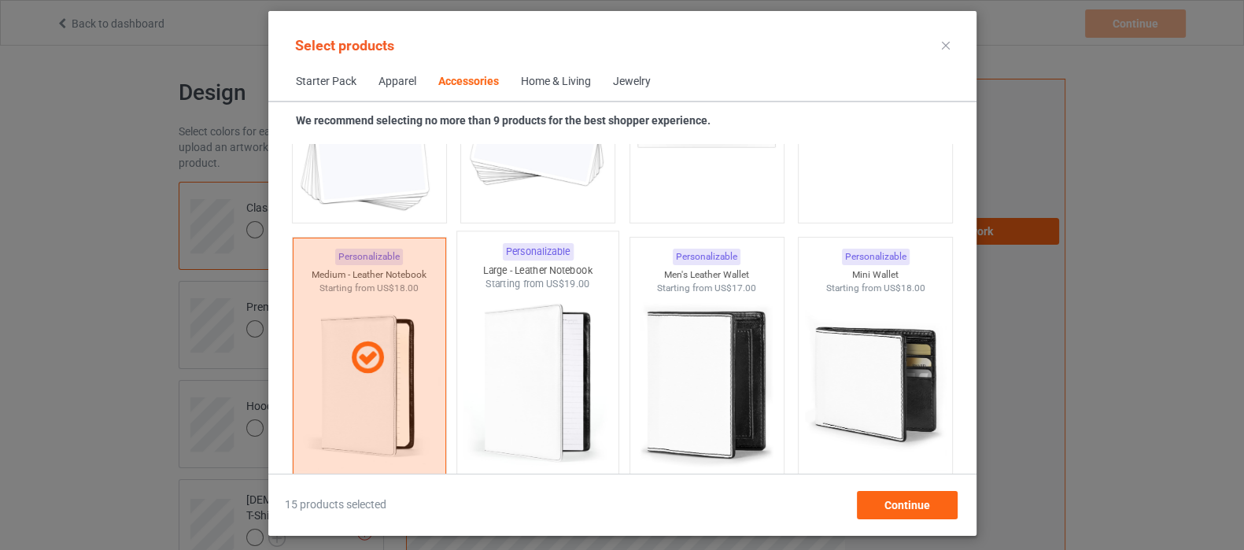
click at [505, 361] on img at bounding box center [537, 383] width 148 height 185
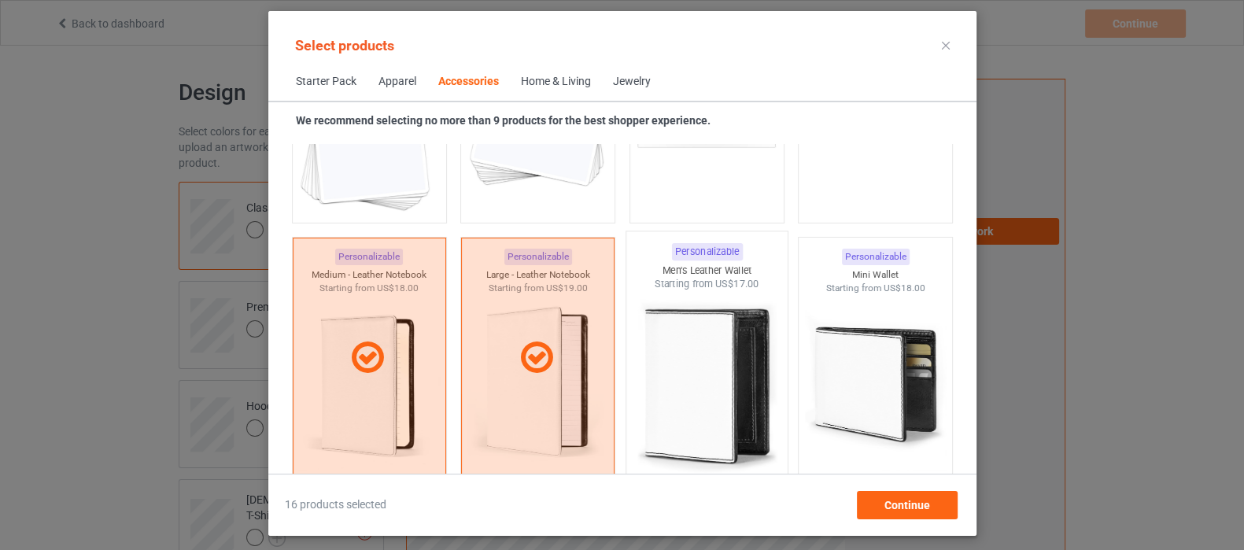
click at [702, 365] on img at bounding box center [707, 383] width 148 height 185
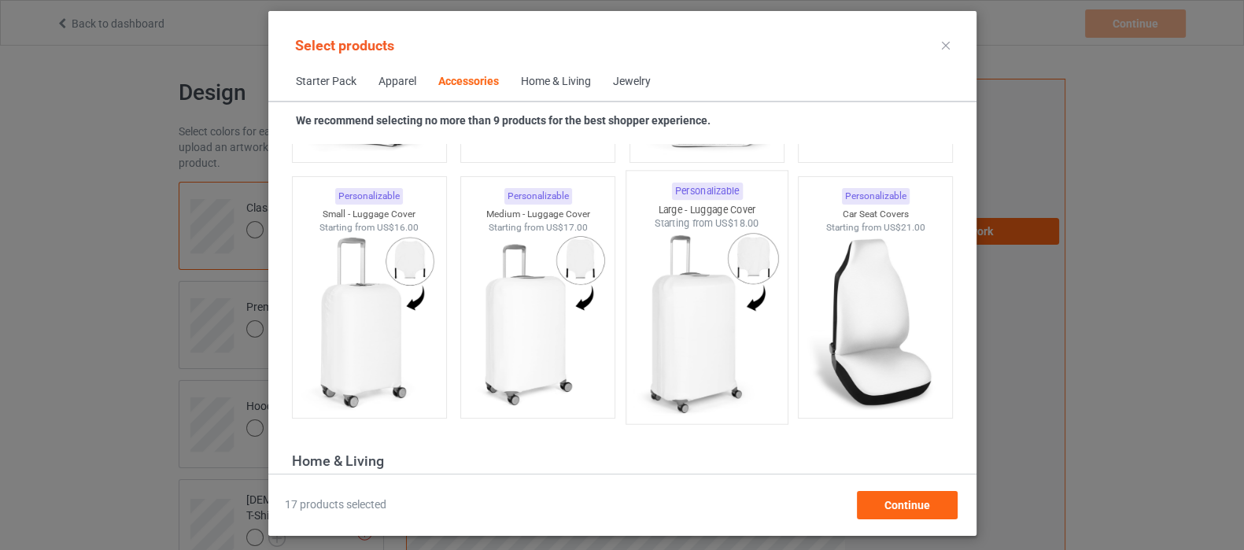
scroll to position [6807, 0]
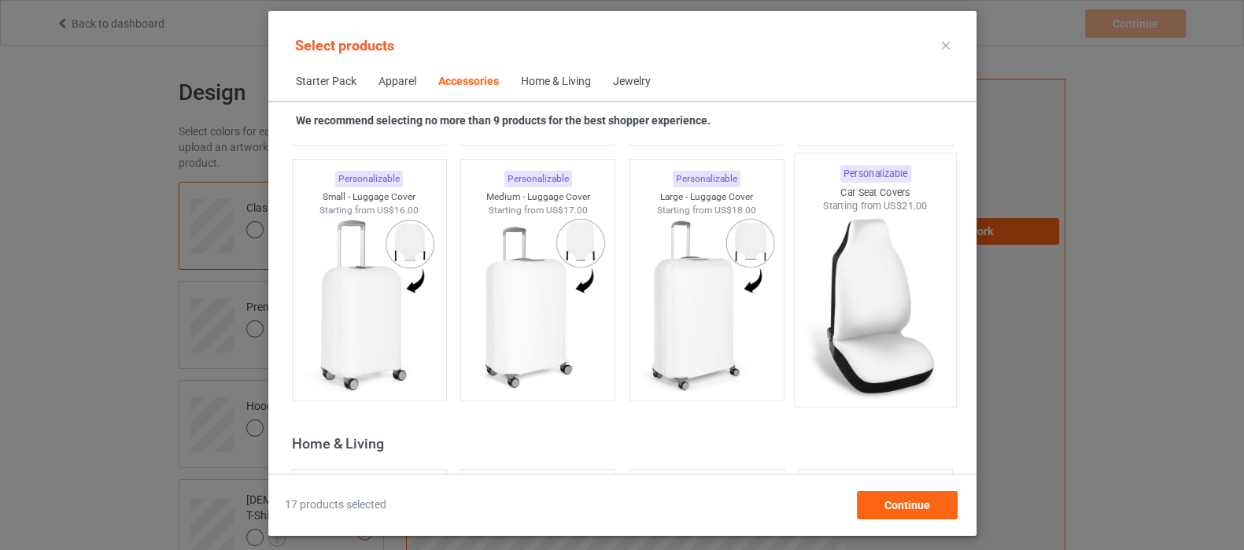
click at [819, 331] on img at bounding box center [875, 305] width 148 height 185
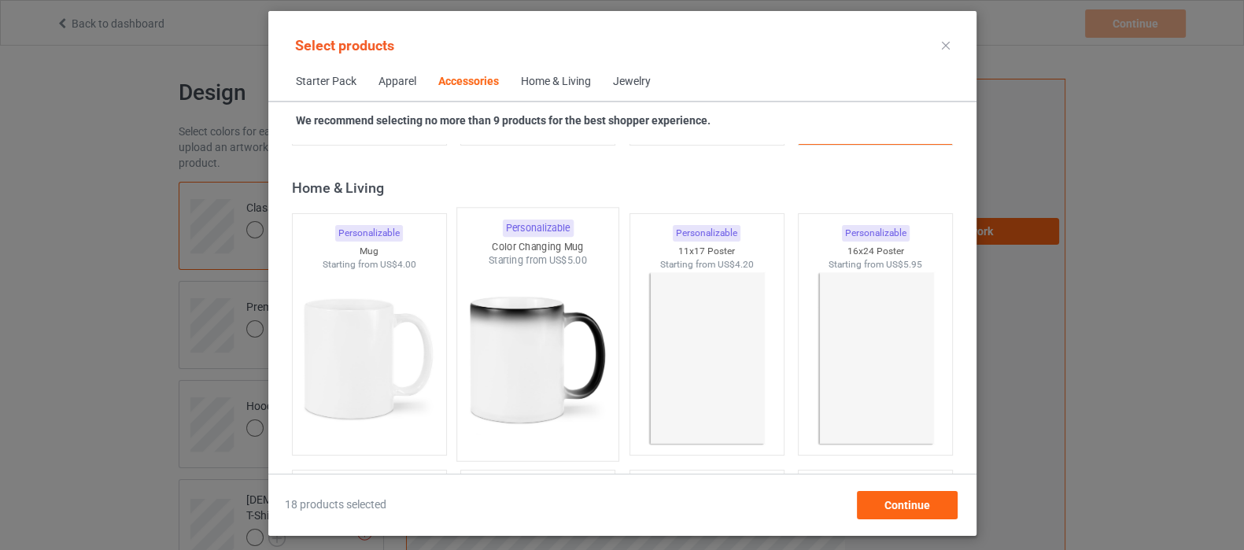
scroll to position [7102, 0]
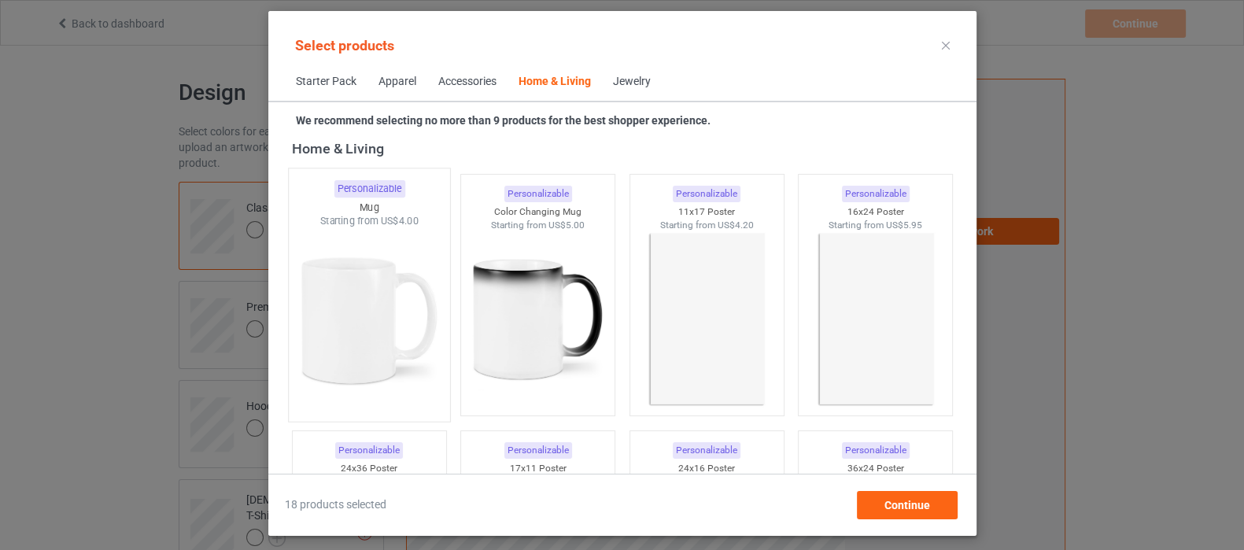
click at [349, 332] on img at bounding box center [369, 320] width 148 height 185
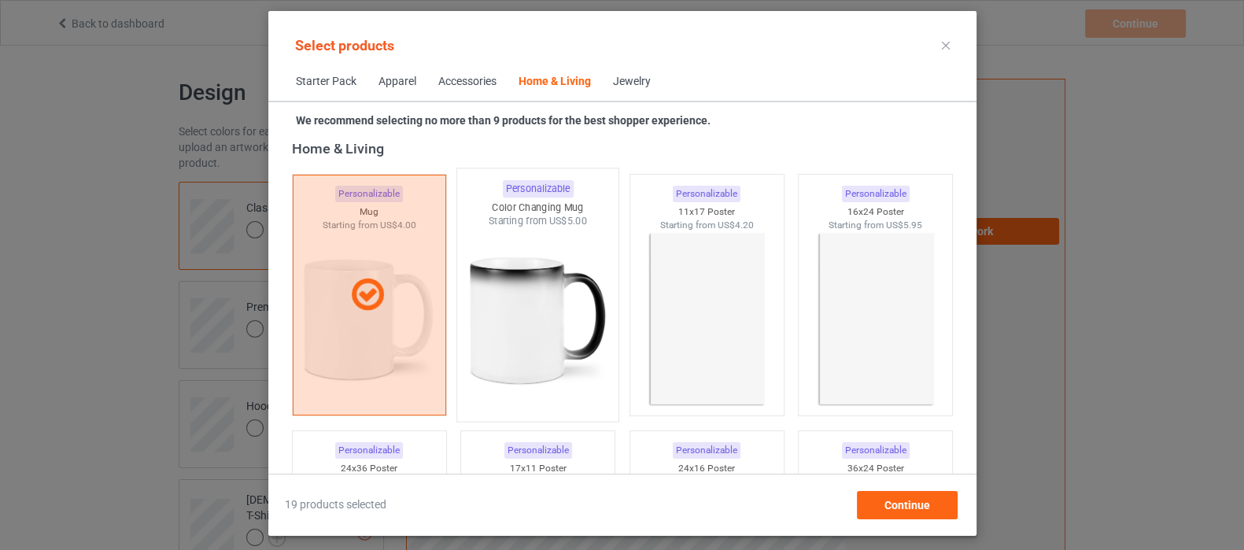
click at [550, 327] on img at bounding box center [537, 320] width 148 height 185
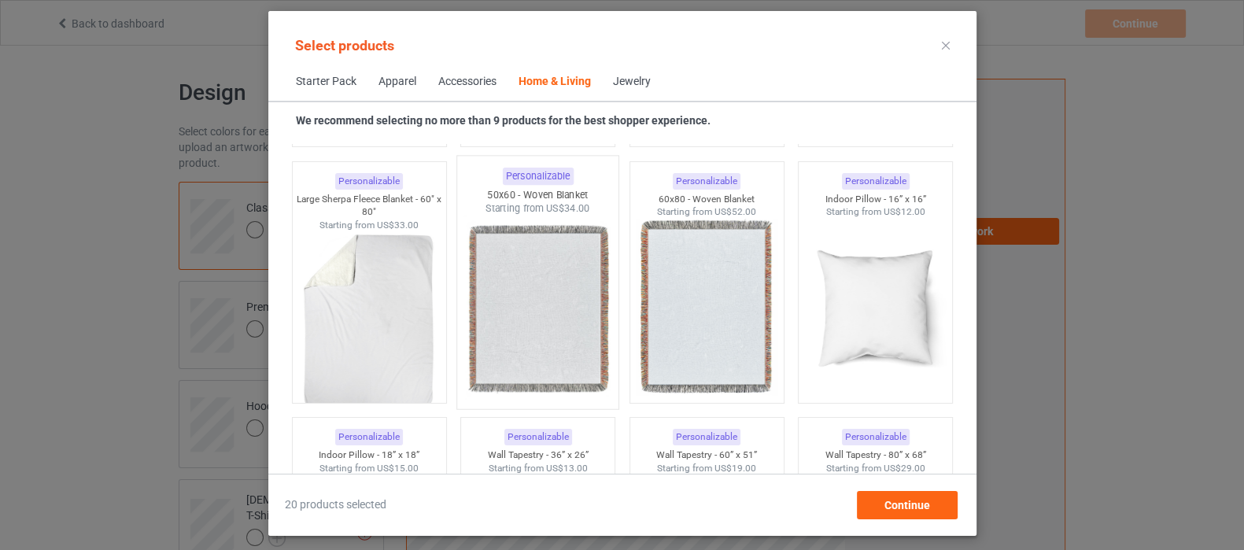
scroll to position [7889, 0]
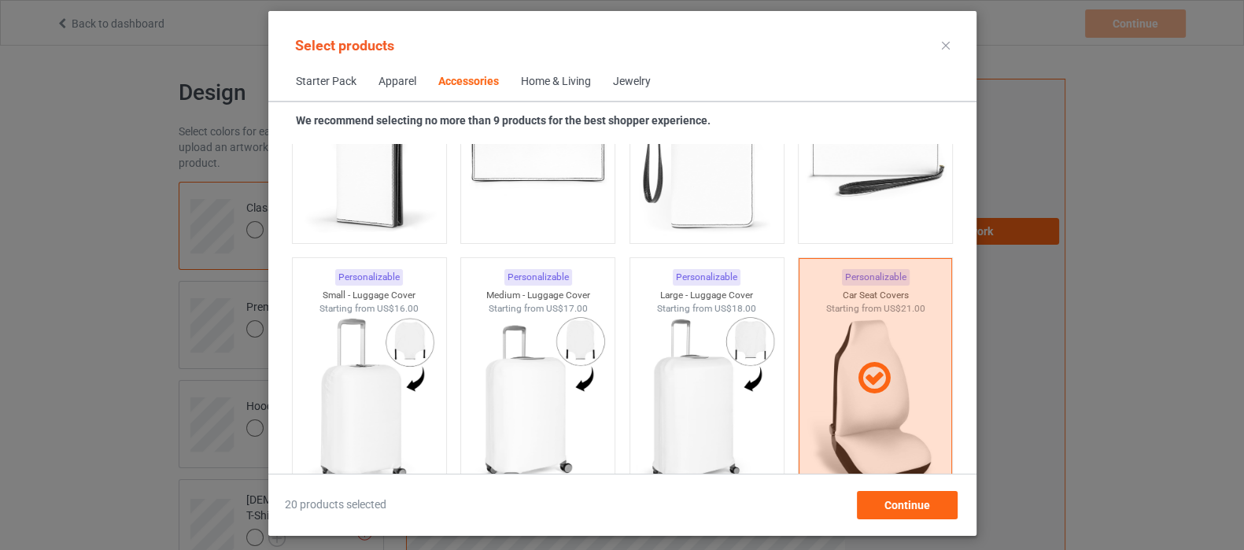
scroll to position [6315, 0]
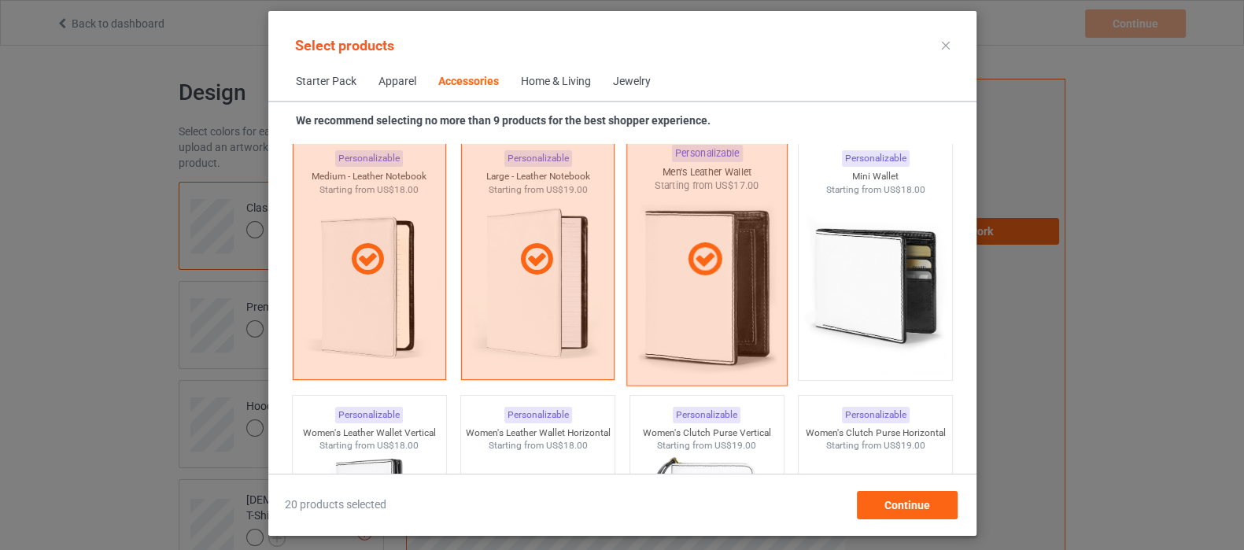
click at [688, 269] on icon at bounding box center [704, 259] width 46 height 39
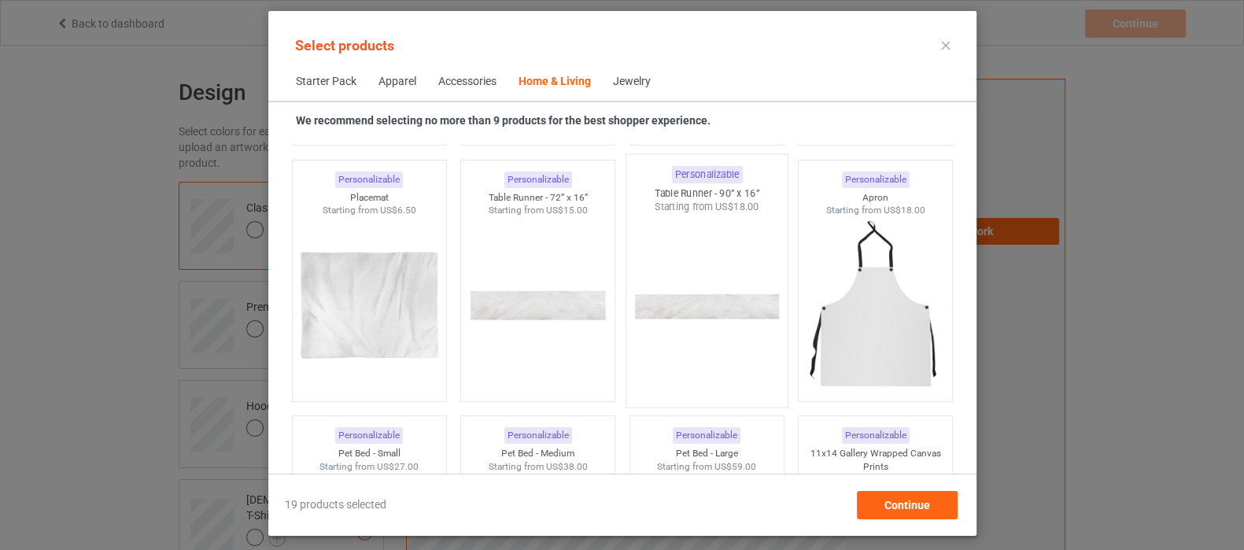
scroll to position [9954, 0]
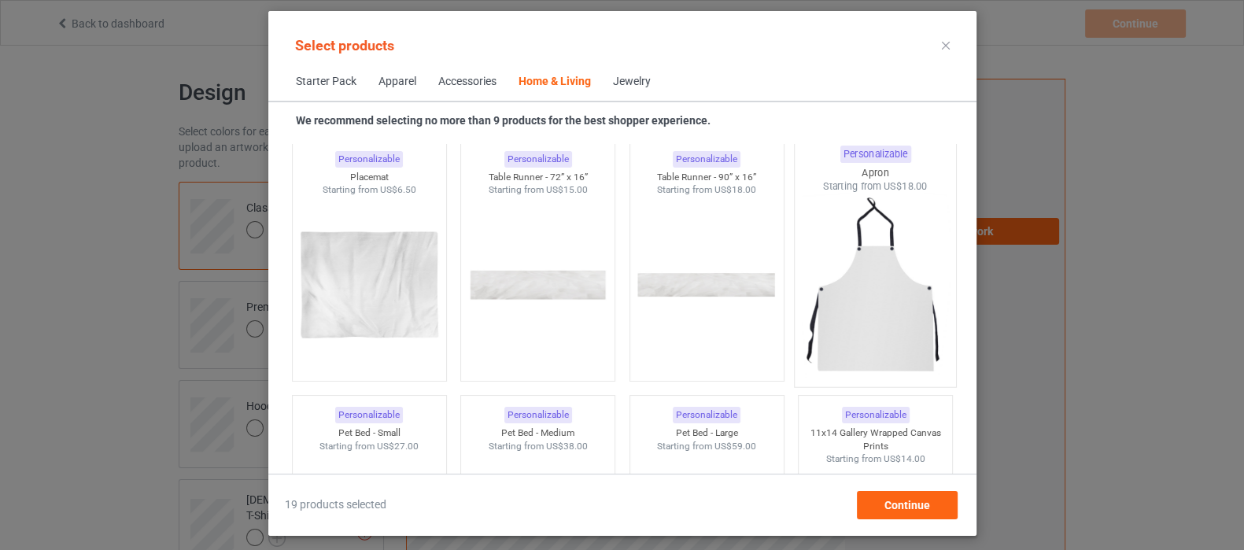
click at [854, 328] on img at bounding box center [875, 286] width 148 height 185
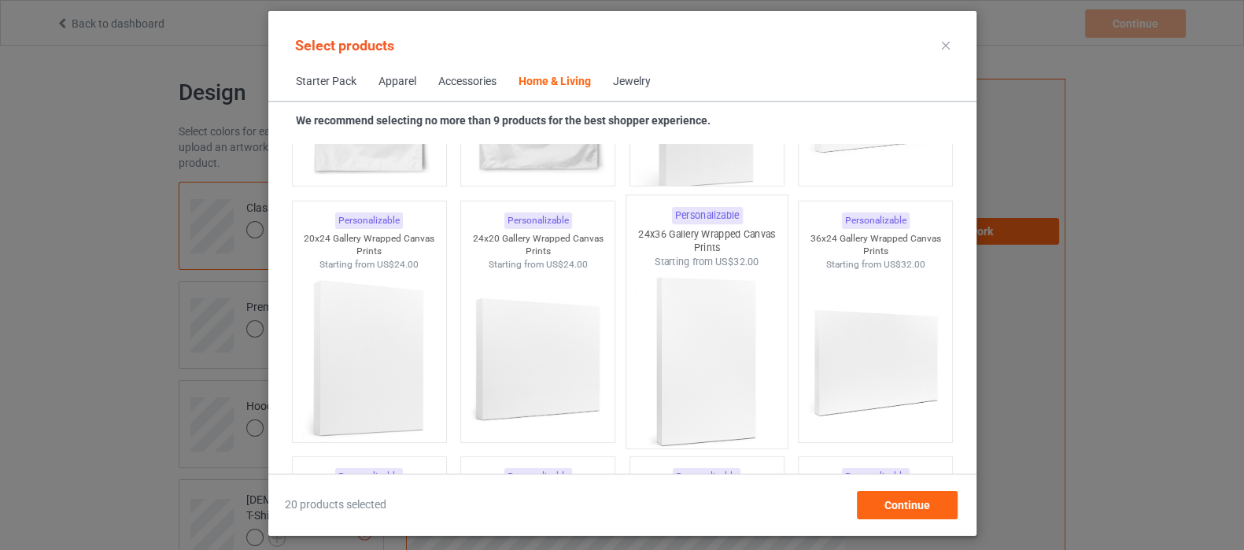
scroll to position [11627, 0]
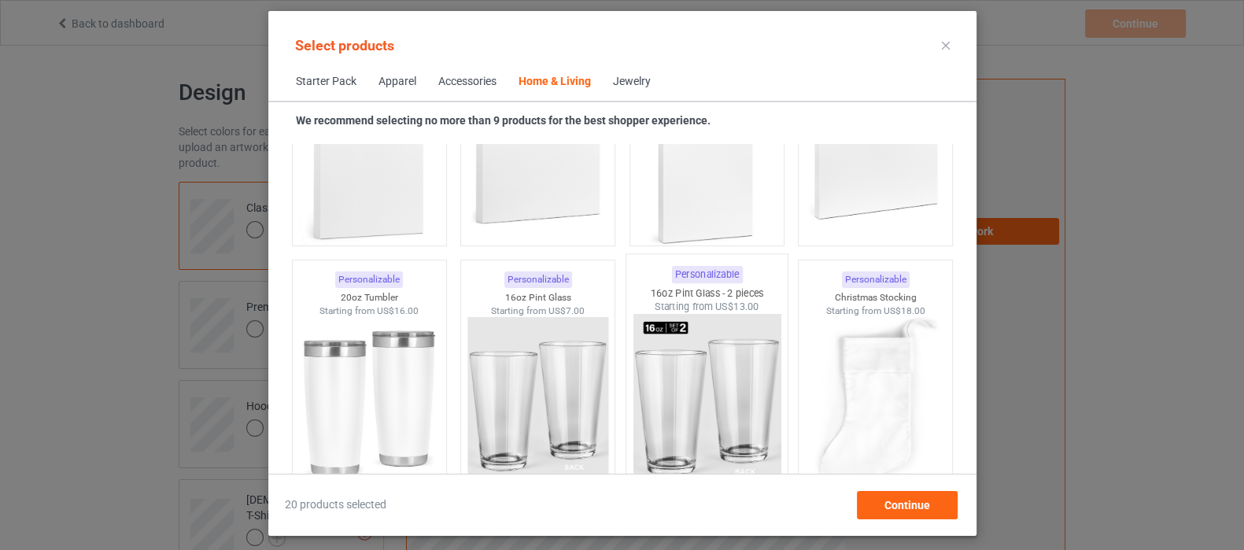
click at [679, 388] on img at bounding box center [707, 406] width 148 height 185
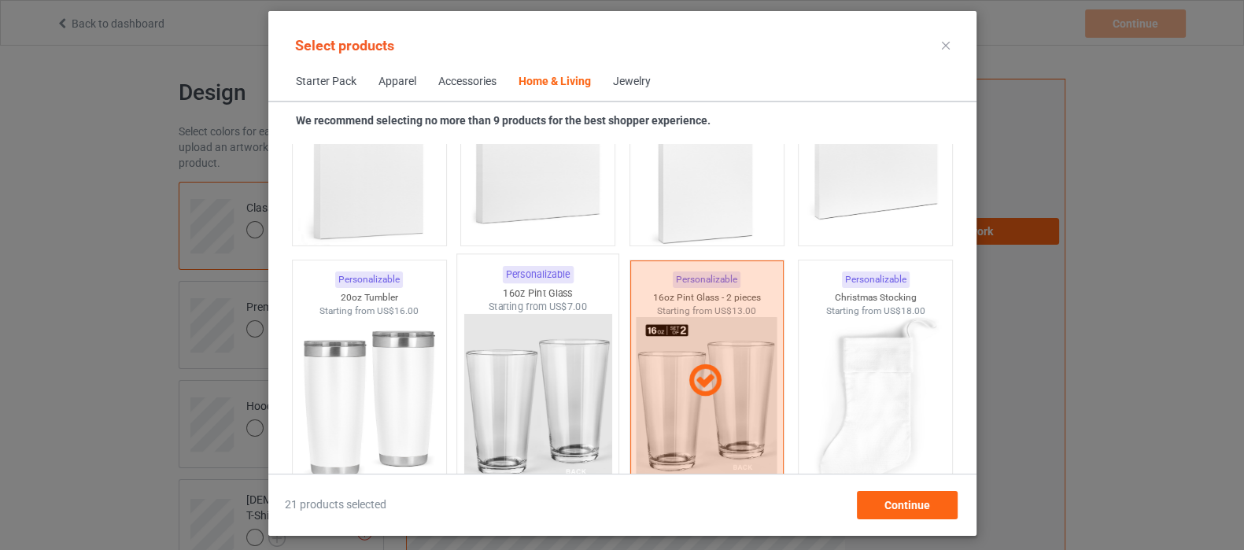
click at [581, 400] on img at bounding box center [537, 406] width 148 height 185
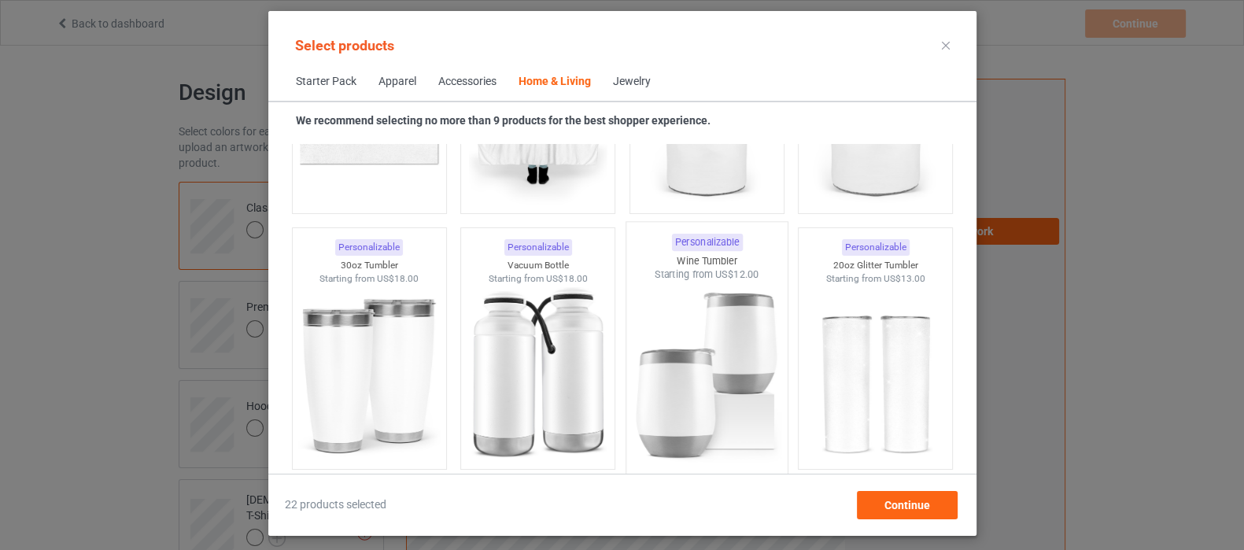
scroll to position [13200, 0]
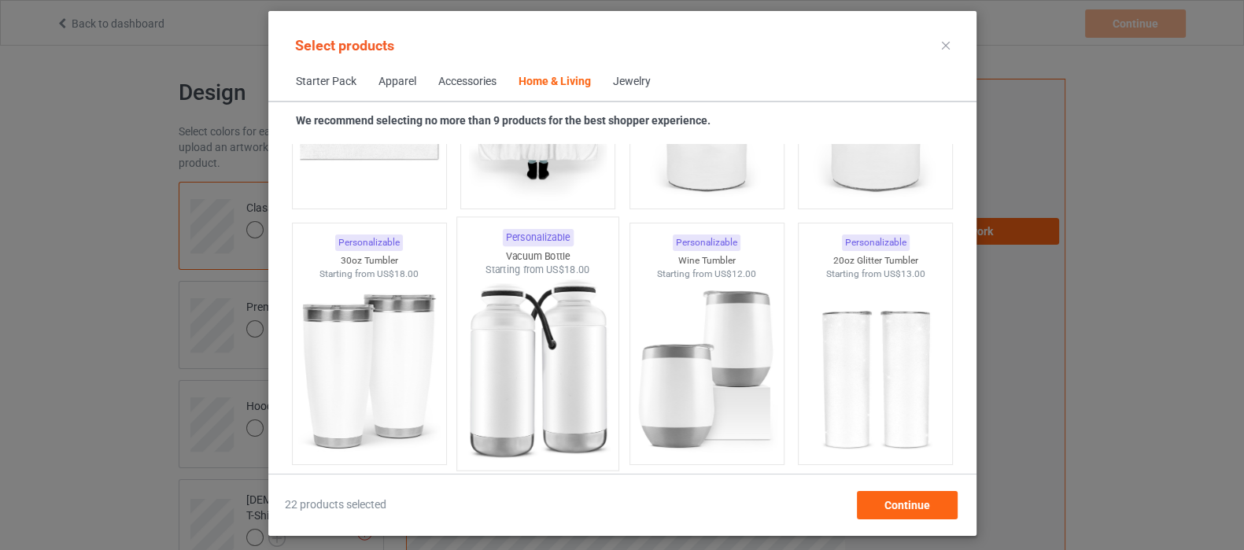
click at [552, 337] on img at bounding box center [537, 369] width 148 height 185
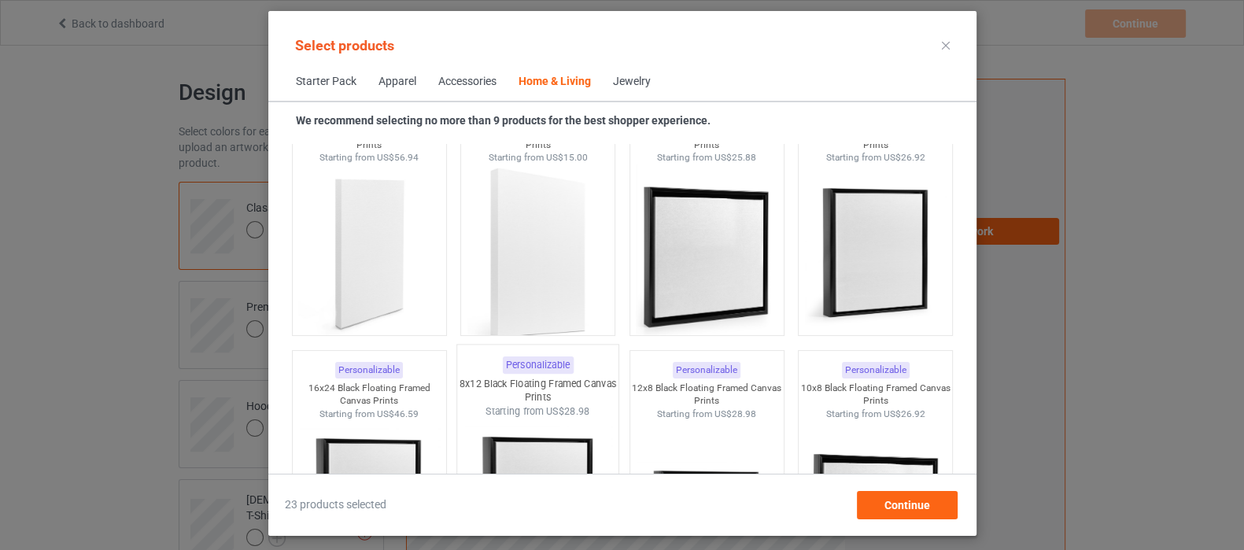
scroll to position [14282, 0]
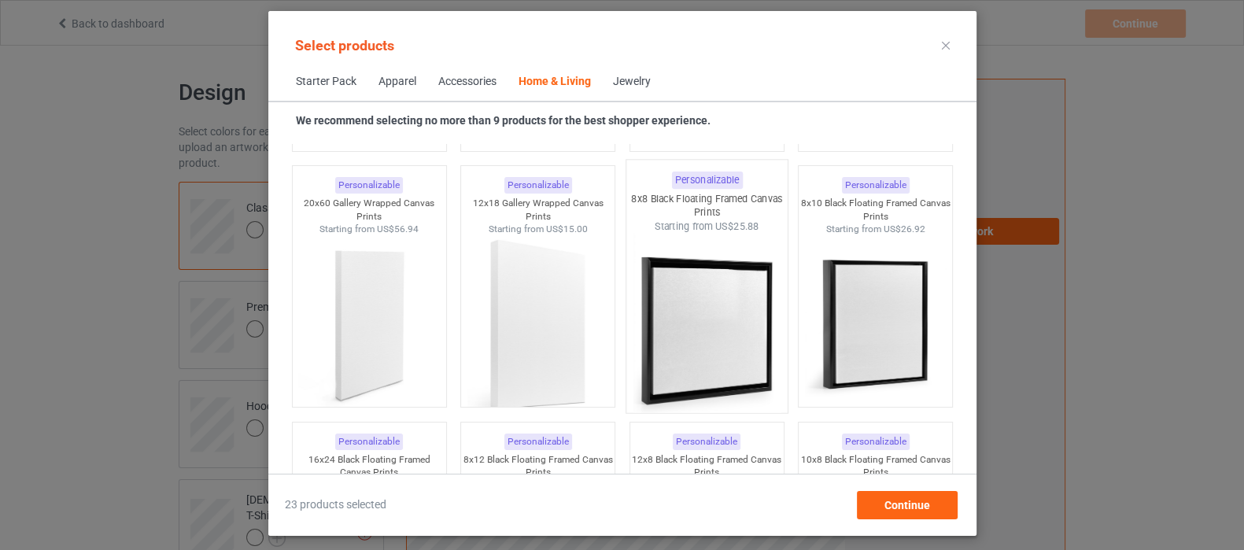
click at [673, 282] on img at bounding box center [707, 326] width 148 height 185
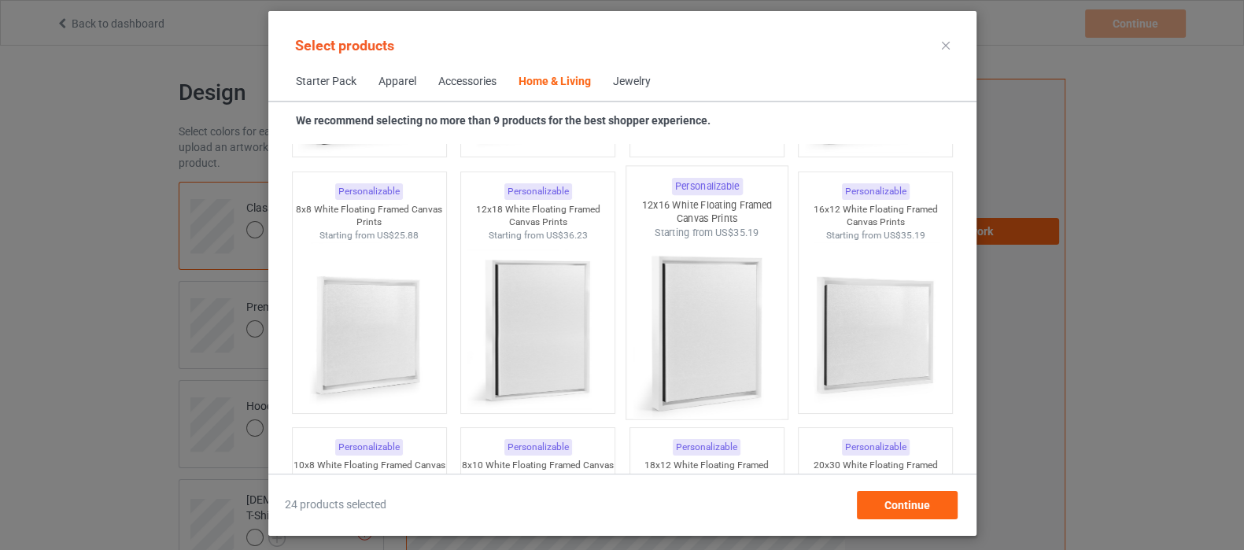
scroll to position [15561, 0]
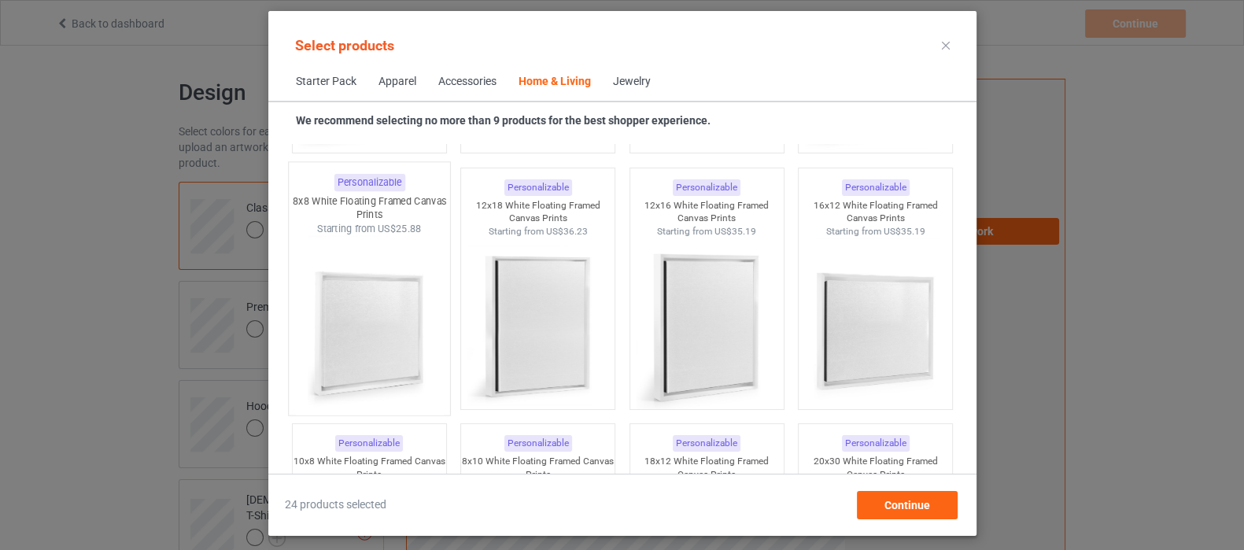
click at [364, 304] on img at bounding box center [369, 327] width 148 height 185
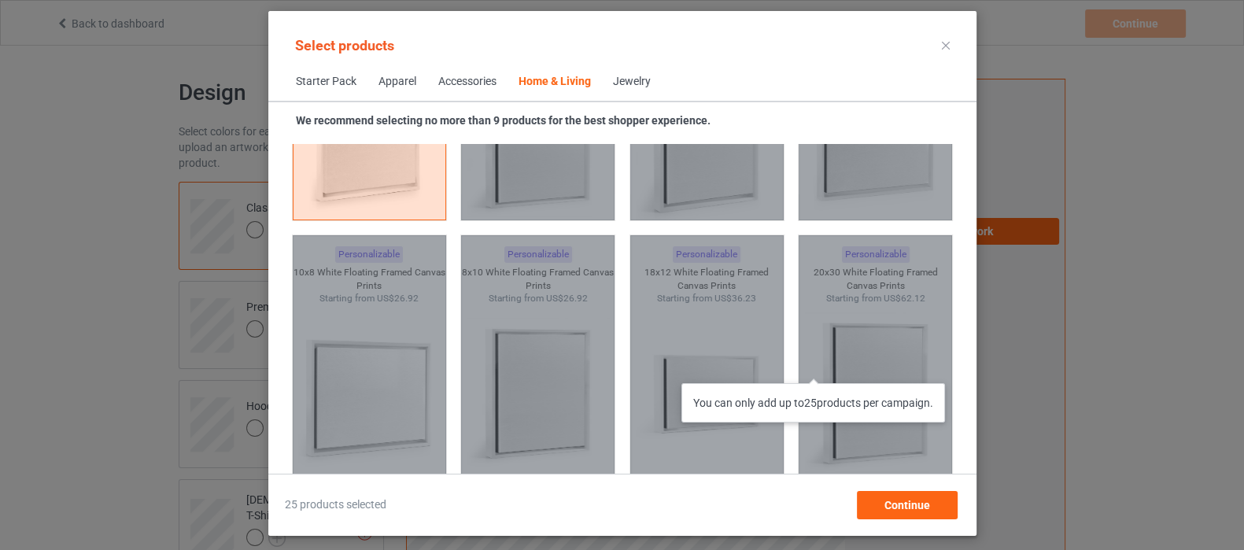
scroll to position [15856, 0]
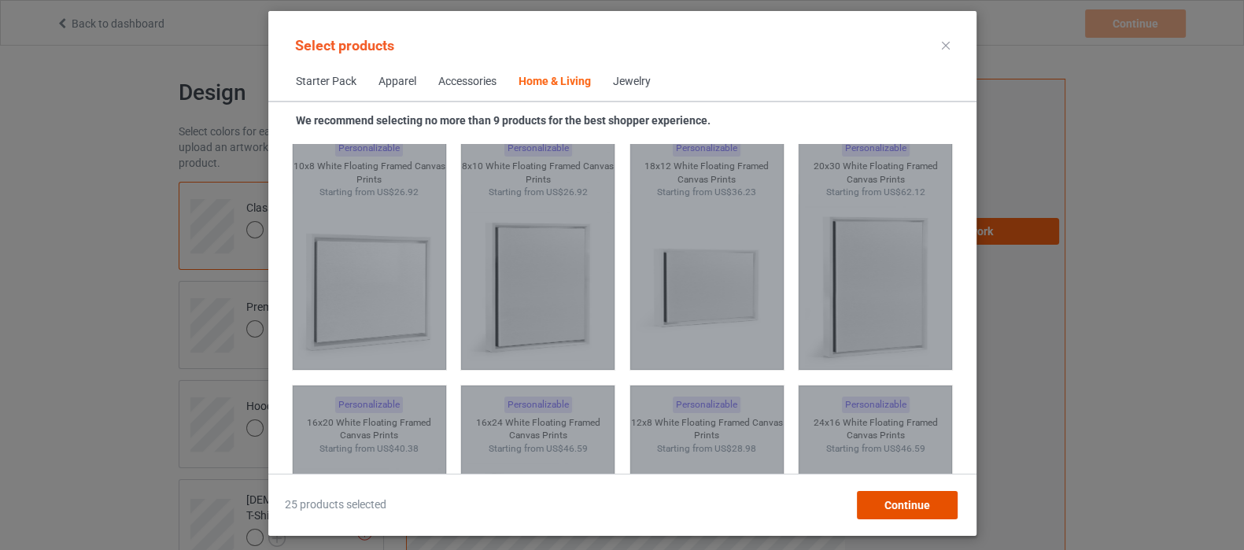
click at [929, 501] on div "Continue" at bounding box center [906, 505] width 101 height 28
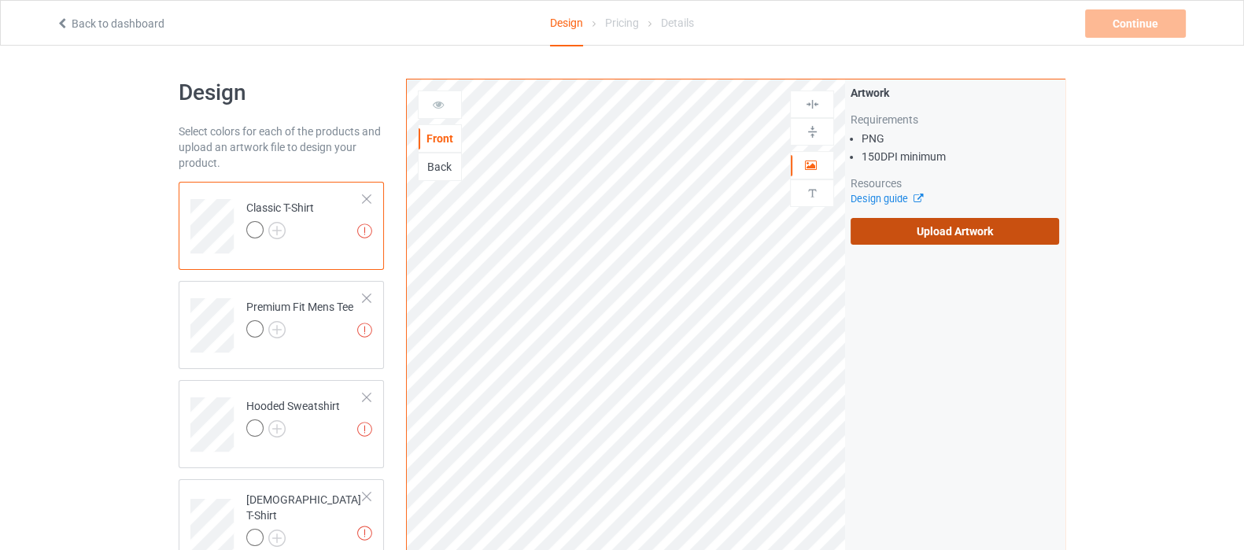
click at [1018, 231] on label "Upload Artwork" at bounding box center [955, 231] width 209 height 27
click at [0, 0] on input "Upload Artwork" at bounding box center [0, 0] width 0 height 0
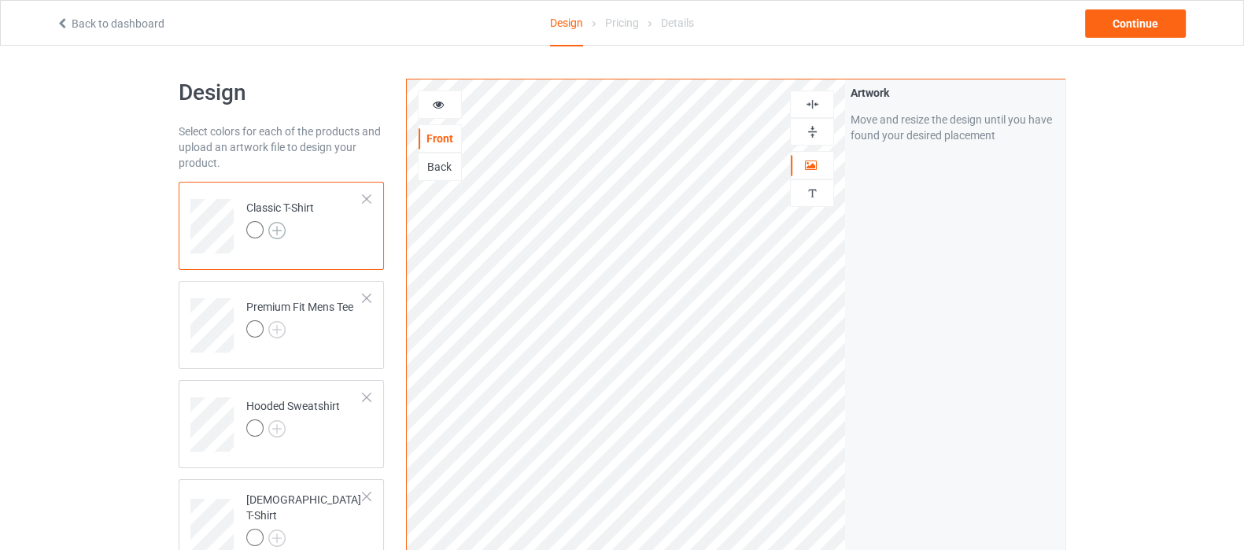
click at [274, 226] on img at bounding box center [276, 230] width 17 height 17
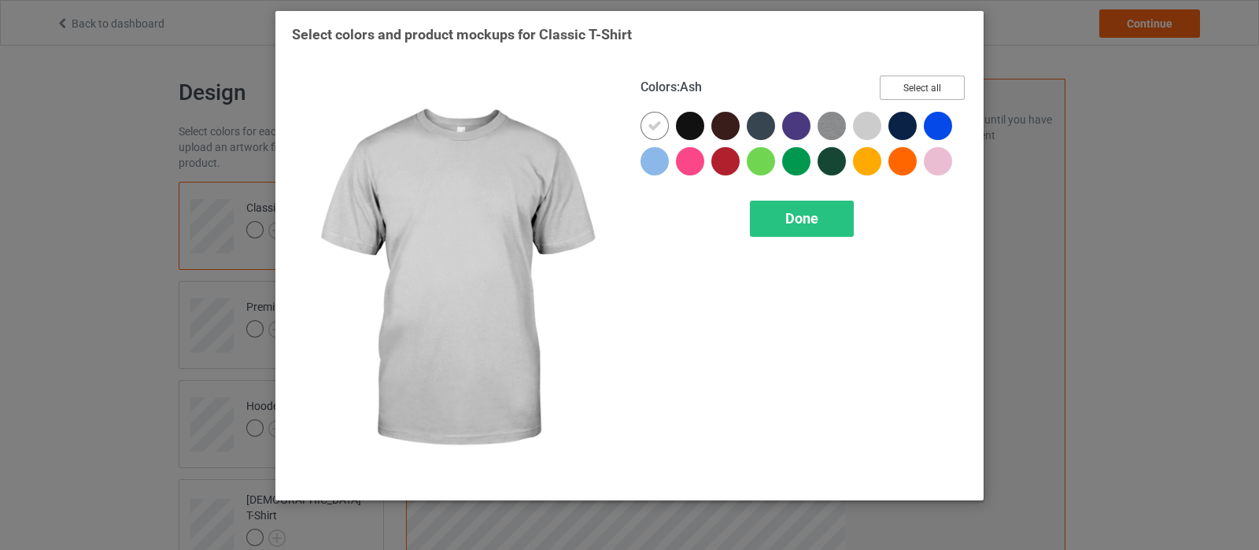
click at [895, 87] on button "Select all" at bounding box center [922, 88] width 85 height 24
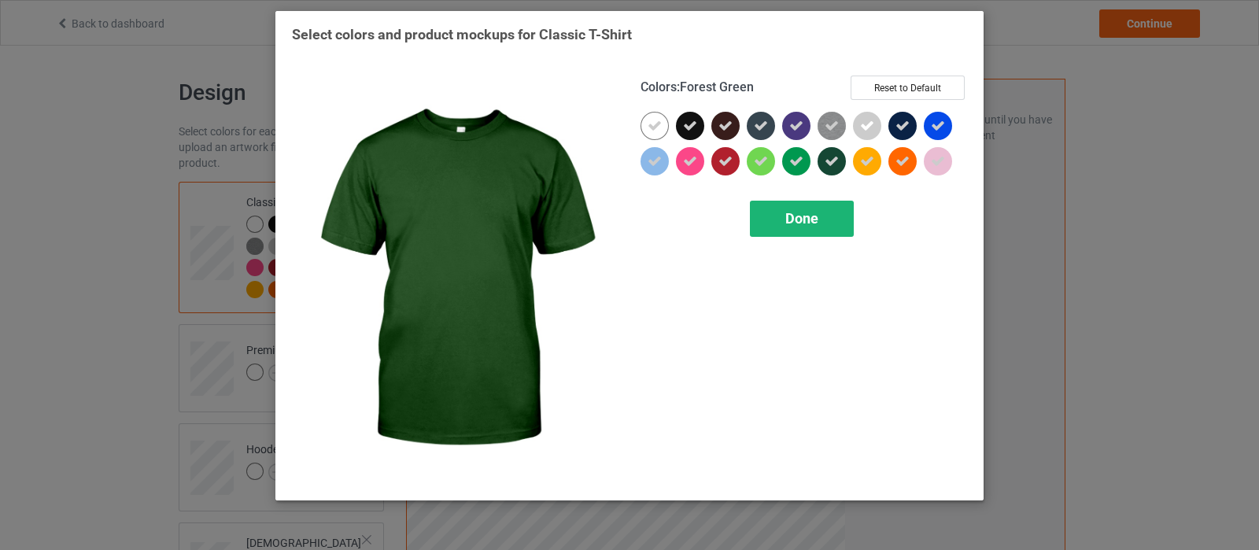
click at [810, 226] on span "Done" at bounding box center [801, 218] width 33 height 17
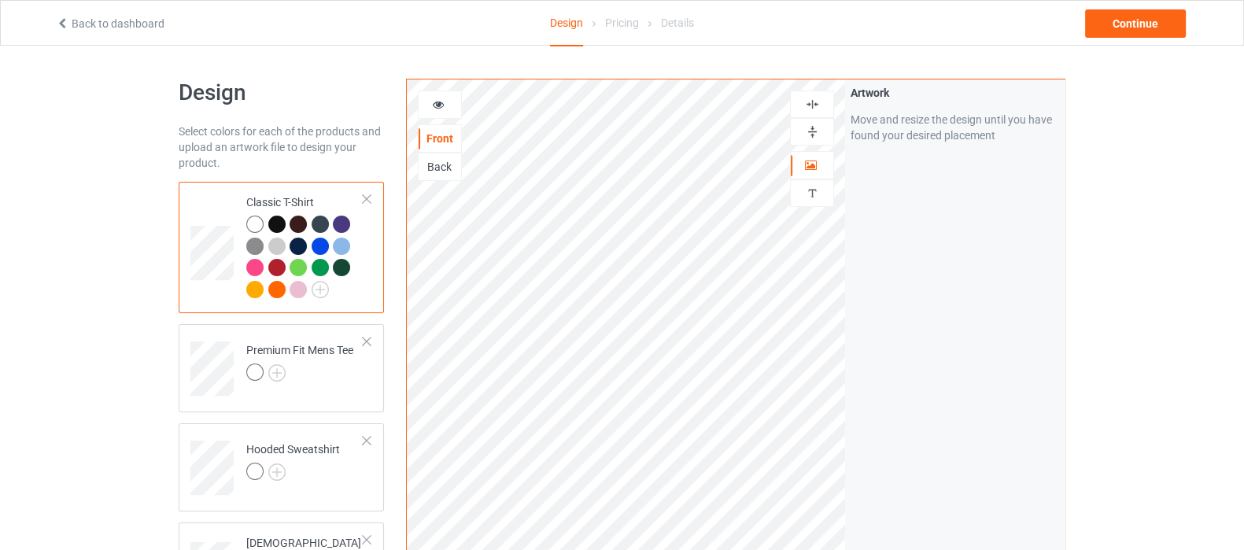
click at [434, 108] on icon at bounding box center [438, 102] width 13 height 11
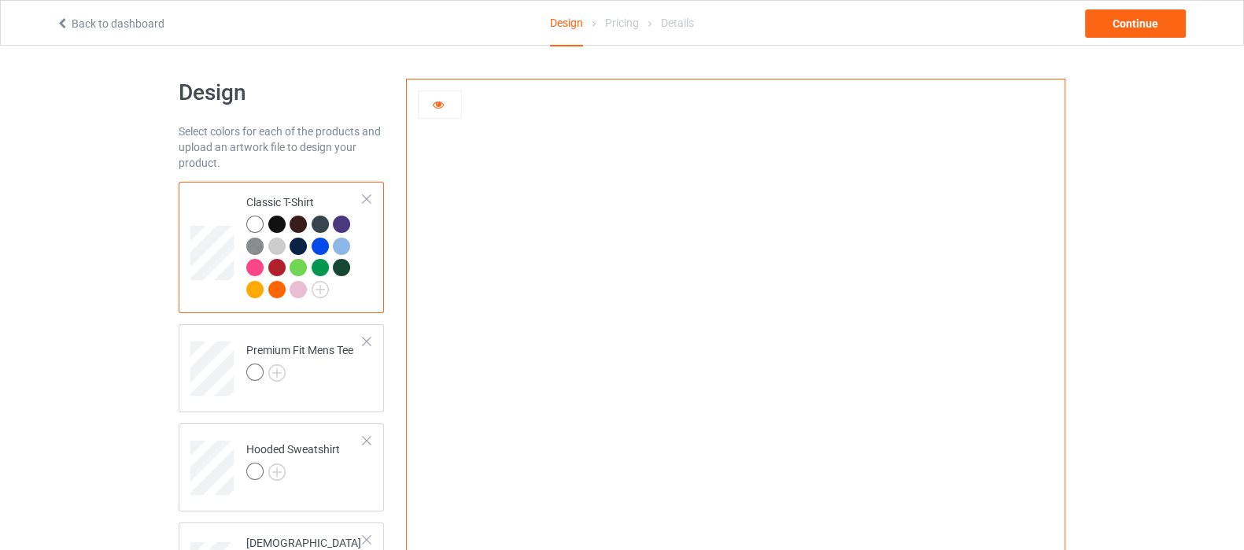
click at [736, 353] on img at bounding box center [736, 353] width 0 height 0
click at [279, 367] on img at bounding box center [276, 372] width 17 height 17
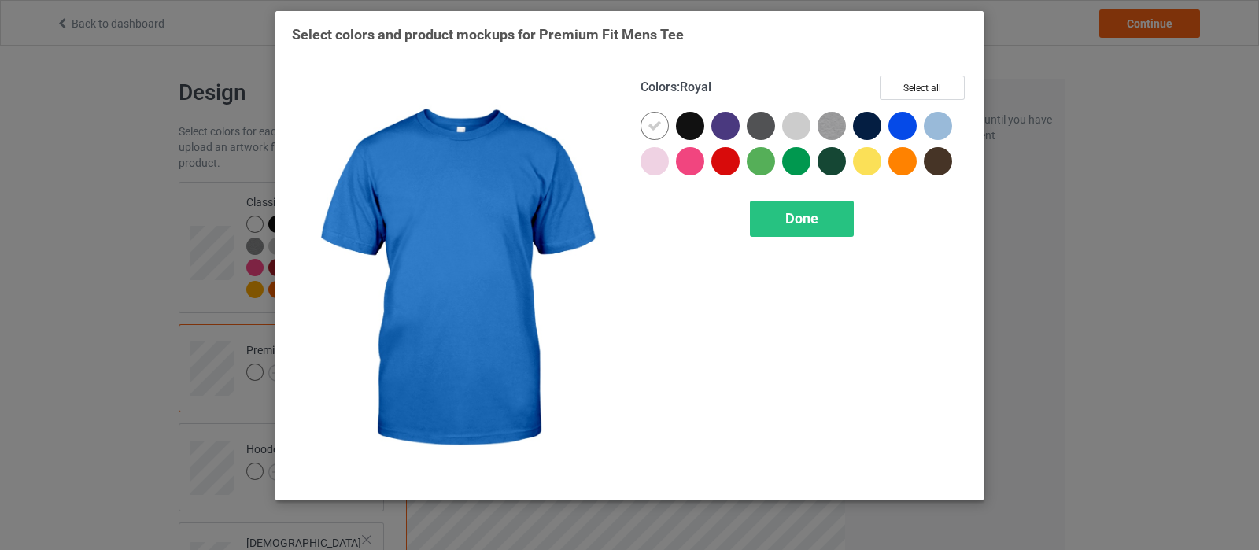
click at [912, 72] on div "Colors : Royal Select all Done" at bounding box center [804, 280] width 349 height 430
click at [905, 94] on button "Select all" at bounding box center [922, 88] width 85 height 24
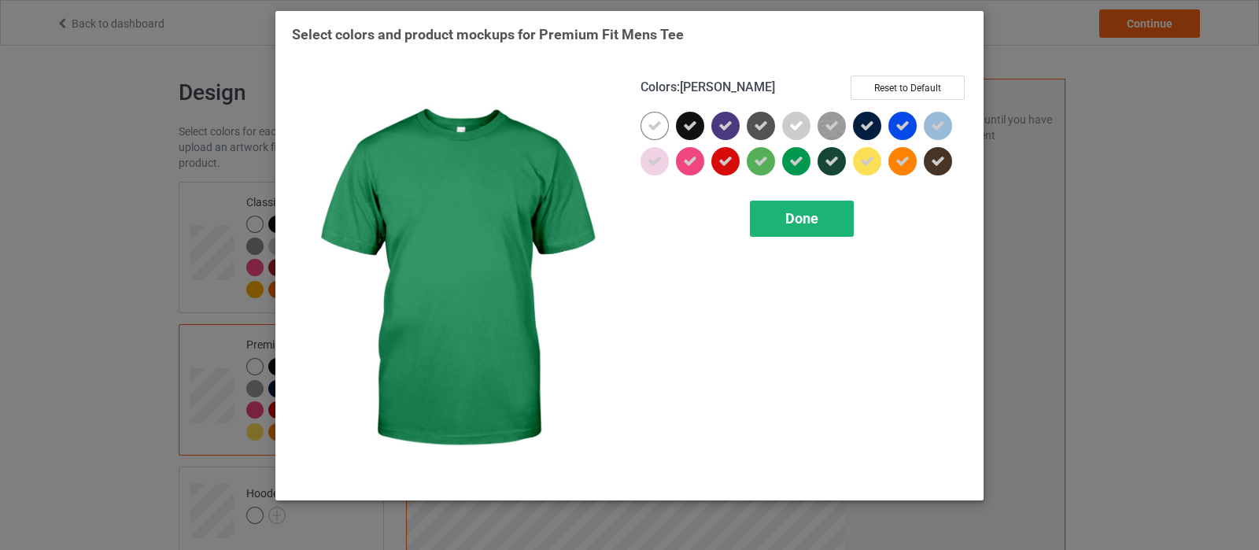
click at [766, 214] on div "Done" at bounding box center [802, 219] width 104 height 36
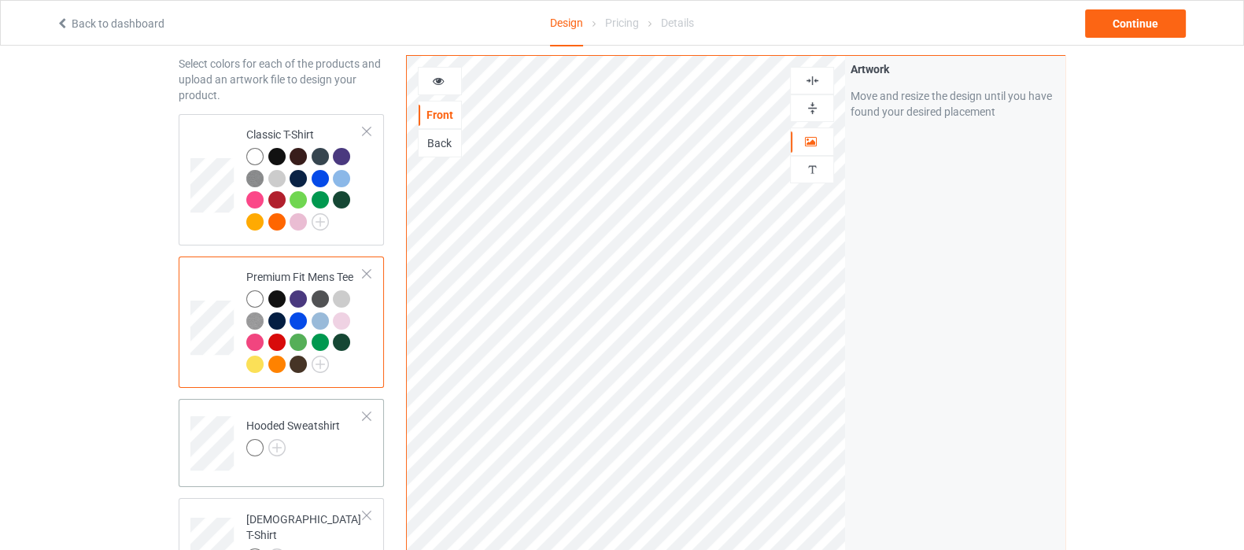
scroll to position [98, 0]
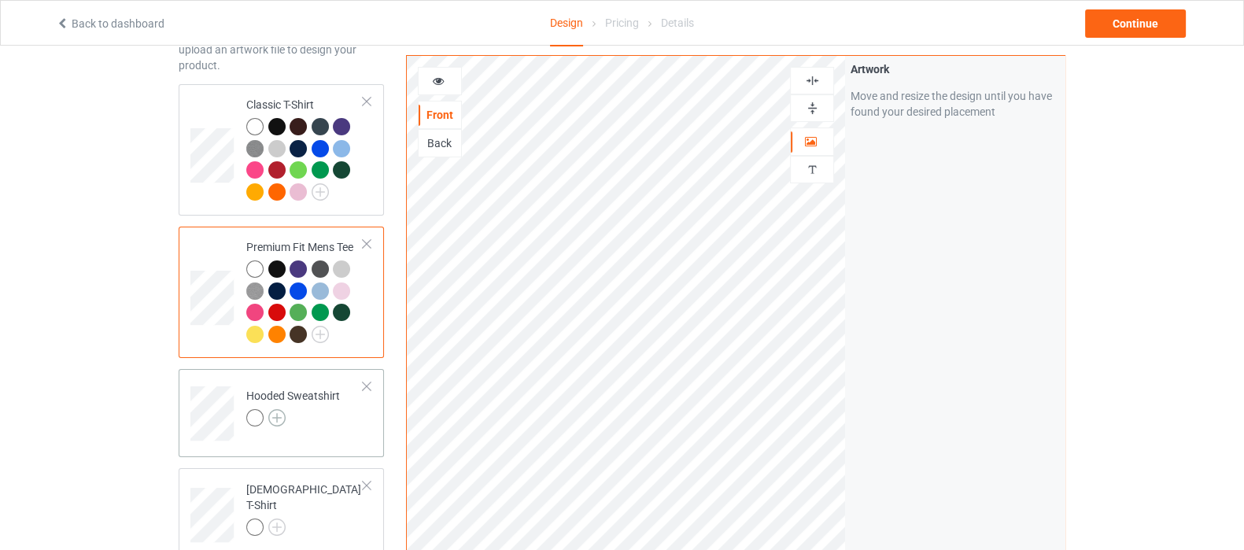
click at [275, 419] on img at bounding box center [276, 417] width 17 height 17
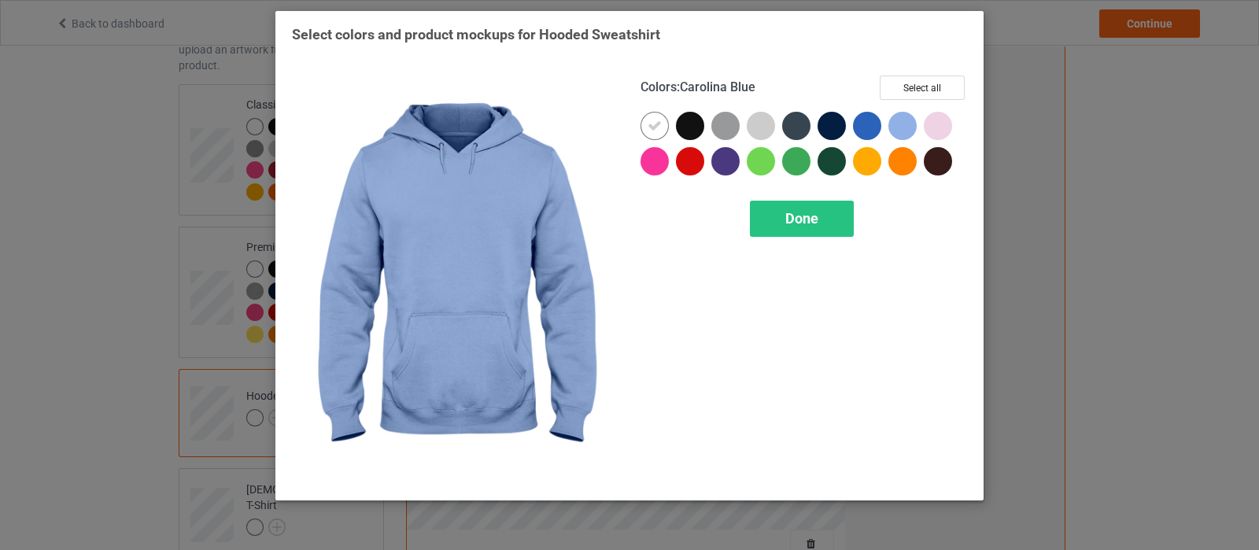
click at [932, 72] on div "Colors : Carolina Blue Select all Done" at bounding box center [804, 280] width 349 height 430
click at [932, 86] on button "Select all" at bounding box center [922, 88] width 85 height 24
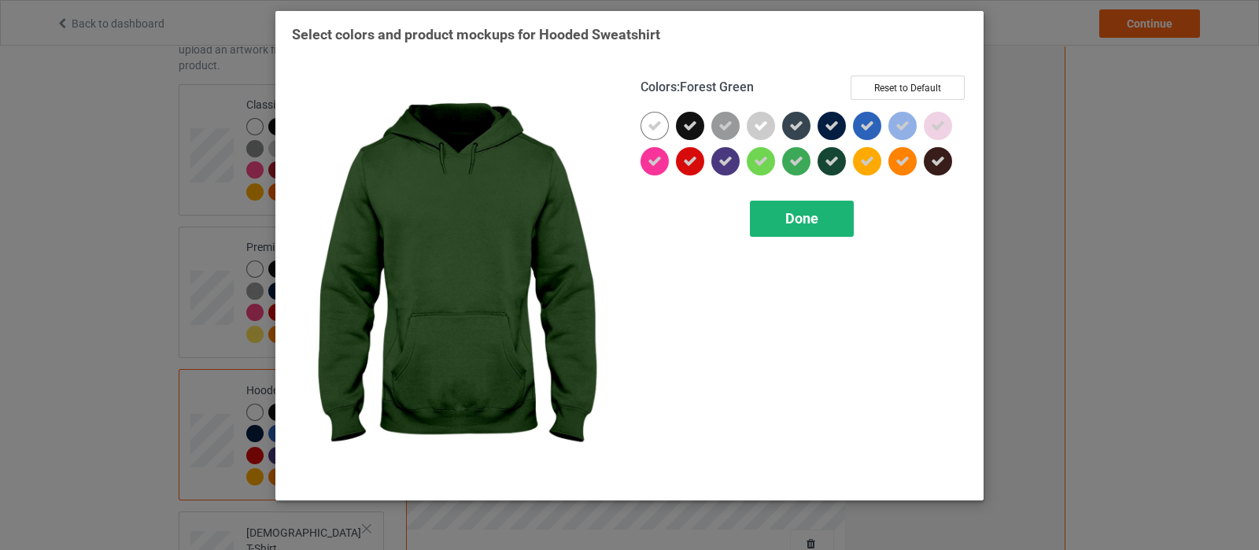
click at [801, 210] on span "Done" at bounding box center [801, 218] width 33 height 17
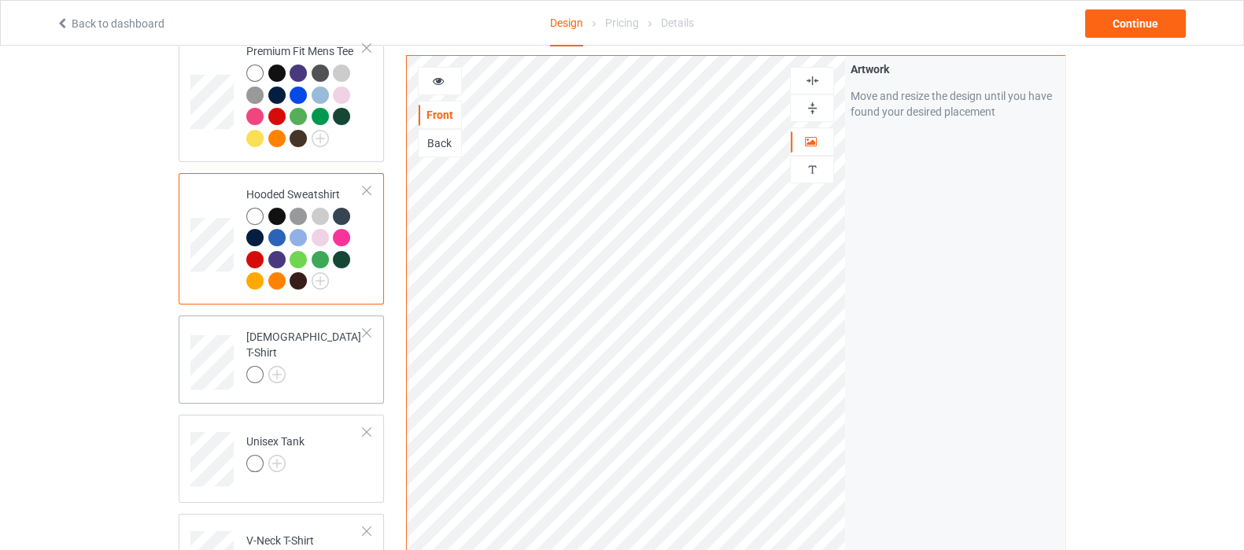
scroll to position [295, 0]
click at [282, 366] on img at bounding box center [276, 372] width 17 height 17
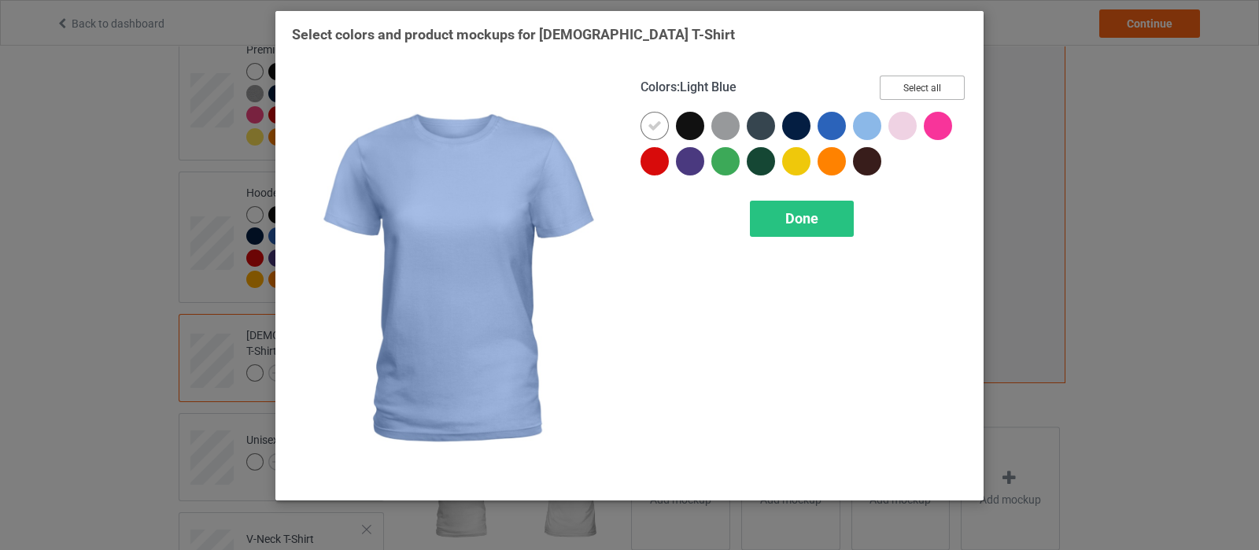
click at [905, 89] on button "Select all" at bounding box center [922, 88] width 85 height 24
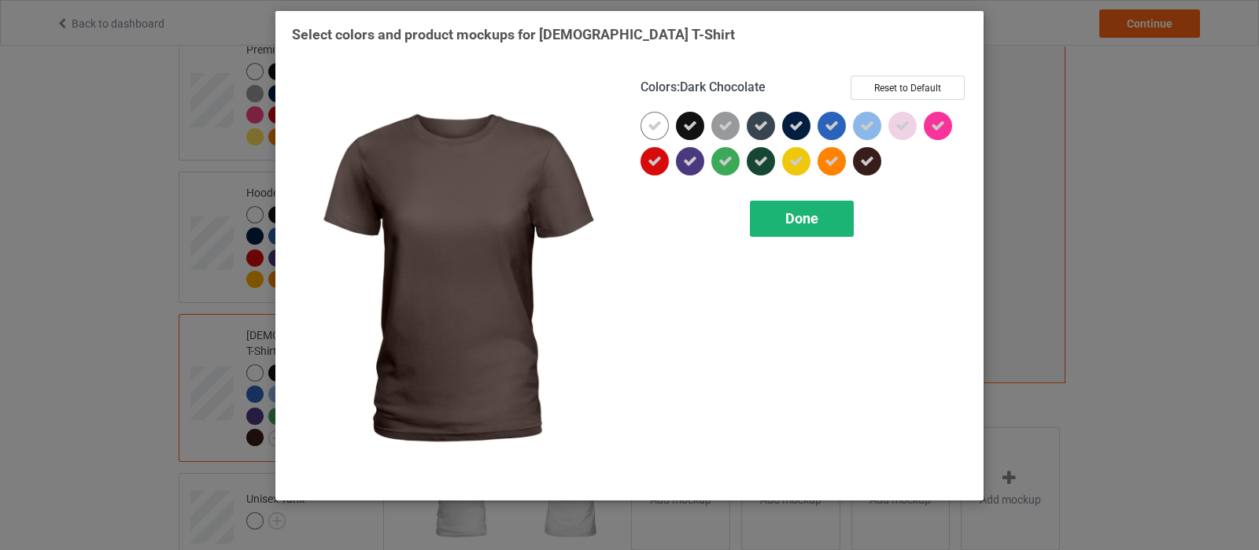
click at [818, 214] on div "Done" at bounding box center [802, 219] width 104 height 36
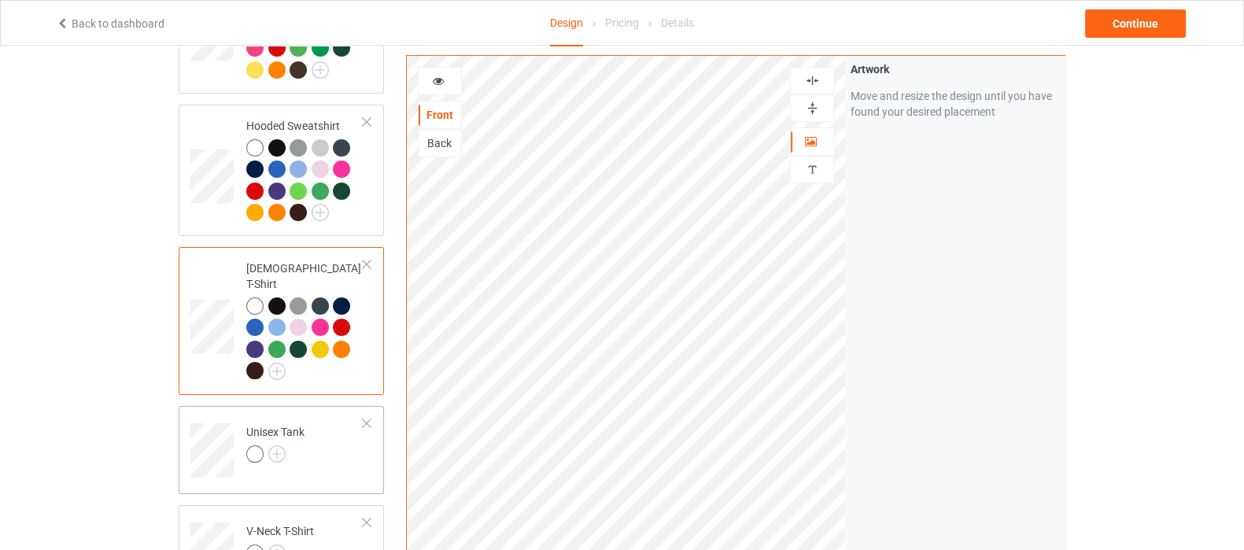
scroll to position [393, 0]
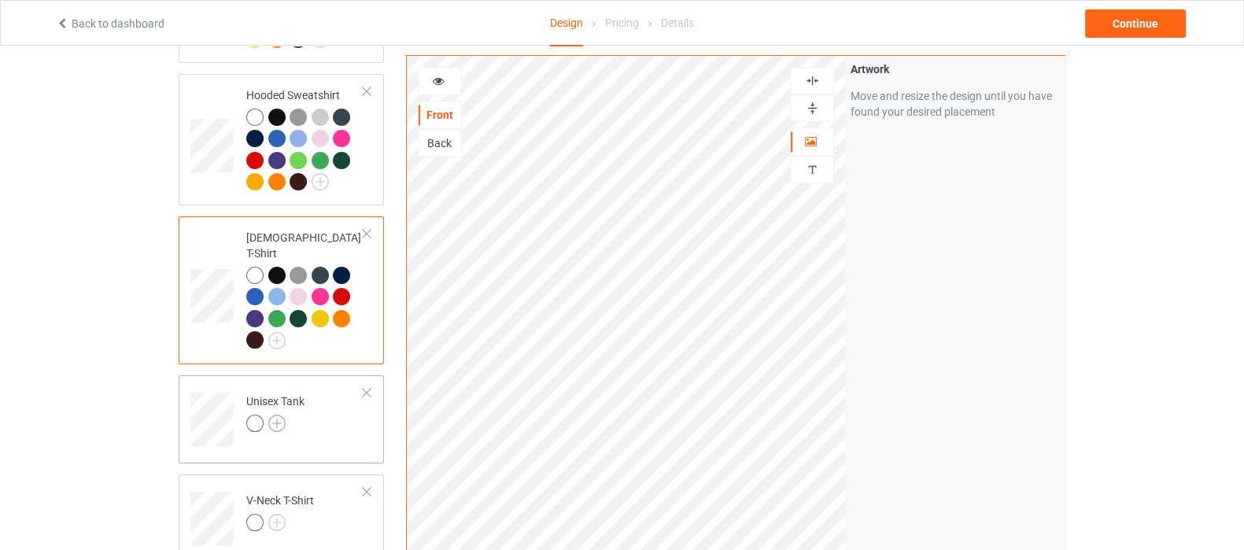
click at [282, 415] on img at bounding box center [276, 423] width 17 height 17
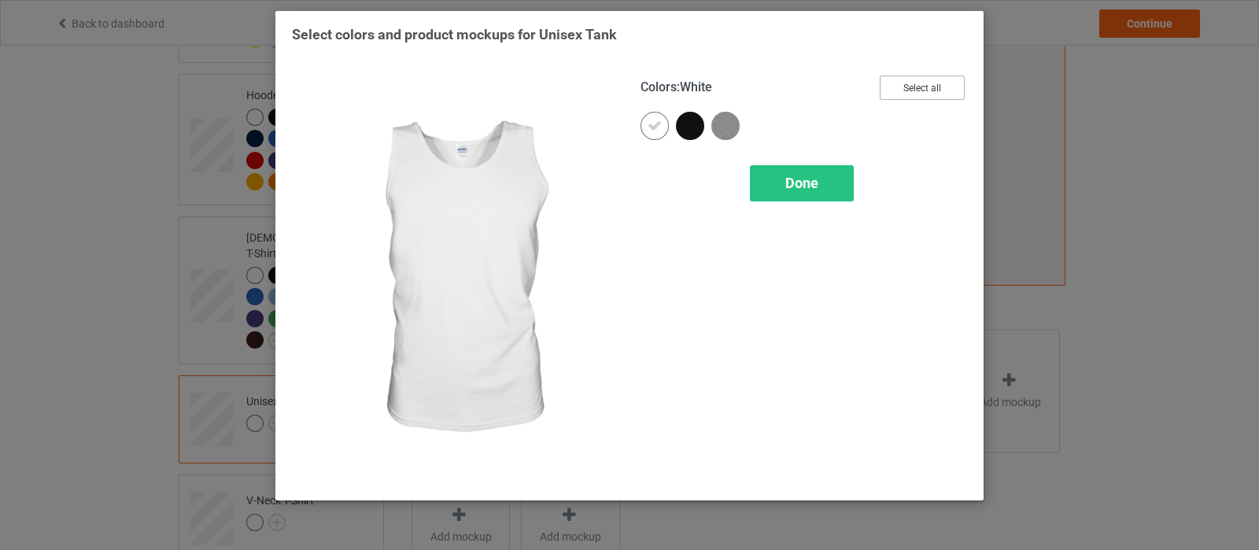
click at [924, 86] on button "Select all" at bounding box center [922, 88] width 85 height 24
click at [788, 185] on span "Done" at bounding box center [801, 183] width 33 height 17
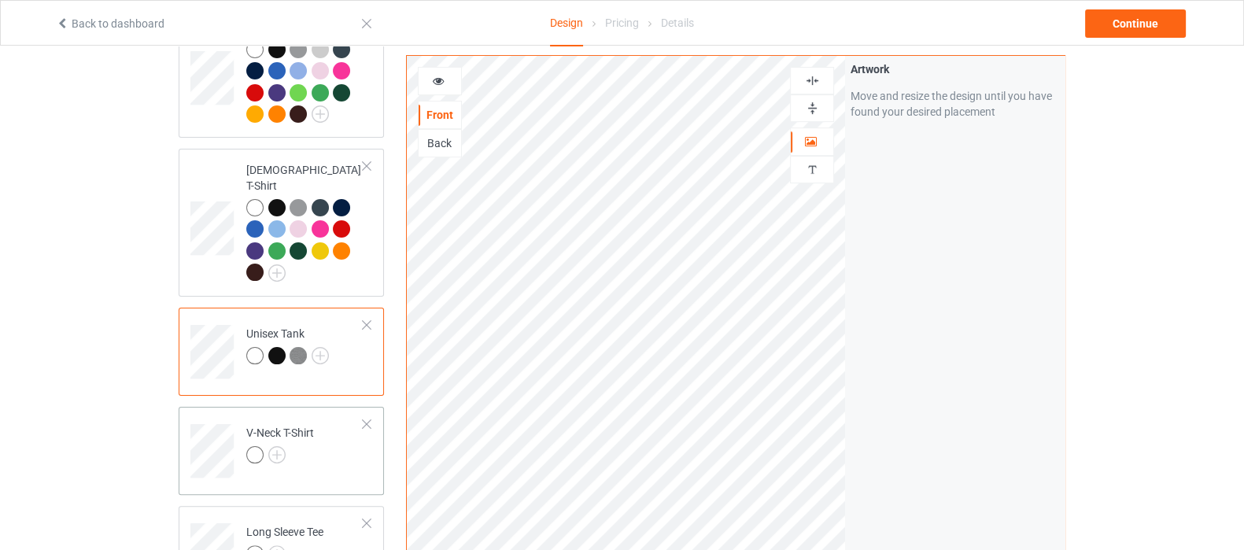
scroll to position [492, 0]
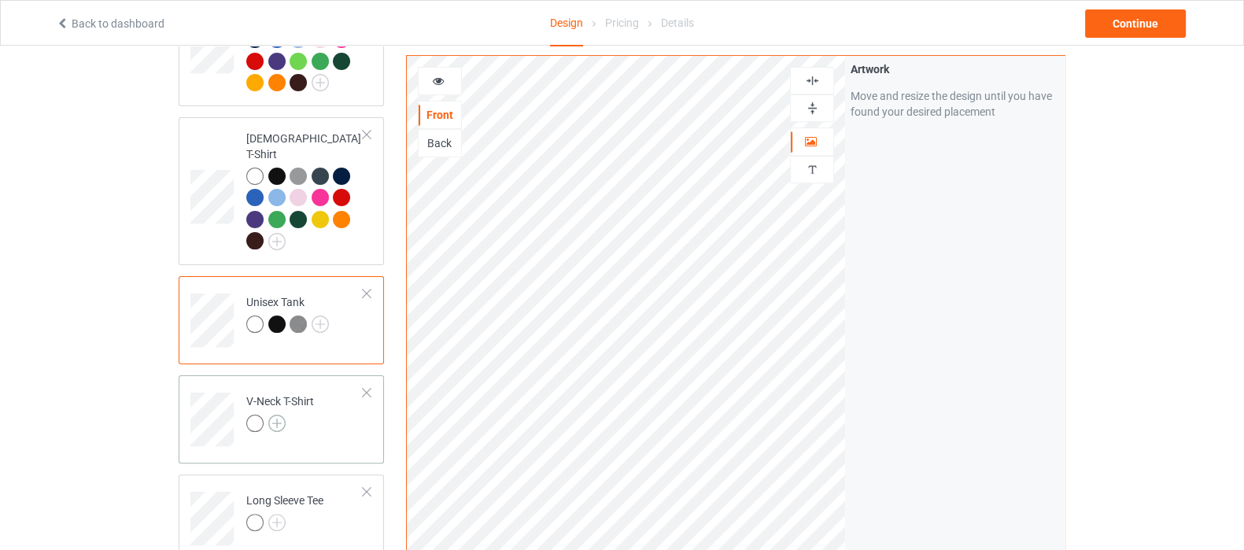
click at [275, 415] on img at bounding box center [276, 423] width 17 height 17
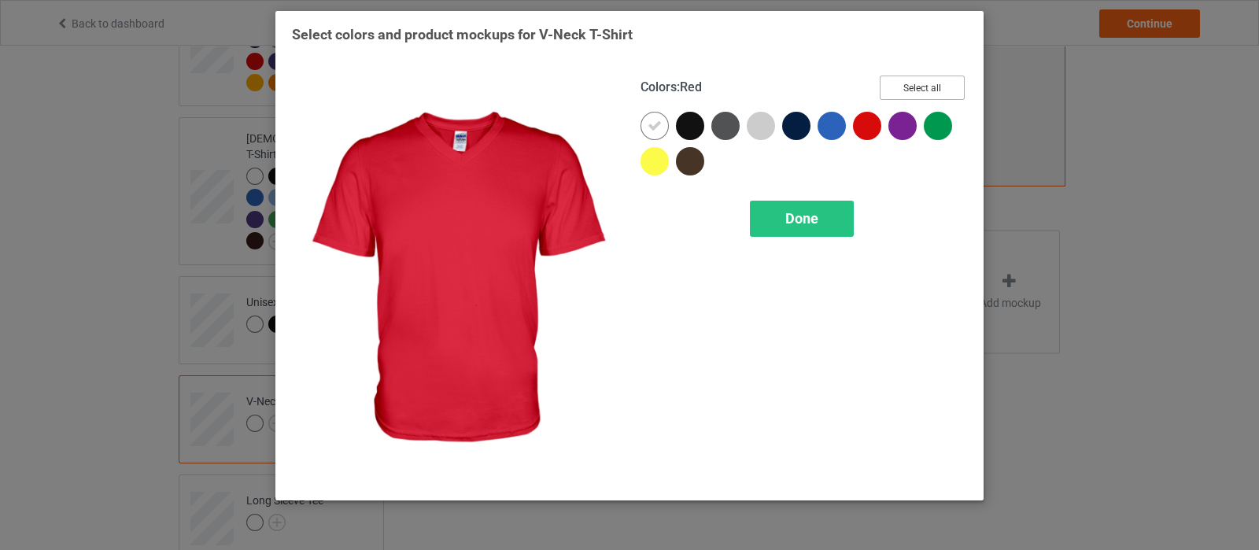
click at [891, 92] on button "Select all" at bounding box center [922, 88] width 85 height 24
click at [810, 215] on span "Done" at bounding box center [801, 218] width 33 height 17
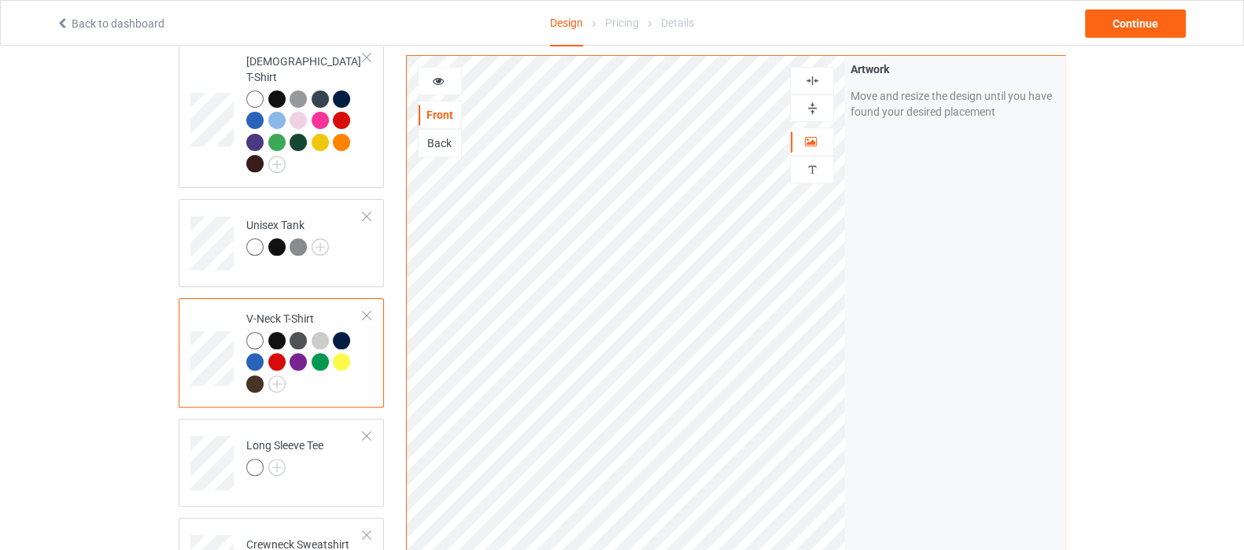
scroll to position [590, 0]
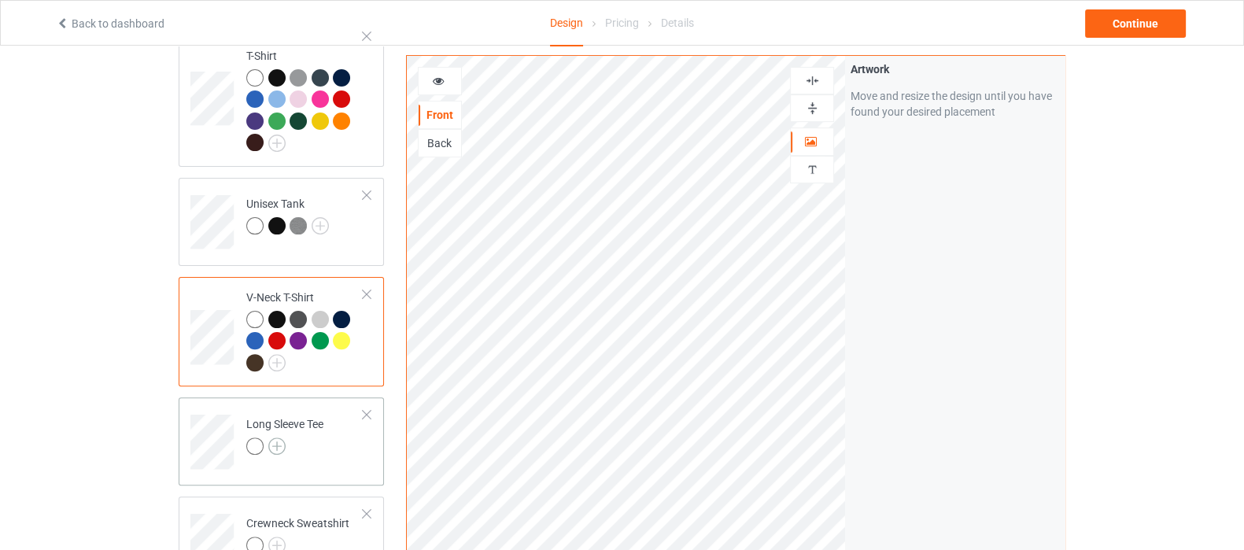
click at [278, 438] on img at bounding box center [276, 446] width 17 height 17
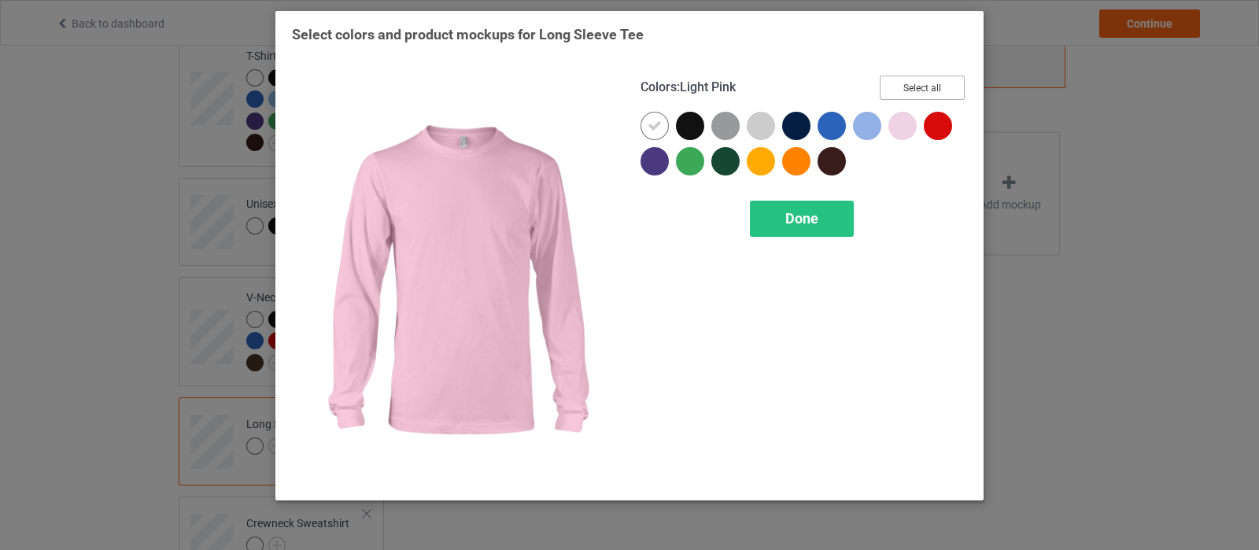
click at [900, 88] on button "Select all" at bounding box center [922, 88] width 85 height 24
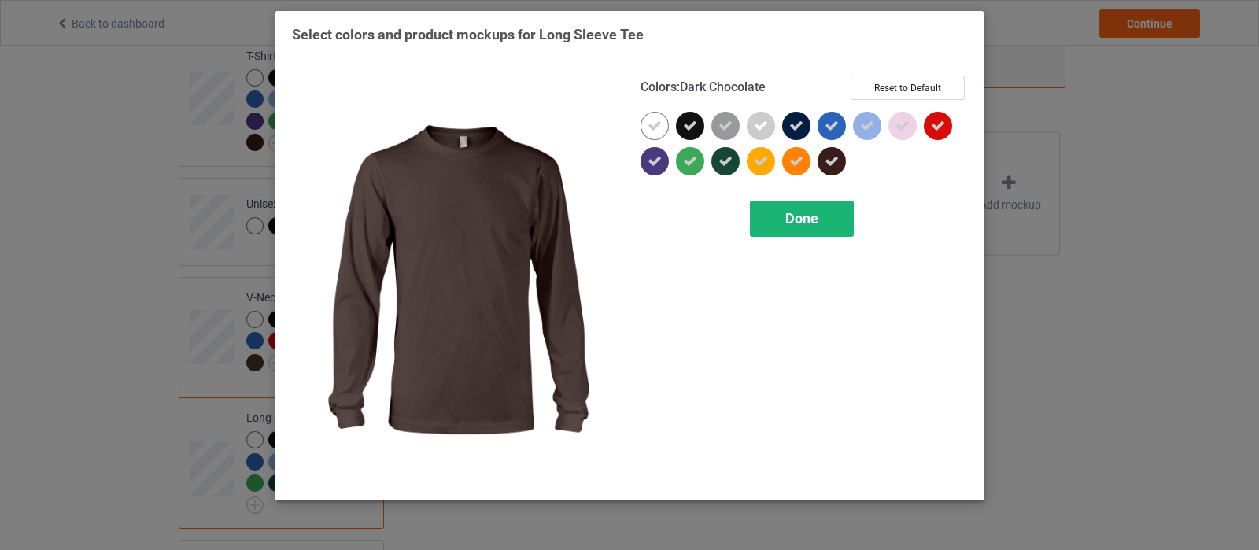
click at [813, 222] on span "Done" at bounding box center [801, 218] width 33 height 17
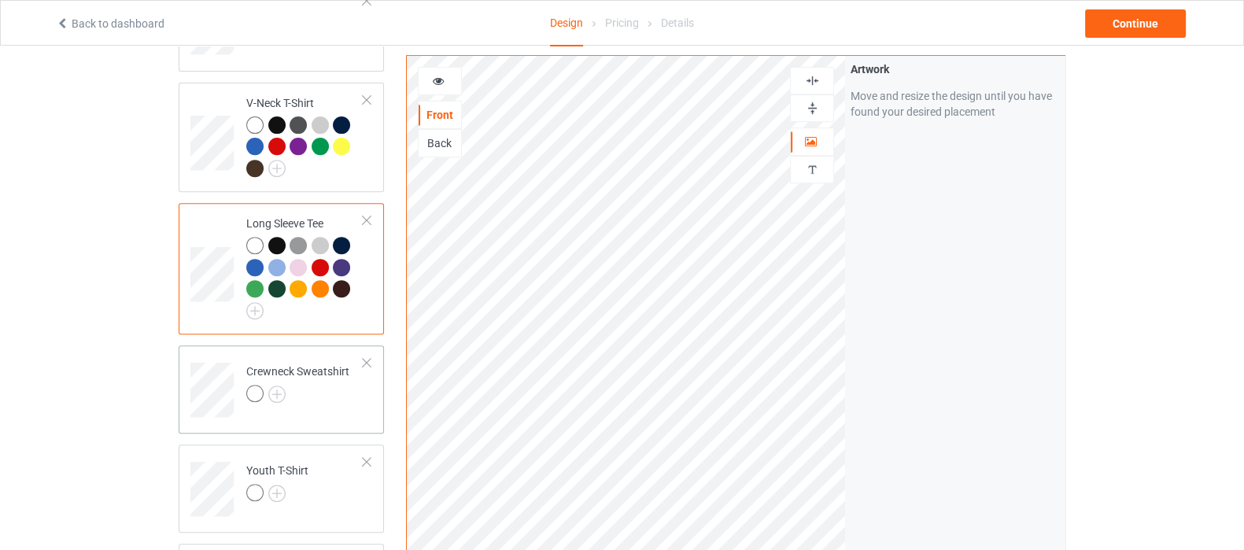
scroll to position [786, 0]
click at [277, 384] on img at bounding box center [276, 392] width 17 height 17
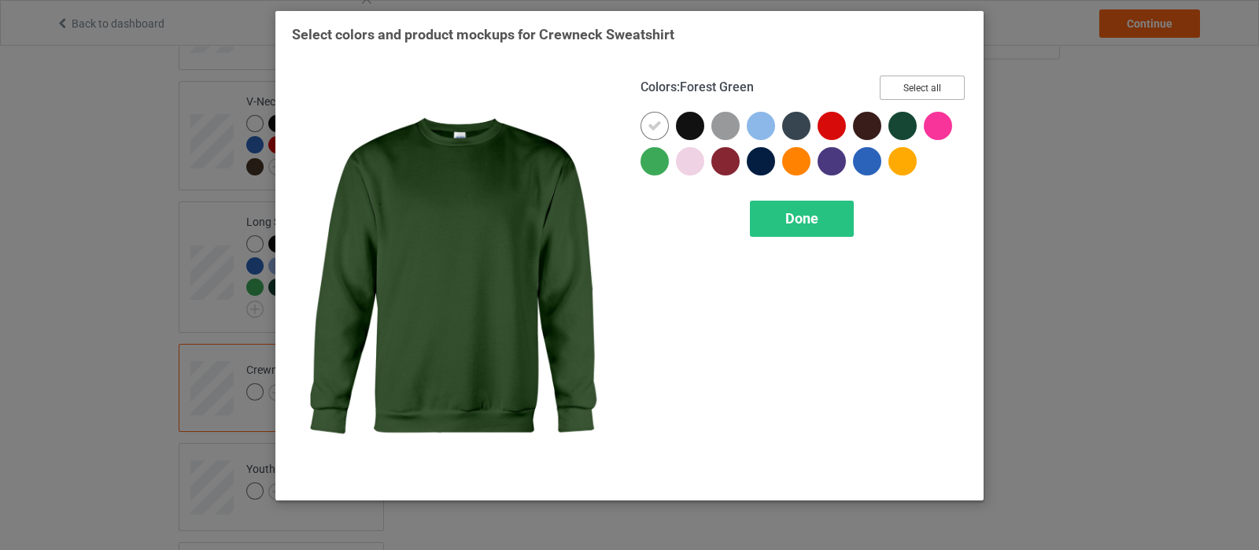
click at [925, 82] on button "Select all" at bounding box center [922, 88] width 85 height 24
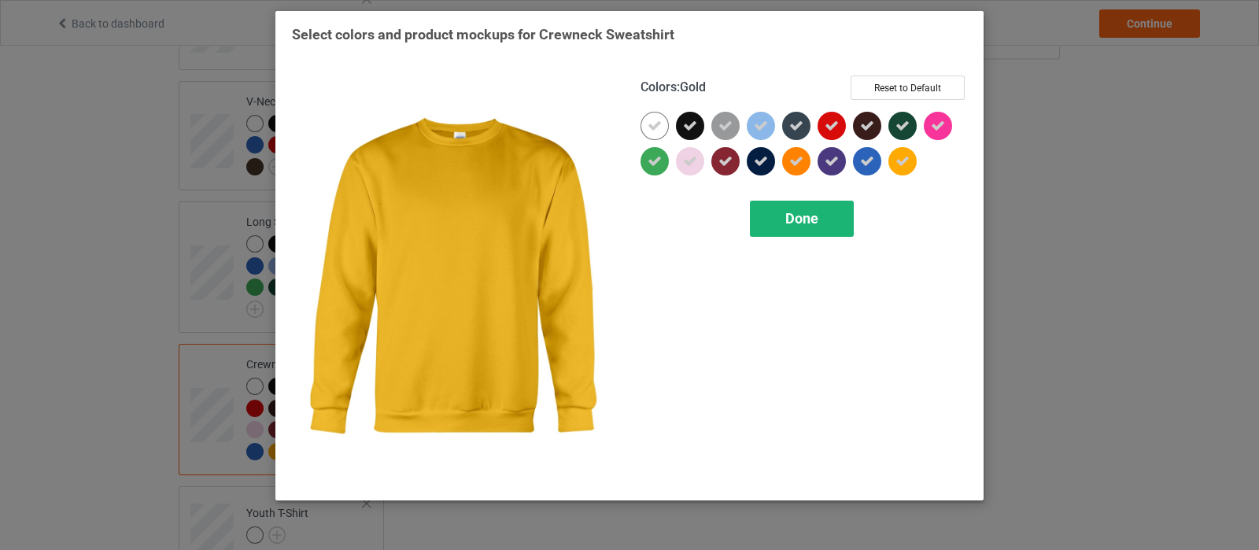
click at [822, 227] on div "Done" at bounding box center [802, 219] width 104 height 36
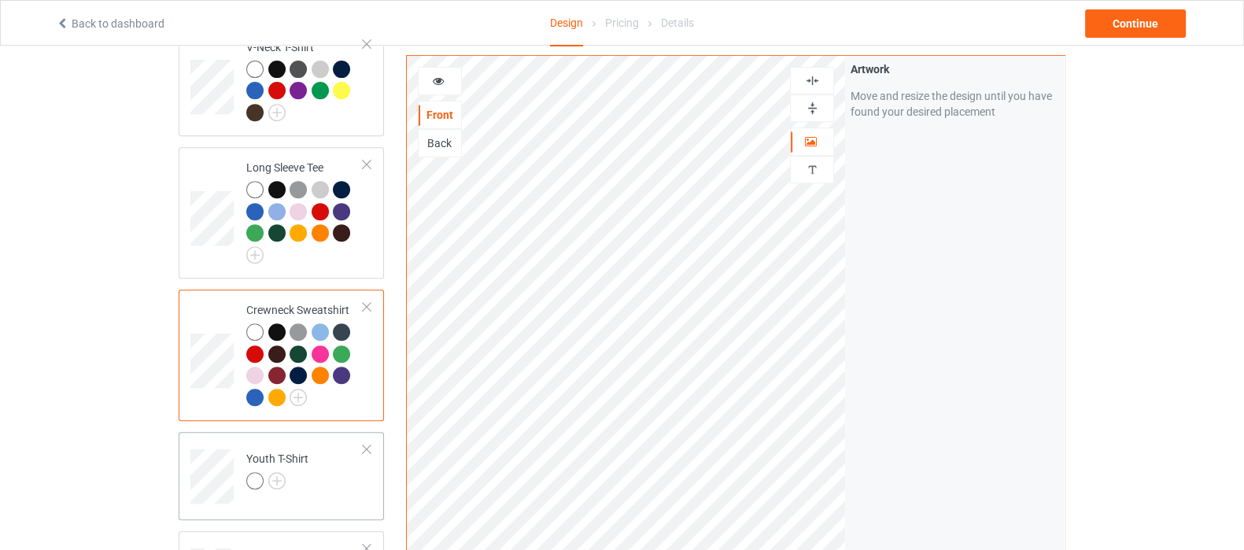
scroll to position [885, 0]
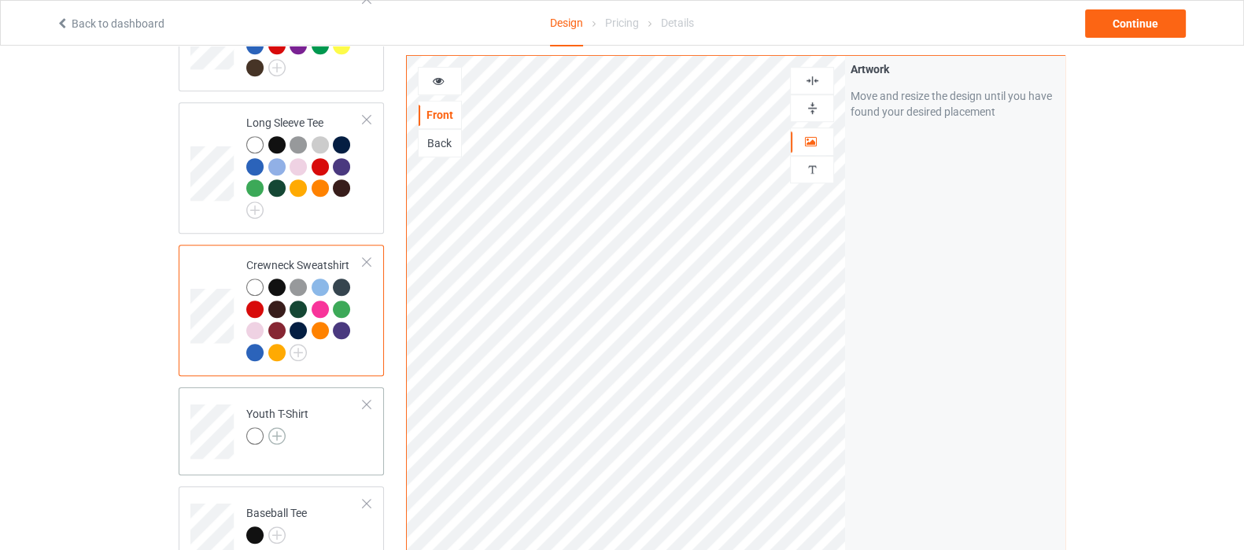
click at [276, 427] on img at bounding box center [276, 435] width 17 height 17
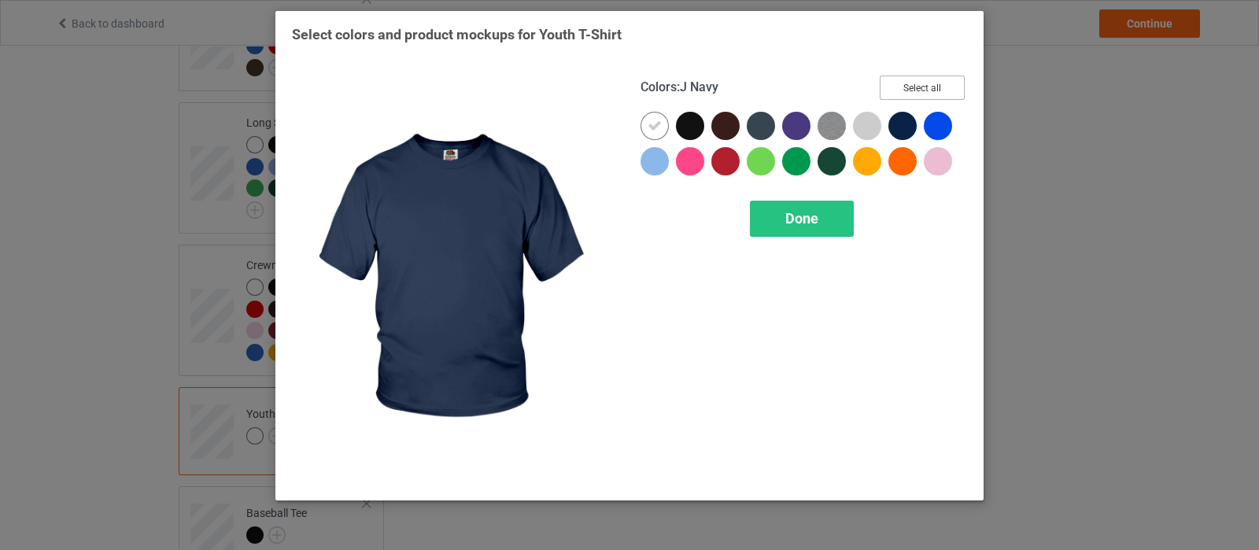
drag, startPoint x: 921, startPoint y: 96, endPoint x: 905, endPoint y: 108, distance: 19.7
click at [921, 96] on button "Select all" at bounding box center [922, 88] width 85 height 24
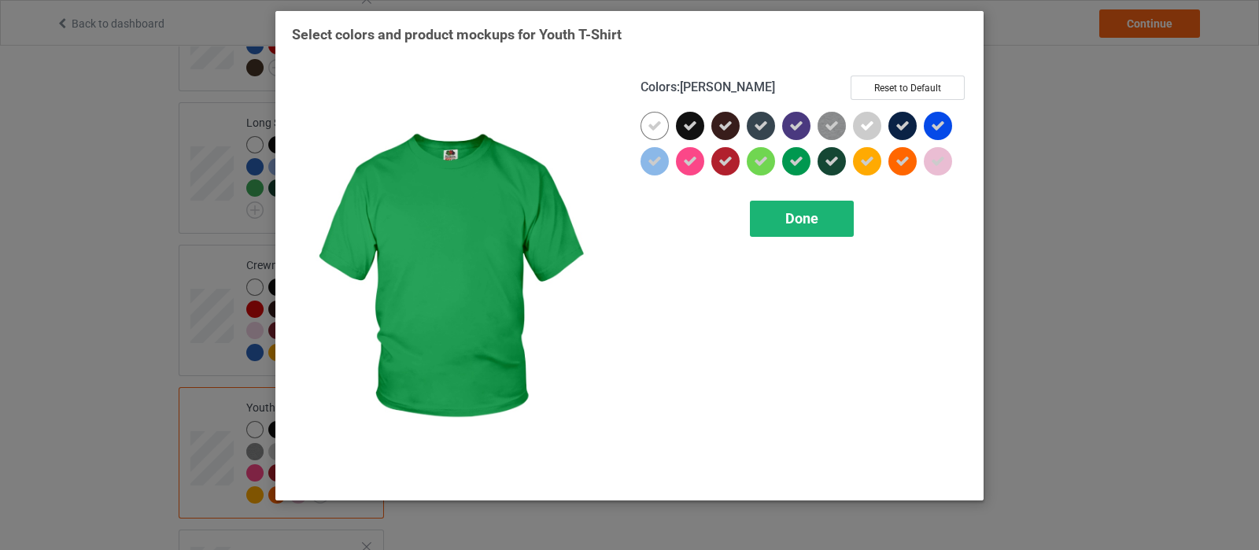
click at [804, 220] on span "Done" at bounding box center [801, 218] width 33 height 17
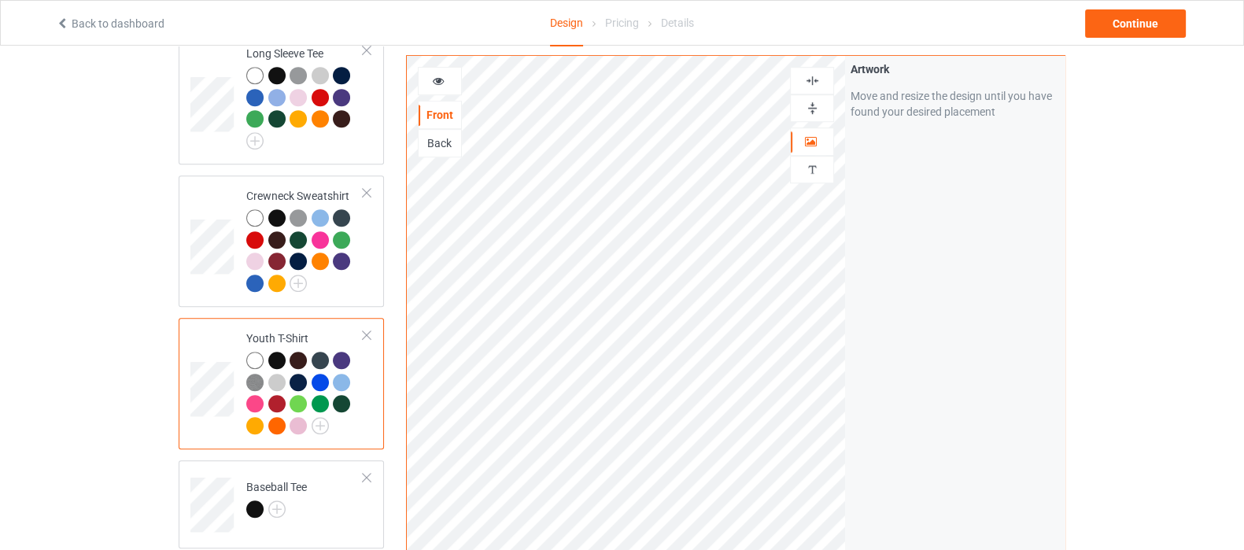
scroll to position [984, 0]
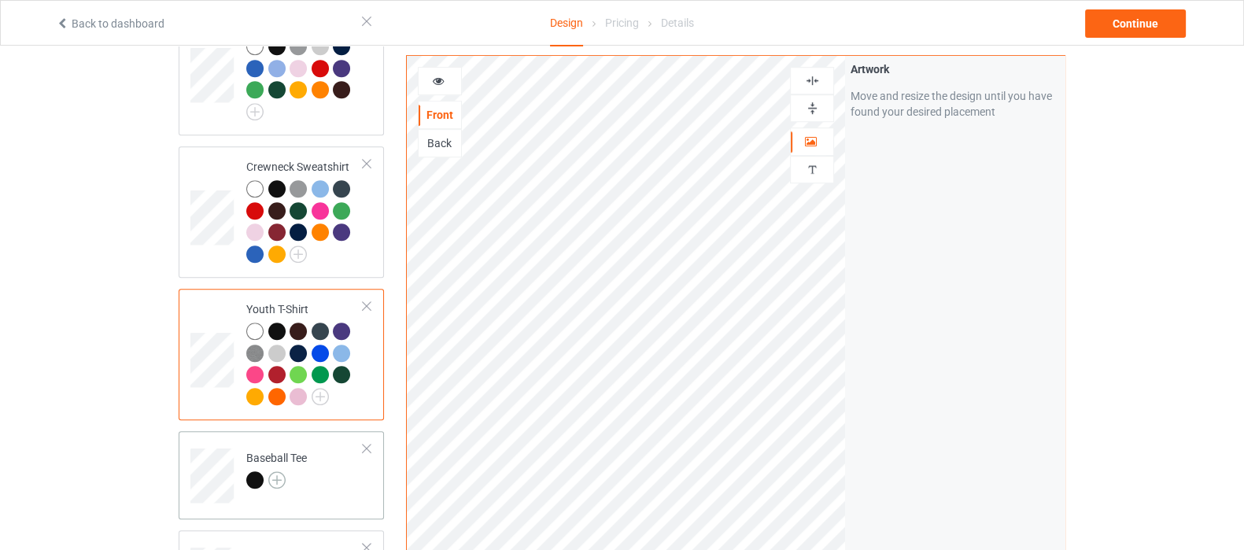
click at [280, 471] on img at bounding box center [276, 479] width 17 height 17
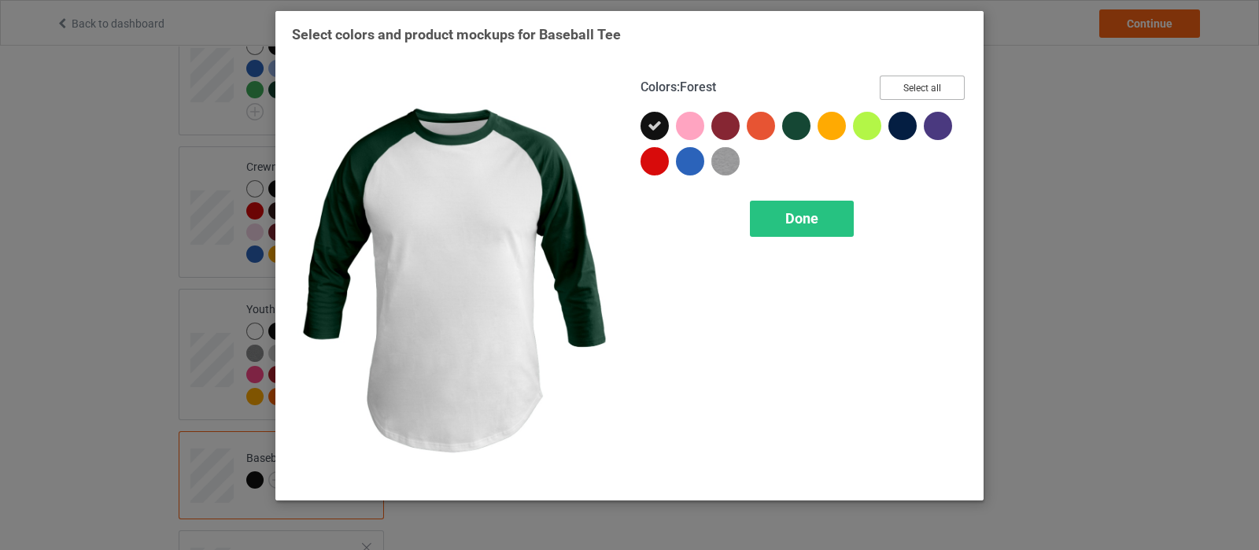
click at [915, 83] on button "Select all" at bounding box center [922, 88] width 85 height 24
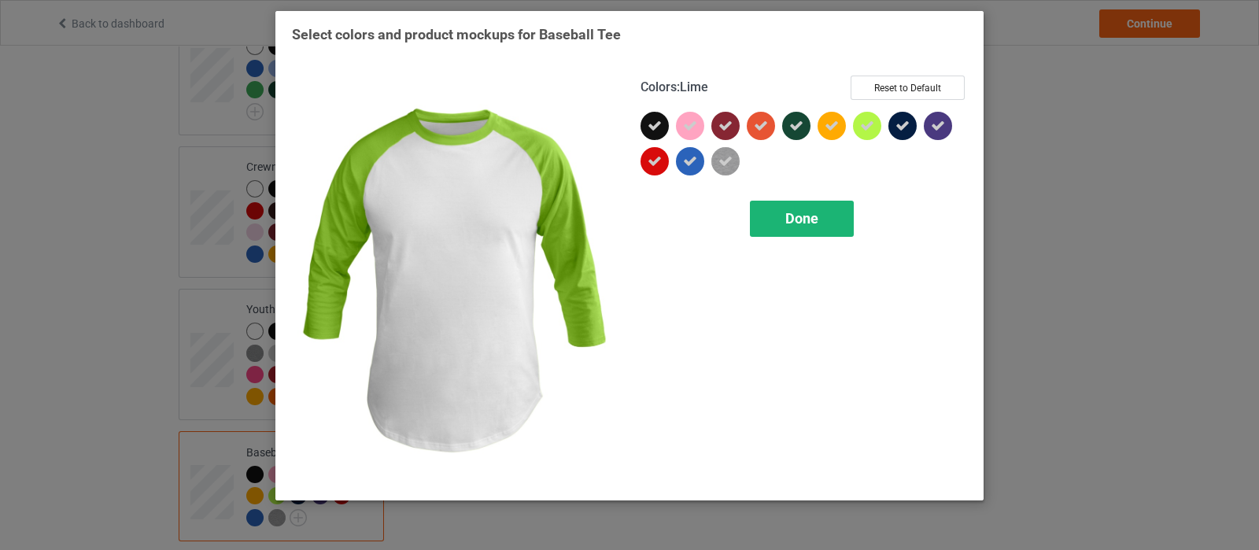
click at [811, 216] on span "Done" at bounding box center [801, 218] width 33 height 17
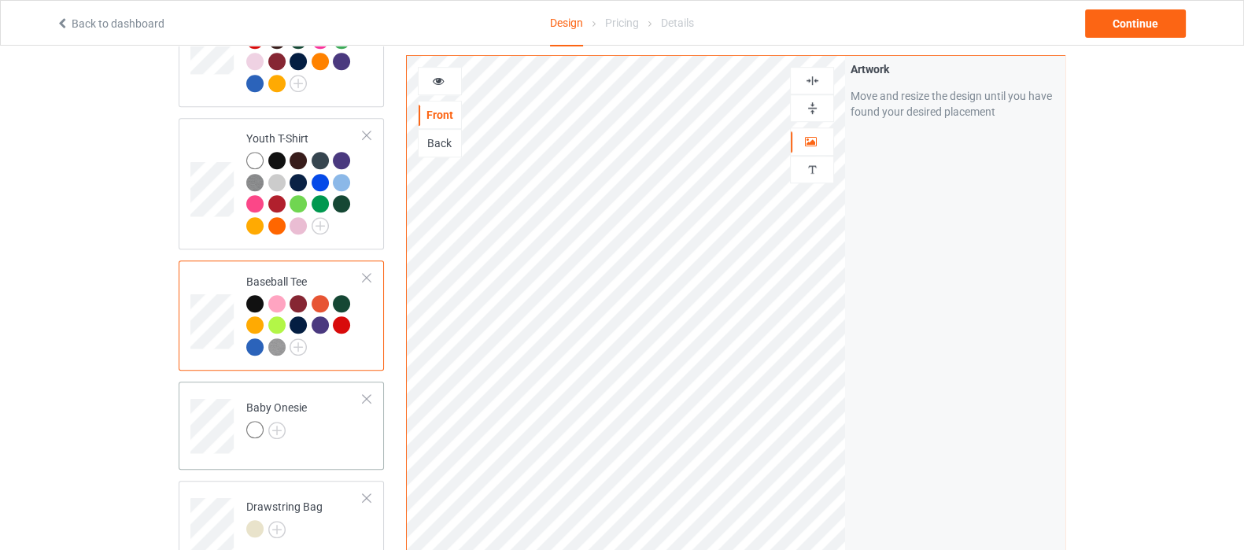
scroll to position [1180, 0]
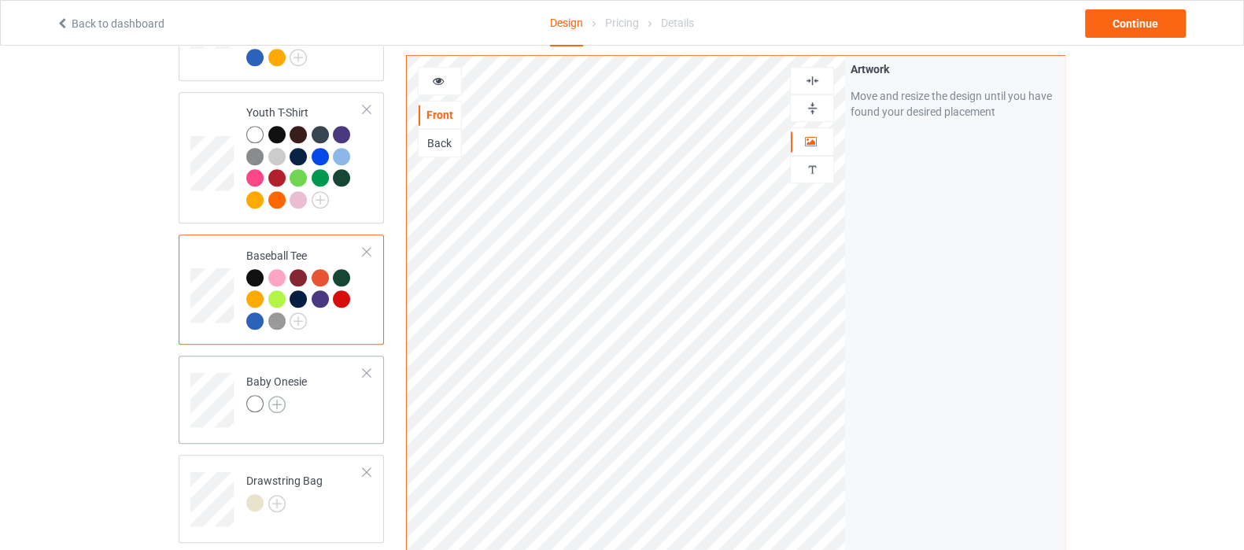
click at [282, 396] on img at bounding box center [276, 404] width 17 height 17
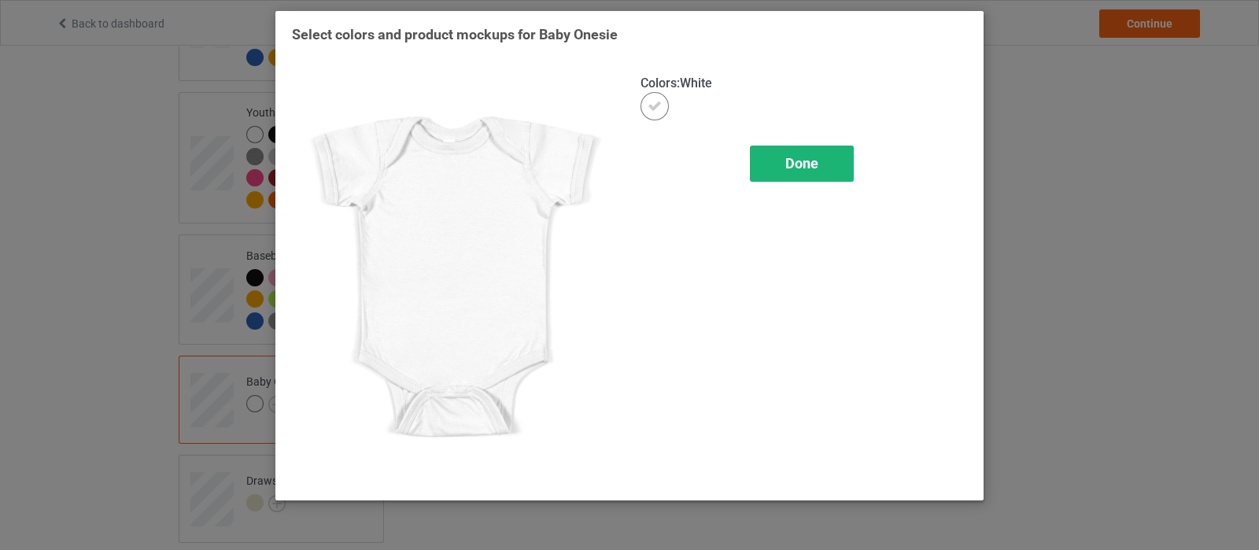
click at [771, 165] on div "Done" at bounding box center [802, 164] width 104 height 36
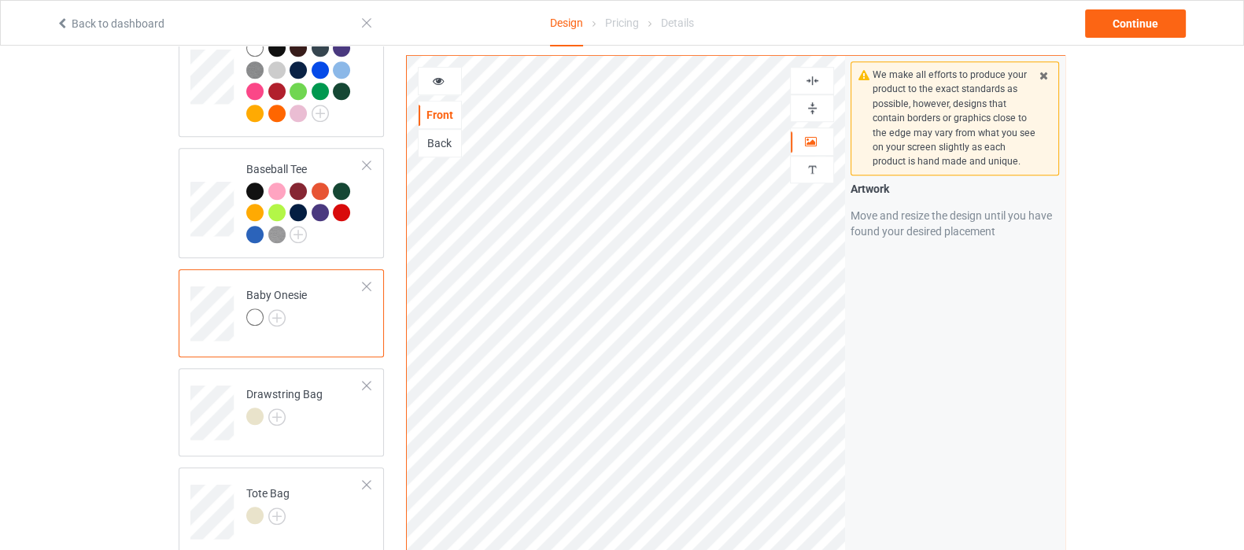
scroll to position [1278, 0]
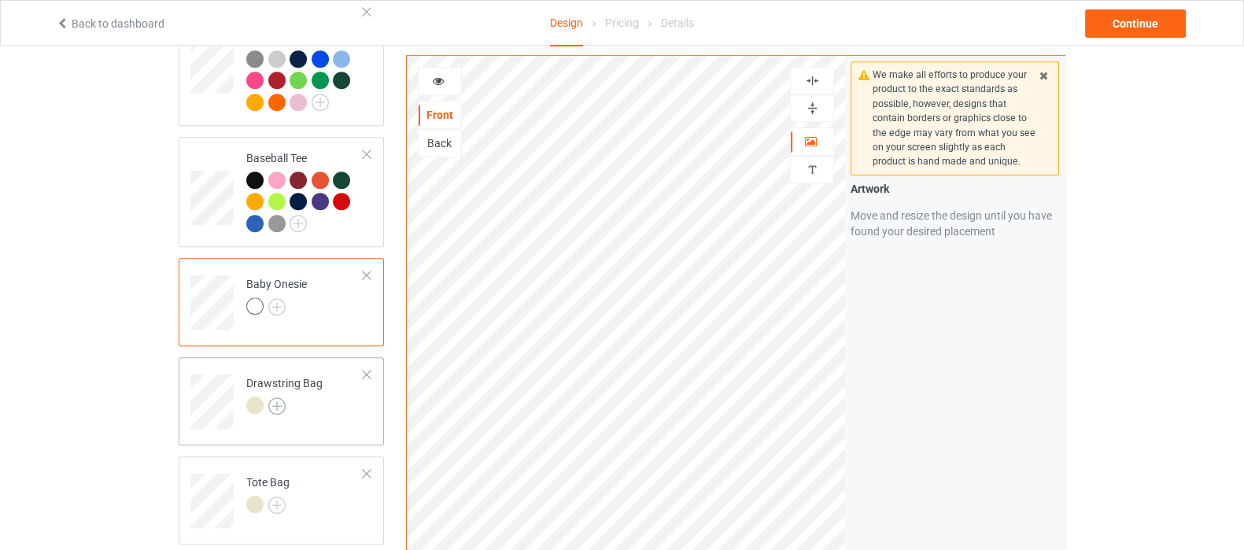
click at [279, 397] on img at bounding box center [276, 405] width 17 height 17
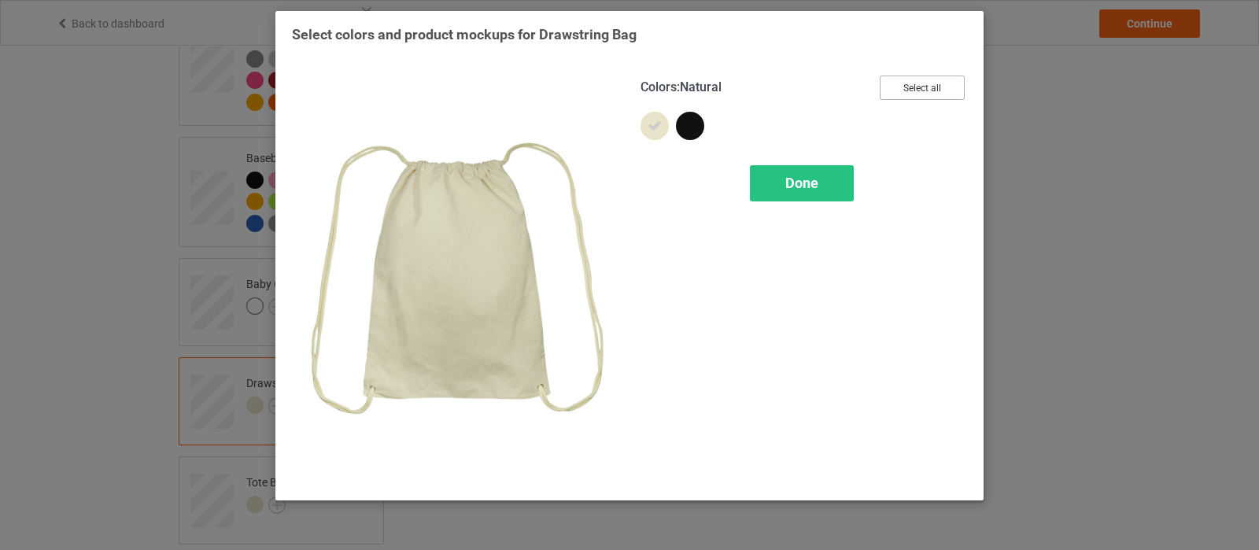
click at [901, 87] on button "Select all" at bounding box center [922, 88] width 85 height 24
click at [821, 194] on div "Done" at bounding box center [802, 183] width 104 height 36
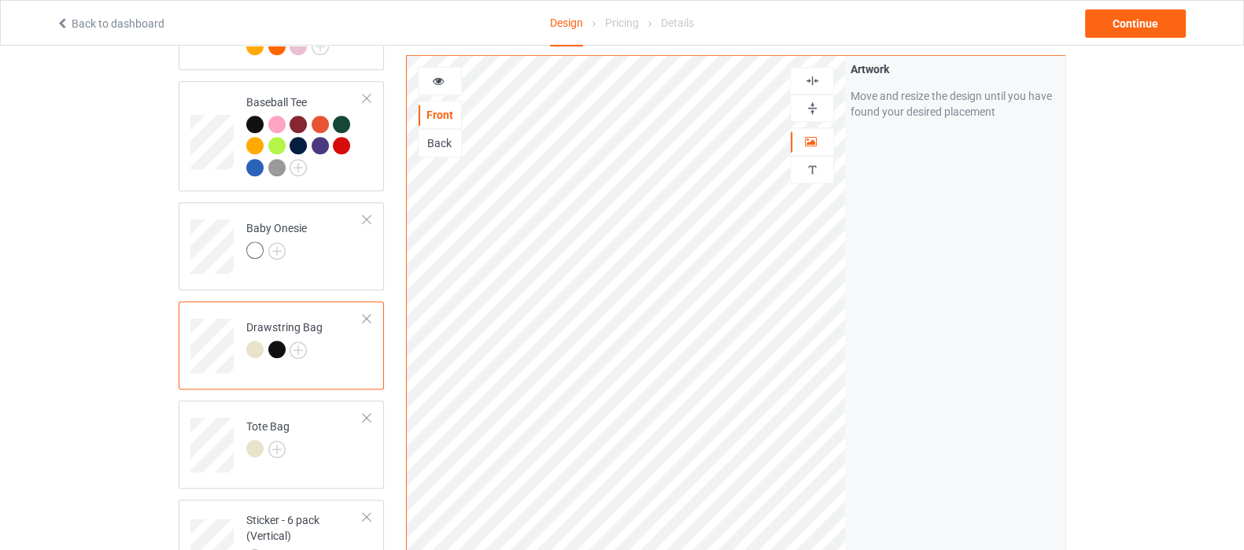
scroll to position [1376, 0]
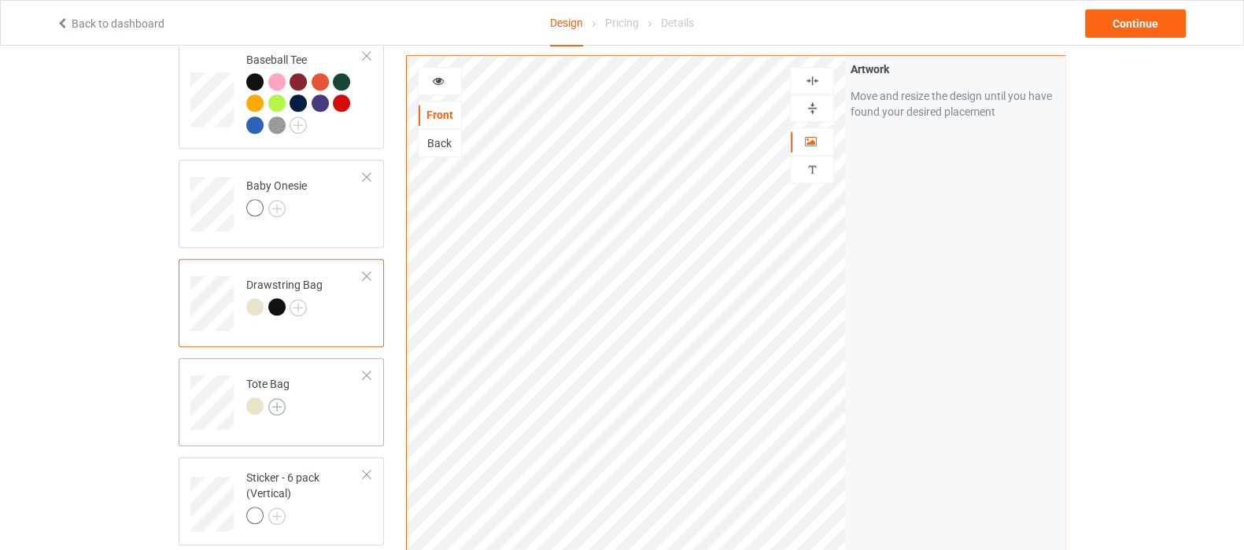
click at [277, 398] on img at bounding box center [276, 406] width 17 height 17
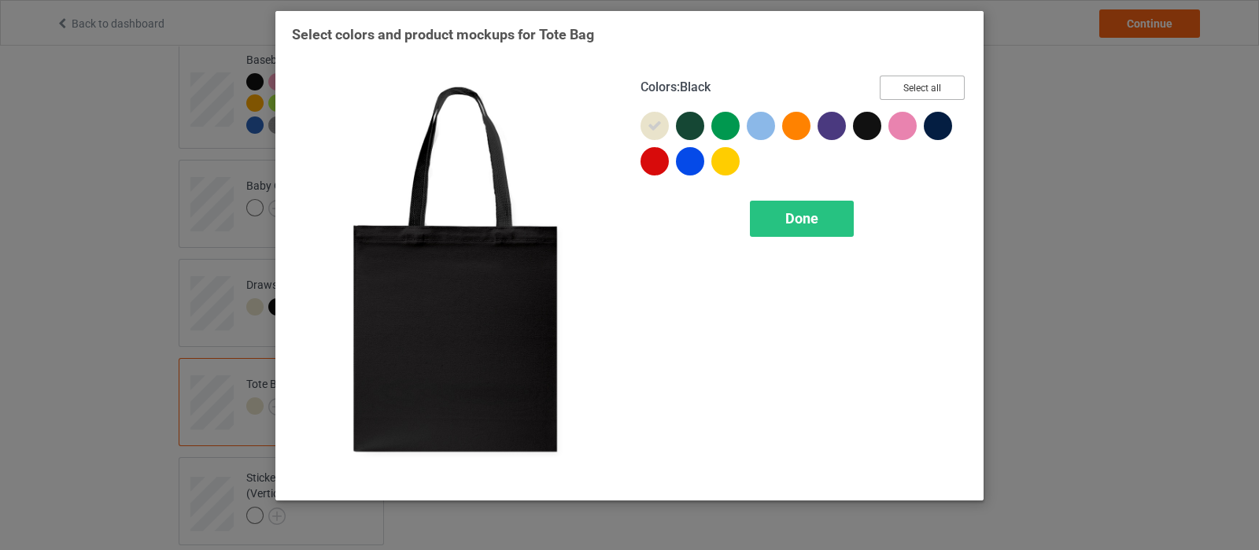
click at [909, 80] on button "Select all" at bounding box center [922, 88] width 85 height 24
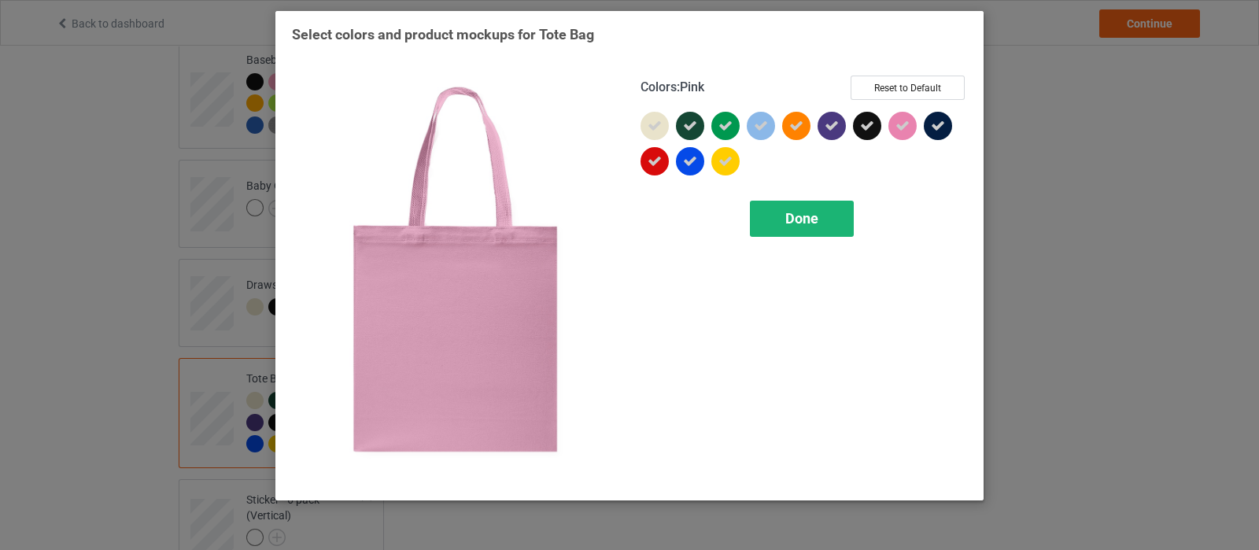
click at [786, 217] on span "Done" at bounding box center [801, 218] width 33 height 17
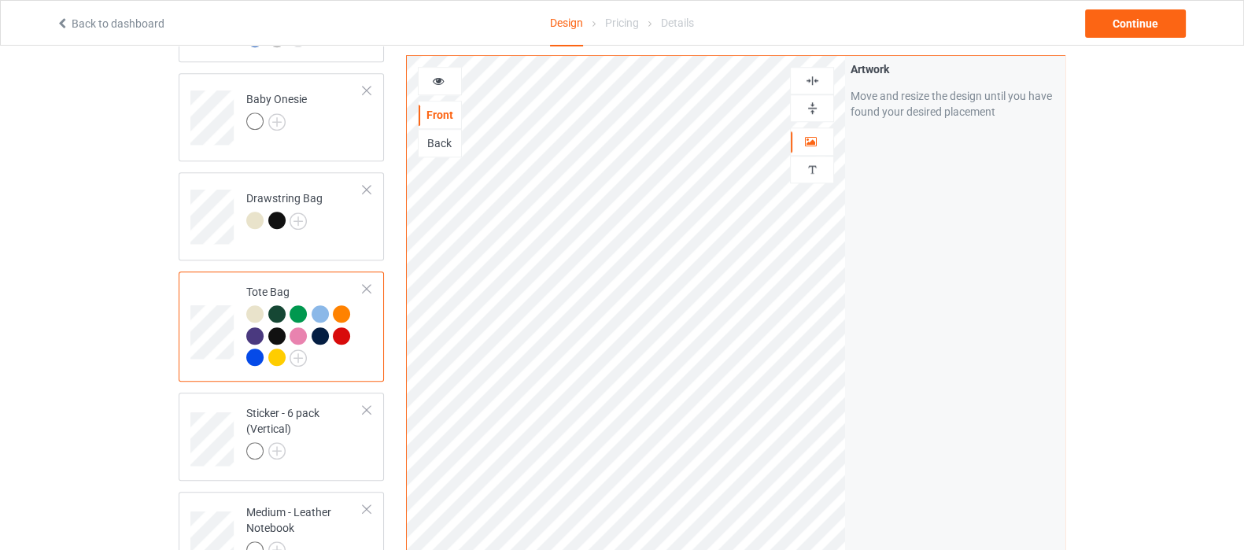
scroll to position [1573, 0]
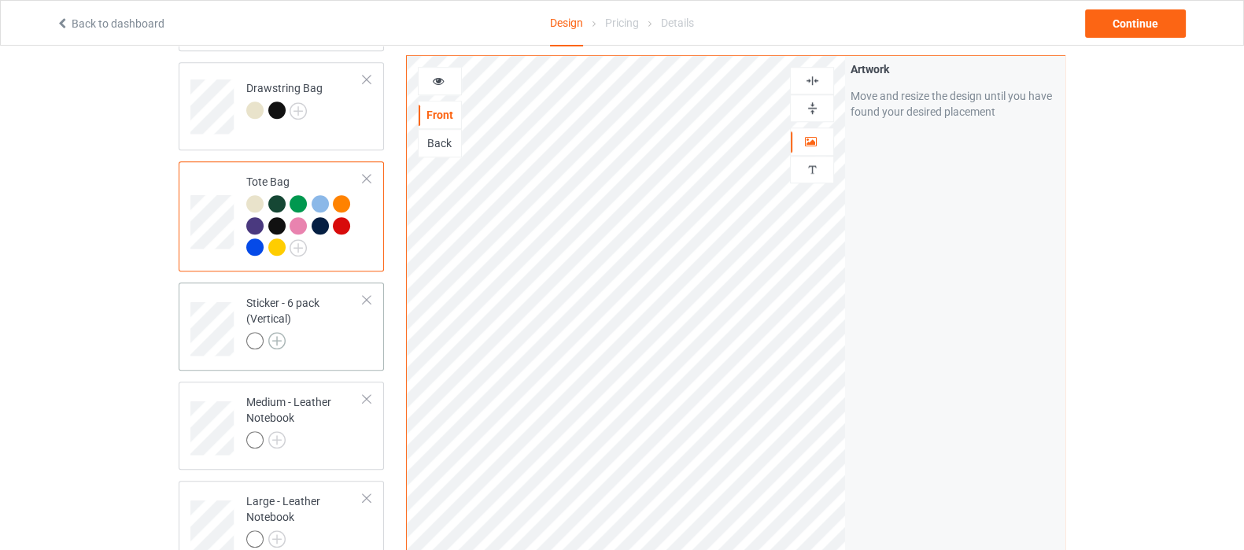
click at [276, 332] on img at bounding box center [276, 340] width 17 height 17
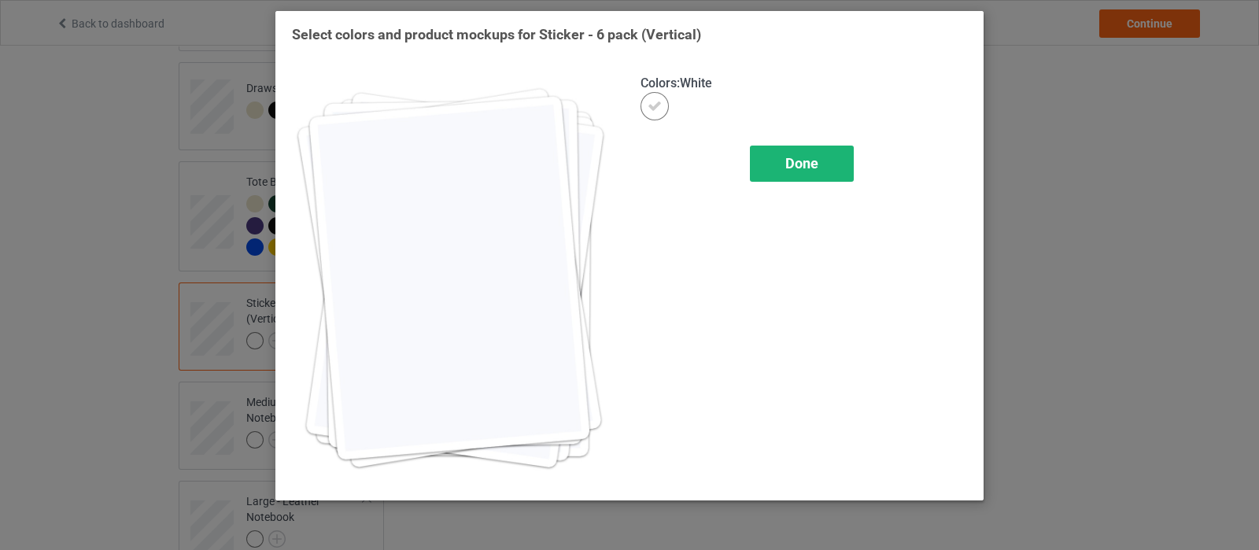
click at [771, 171] on div "Done" at bounding box center [802, 164] width 104 height 36
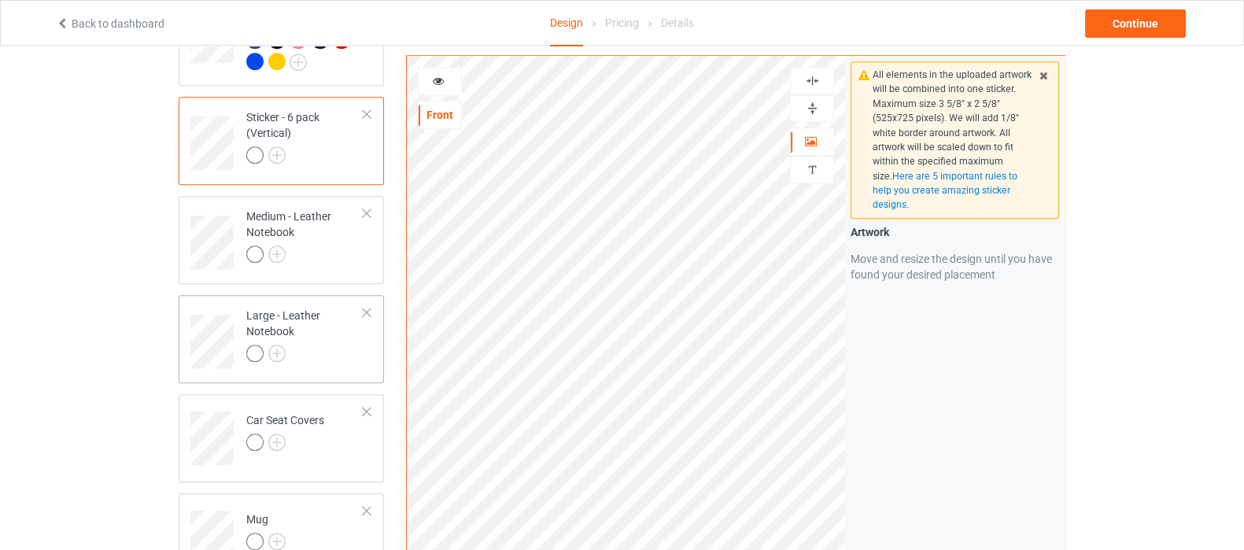
scroll to position [1771, 0]
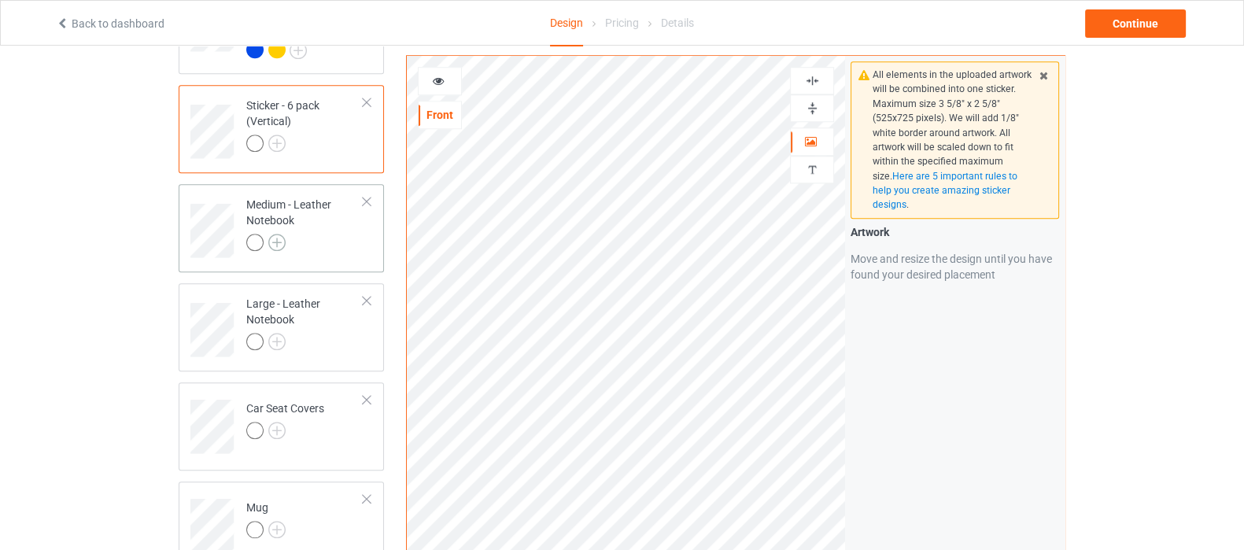
click at [274, 234] on img at bounding box center [276, 242] width 17 height 17
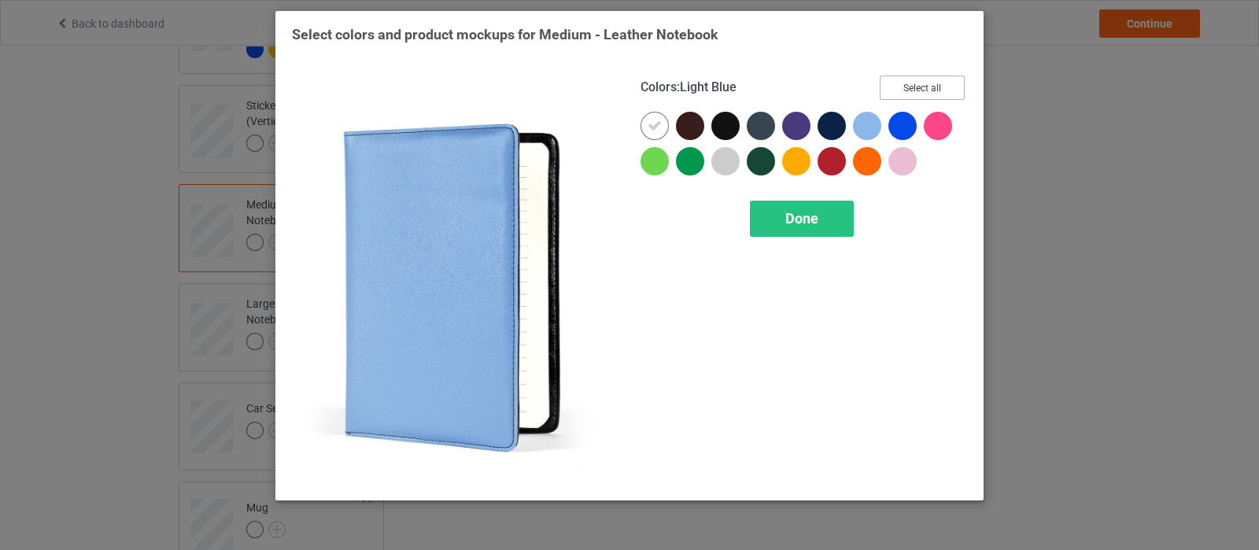
click at [893, 87] on button "Select all" at bounding box center [922, 88] width 85 height 24
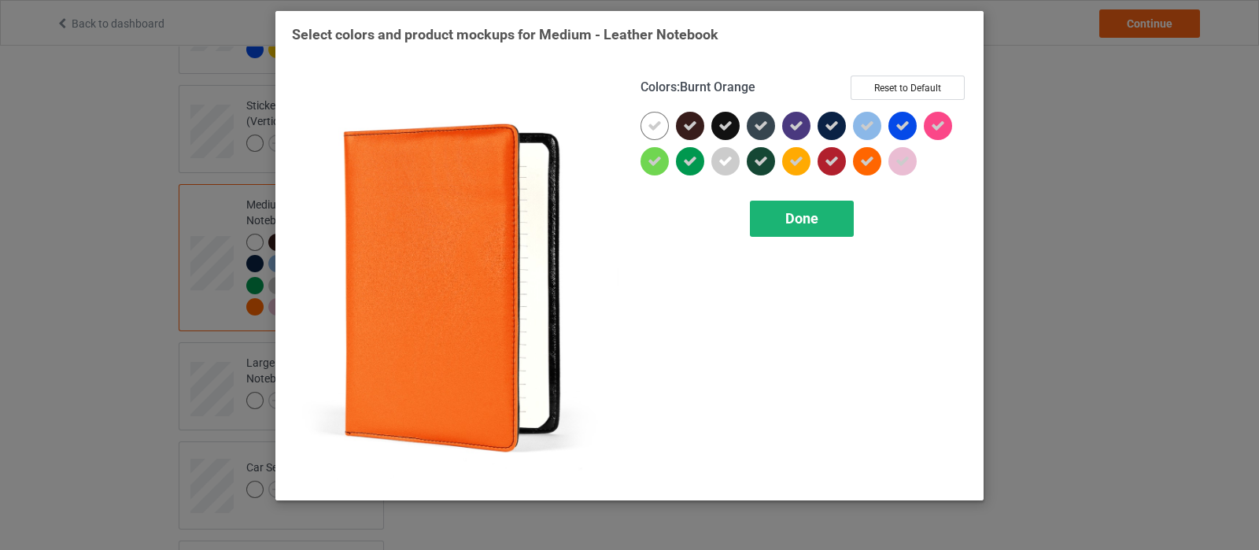
click at [824, 212] on div "Done" at bounding box center [802, 219] width 104 height 36
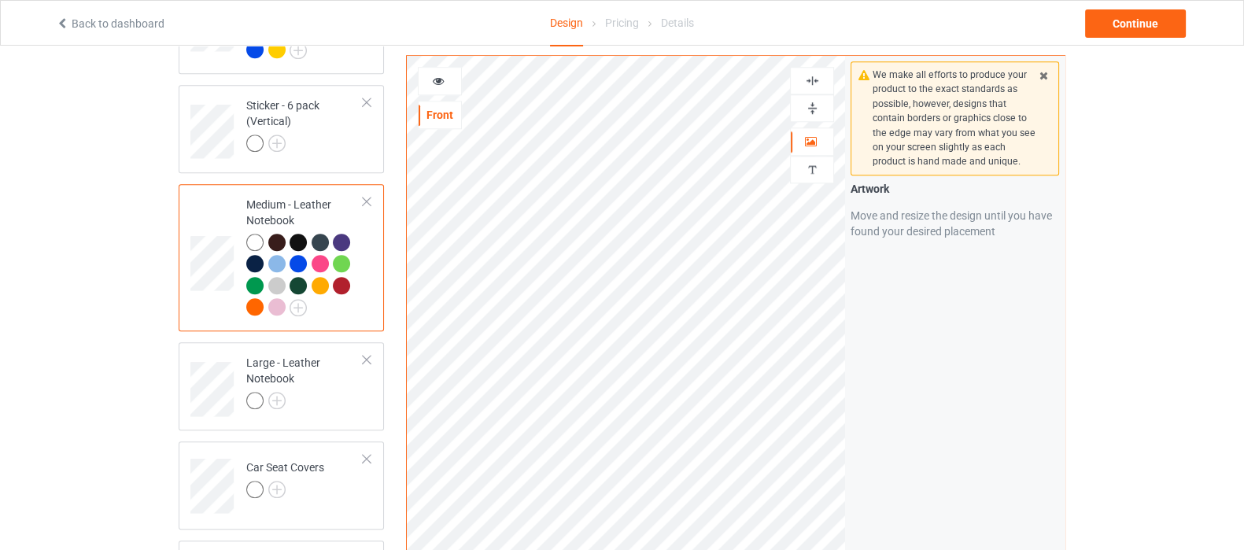
click at [808, 107] on img at bounding box center [812, 108] width 15 height 15
click at [272, 392] on img at bounding box center [276, 400] width 17 height 17
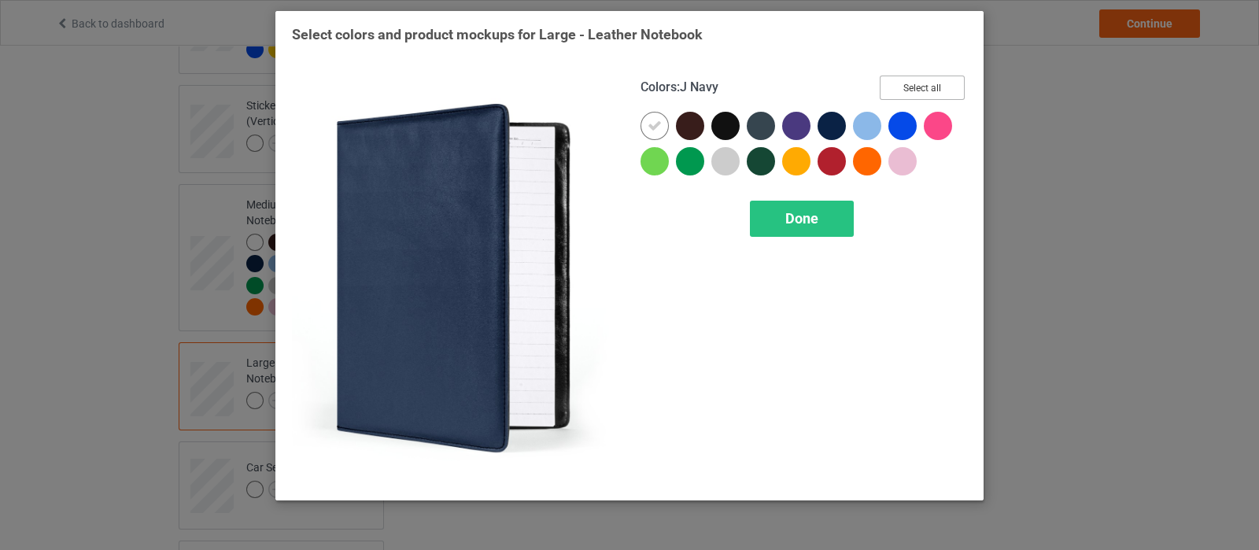
click at [895, 87] on button "Select all" at bounding box center [922, 88] width 85 height 24
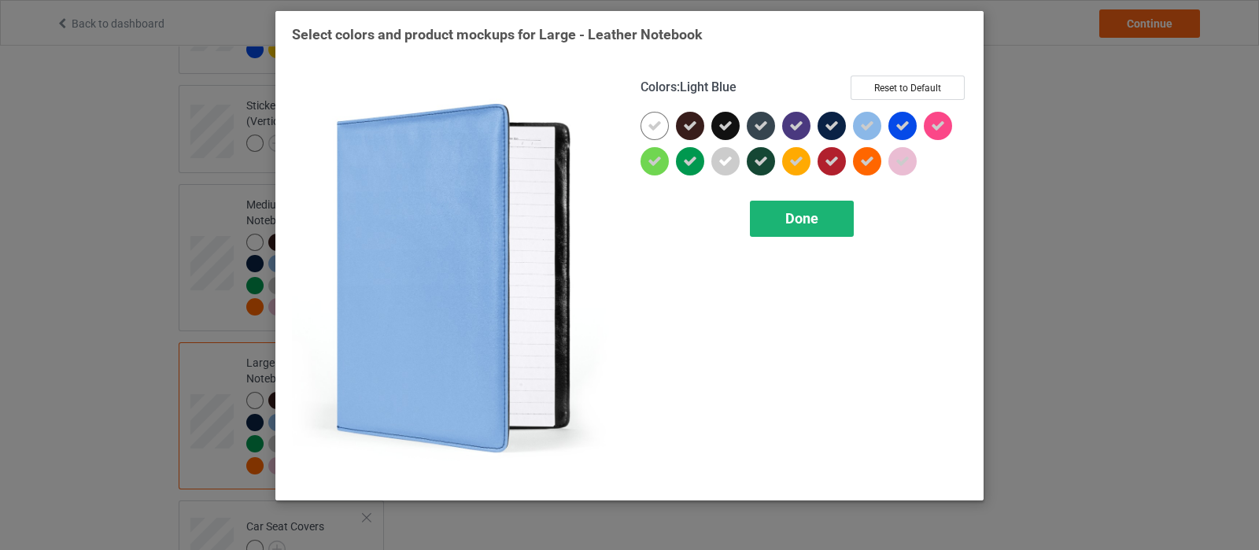
click at [792, 214] on span "Done" at bounding box center [801, 218] width 33 height 17
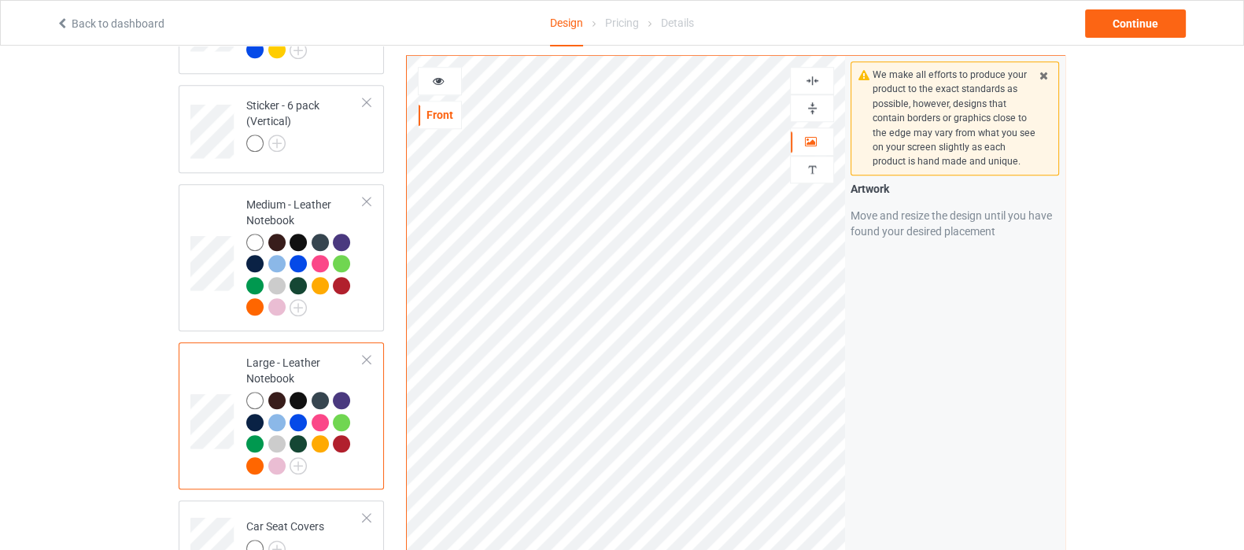
click at [813, 116] on div at bounding box center [812, 108] width 44 height 28
click at [810, 97] on div at bounding box center [812, 108] width 44 height 28
click at [807, 96] on div at bounding box center [812, 108] width 44 height 28
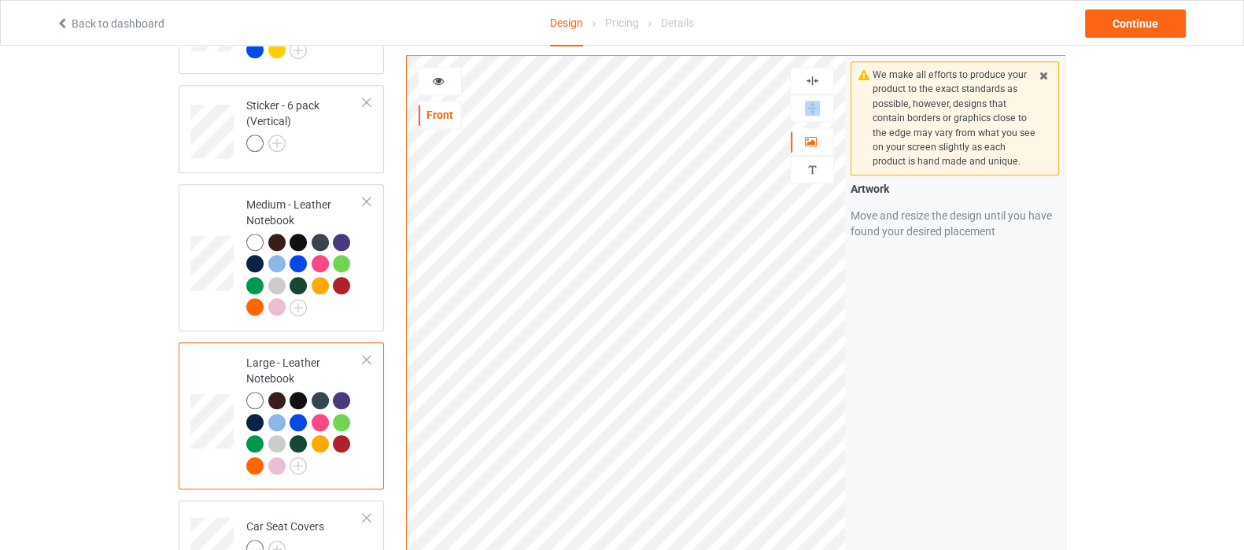
click at [807, 96] on div at bounding box center [812, 108] width 44 height 28
click at [818, 111] on img at bounding box center [812, 108] width 15 height 15
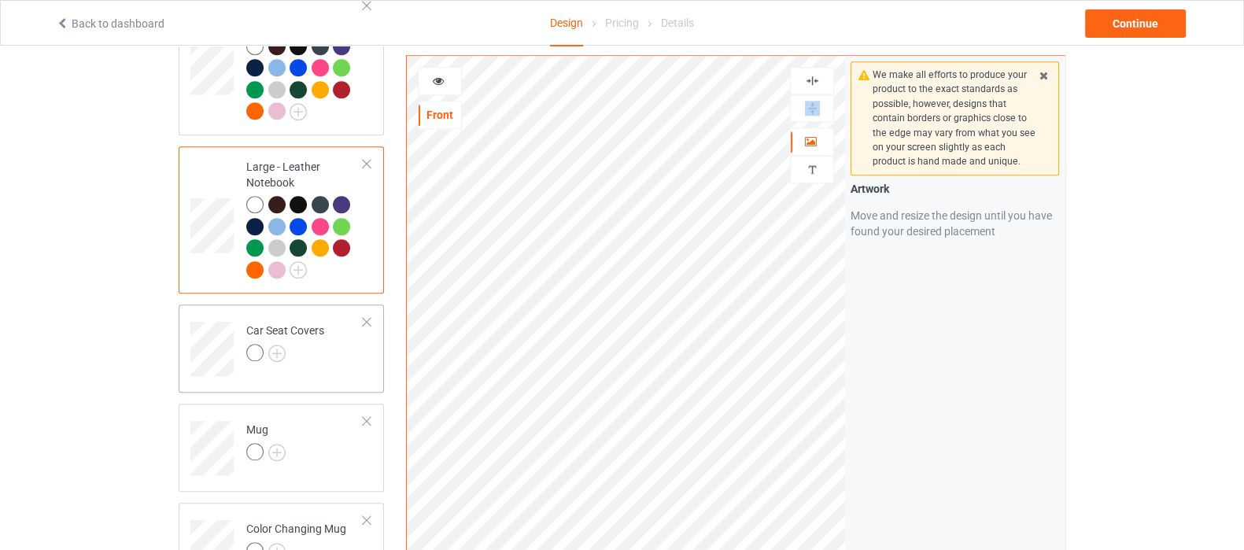
scroll to position [1967, 0]
click at [278, 344] on img at bounding box center [276, 352] width 17 height 17
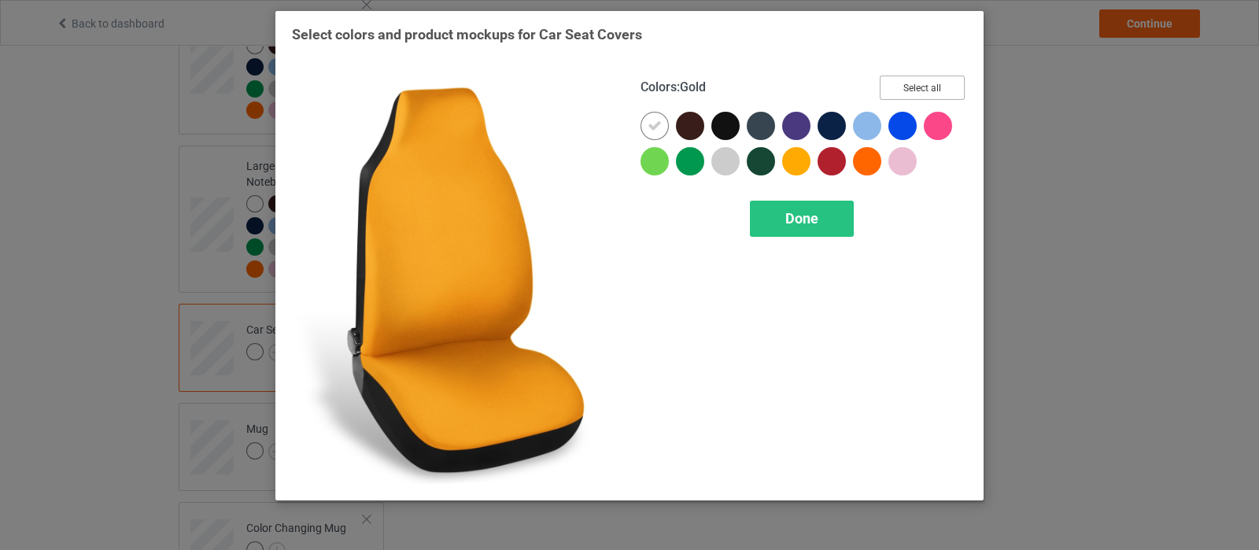
click at [932, 94] on button "Select all" at bounding box center [922, 88] width 85 height 24
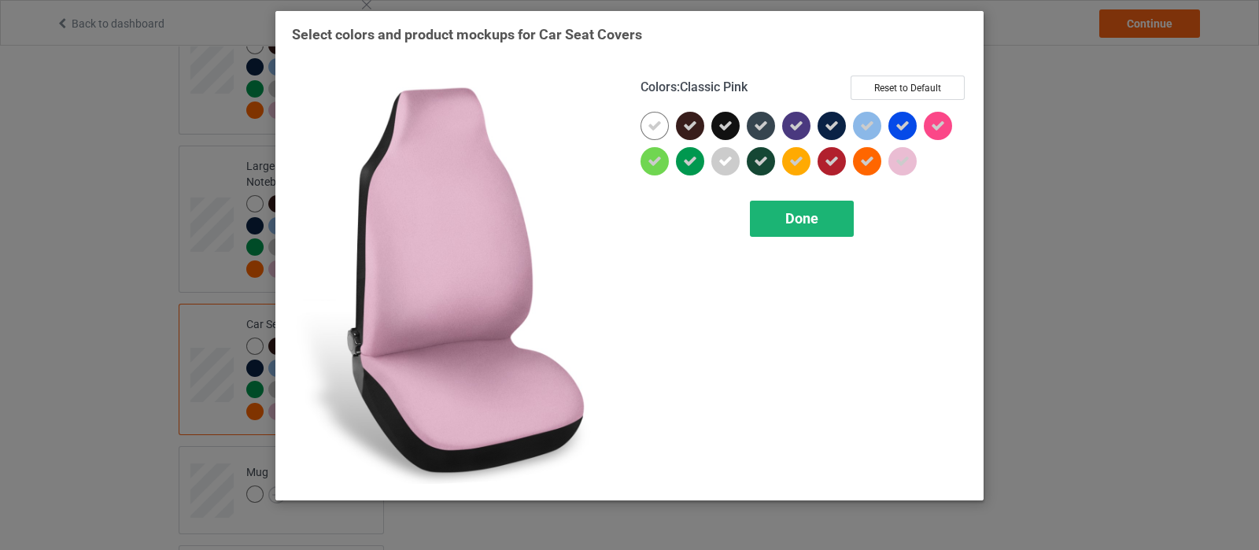
click at [825, 225] on div "Done" at bounding box center [802, 219] width 104 height 36
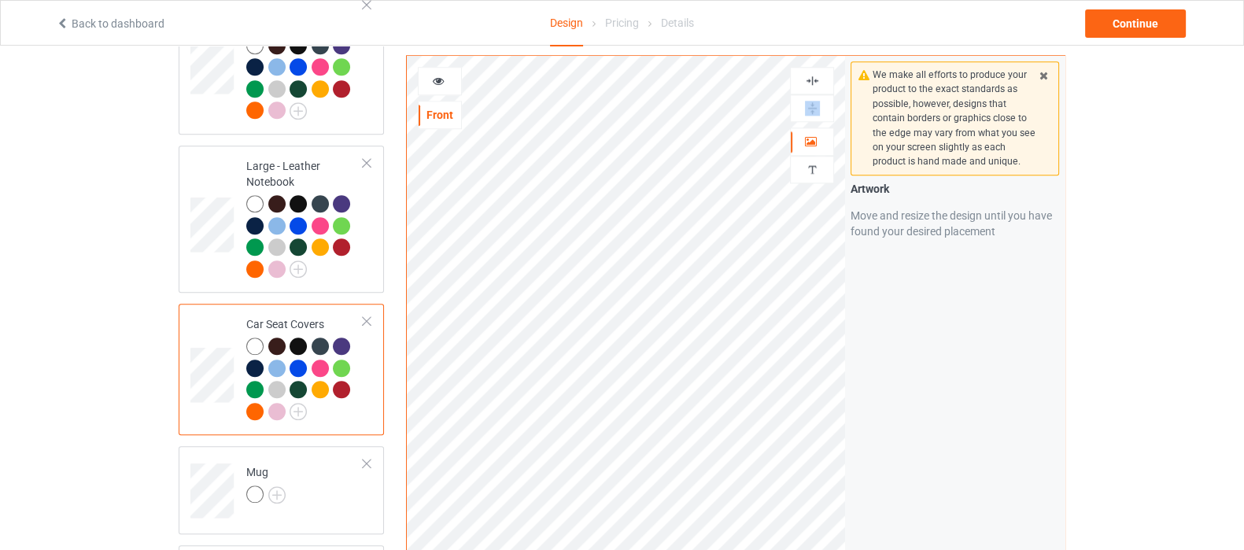
click at [807, 76] on img at bounding box center [812, 80] width 15 height 15
click at [815, 80] on img at bounding box center [812, 80] width 15 height 15
click at [811, 83] on img at bounding box center [812, 80] width 15 height 15
click at [806, 82] on img at bounding box center [812, 80] width 15 height 15
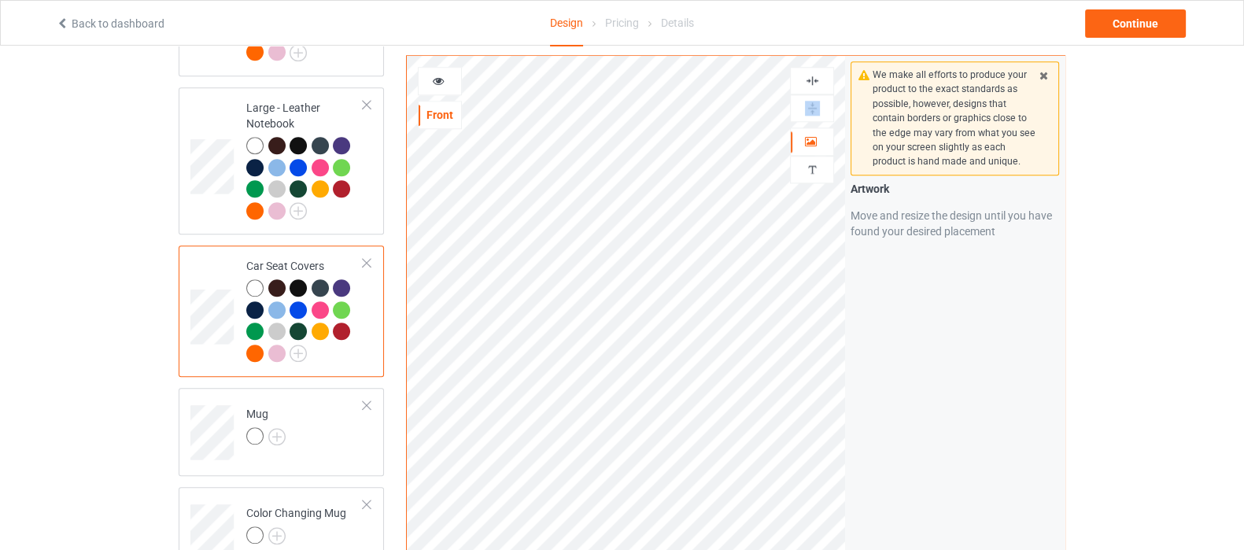
scroll to position [2066, 0]
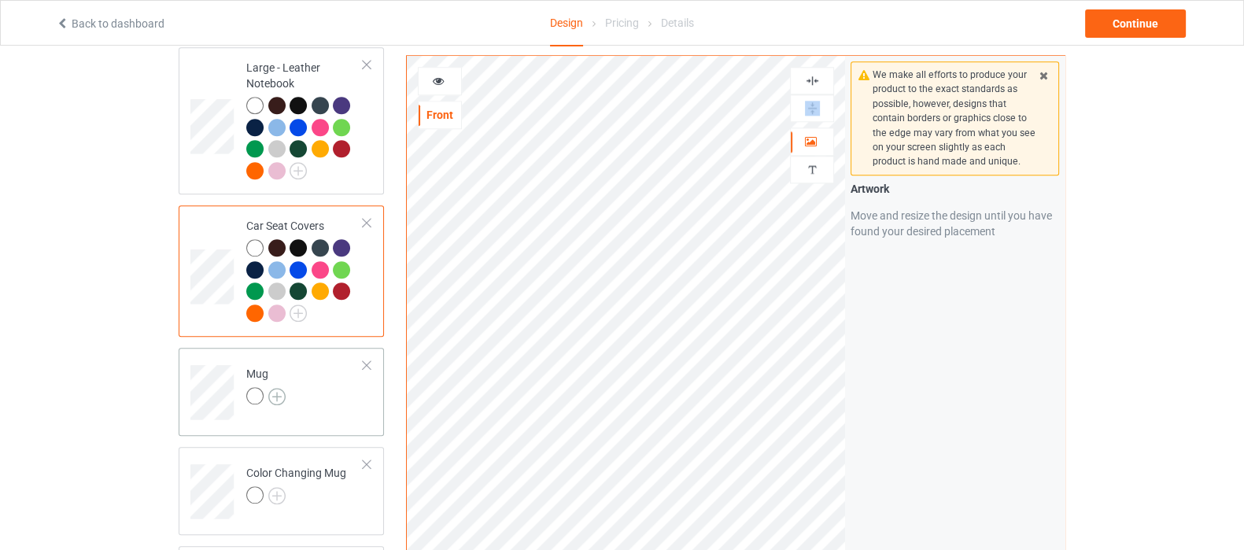
click at [282, 388] on img at bounding box center [276, 396] width 17 height 17
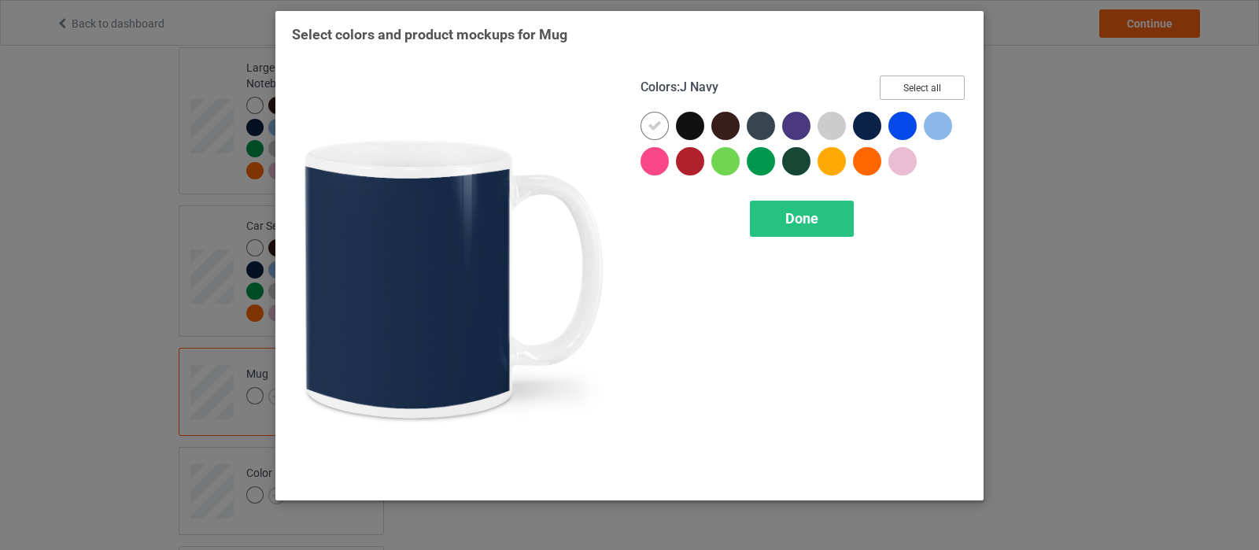
click at [936, 95] on button "Select all" at bounding box center [922, 88] width 85 height 24
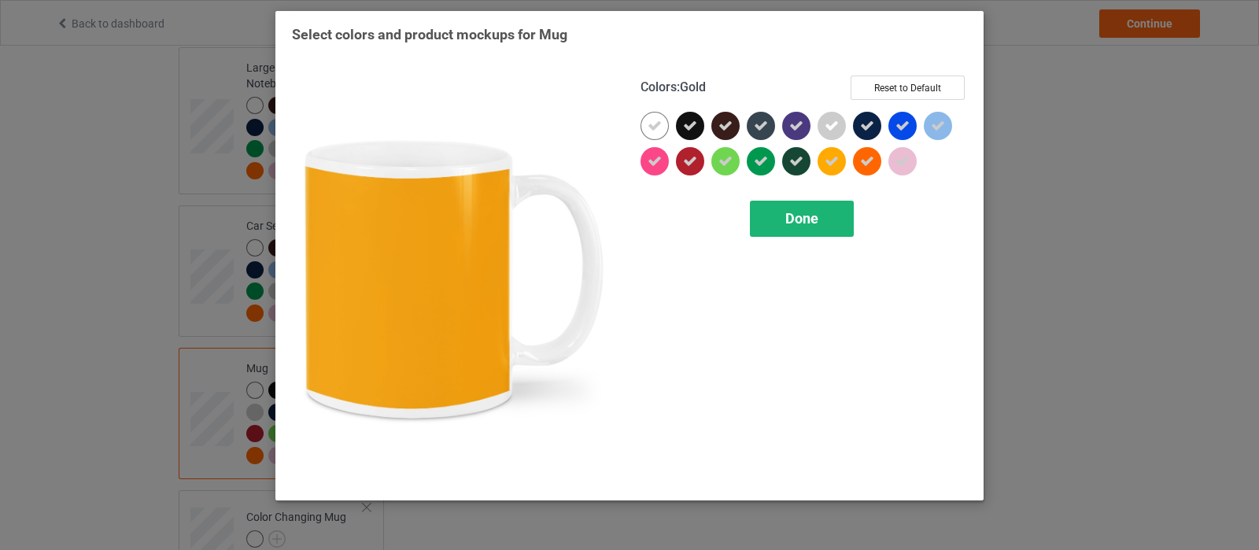
click at [824, 226] on div "Done" at bounding box center [802, 219] width 104 height 36
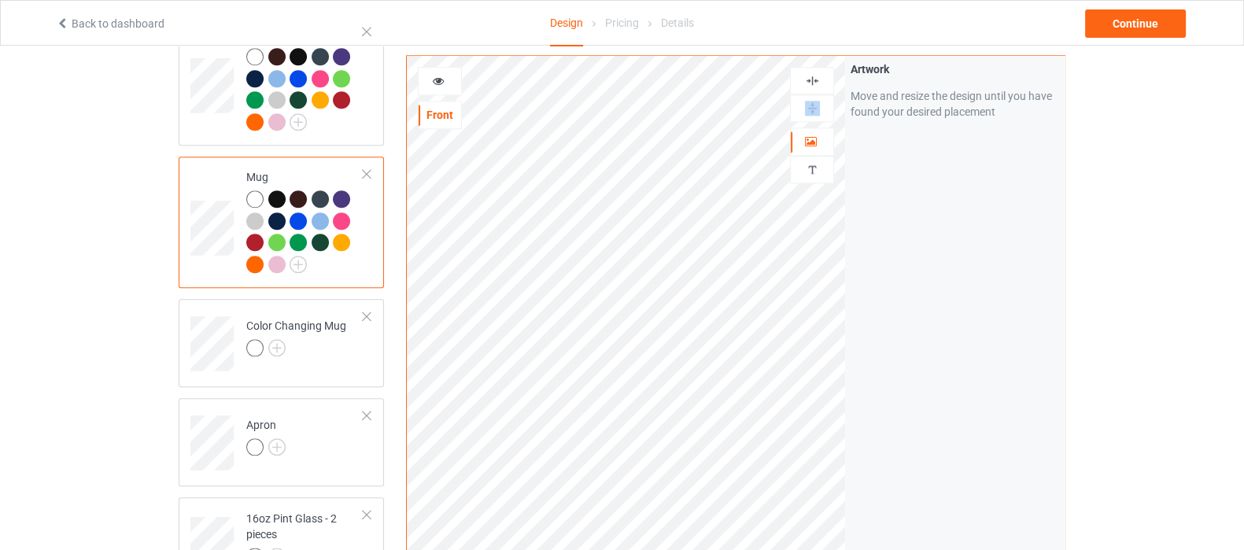
scroll to position [2262, 0]
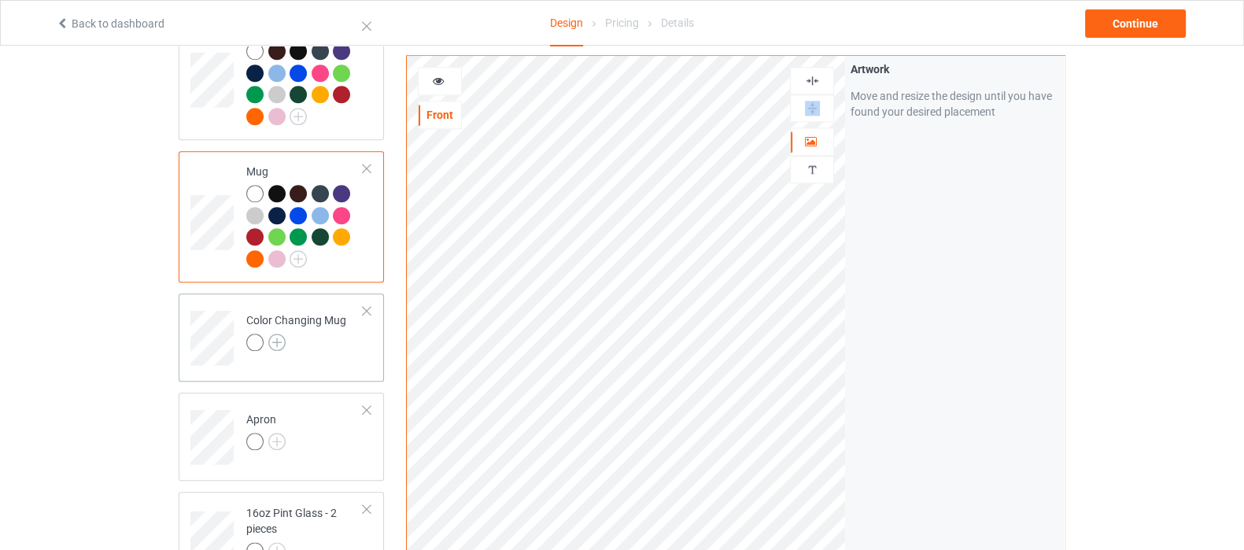
click at [278, 334] on img at bounding box center [276, 342] width 17 height 17
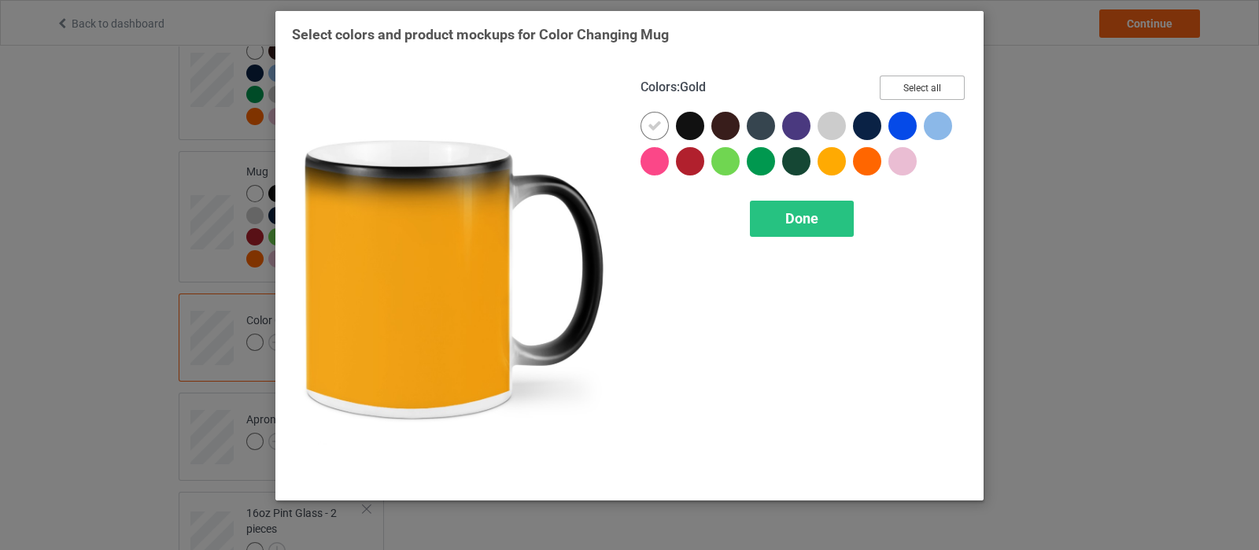
click at [917, 90] on button "Select all" at bounding box center [922, 88] width 85 height 24
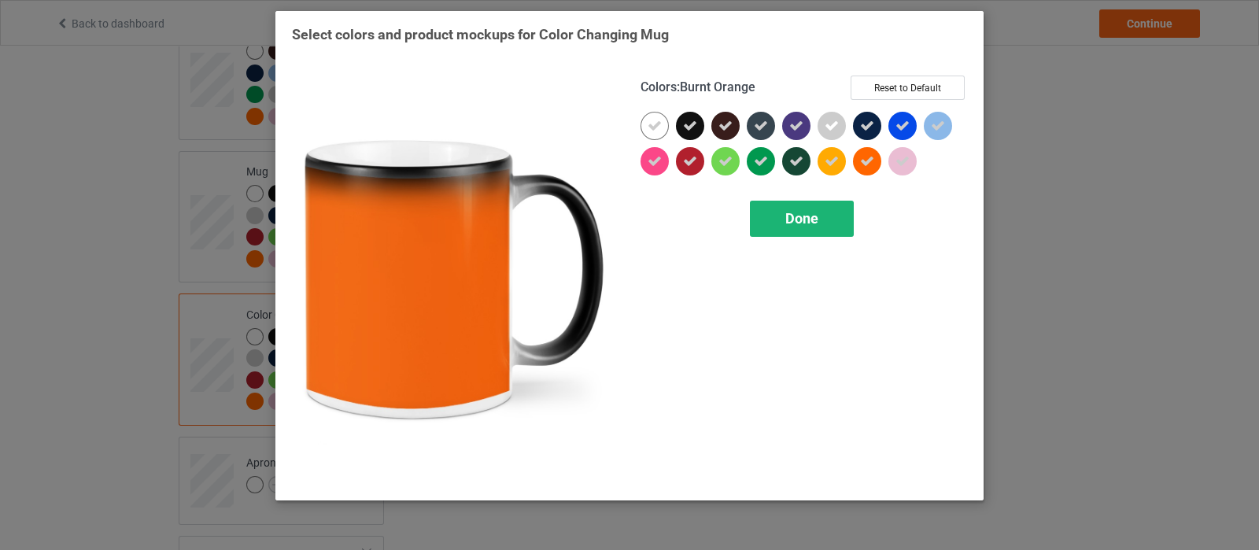
click at [810, 219] on span "Done" at bounding box center [801, 218] width 33 height 17
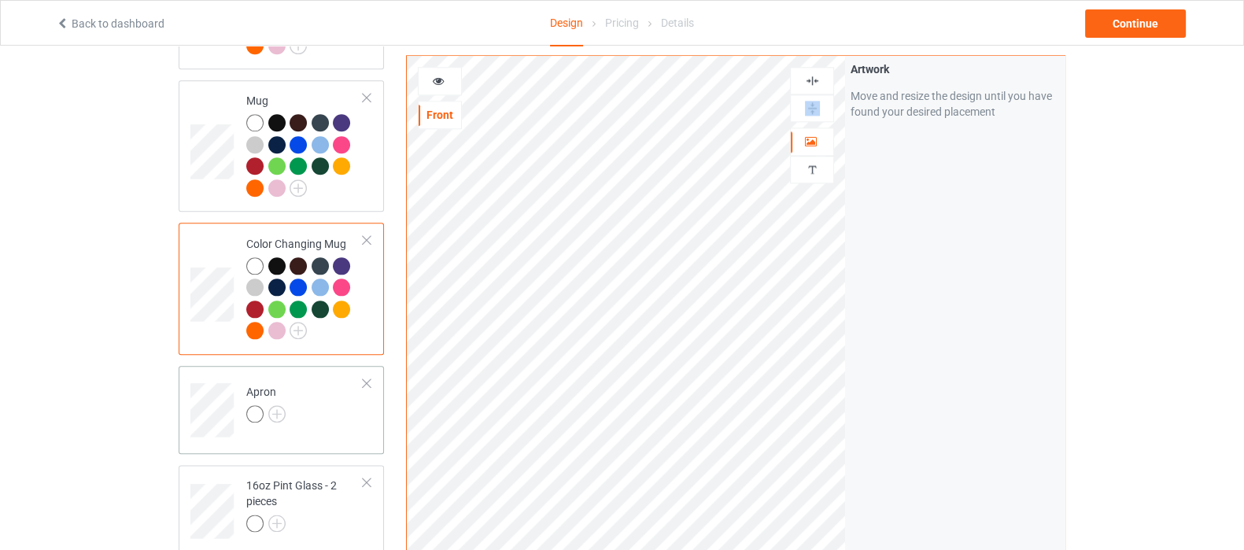
scroll to position [2361, 0]
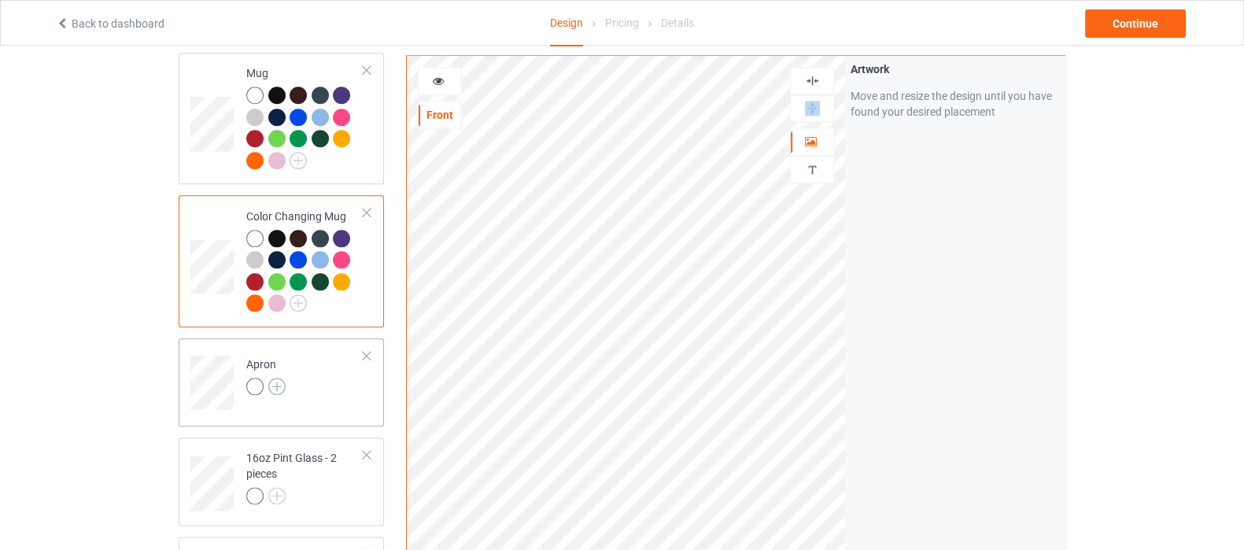
click at [279, 378] on img at bounding box center [276, 386] width 17 height 17
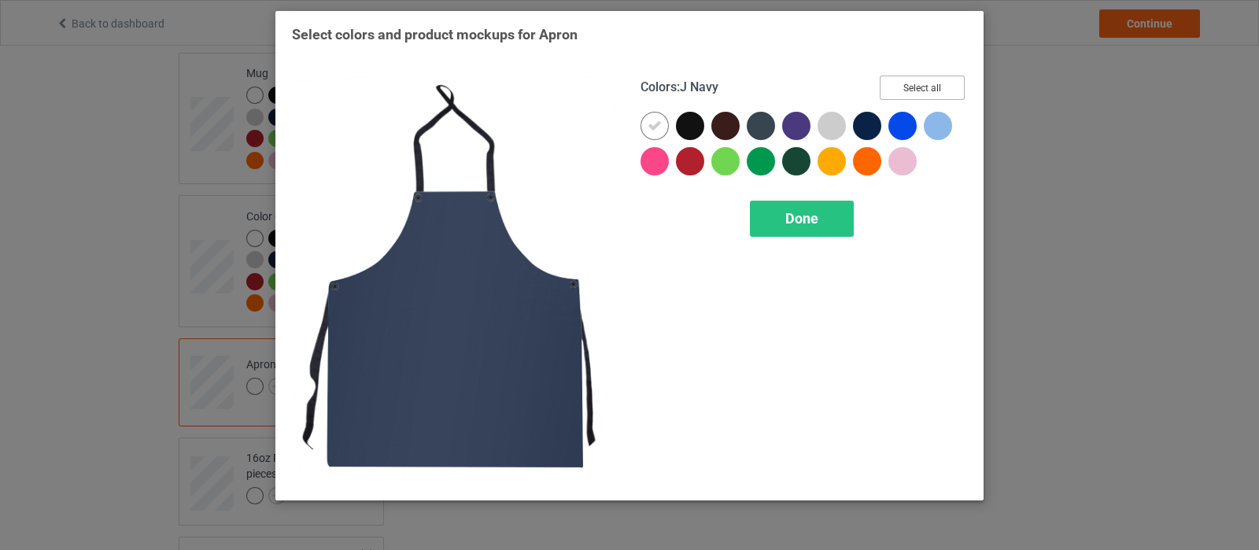
click at [898, 89] on button "Select all" at bounding box center [922, 88] width 85 height 24
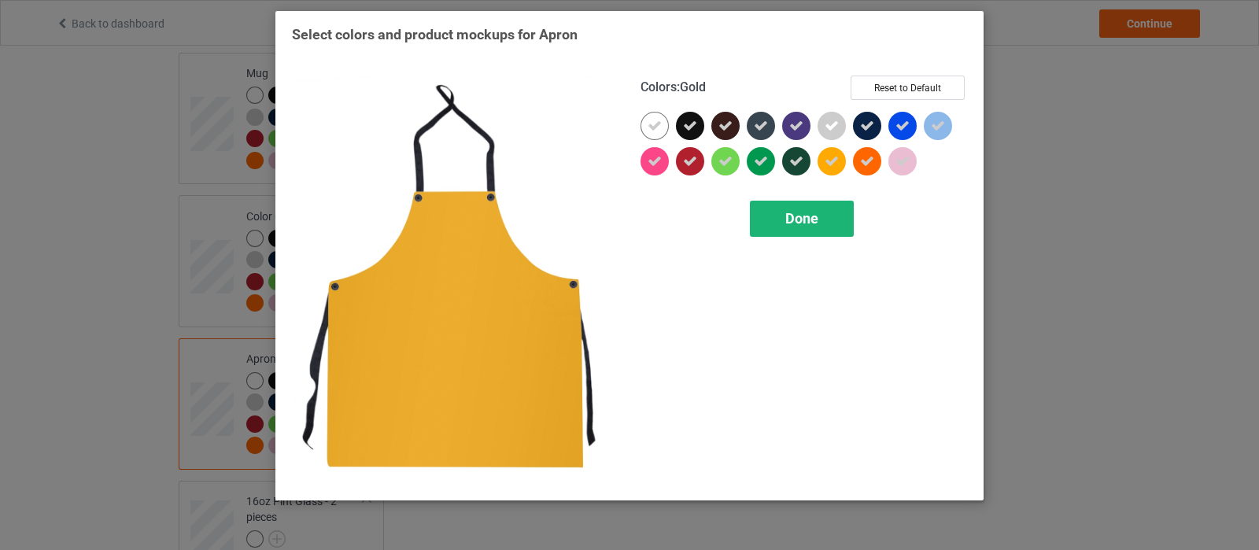
click at [833, 207] on div "Done" at bounding box center [802, 219] width 104 height 36
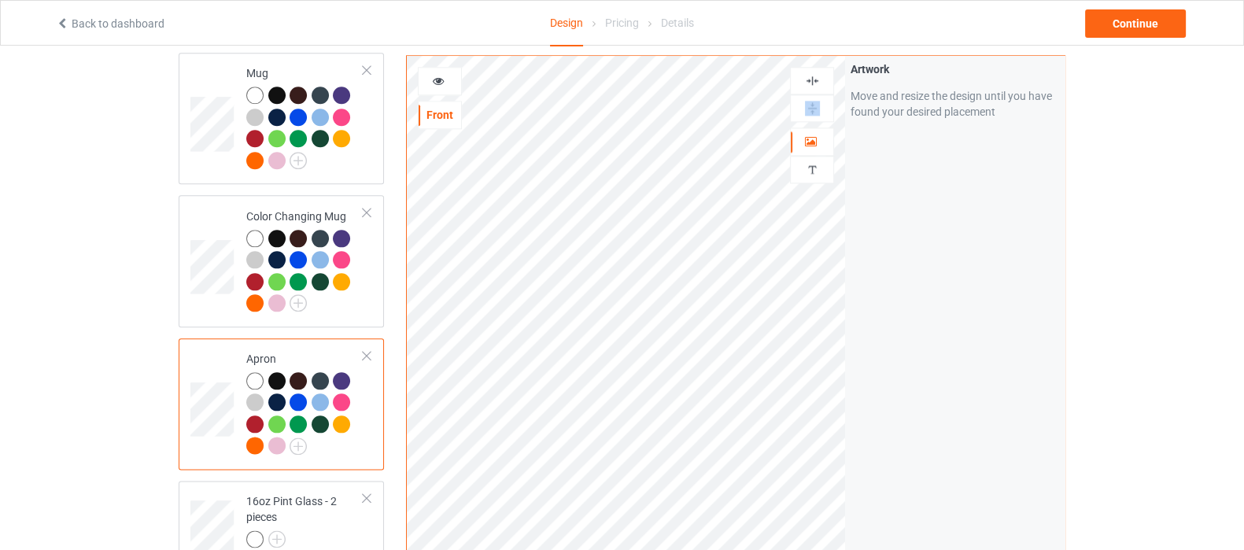
click at [814, 81] on img at bounding box center [812, 80] width 15 height 15
click at [814, 114] on img at bounding box center [812, 108] width 15 height 15
click at [807, 83] on img at bounding box center [812, 80] width 15 height 15
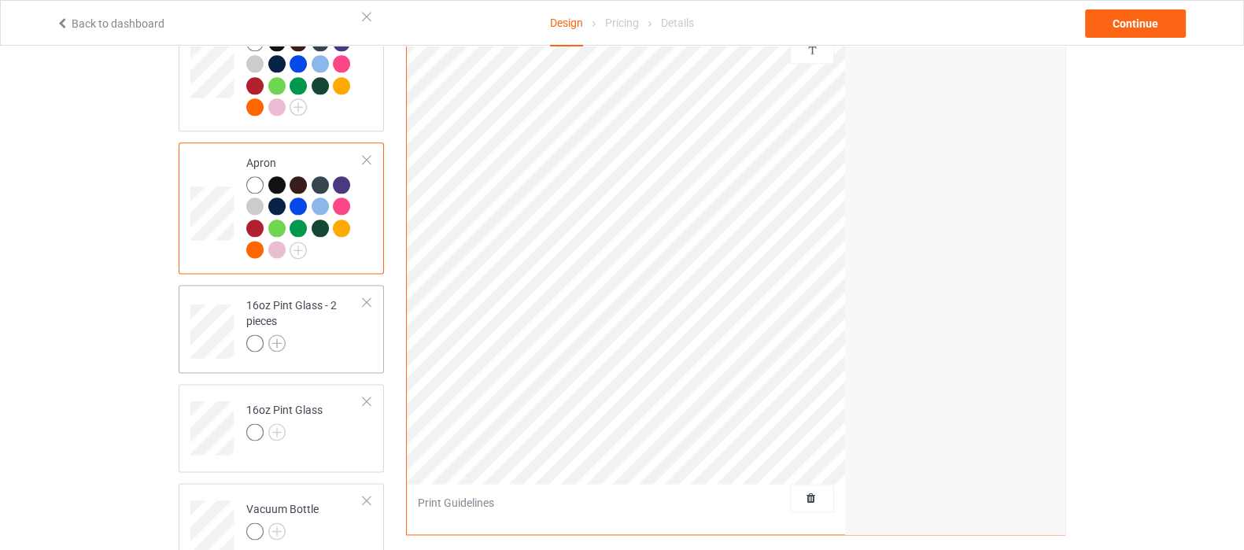
click at [279, 334] on img at bounding box center [276, 342] width 17 height 17
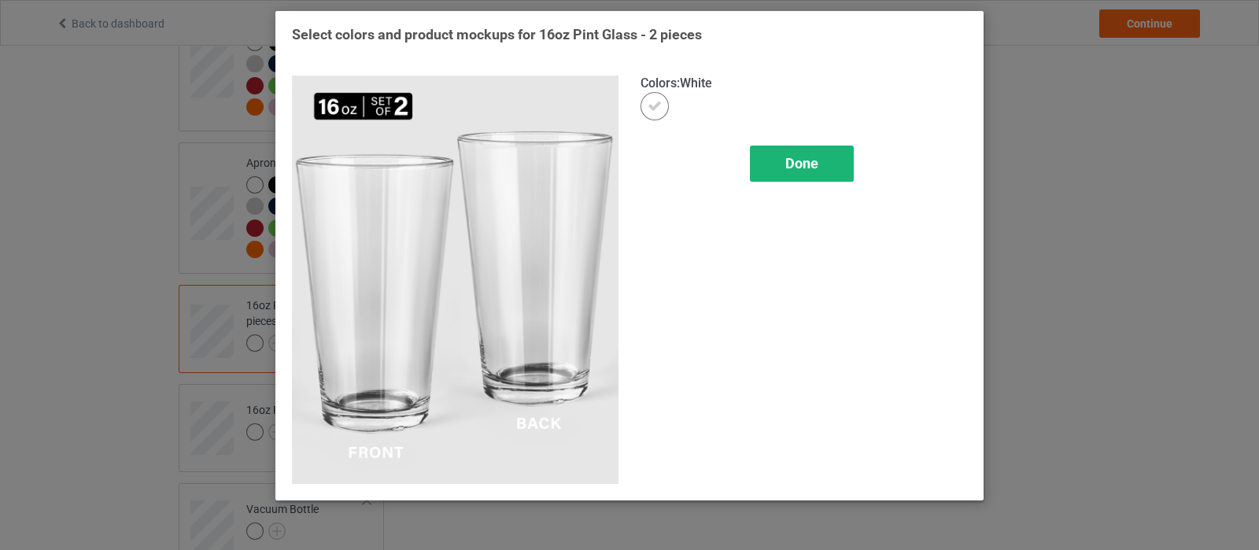
click at [808, 158] on span "Done" at bounding box center [801, 163] width 33 height 17
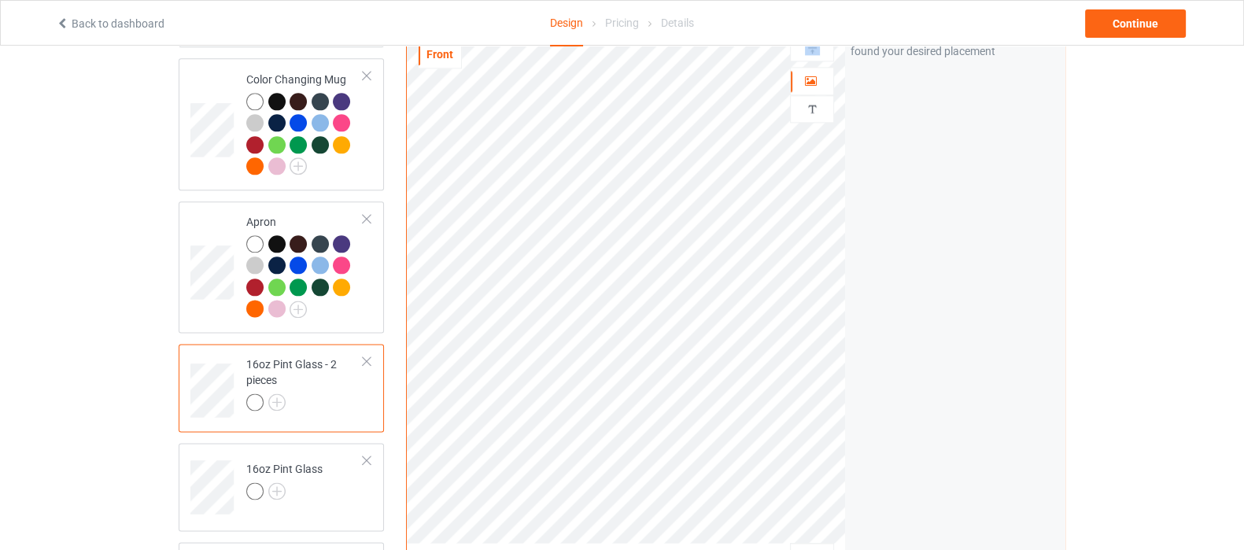
scroll to position [2458, 0]
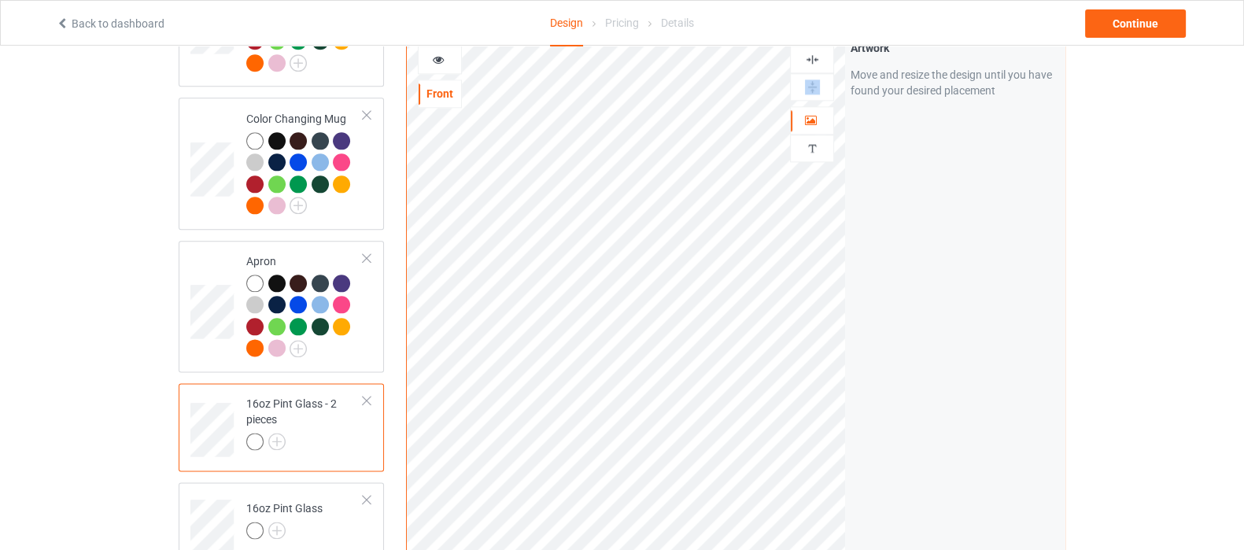
click at [805, 79] on img at bounding box center [812, 86] width 15 height 15
click at [816, 79] on img at bounding box center [812, 86] width 15 height 15
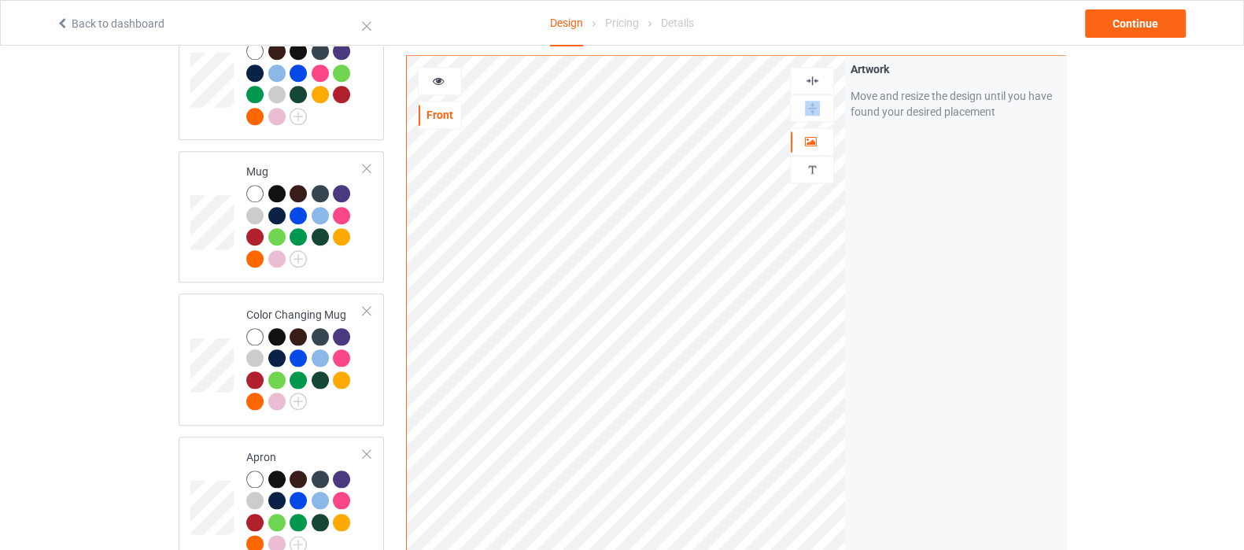
click at [807, 111] on img at bounding box center [812, 108] width 15 height 15
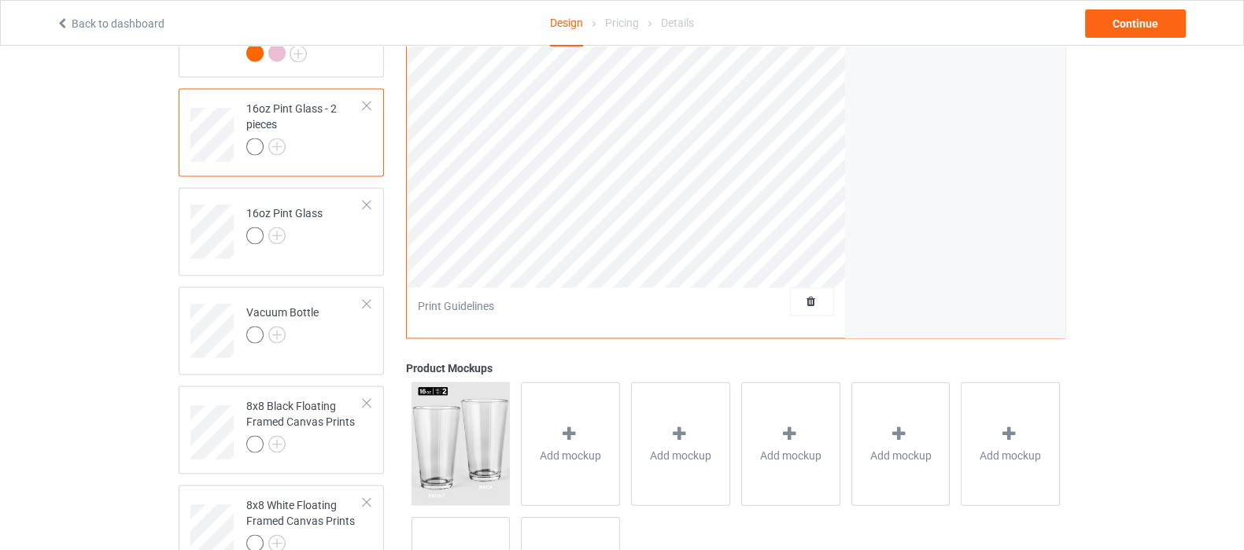
scroll to position [2655, 0]
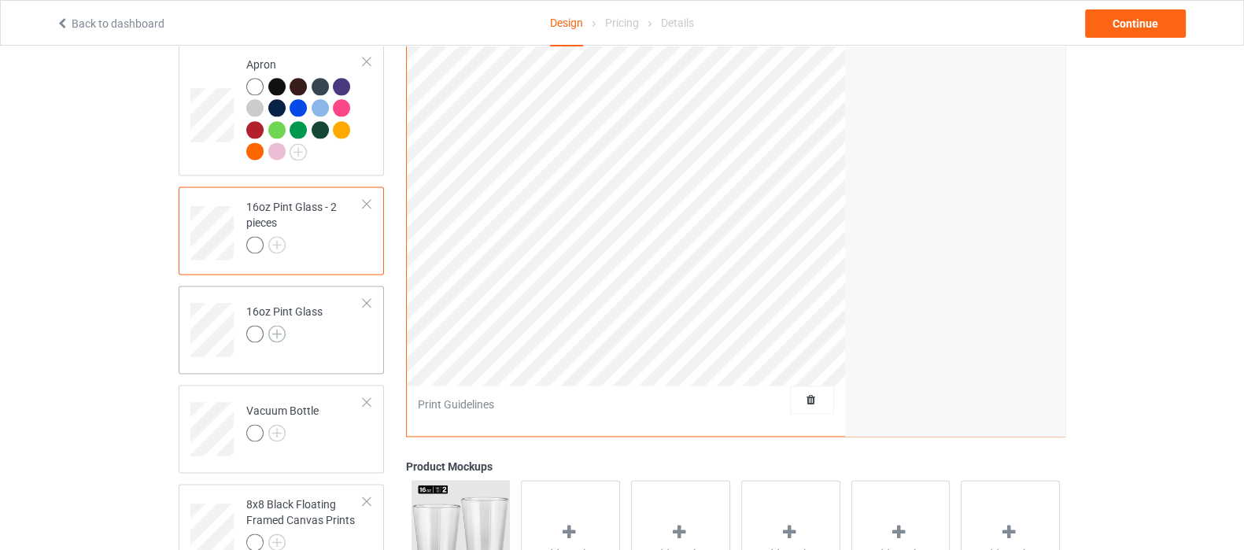
click at [278, 325] on img at bounding box center [276, 333] width 17 height 17
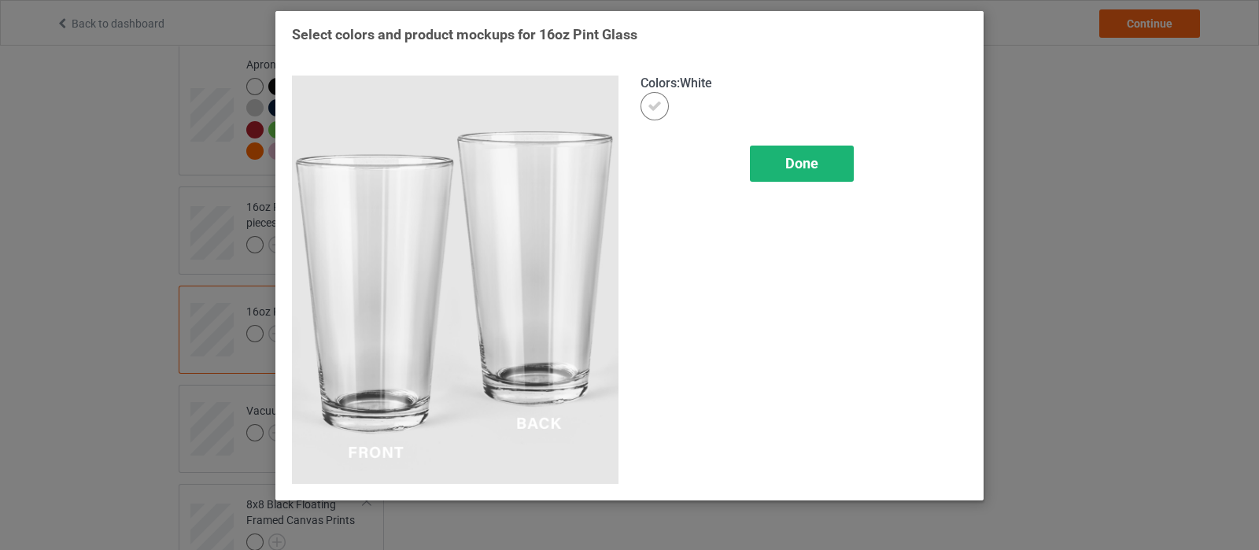
click at [789, 164] on span "Done" at bounding box center [801, 163] width 33 height 17
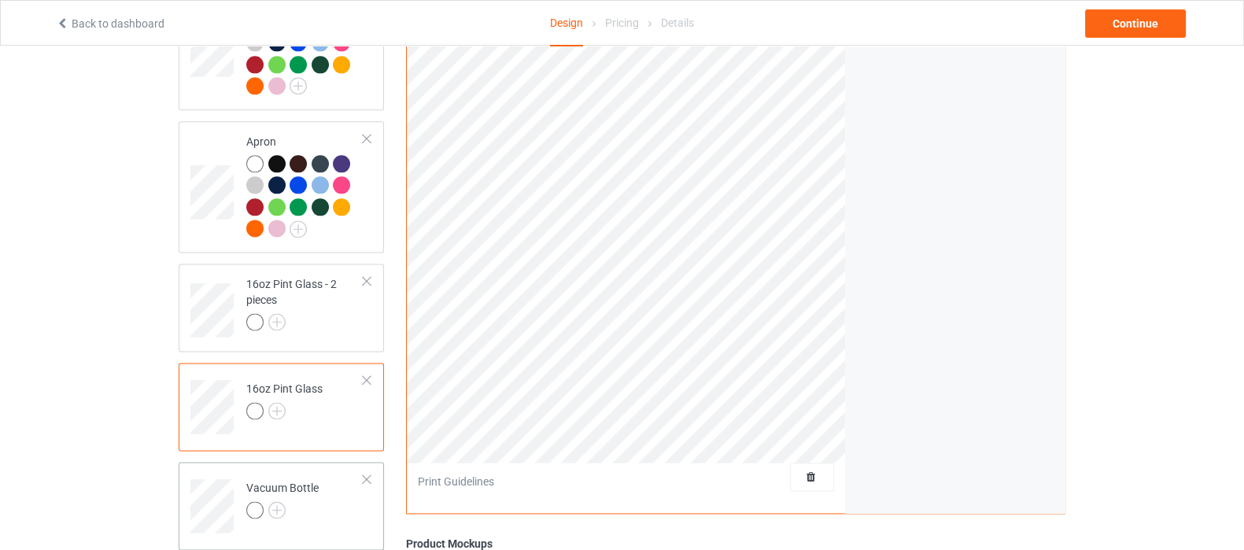
scroll to position [2753, 0]
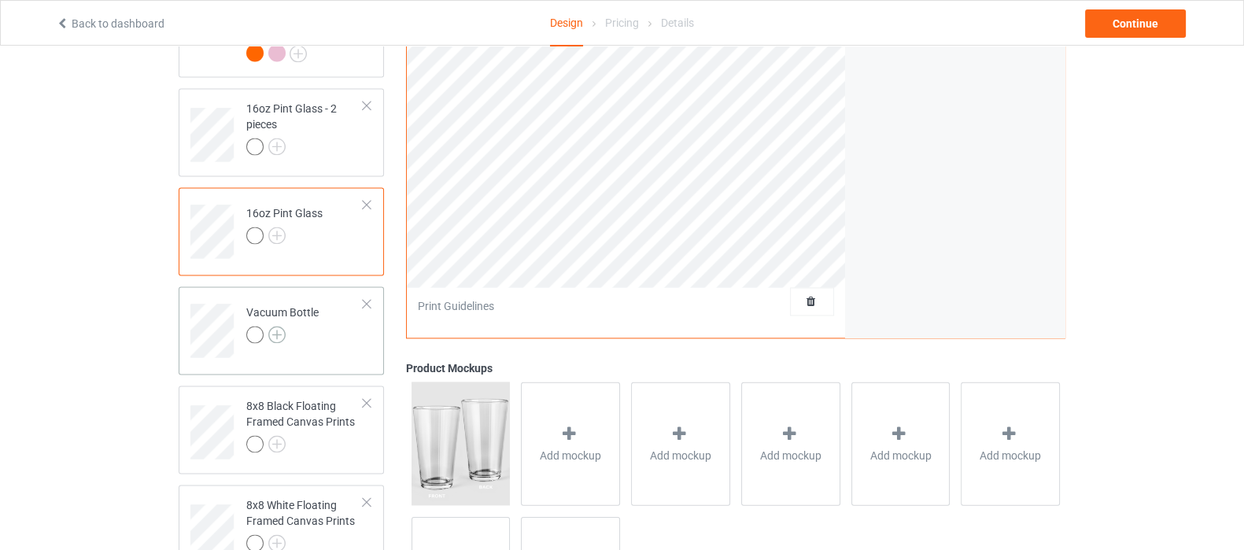
click at [272, 326] on img at bounding box center [276, 334] width 17 height 17
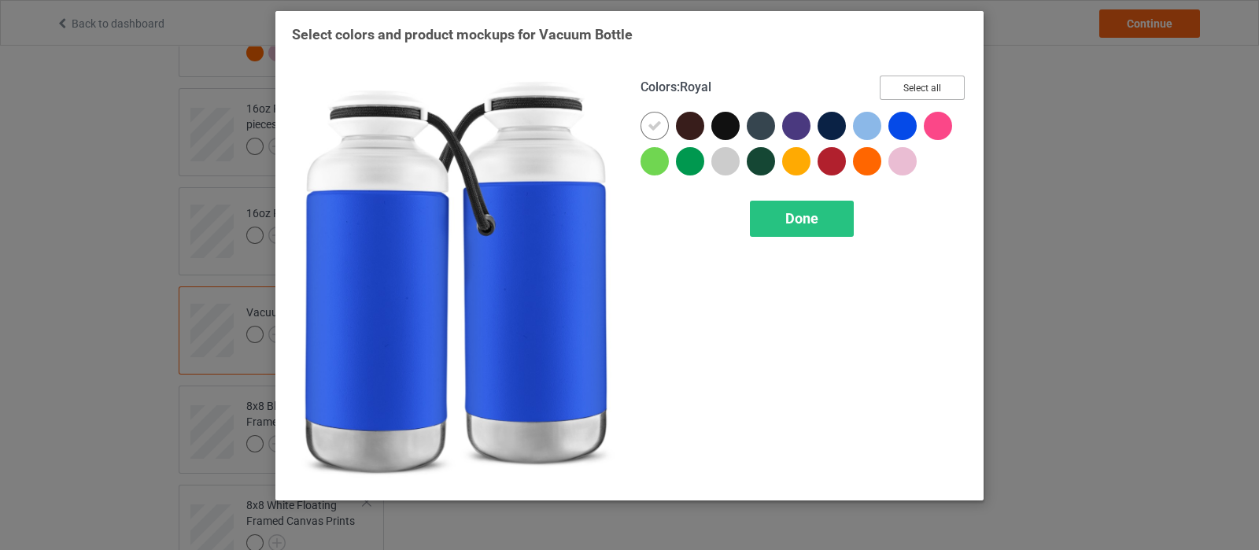
click at [914, 86] on button "Select all" at bounding box center [922, 88] width 85 height 24
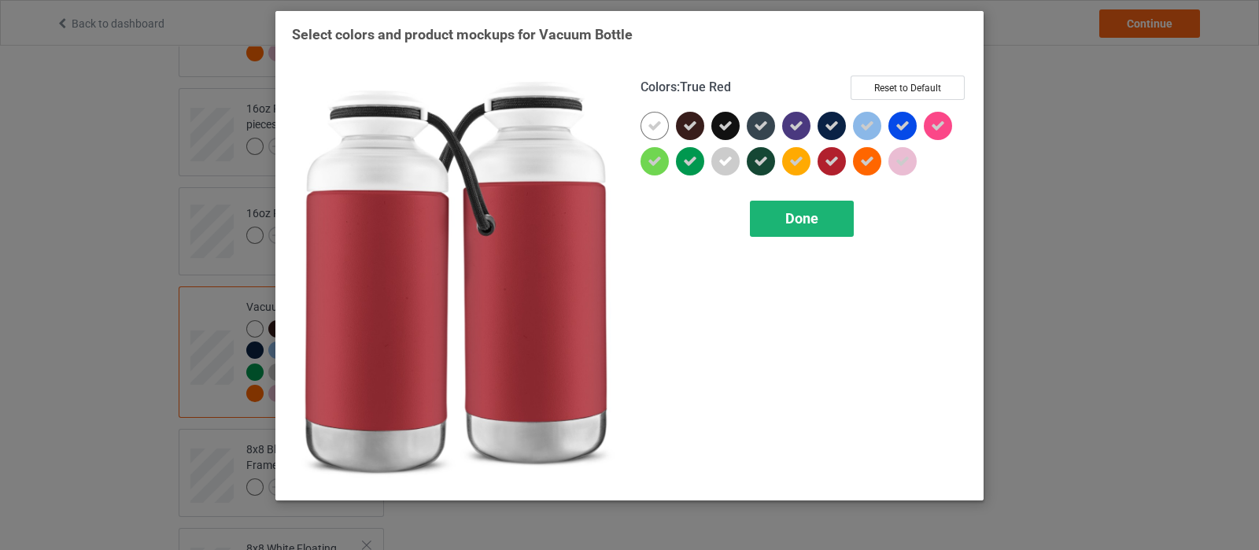
click at [796, 216] on span "Done" at bounding box center [801, 218] width 33 height 17
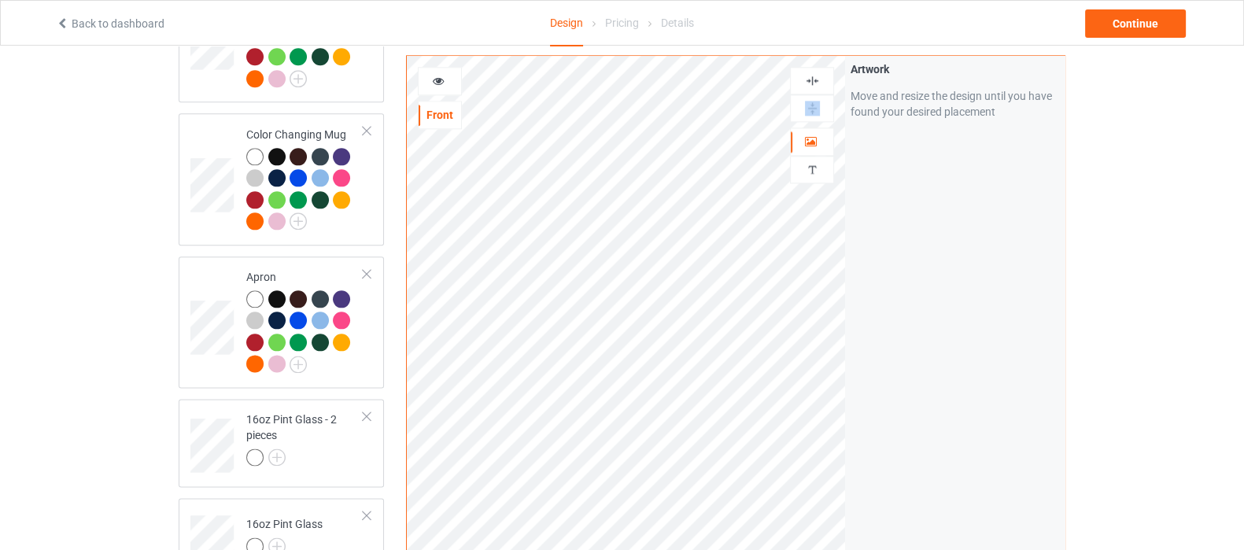
scroll to position [2361, 0]
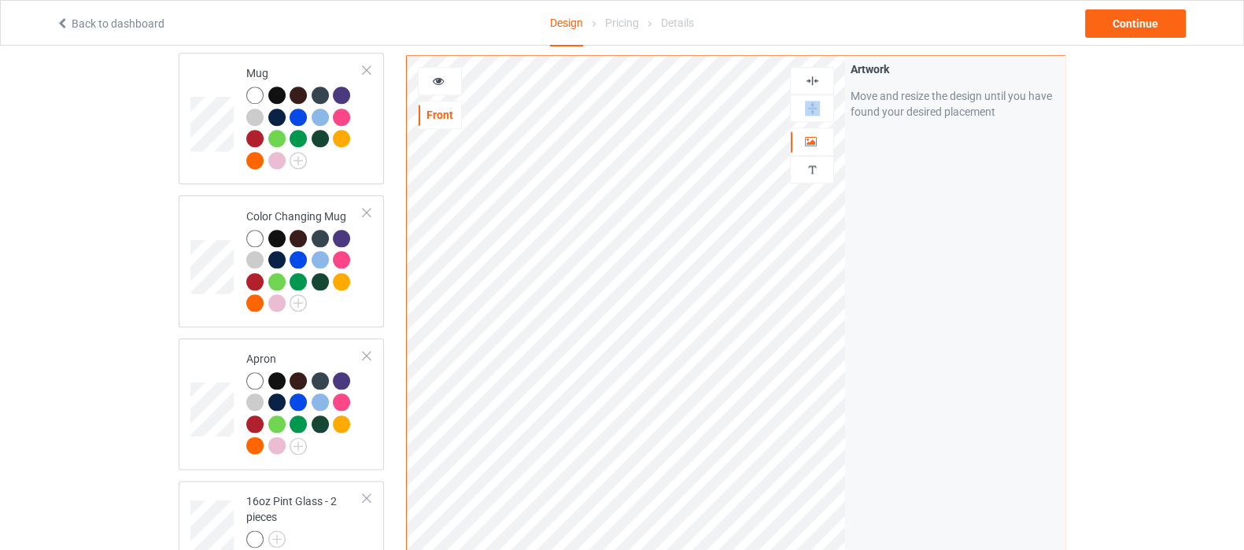
click at [819, 108] on img at bounding box center [812, 108] width 15 height 15
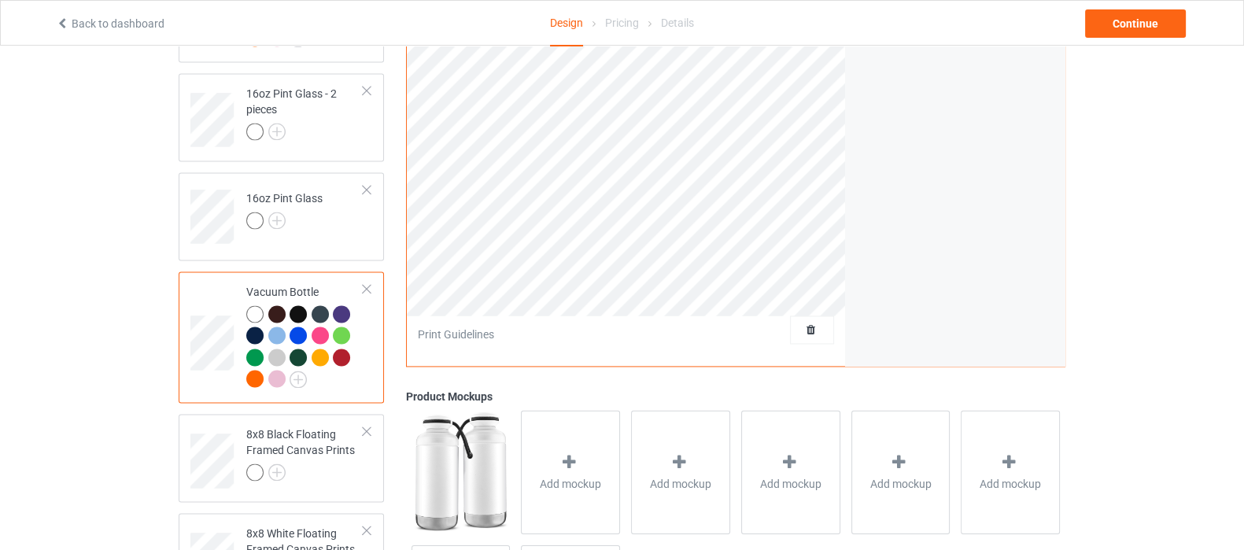
scroll to position [2852, 0]
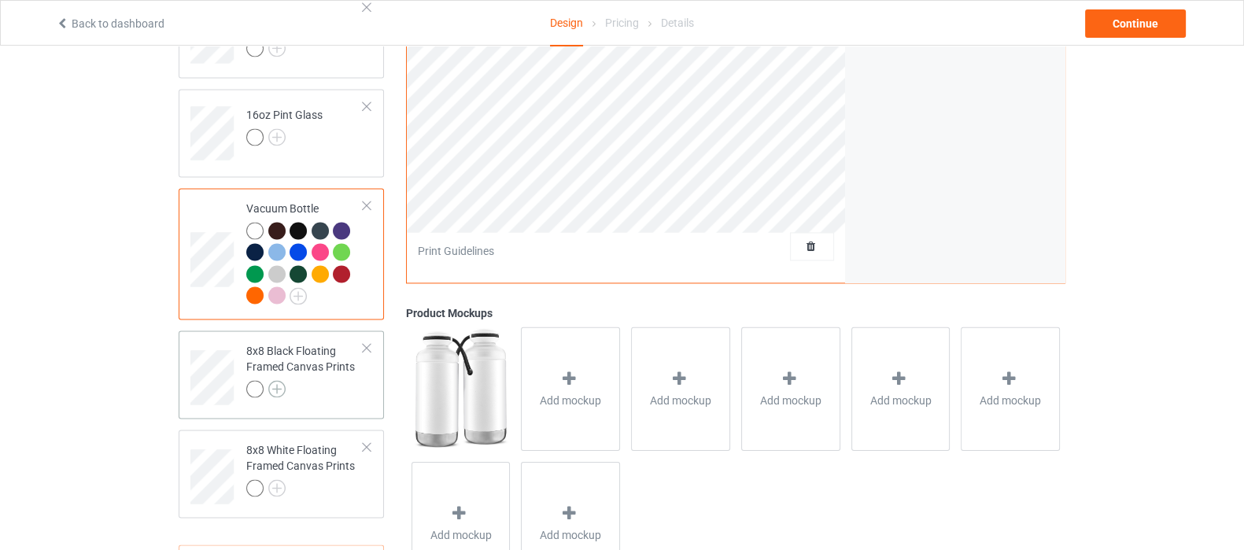
click at [279, 380] on img at bounding box center [276, 388] width 17 height 17
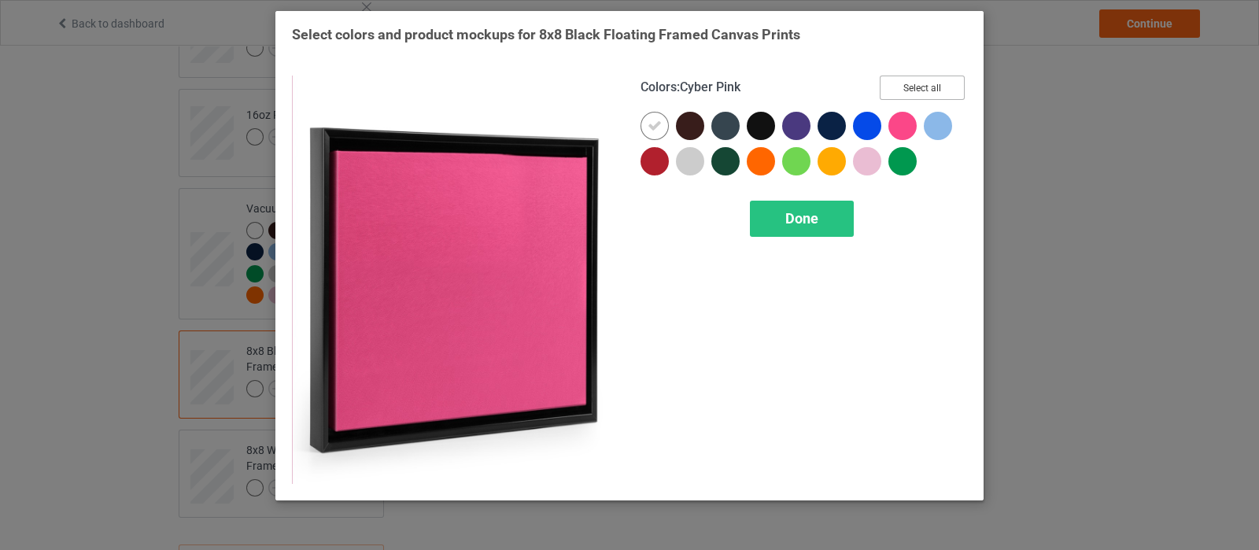
click at [910, 92] on button "Select all" at bounding box center [922, 88] width 85 height 24
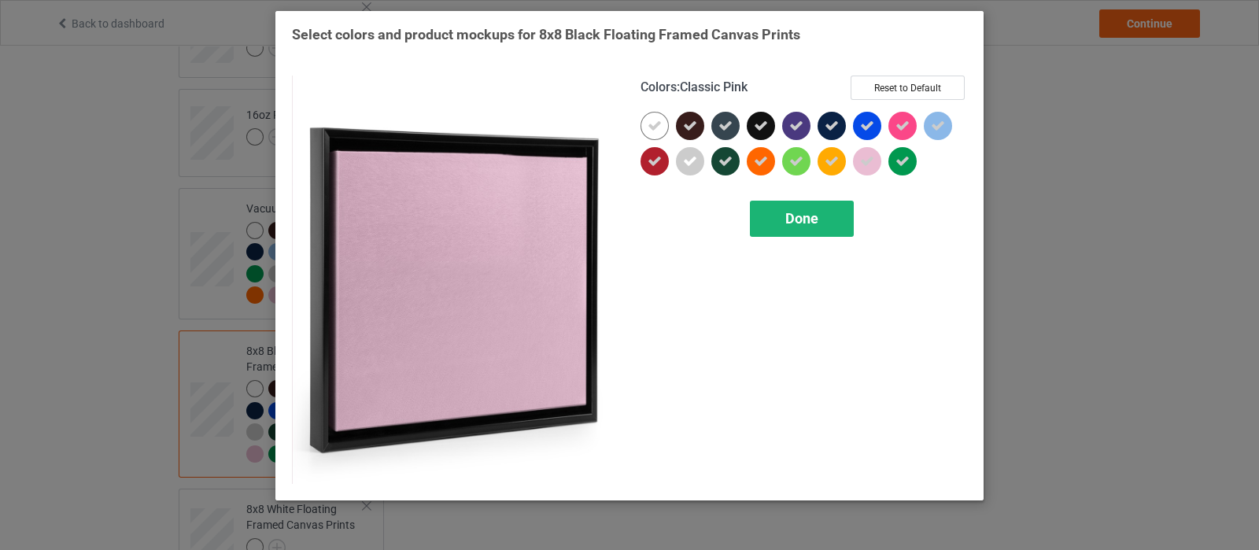
click at [812, 212] on span "Done" at bounding box center [801, 218] width 33 height 17
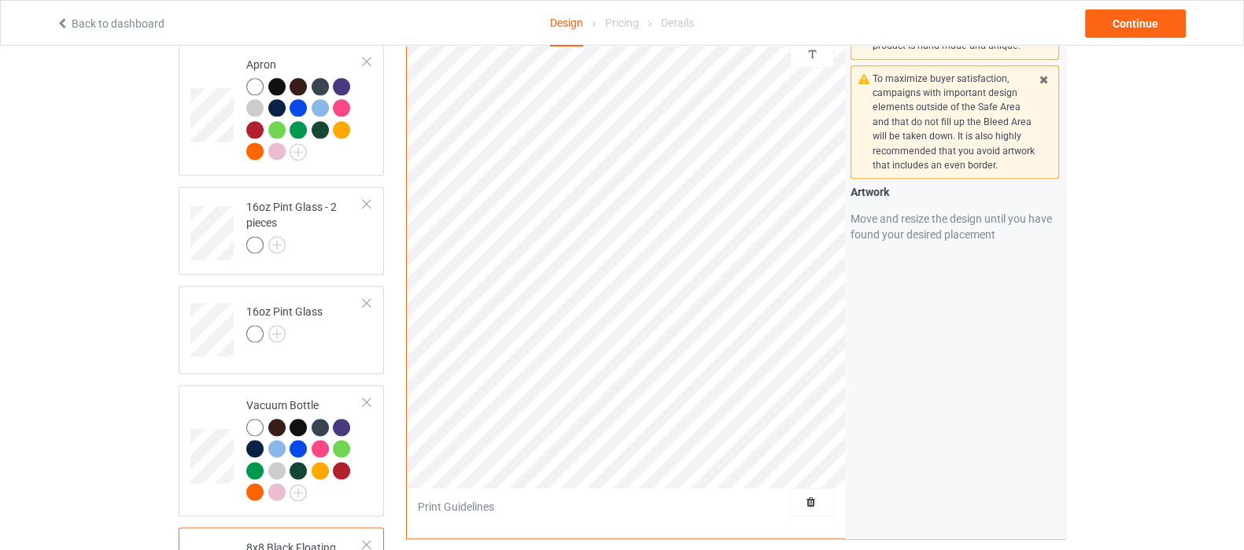
scroll to position [2458, 0]
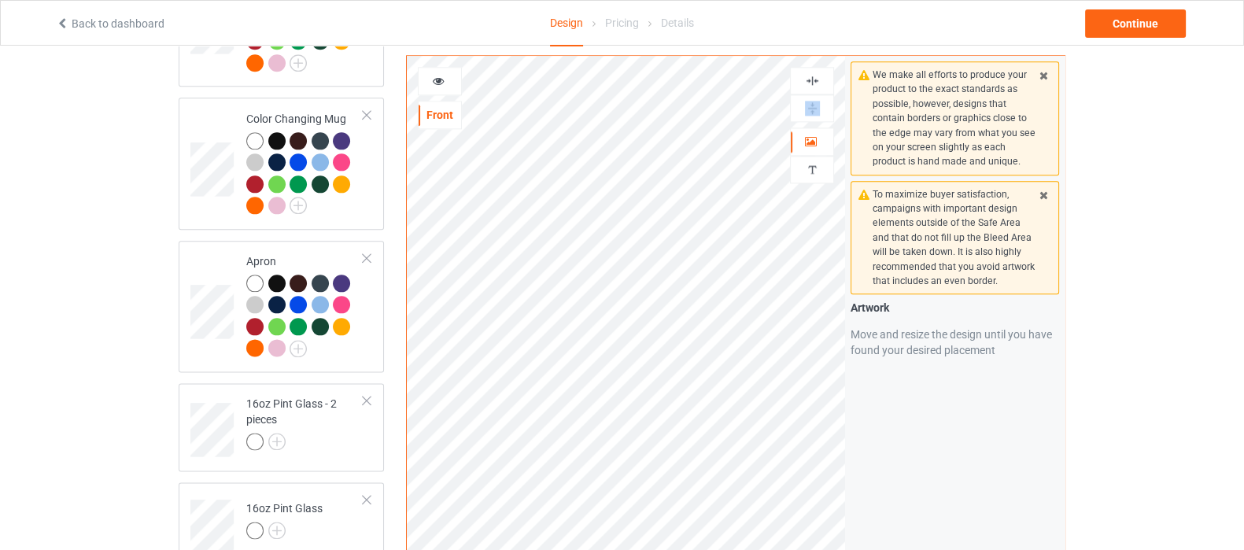
click at [807, 108] on img at bounding box center [812, 108] width 15 height 15
click at [817, 79] on img at bounding box center [812, 80] width 15 height 15
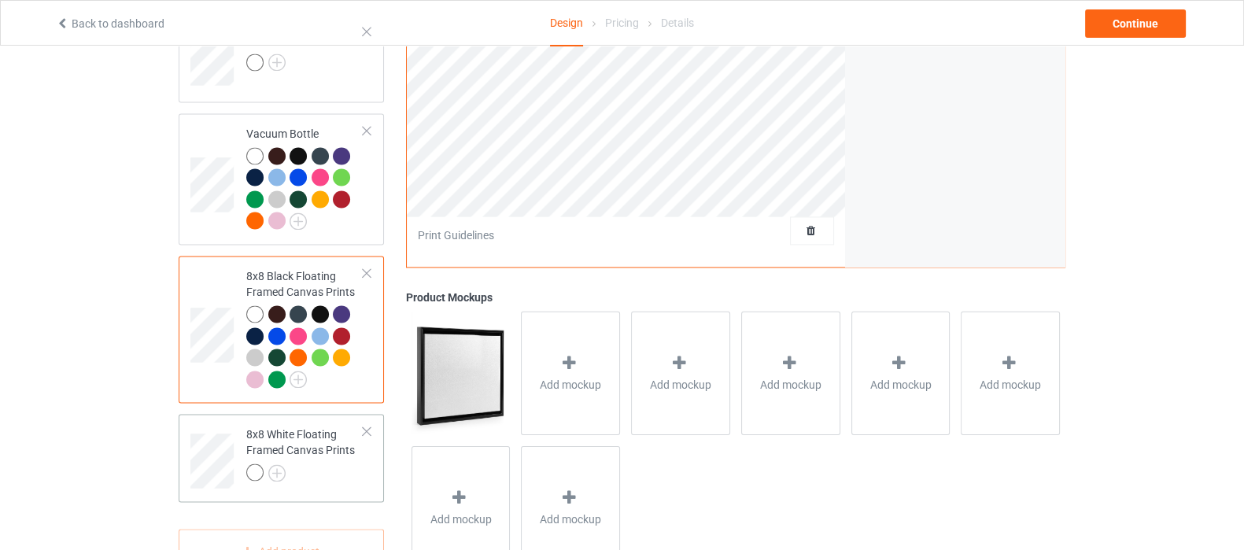
scroll to position [2962, 0]
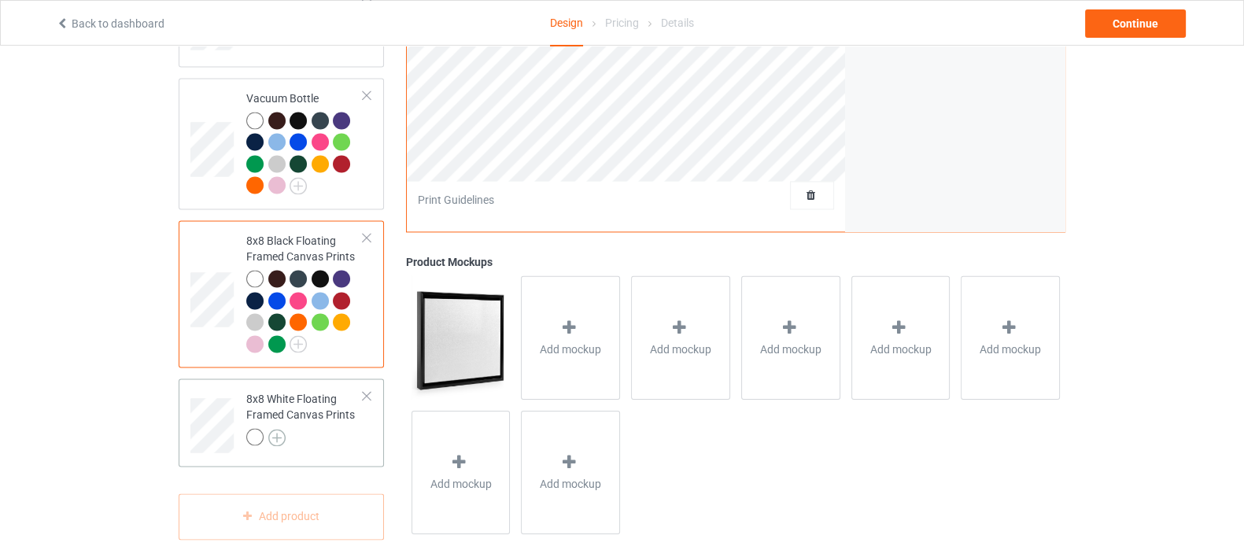
click at [275, 429] on img at bounding box center [276, 437] width 17 height 17
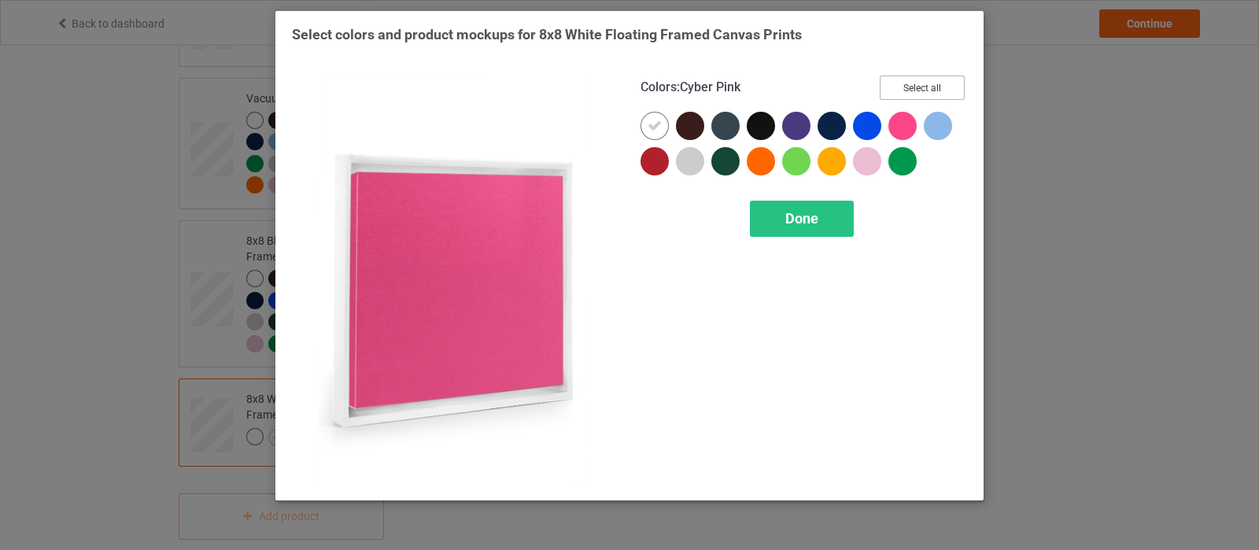
click at [934, 87] on button "Select all" at bounding box center [922, 88] width 85 height 24
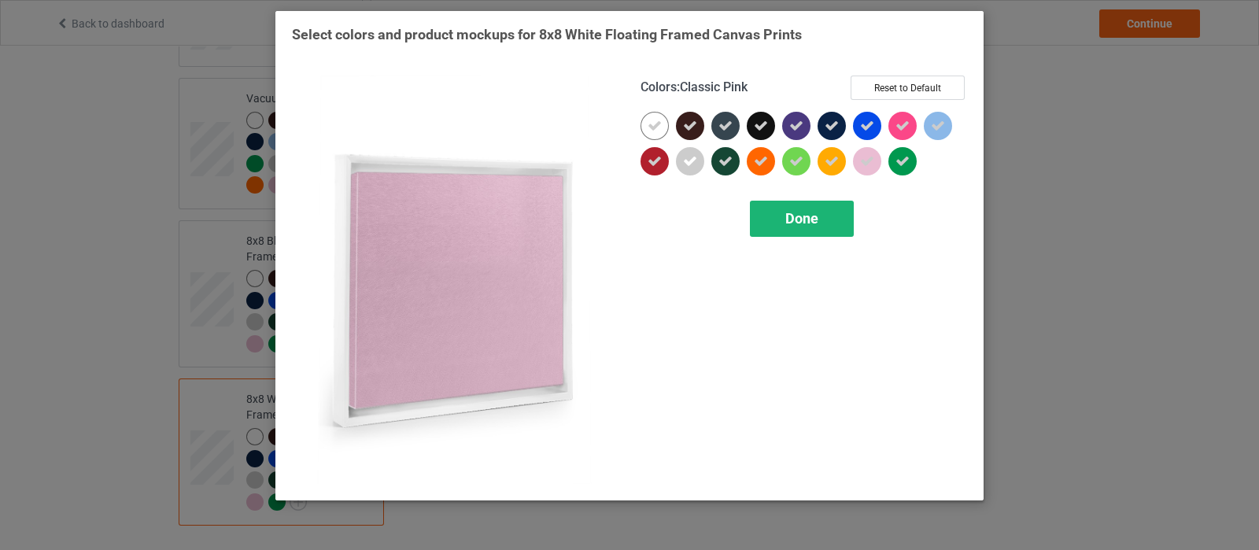
click at [822, 213] on div "Done" at bounding box center [802, 219] width 104 height 36
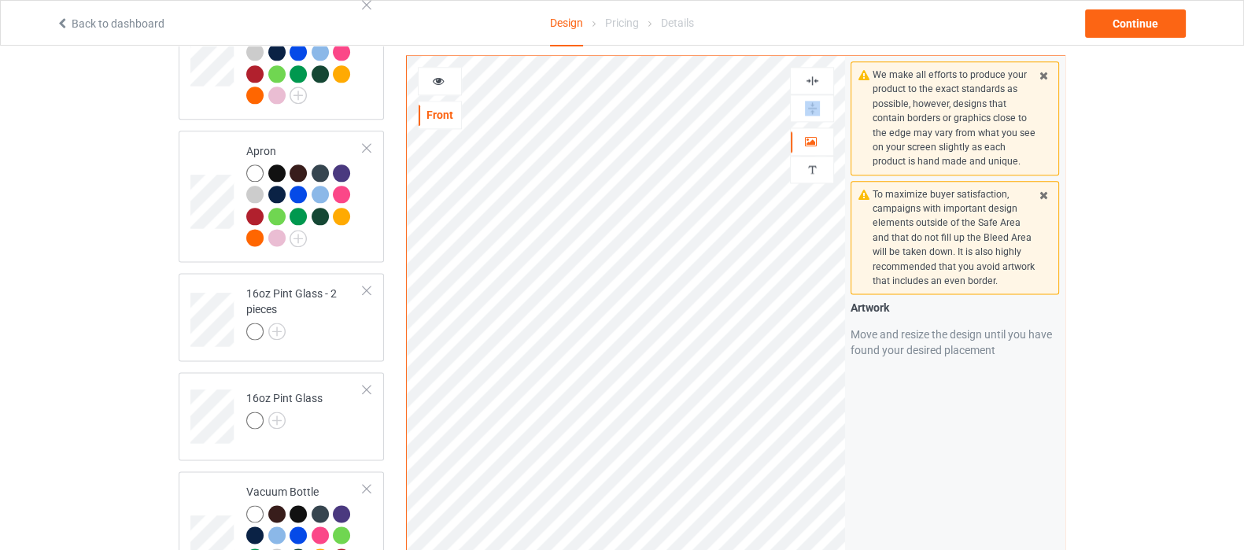
scroll to position [2373, 0]
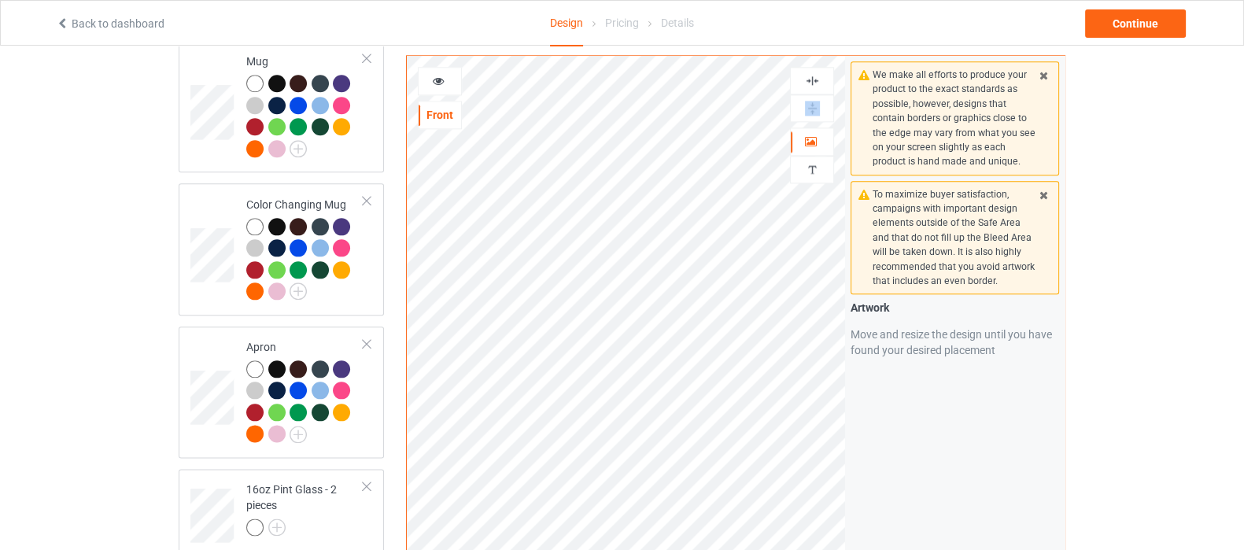
click at [805, 103] on img at bounding box center [812, 108] width 15 height 15
click at [812, 82] on img at bounding box center [812, 80] width 15 height 15
click at [810, 80] on img at bounding box center [812, 80] width 15 height 15
click at [816, 80] on img at bounding box center [812, 80] width 15 height 15
click at [813, 107] on img at bounding box center [812, 108] width 15 height 15
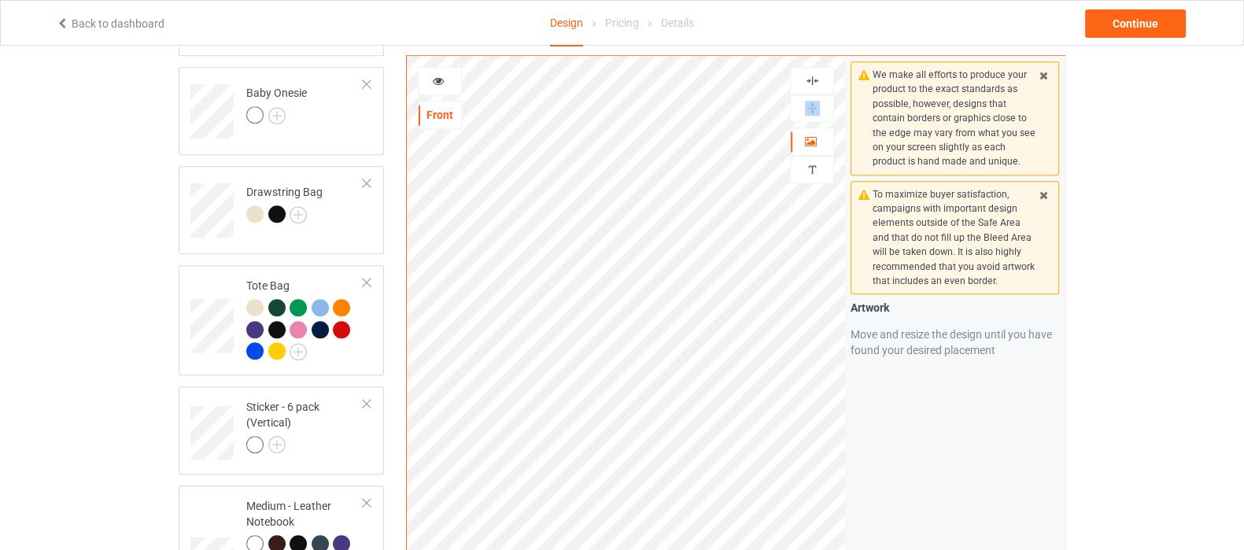
scroll to position [1447, 0]
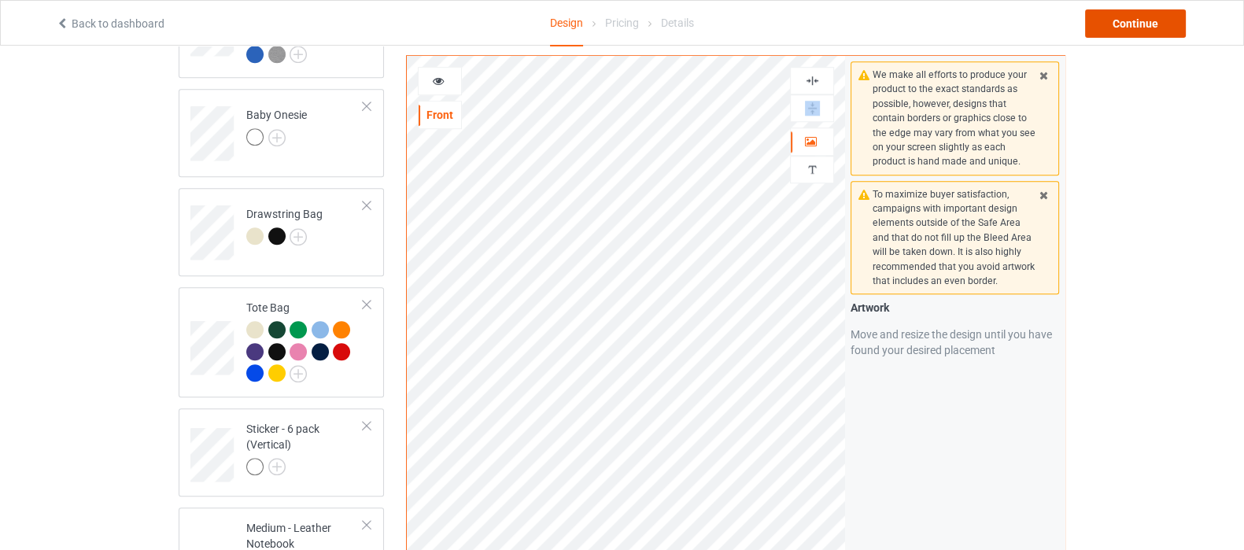
click at [1129, 25] on div "Continue" at bounding box center [1135, 23] width 101 height 28
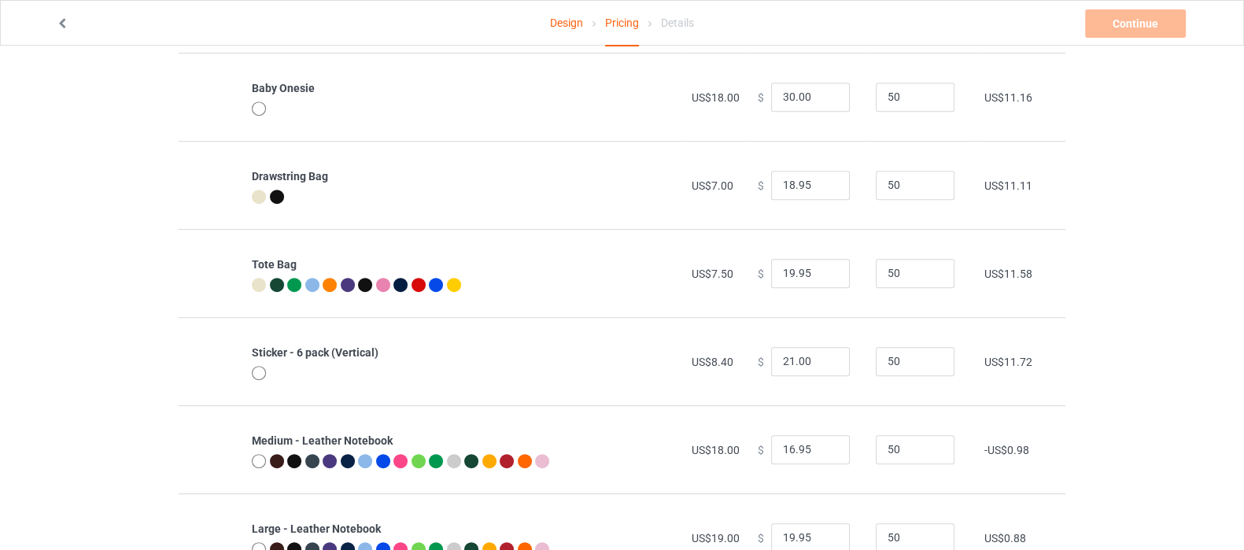
scroll to position [1082, 0]
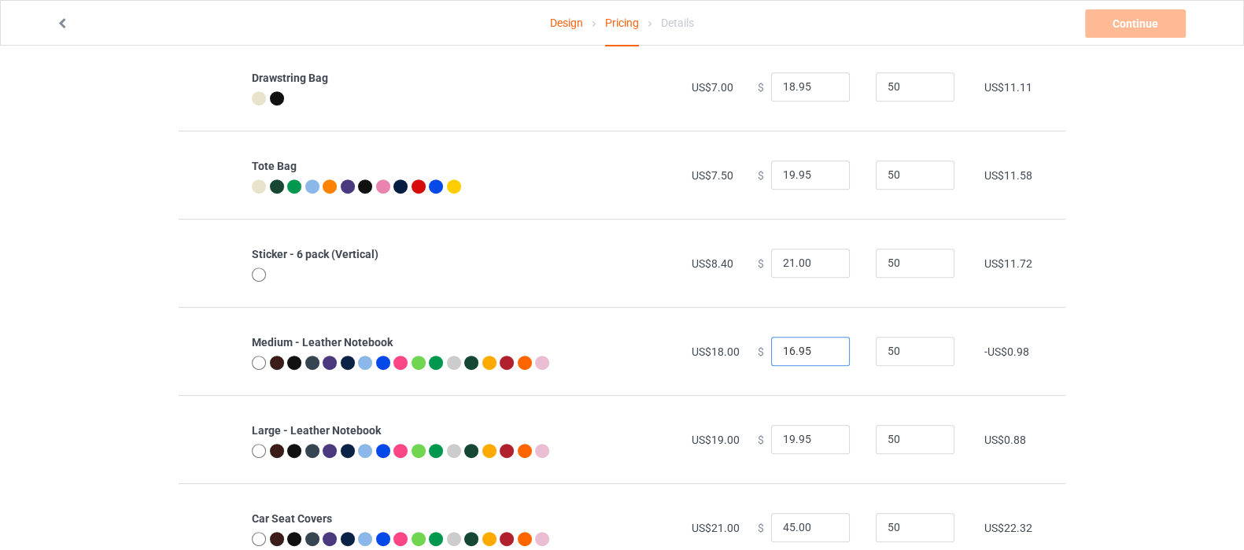
drag, startPoint x: 804, startPoint y: 357, endPoint x: 722, endPoint y: 352, distance: 82.8
click at [722, 352] on tr "Medium - Leather Notebook US$18.00 $ 16.95 50 -US$0.98" at bounding box center [622, 351] width 887 height 88
type input "25.00"
drag, startPoint x: 803, startPoint y: 438, endPoint x: 760, endPoint y: 431, distance: 43.1
click at [760, 431] on div "$ 19.95" at bounding box center [808, 440] width 101 height 30
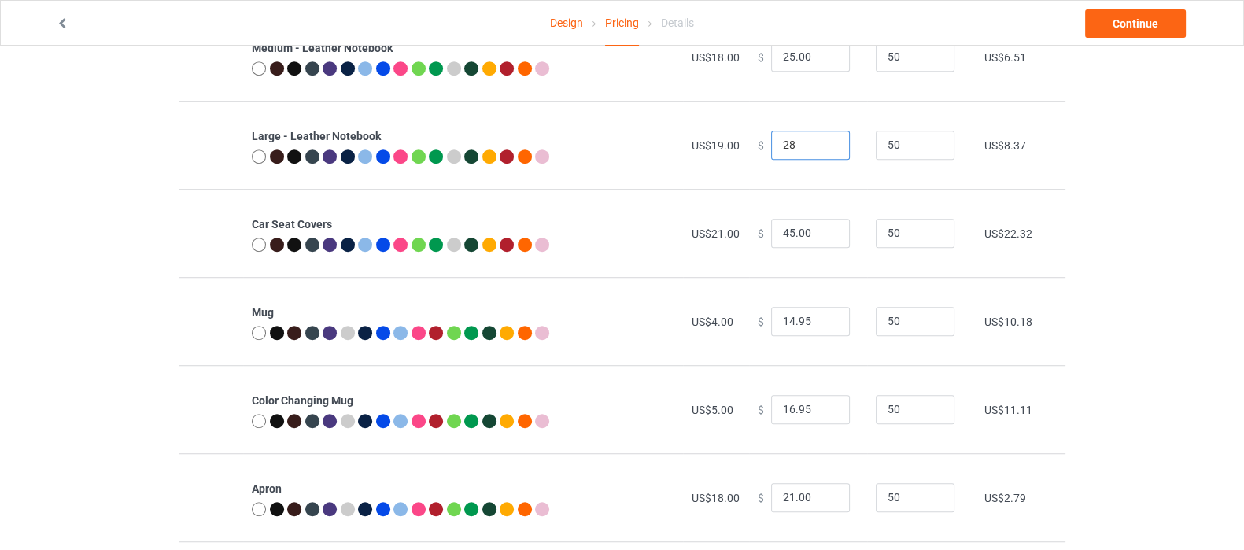
scroll to position [1475, 0]
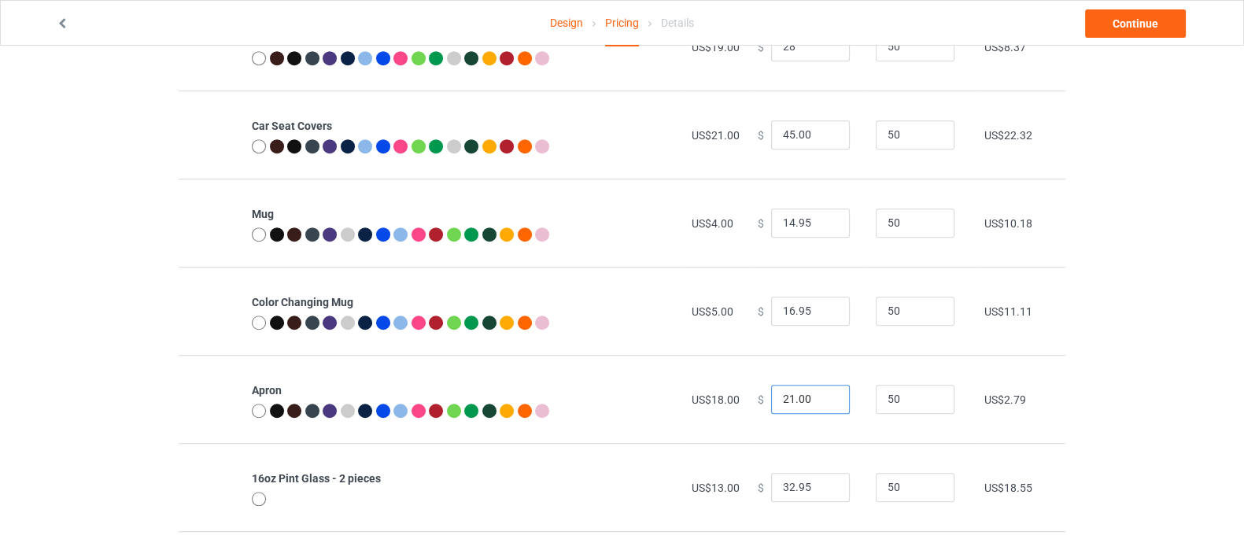
type input "28.00"
drag, startPoint x: 805, startPoint y: 397, endPoint x: 738, endPoint y: 404, distance: 67.2
click at [738, 404] on tr "Apron US$18.00 $ 21.00 50 US$2.79" at bounding box center [622, 399] width 887 height 88
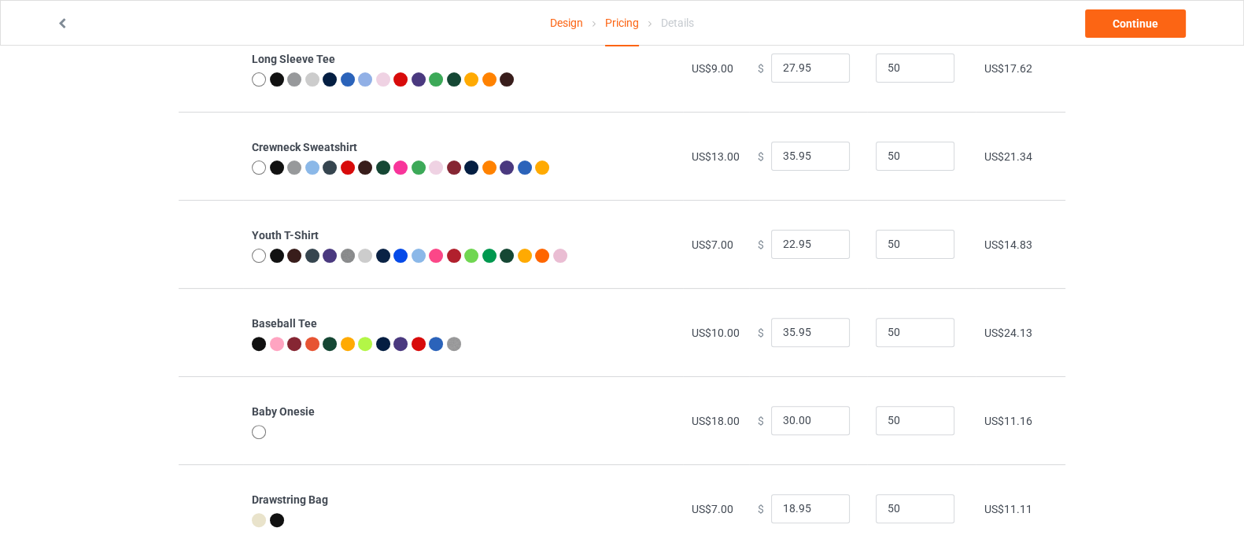
scroll to position [0, 0]
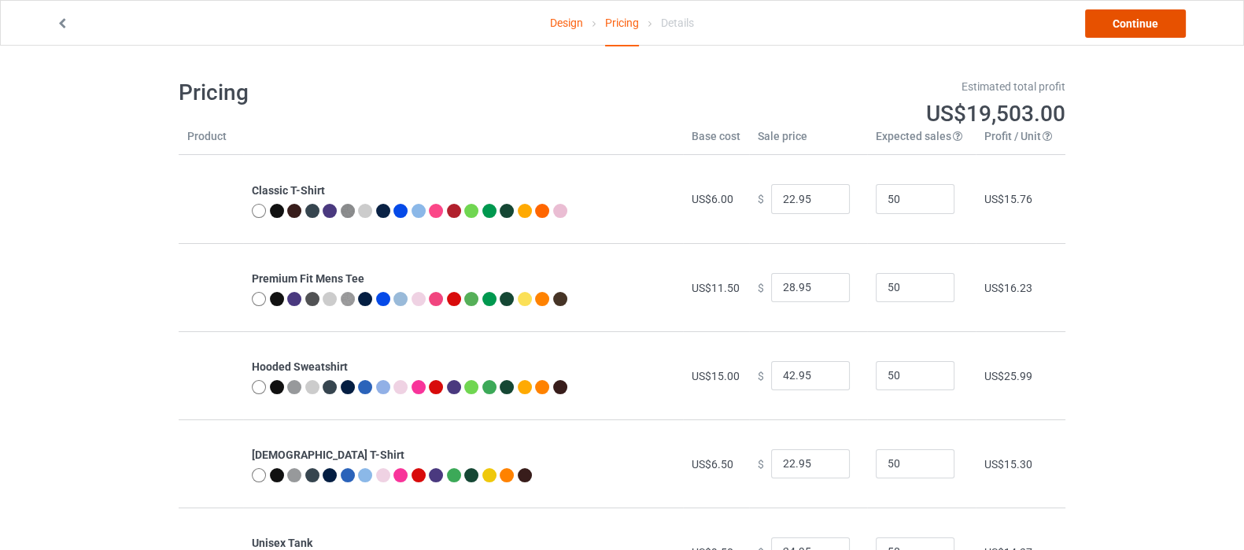
type input "26.00"
click at [1129, 20] on link "Continue" at bounding box center [1135, 23] width 101 height 28
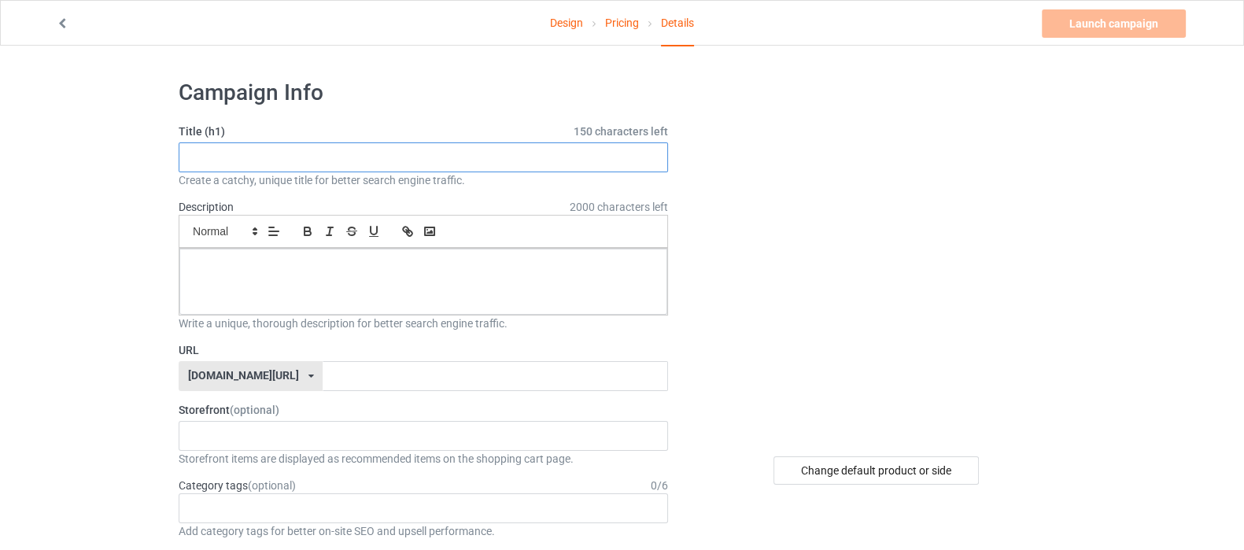
click at [387, 149] on input "text" at bounding box center [423, 157] width 489 height 30
drag, startPoint x: 271, startPoint y: 147, endPoint x: 124, endPoint y: 156, distance: 146.6
type input "Space Alien Eye"
click at [305, 281] on div at bounding box center [423, 282] width 488 height 66
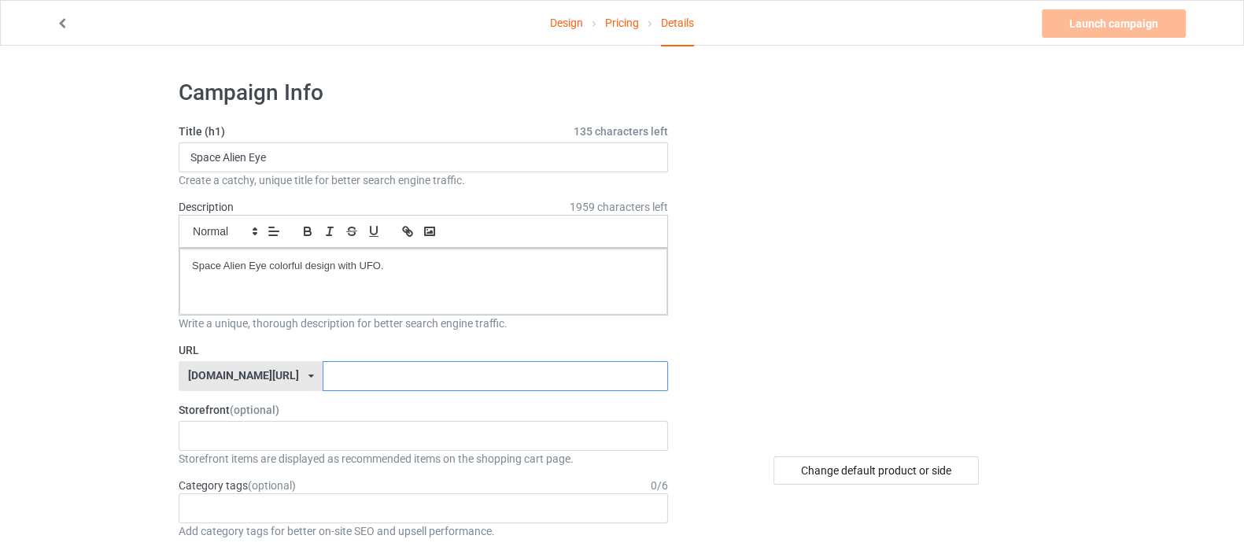
click at [334, 363] on input "text" at bounding box center [495, 376] width 345 height 30
paste input "Space Alien Eye"
type input "SpaceAlienEye"
click at [319, 436] on div "Shop What You Love Your Liking Style Happy New Year Merry Christmas 658d743a5e6…" at bounding box center [423, 436] width 489 height 30
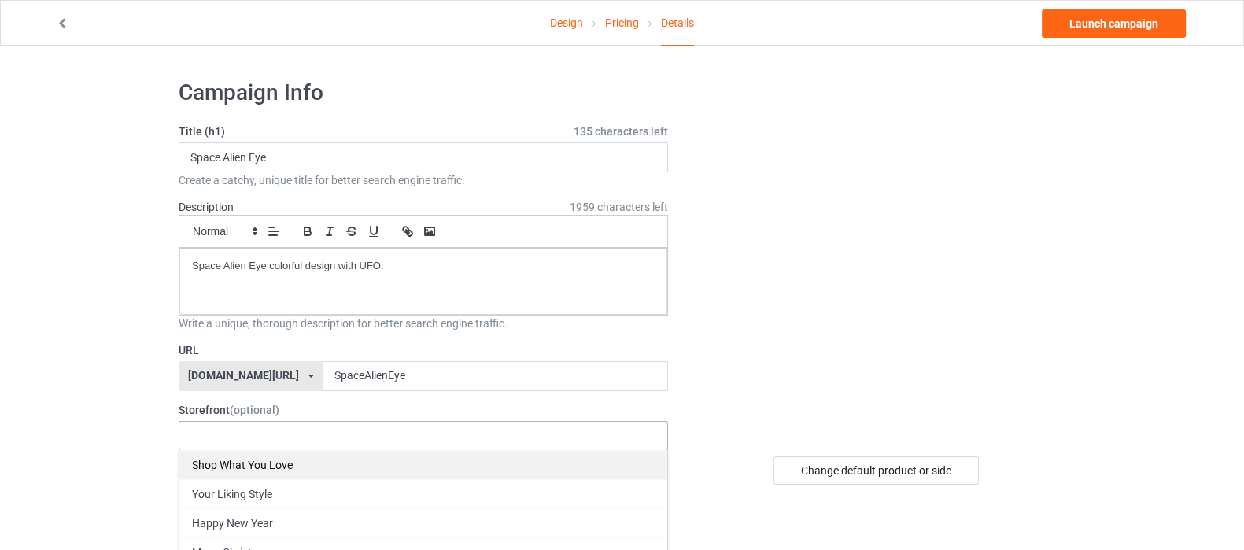
click at [305, 462] on div "Shop What You Love" at bounding box center [423, 464] width 488 height 29
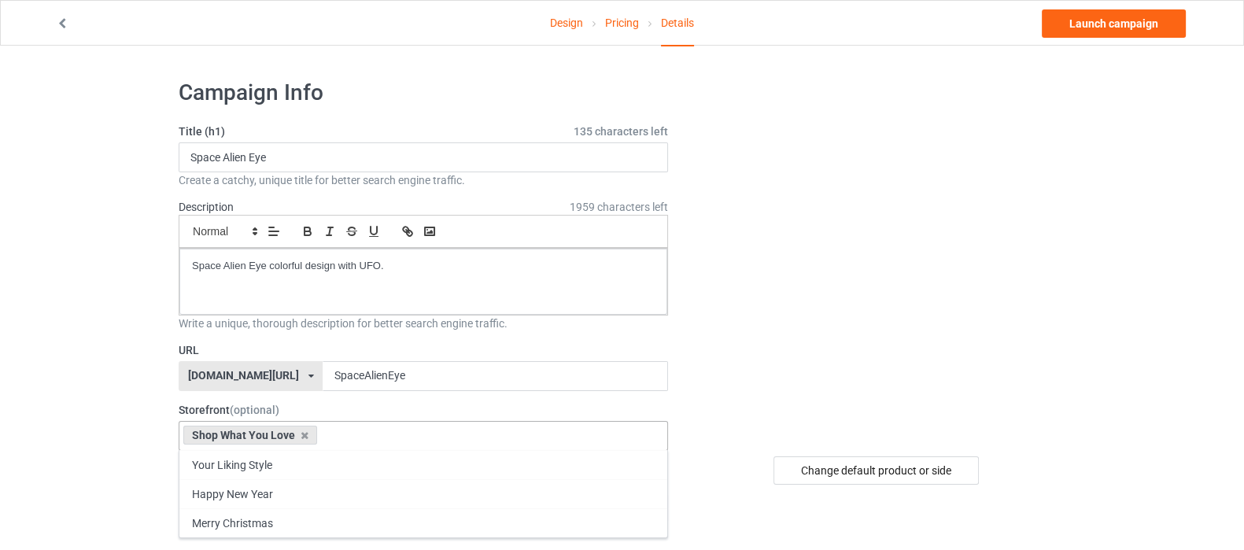
click at [877, 256] on img at bounding box center [877, 256] width 0 height 0
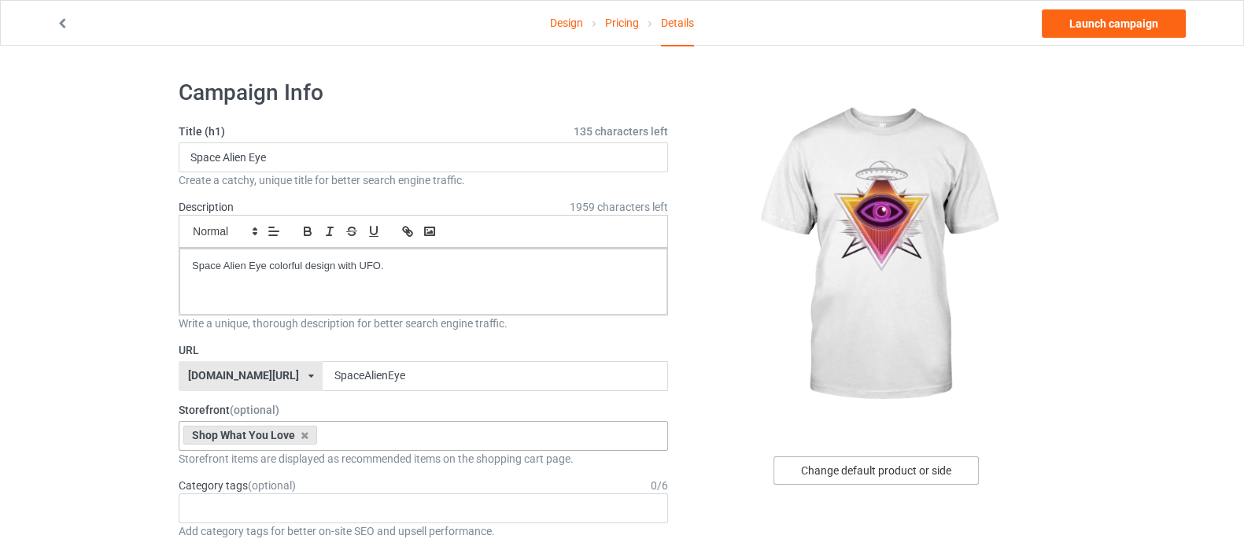
click at [884, 471] on div "Change default product or side" at bounding box center [876, 470] width 205 height 28
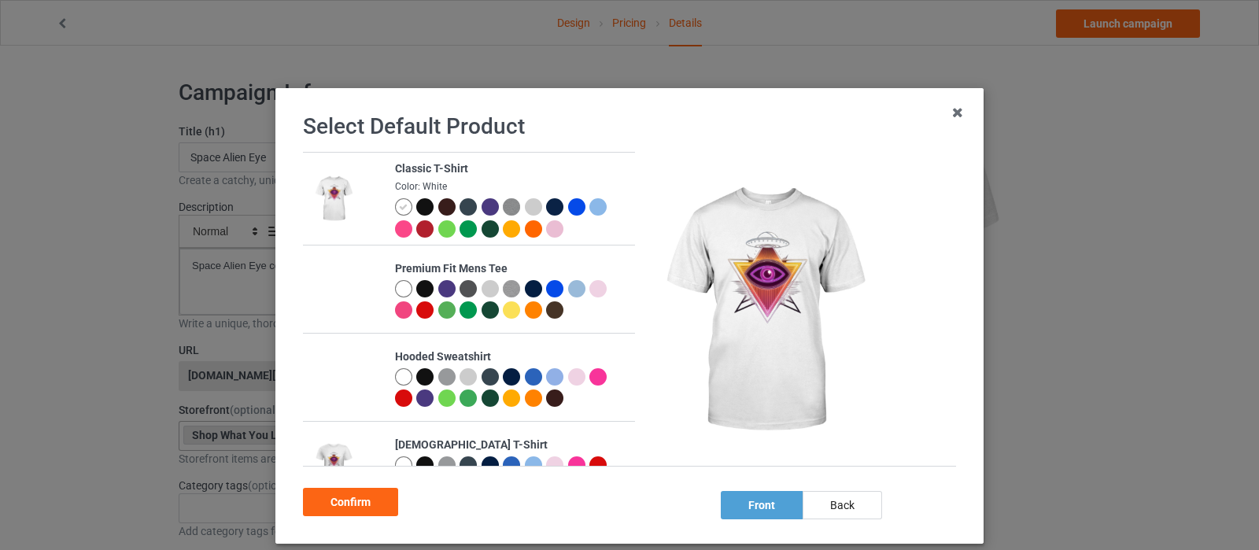
click at [416, 208] on div at bounding box center [424, 206] width 17 height 17
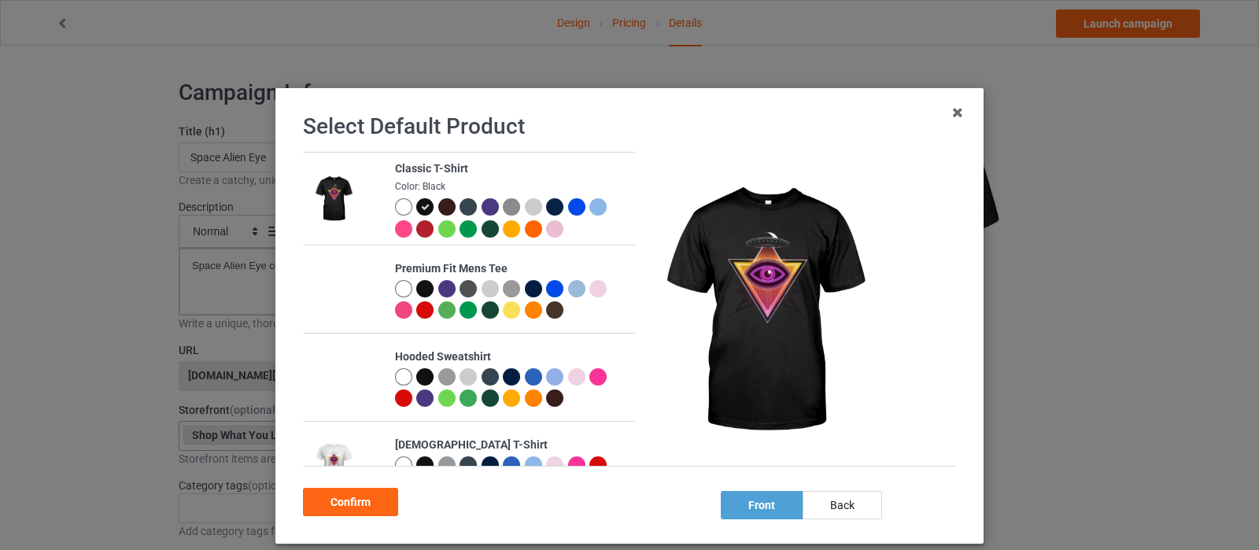
click at [504, 310] on div at bounding box center [511, 309] width 17 height 17
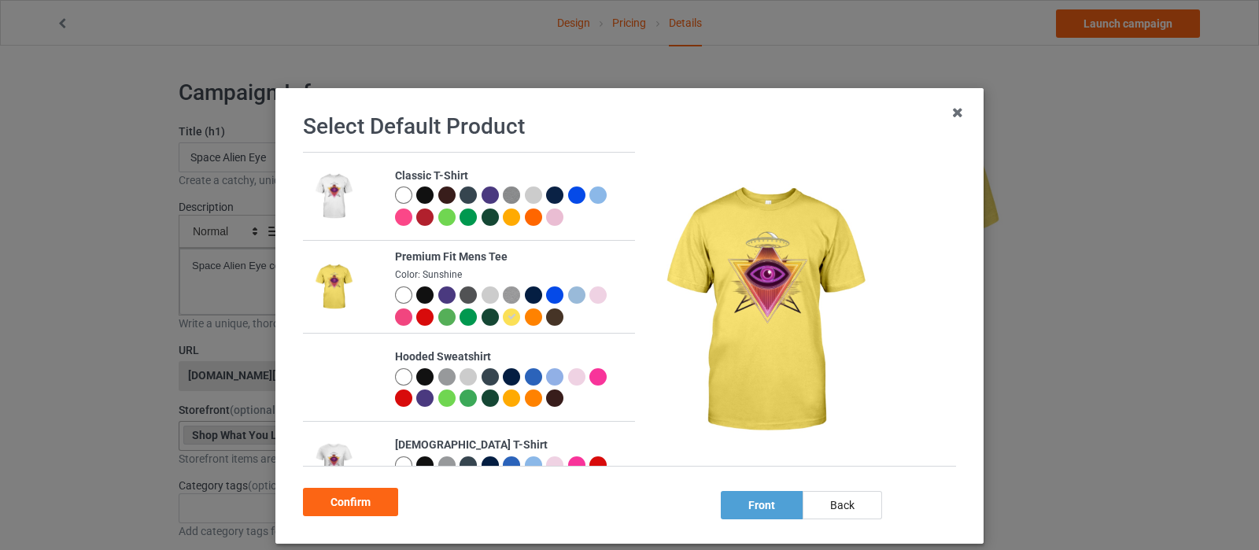
click at [594, 376] on div at bounding box center [597, 376] width 17 height 17
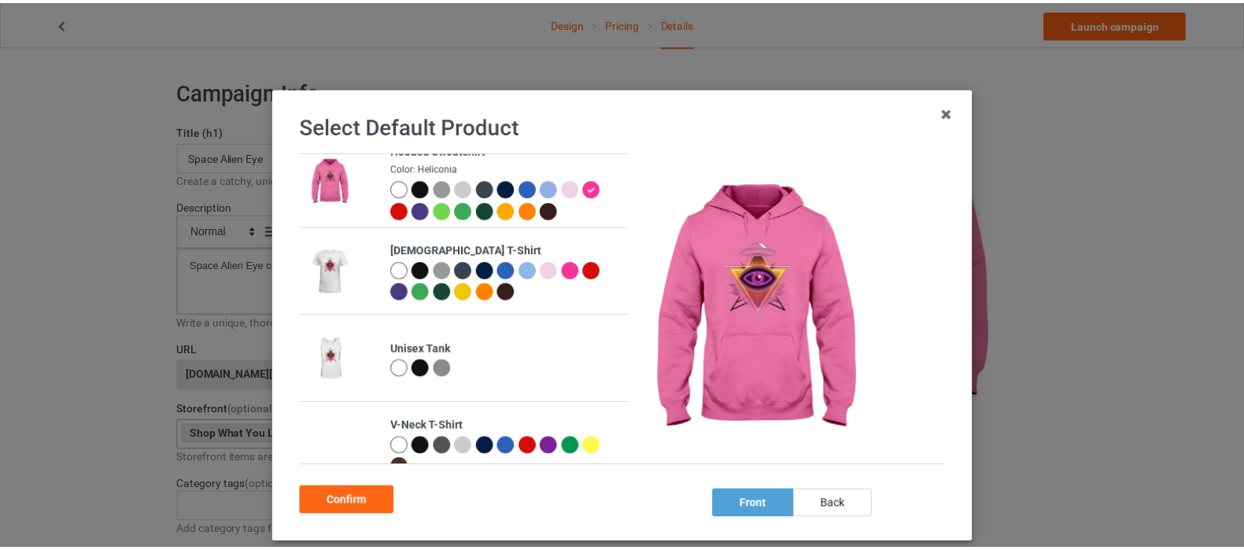
scroll to position [196, 0]
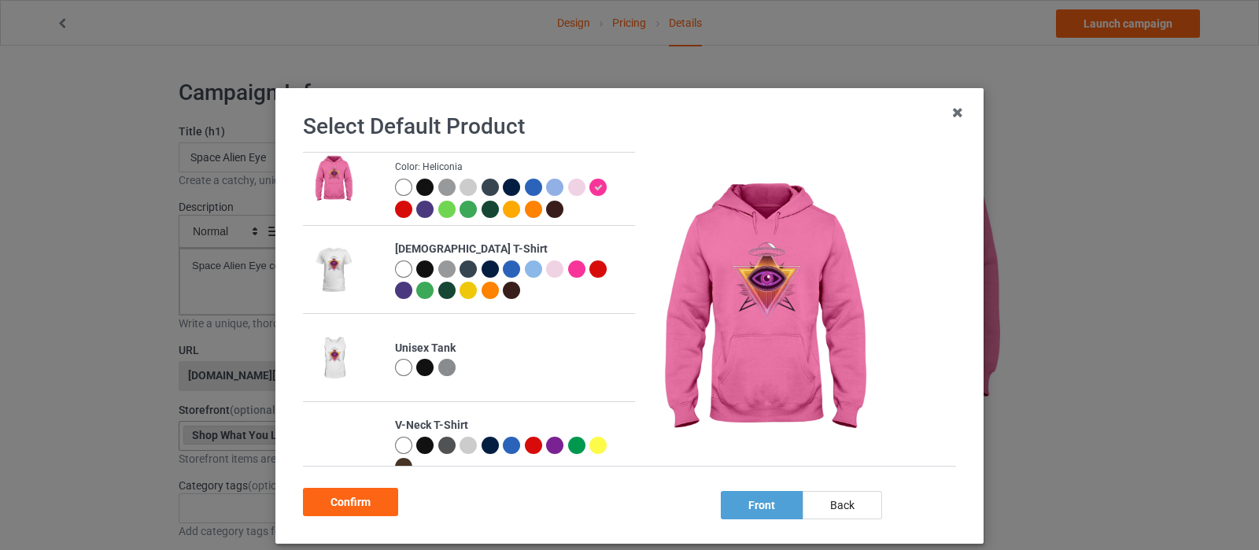
click at [568, 265] on div at bounding box center [576, 268] width 17 height 17
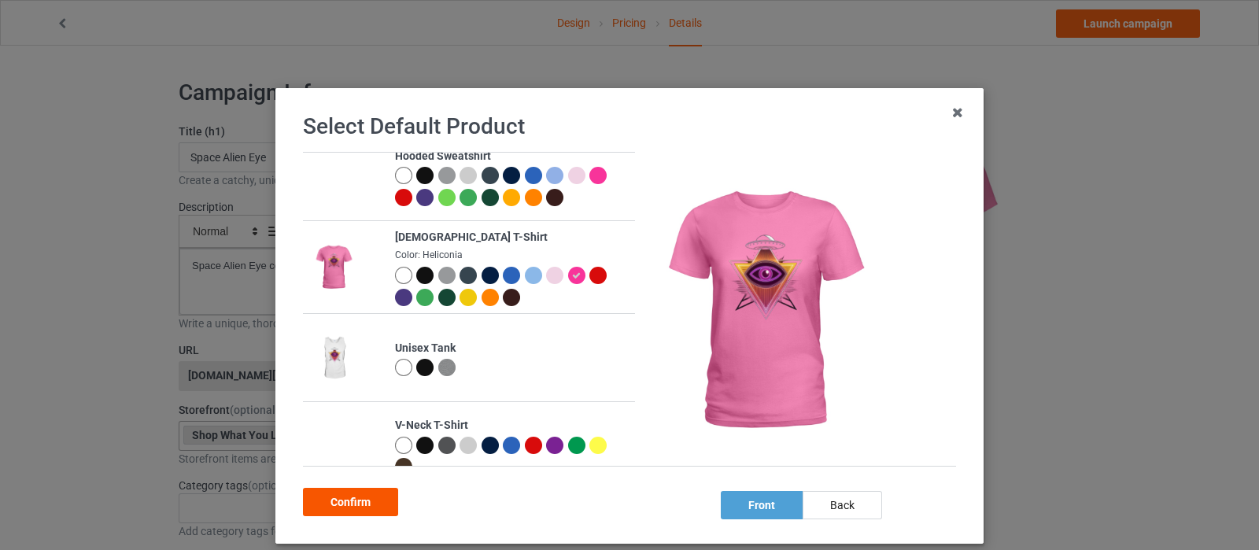
click at [364, 505] on div "Confirm" at bounding box center [350, 502] width 95 height 28
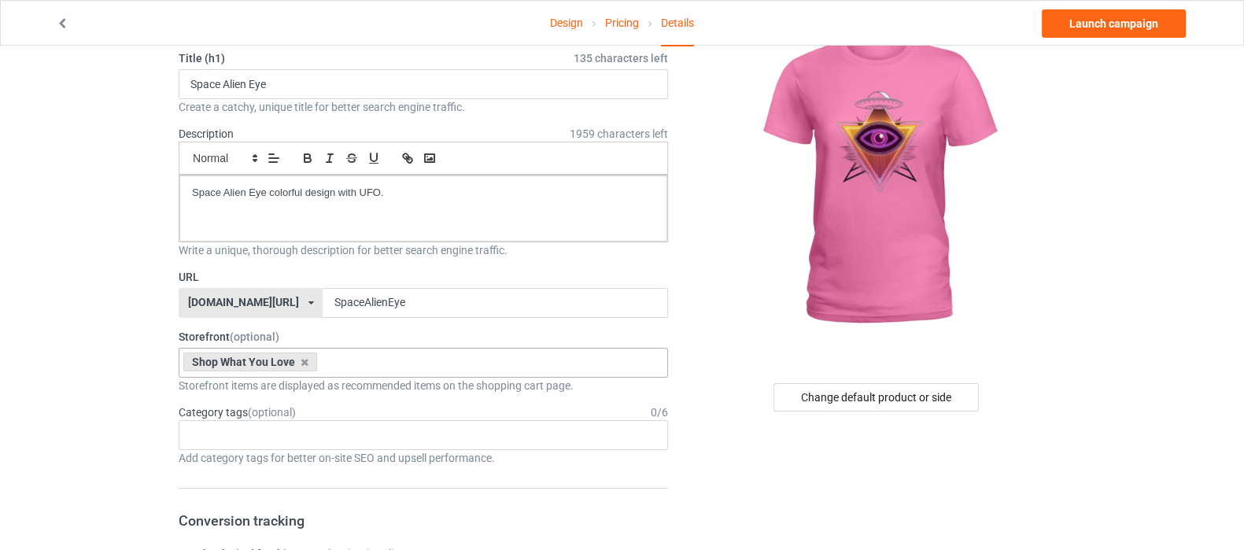
scroll to position [98, 0]
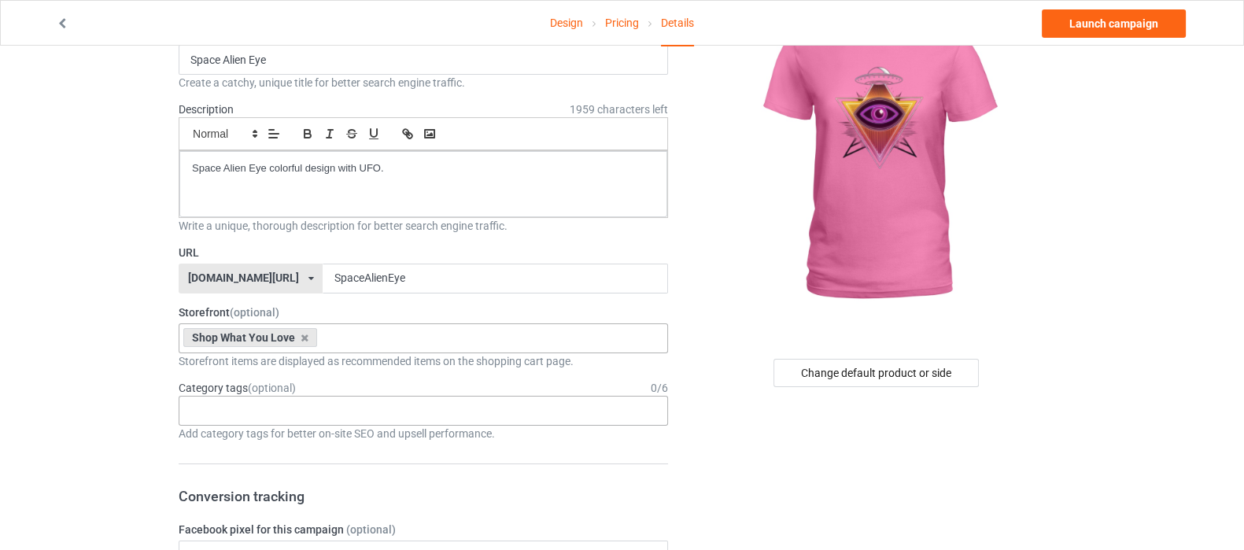
click at [370, 415] on div "Age > [DEMOGRAPHIC_DATA] > 1 Age > [DEMOGRAPHIC_DATA] Months > 1 Month Age > [D…" at bounding box center [423, 411] width 489 height 30
type input "ufo"
click at [343, 430] on div "UFO" at bounding box center [423, 439] width 488 height 29
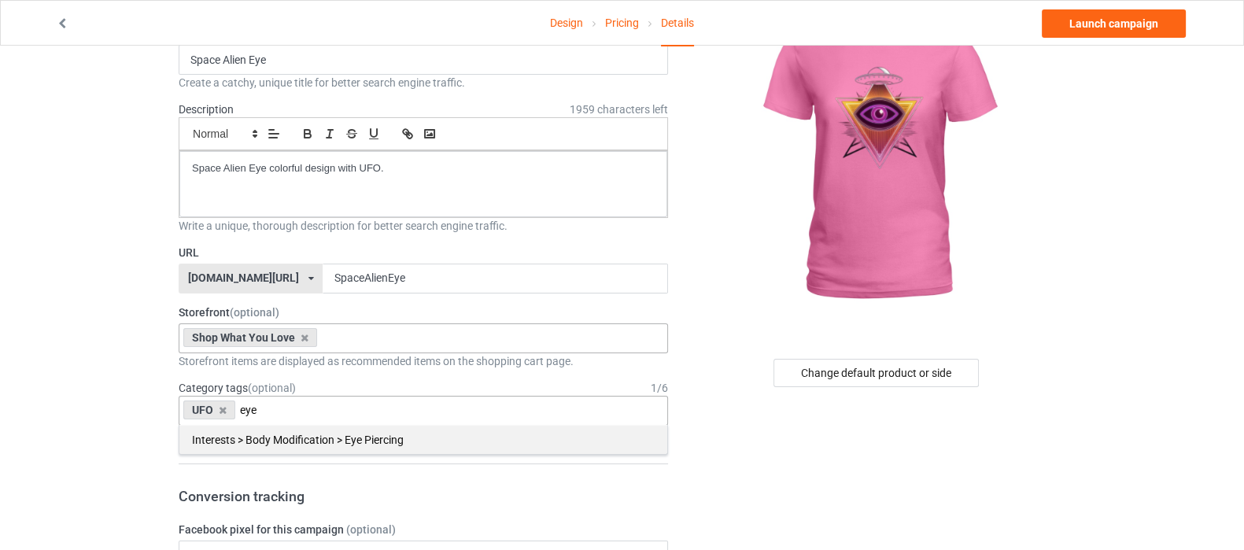
type input "eye"
click at [406, 438] on div "Interests > Body Modification > Eye Piercing" at bounding box center [423, 439] width 488 height 29
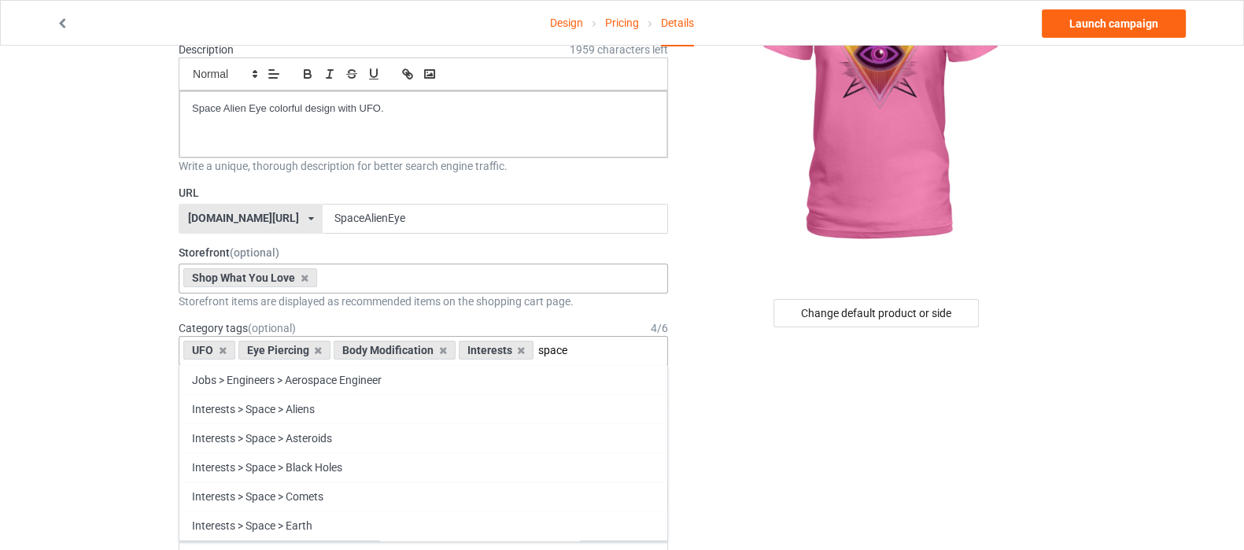
scroll to position [196, 0]
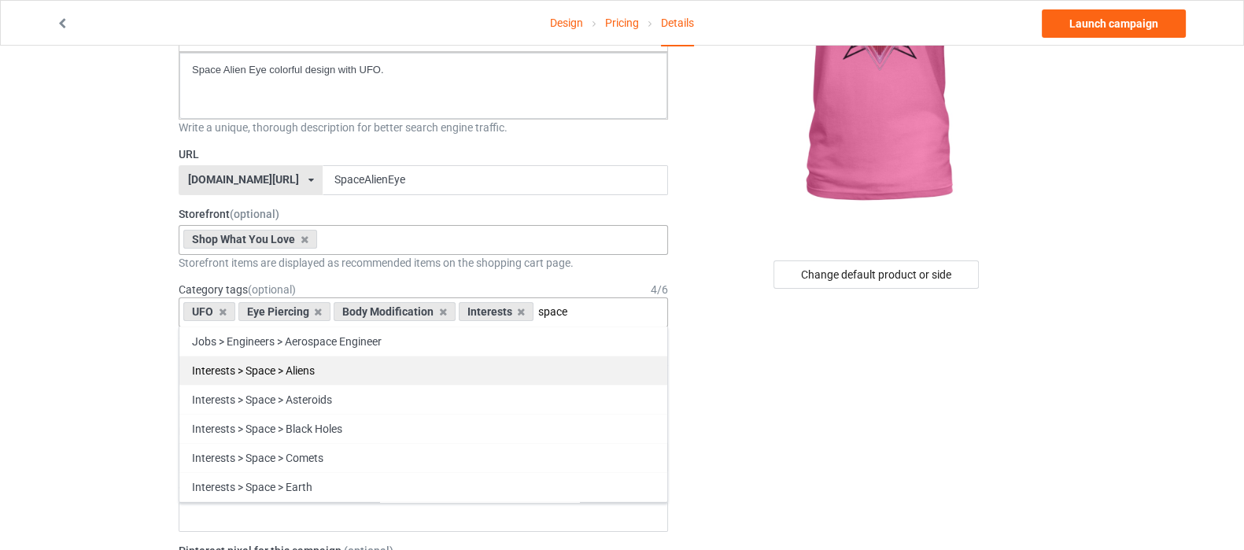
type input "space"
click at [326, 371] on div "Interests > Space > Aliens" at bounding box center [423, 370] width 488 height 29
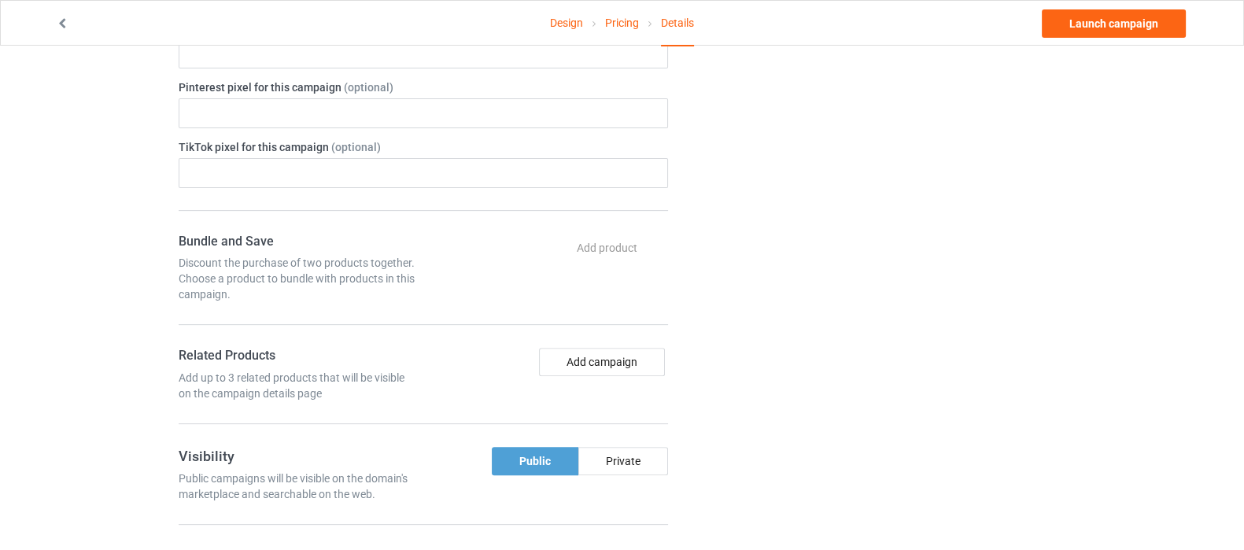
scroll to position [688, 0]
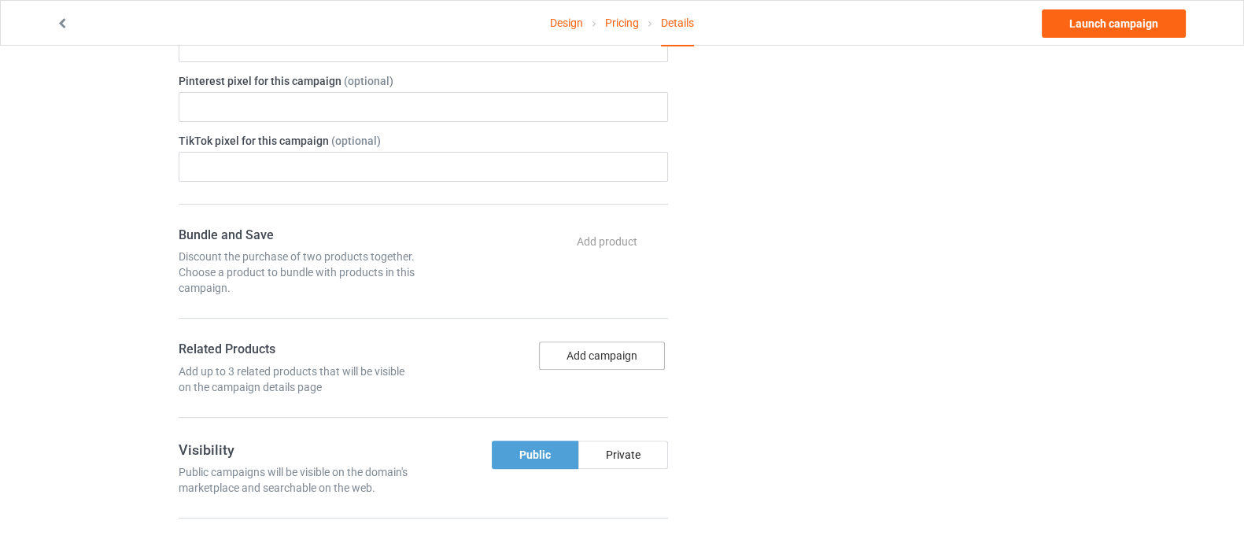
click at [603, 344] on button "Add campaign" at bounding box center [602, 356] width 126 height 28
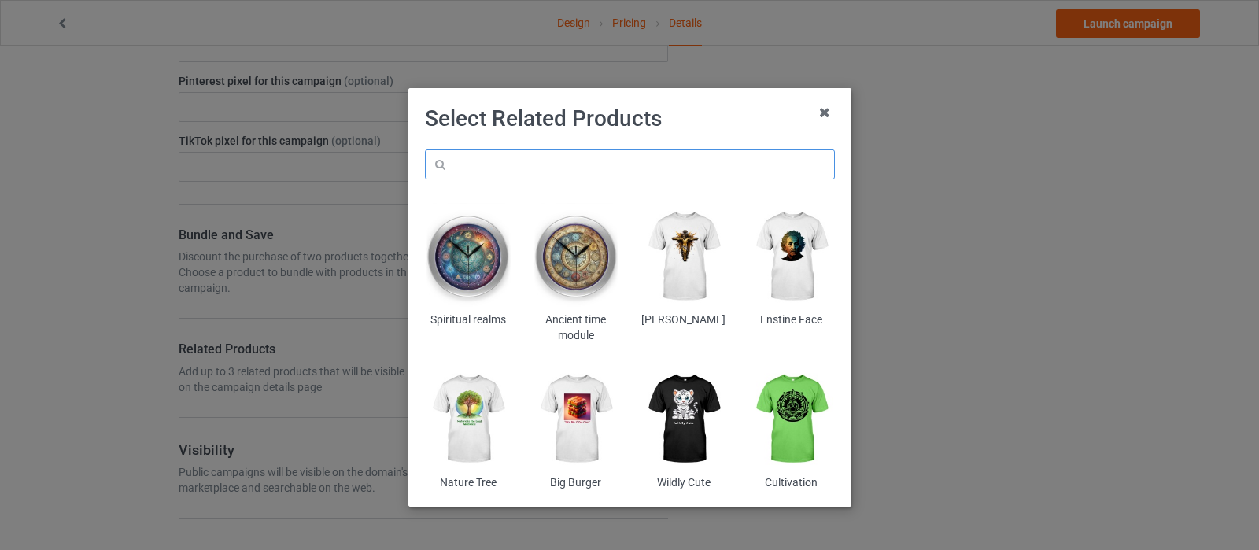
click at [659, 163] on input "text" at bounding box center [630, 165] width 410 height 30
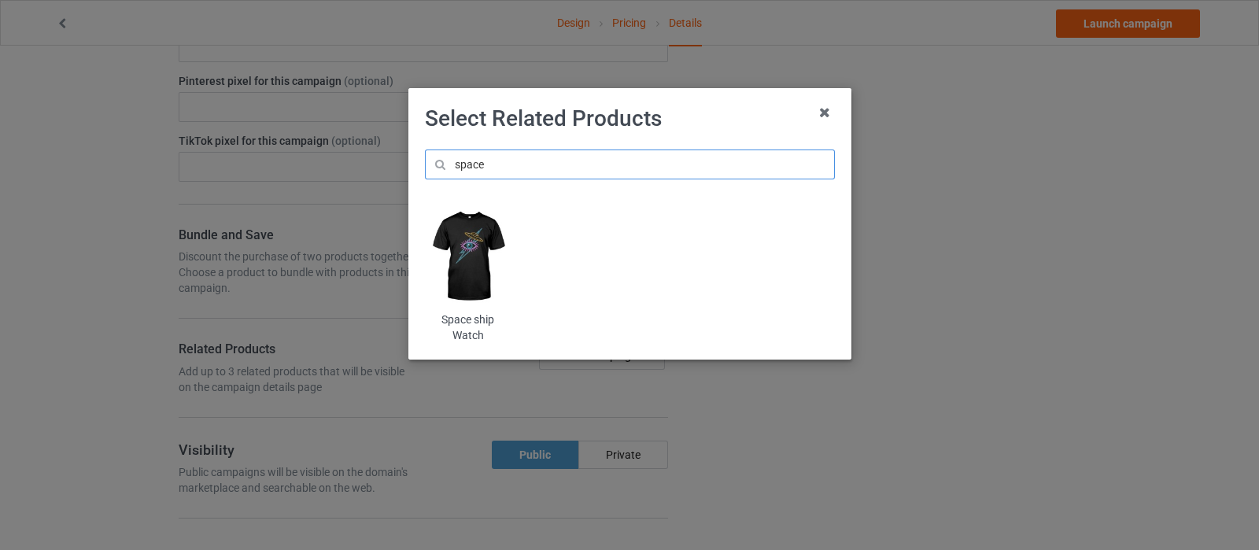
type input "space"
click at [471, 253] on img at bounding box center [468, 256] width 86 height 107
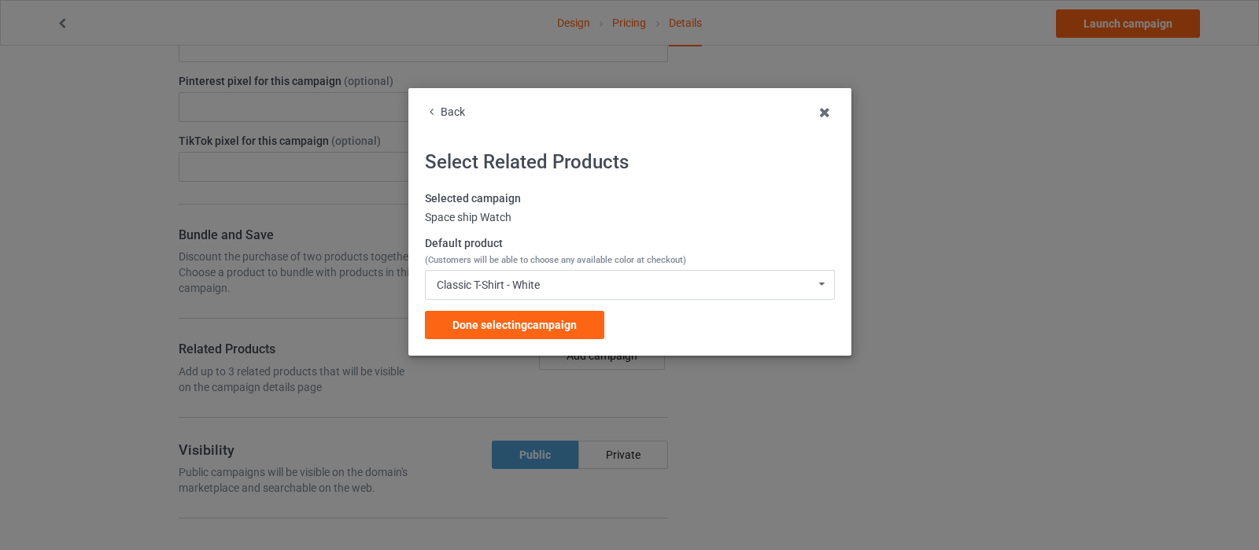
click at [576, 321] on div "Done selecting campaign" at bounding box center [514, 325] width 179 height 28
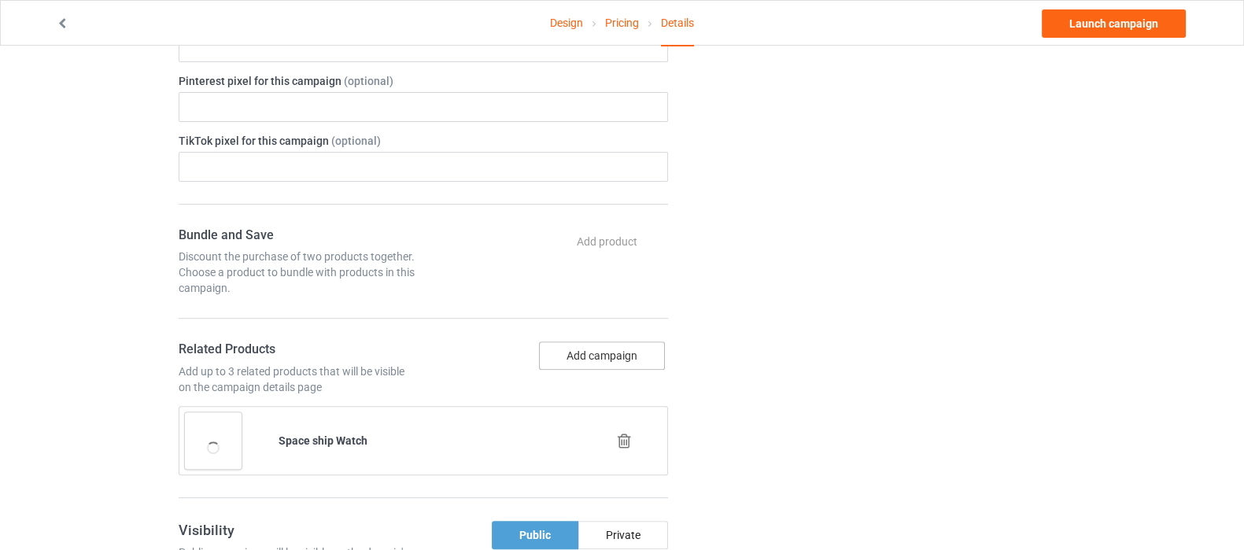
click at [611, 352] on button "Add campaign" at bounding box center [602, 356] width 126 height 28
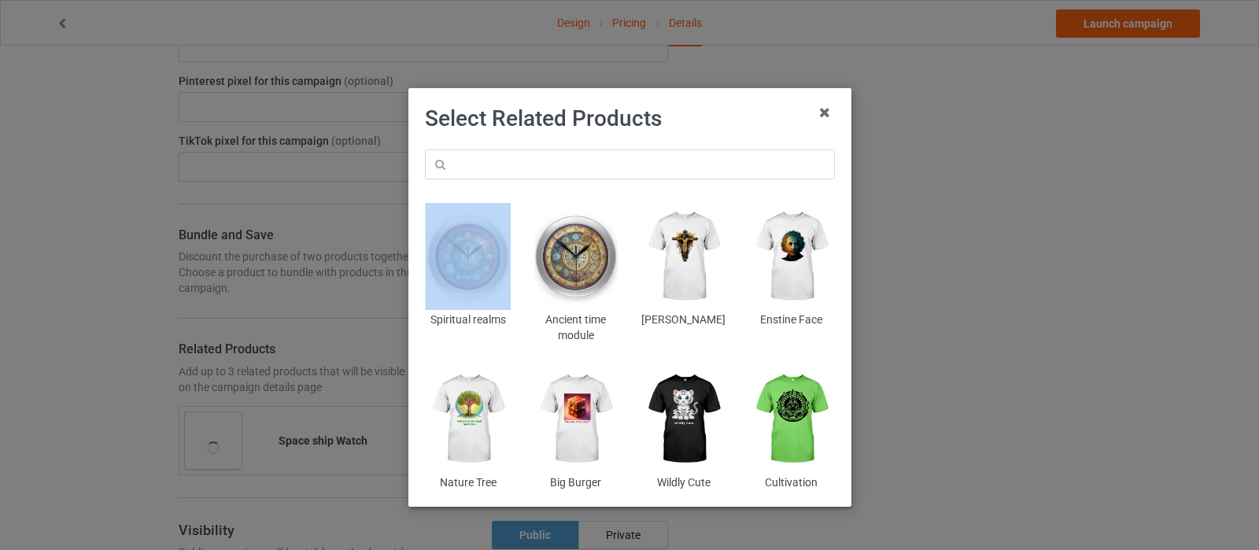
drag, startPoint x: 567, startPoint y: 179, endPoint x: 571, endPoint y: 161, distance: 18.7
click at [567, 175] on div "Spiritual realms Ancient time module Jesus christ Enstine Face Nature Tree Big …" at bounding box center [630, 319] width 432 height 363
click at [573, 159] on input "text" at bounding box center [630, 165] width 410 height 30
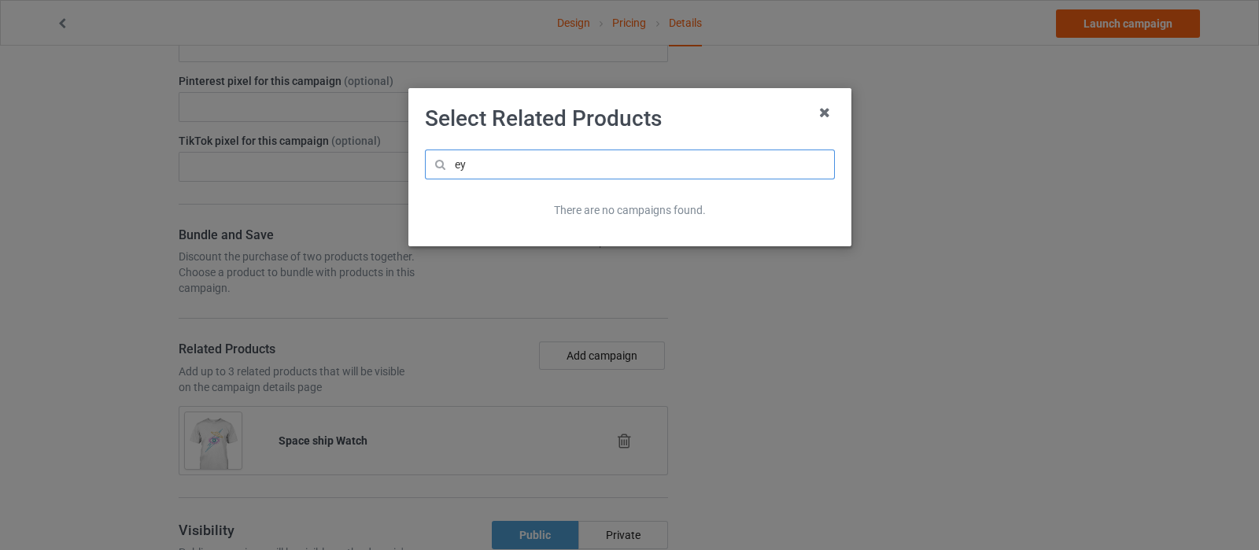
type input "e"
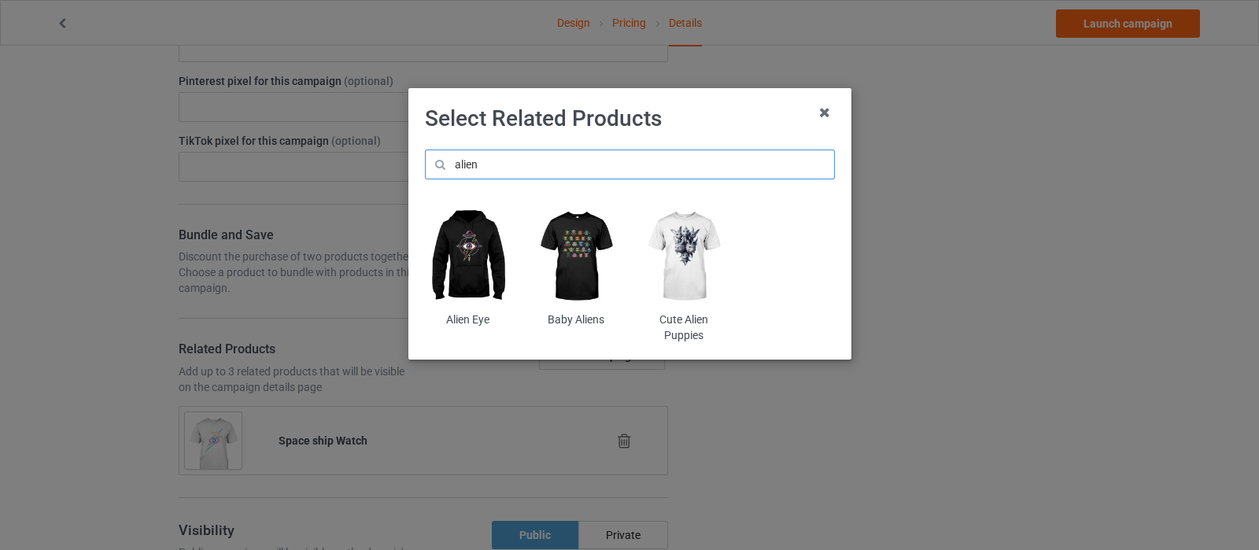
type input "alien"
click at [474, 243] on img at bounding box center [468, 256] width 86 height 107
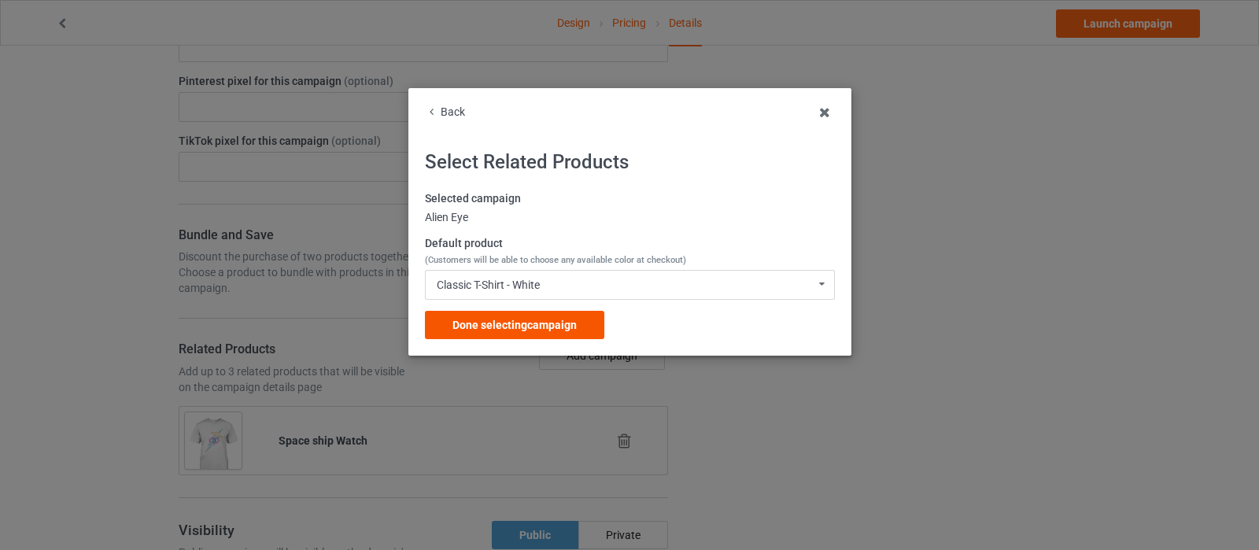
click at [602, 320] on div "Done selecting campaign" at bounding box center [514, 325] width 179 height 28
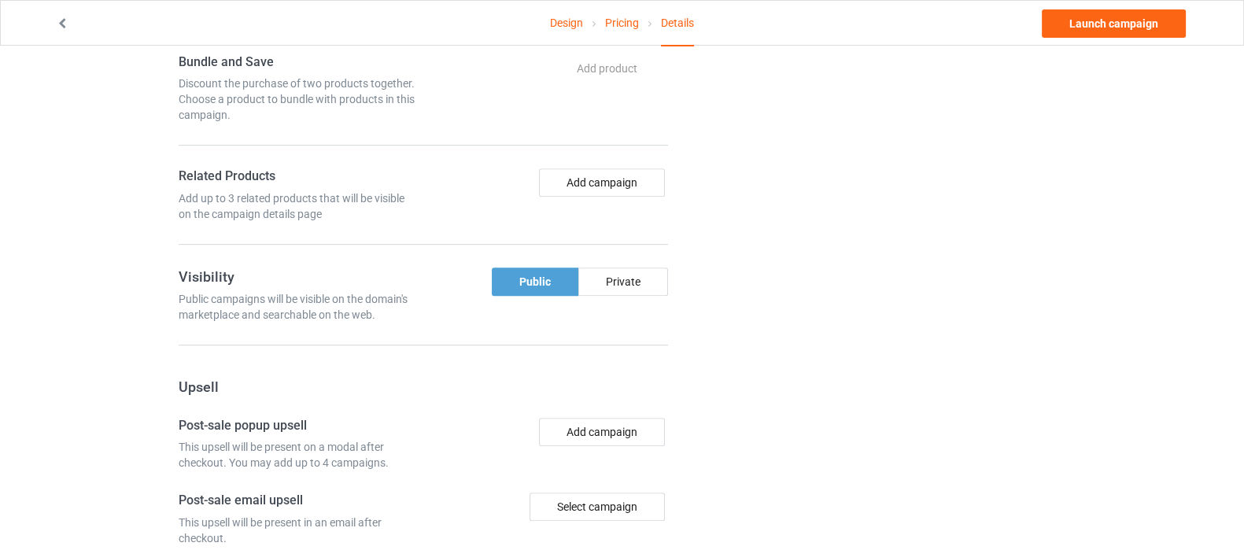
scroll to position [885, 0]
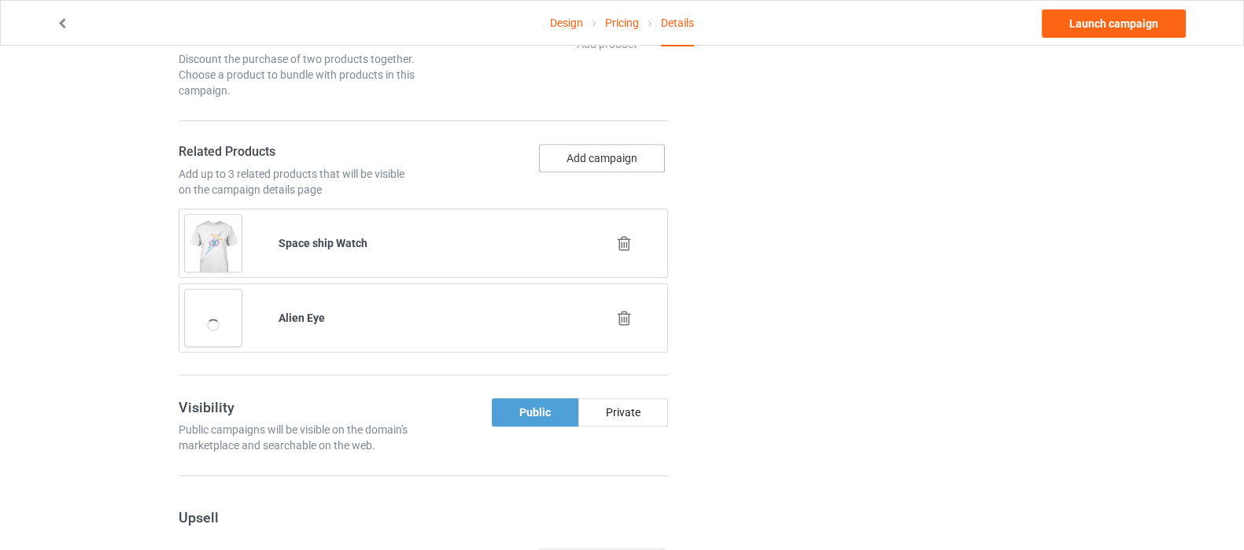
click at [593, 147] on button "Add campaign" at bounding box center [602, 158] width 126 height 28
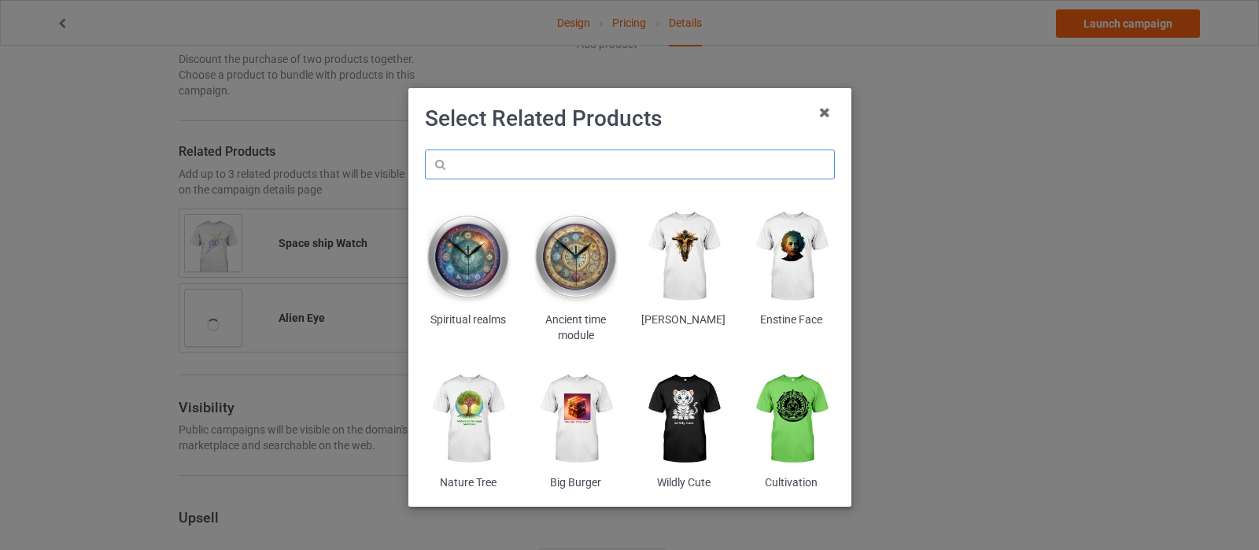
click at [580, 168] on input "text" at bounding box center [630, 165] width 410 height 30
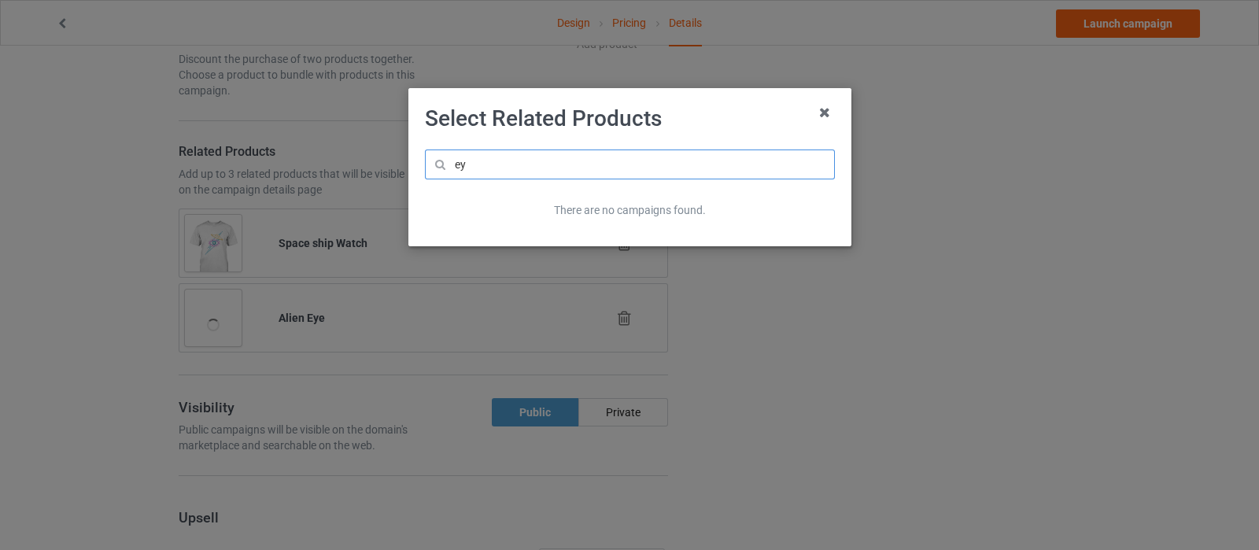
type input "e"
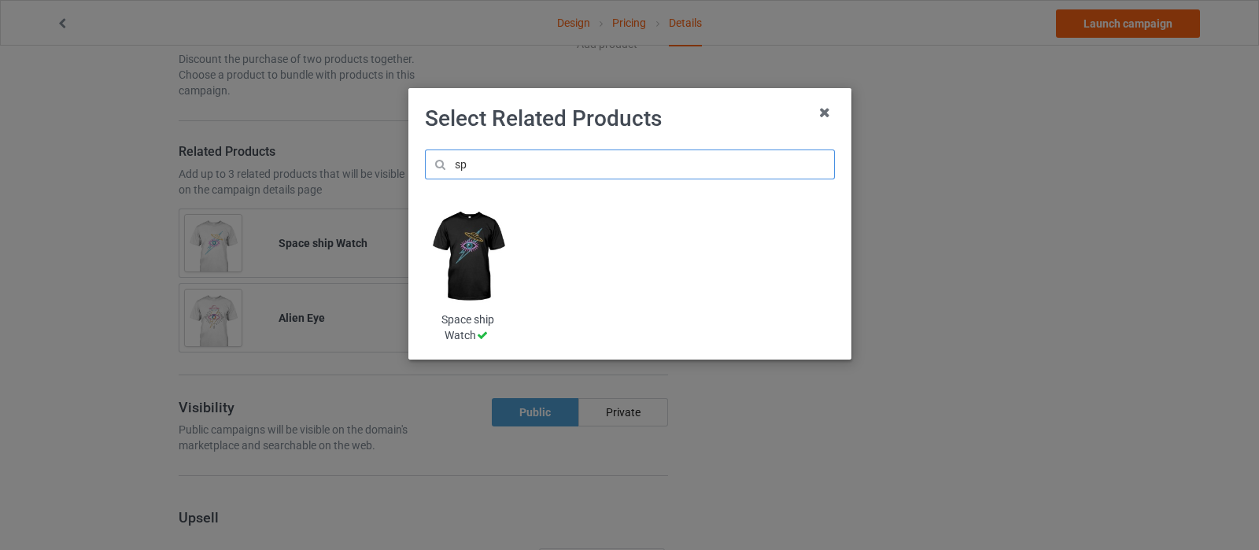
type input "s"
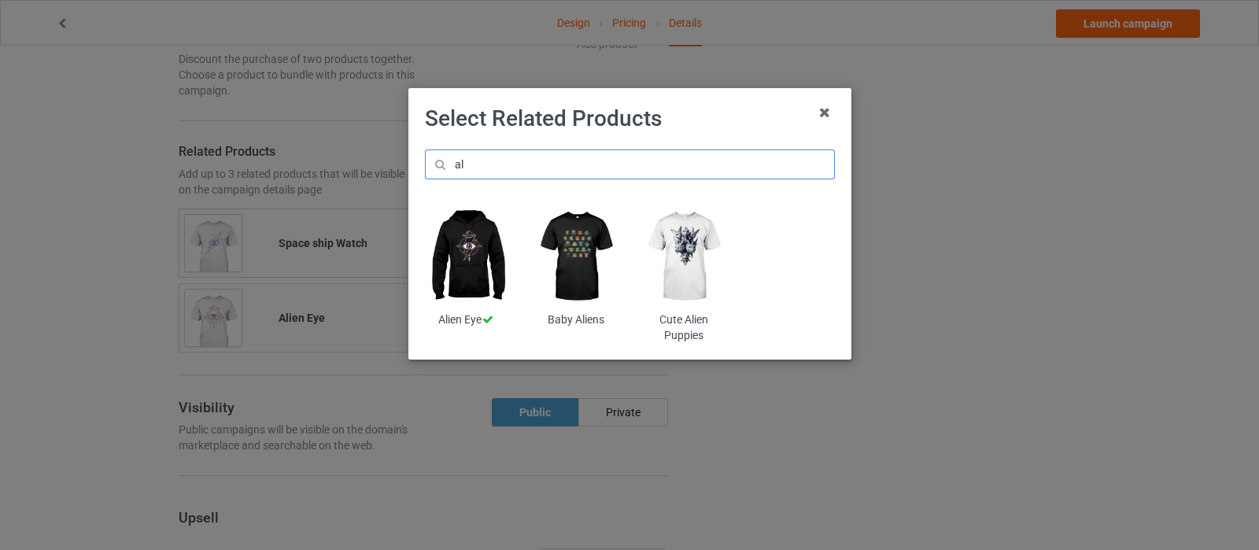
type input "a"
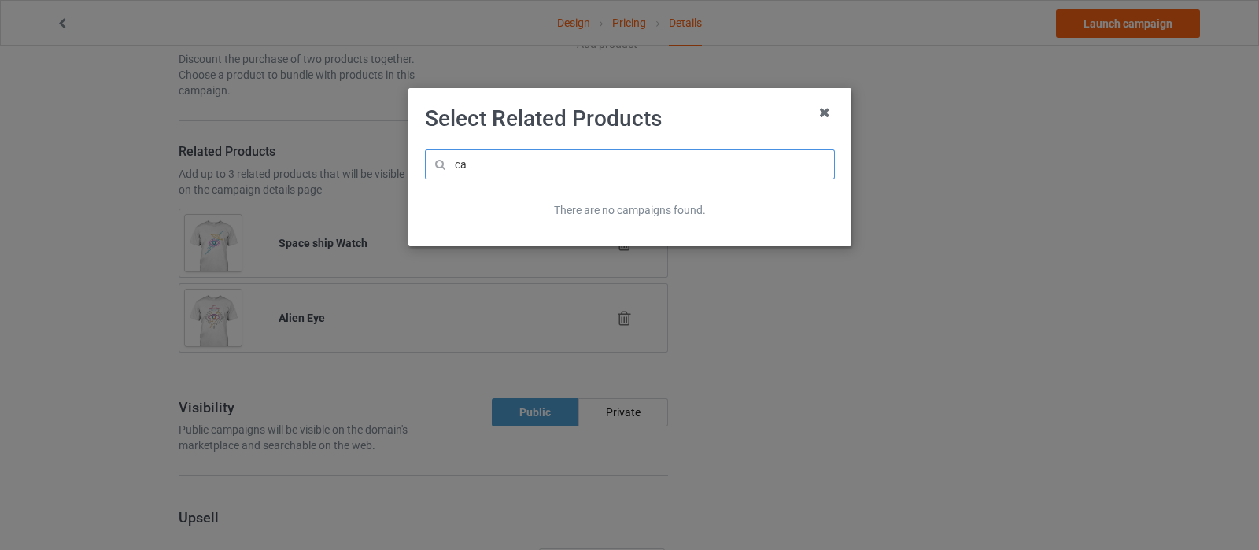
type input "c"
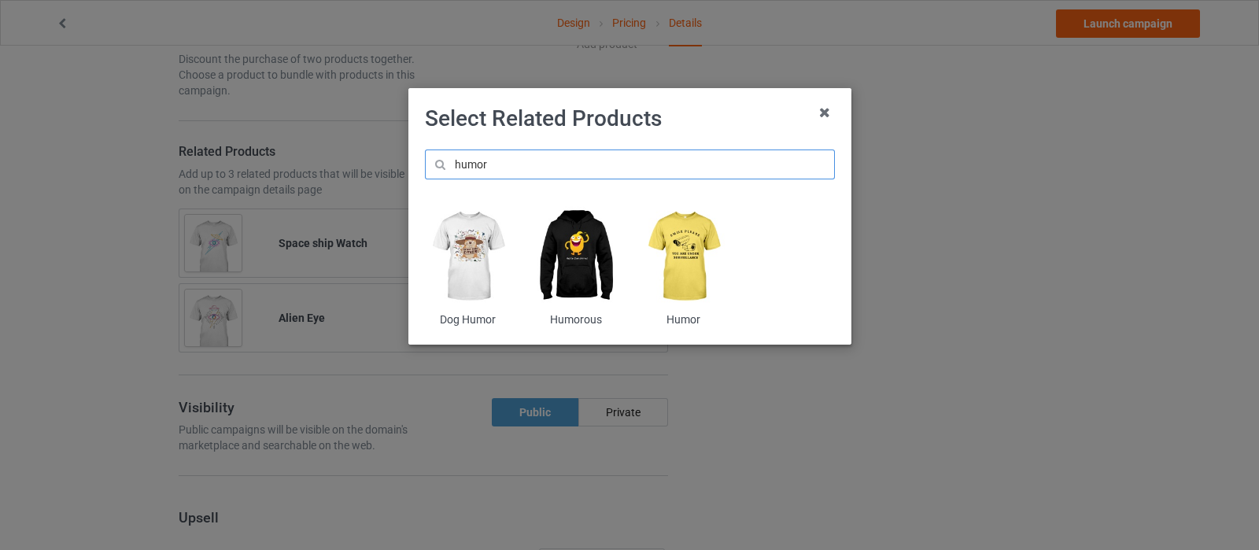
type input "humor"
click at [697, 255] on img at bounding box center [684, 256] width 86 height 107
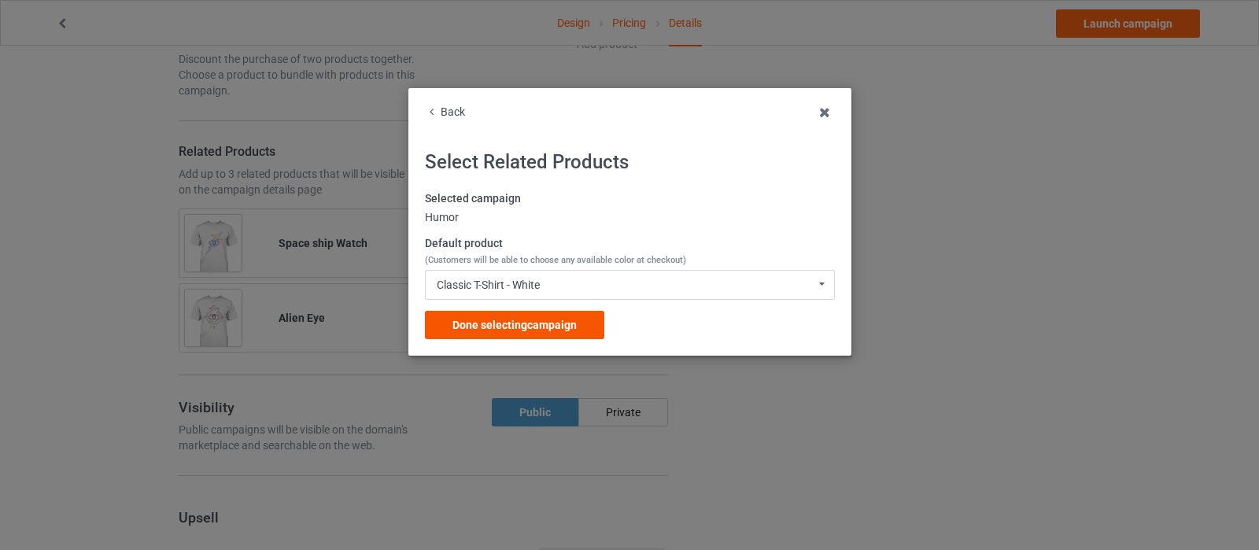
click at [549, 319] on span "Done selecting campaign" at bounding box center [514, 325] width 124 height 13
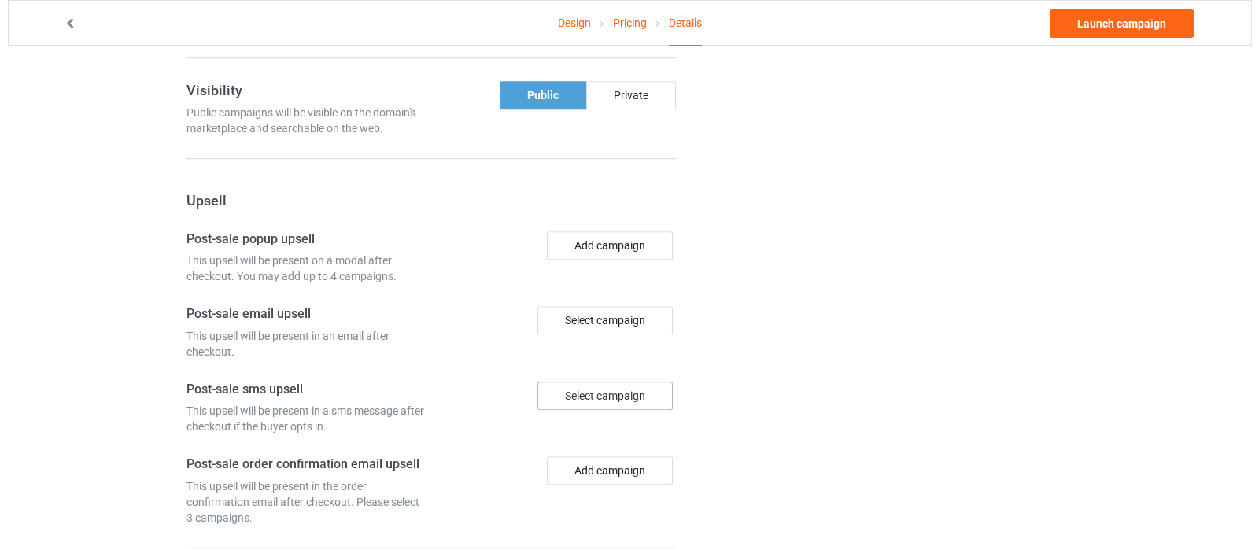
scroll to position [1278, 0]
click at [582, 312] on div "Select campaign" at bounding box center [597, 319] width 135 height 28
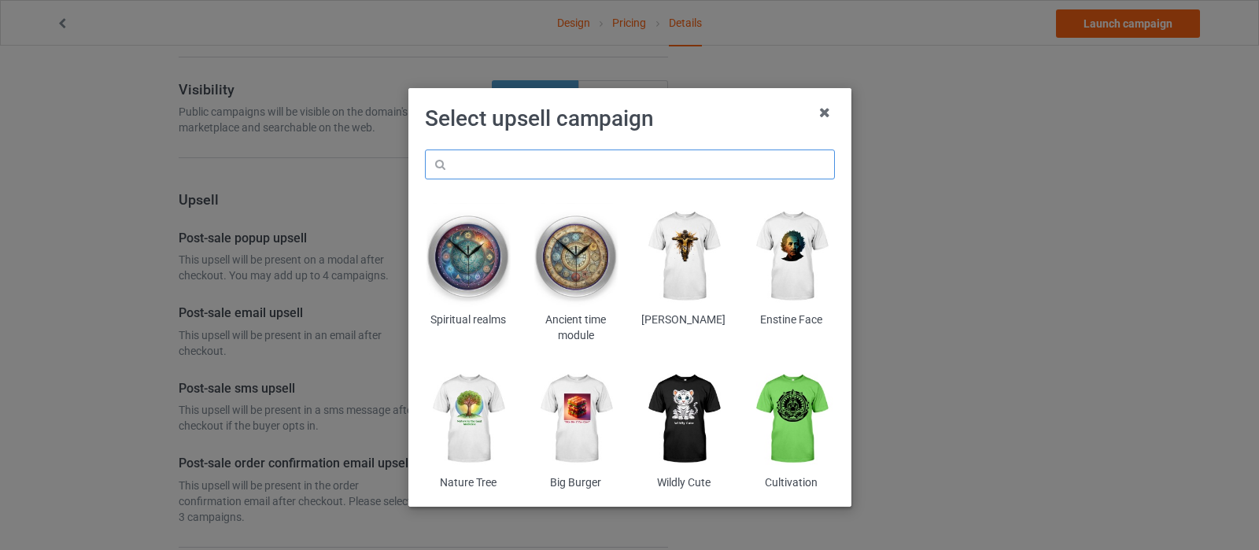
click at [588, 161] on input "text" at bounding box center [630, 165] width 410 height 30
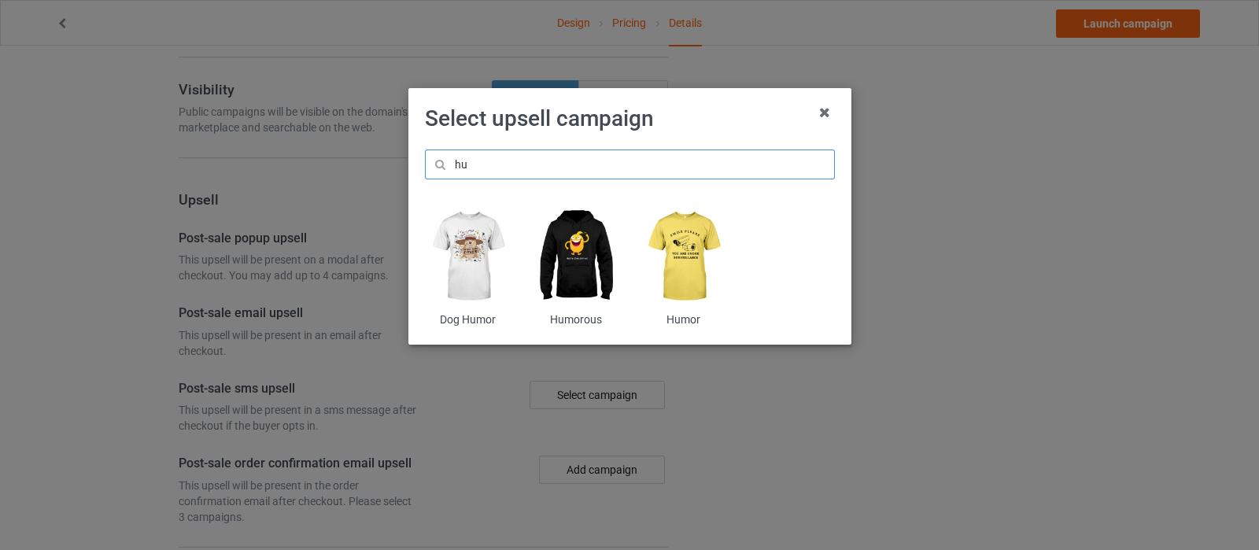
type input "h"
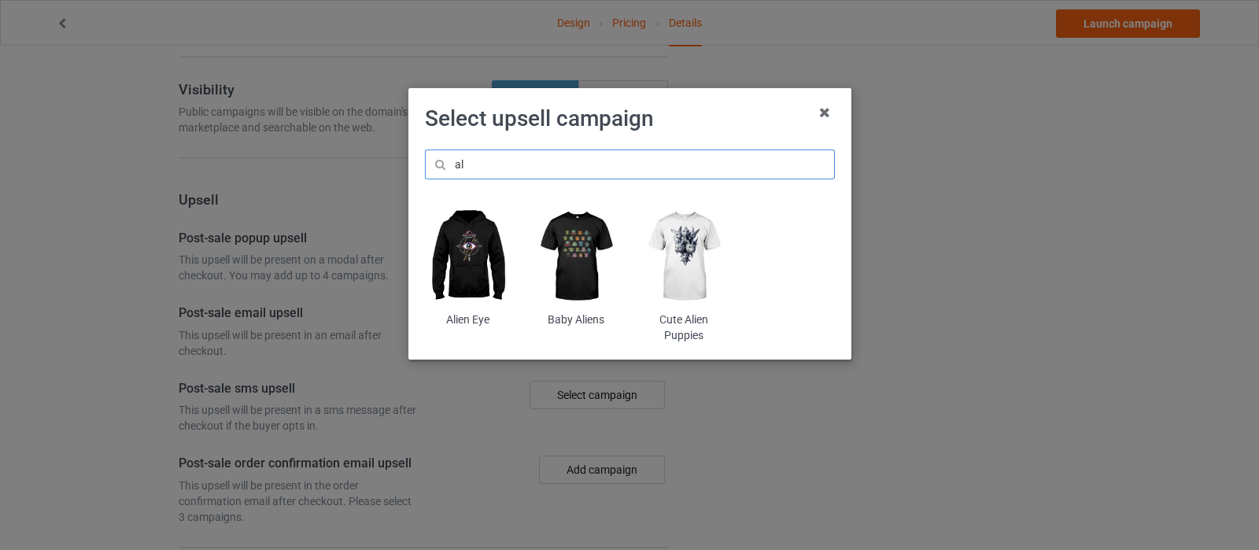
type input "a"
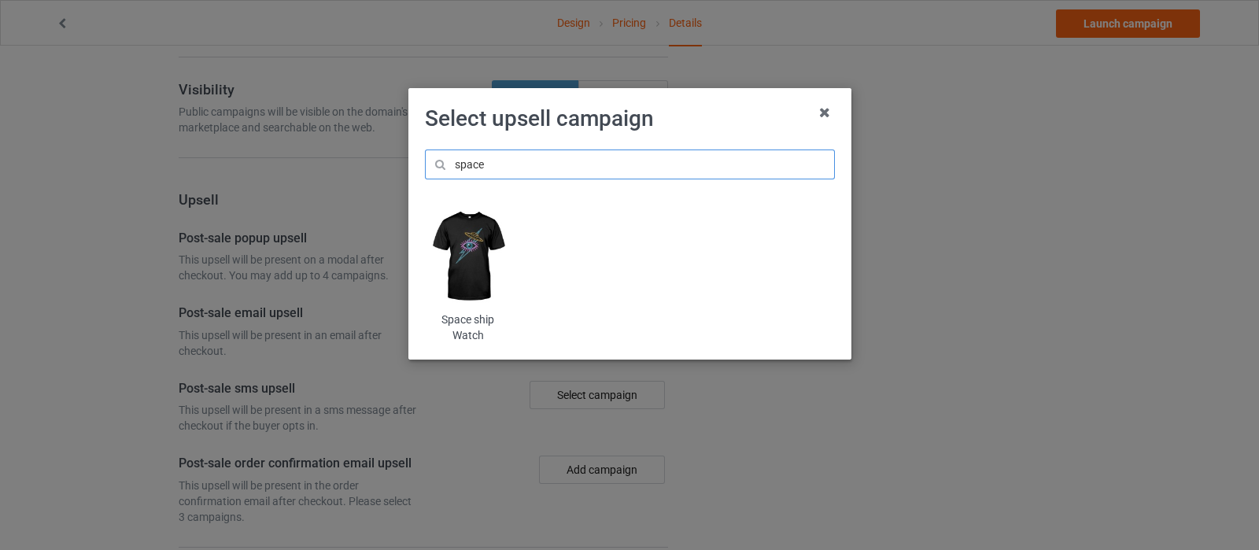
type input "space"
click at [474, 241] on img at bounding box center [468, 256] width 86 height 107
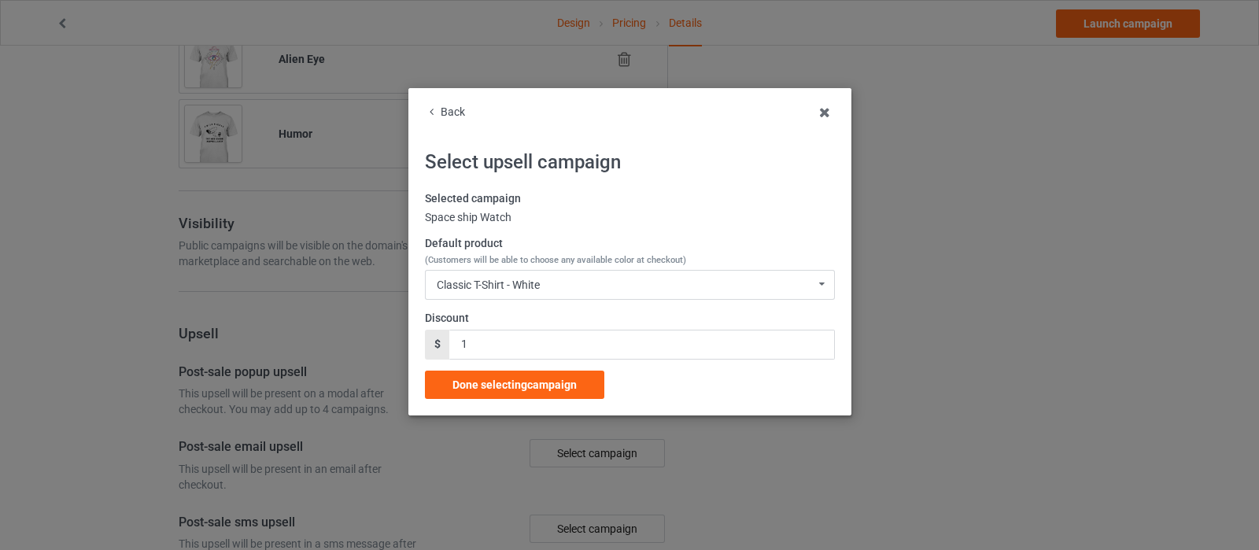
scroll to position [1278, 0]
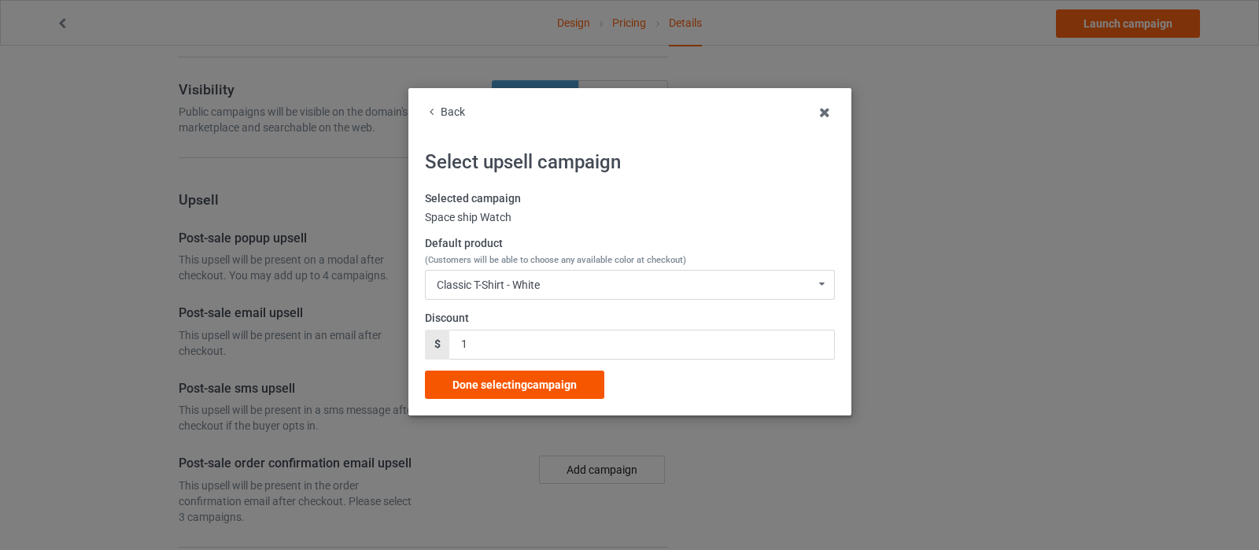
click at [545, 390] on span "Done selecting campaign" at bounding box center [514, 385] width 124 height 13
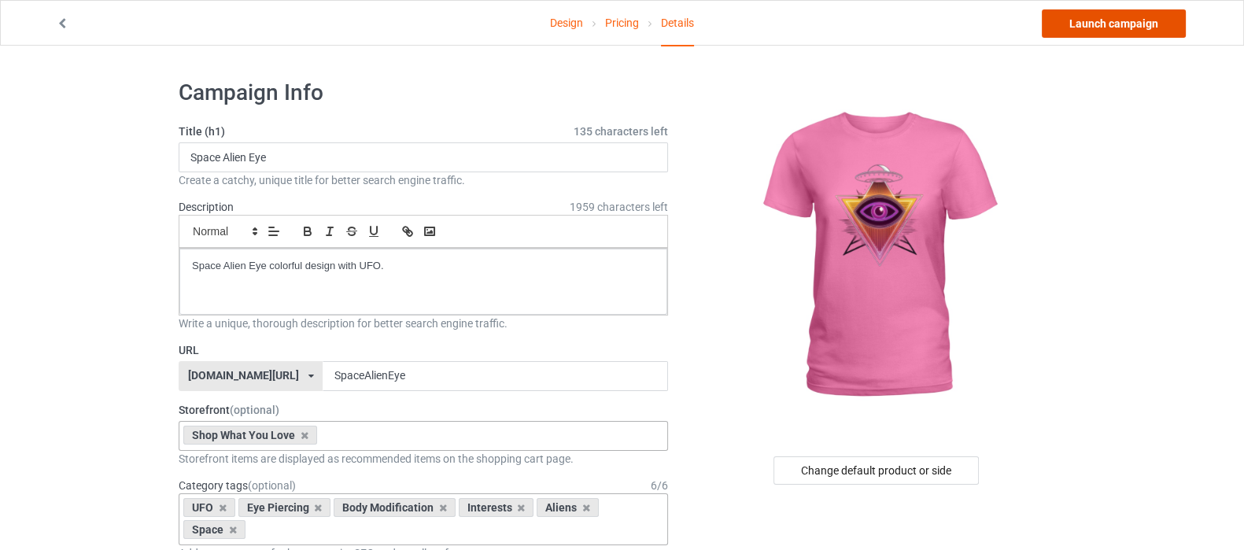
click at [1115, 22] on link "Launch campaign" at bounding box center [1114, 23] width 144 height 28
